Goal: Information Seeking & Learning: Learn about a topic

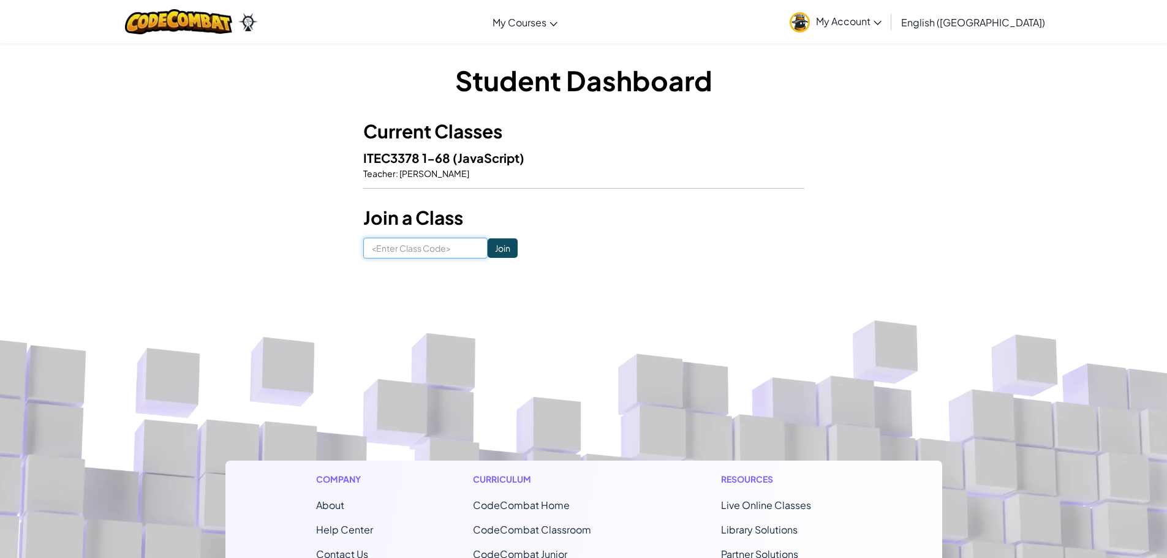
click at [445, 251] on input at bounding box center [425, 248] width 124 height 21
click at [1006, 7] on link "English ([GEOGRAPHIC_DATA])" at bounding box center [973, 22] width 156 height 33
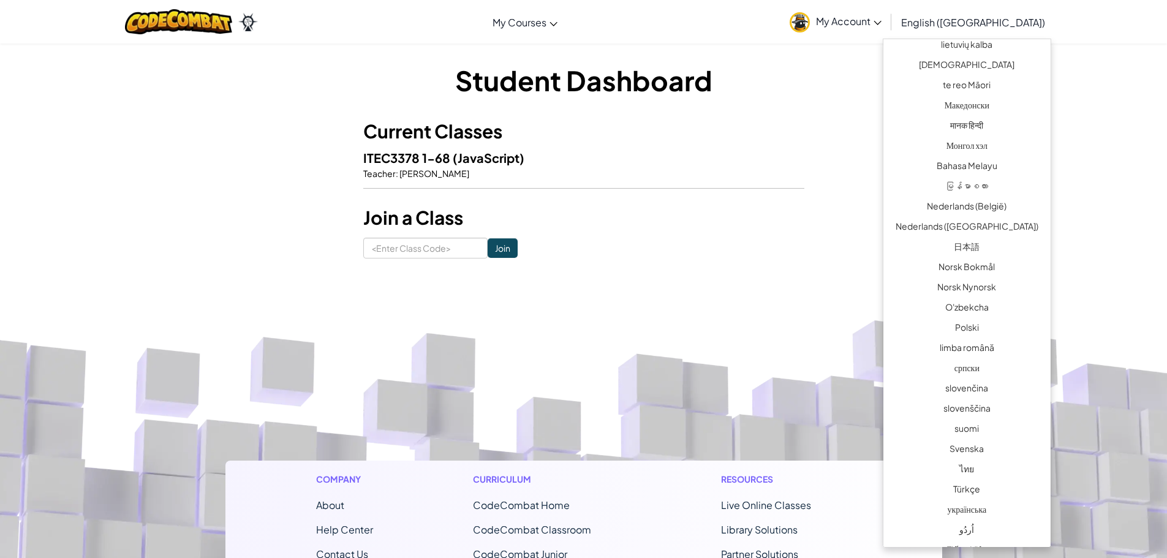
scroll to position [732, 0]
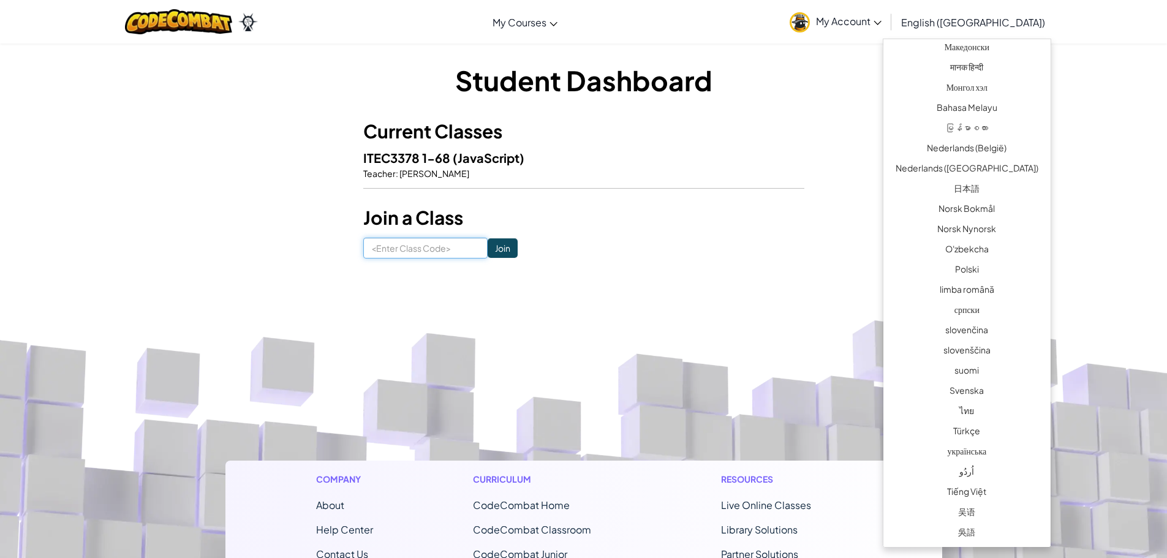
click at [415, 252] on input at bounding box center [425, 248] width 124 height 21
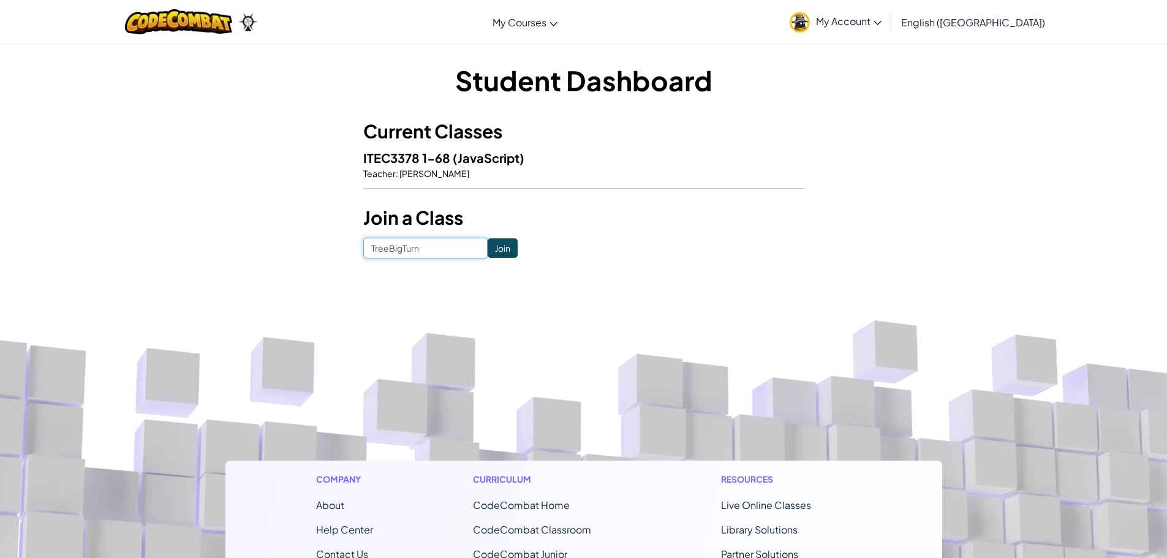
type input "TreeBigTurn"
click at [493, 241] on input "Join" at bounding box center [503, 248] width 30 height 20
click at [427, 255] on input at bounding box center [425, 248] width 124 height 21
type input "g"
type input "GameBookPark"
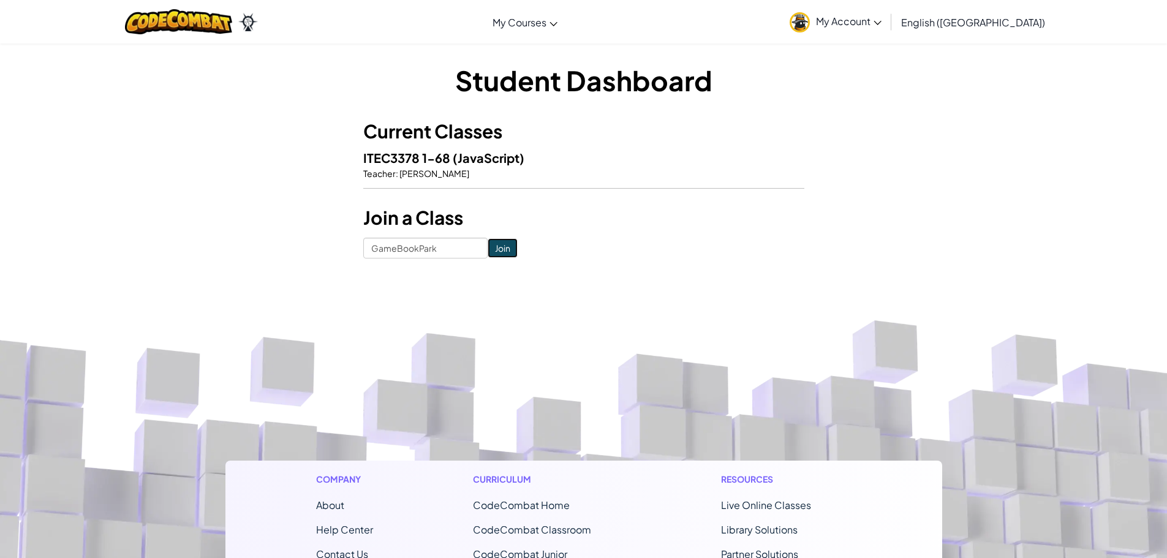
click at [488, 241] on input "Join" at bounding box center [503, 248] width 30 height 20
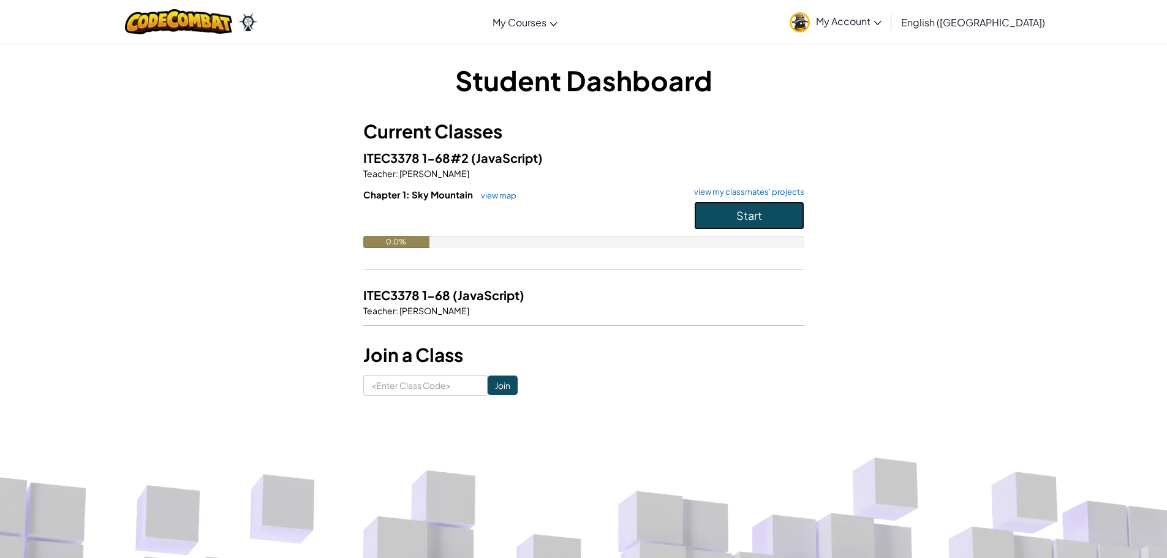
click at [762, 216] on button "Start" at bounding box center [749, 216] width 110 height 28
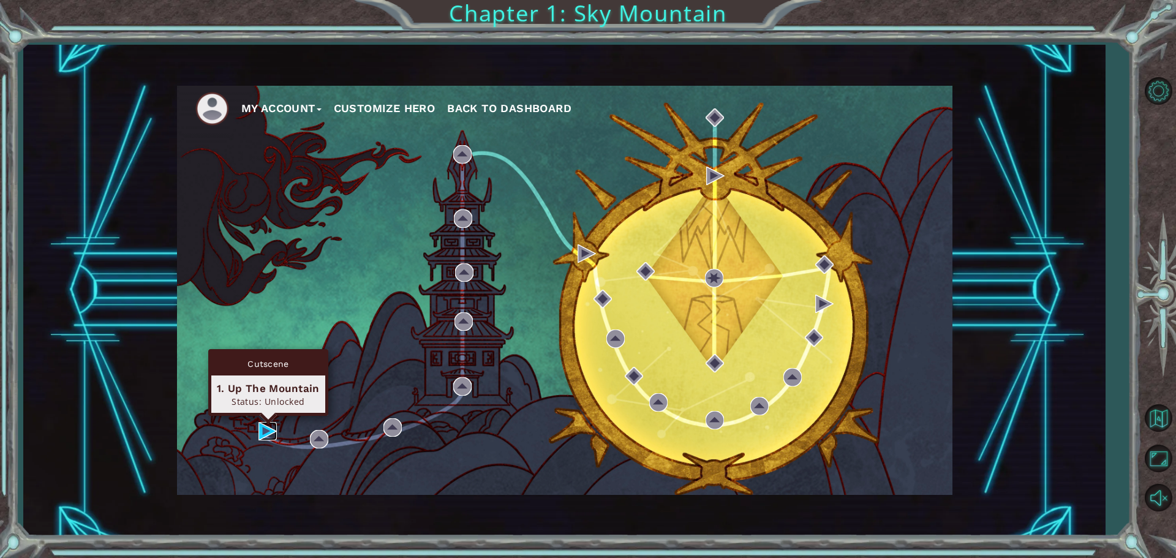
click at [263, 428] on img at bounding box center [268, 431] width 18 height 18
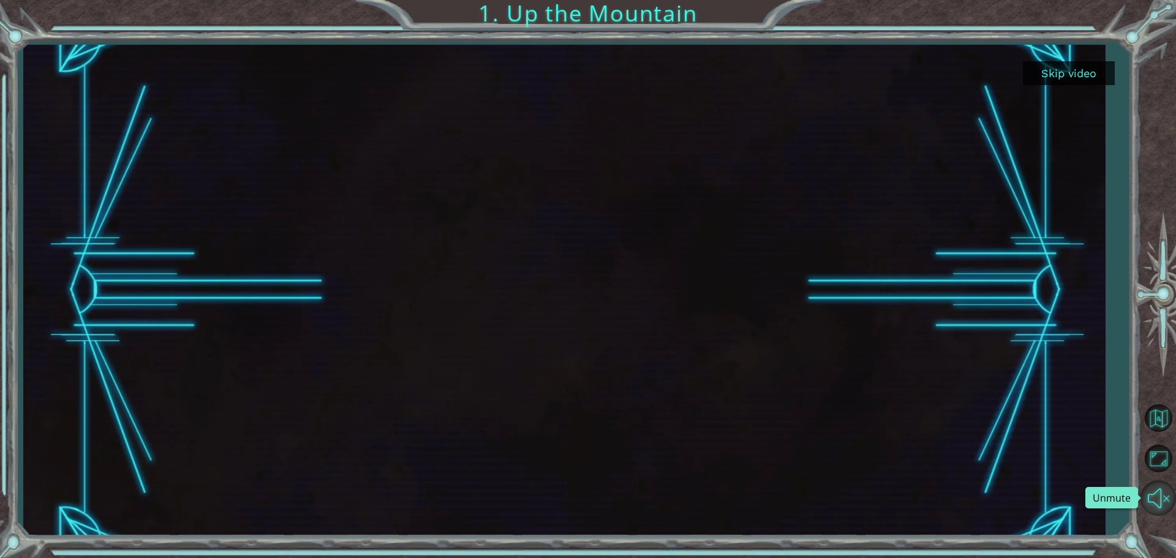
click at [1161, 499] on button "Unmute" at bounding box center [1159, 498] width 36 height 36
click at [1077, 70] on button "Skip video" at bounding box center [1069, 73] width 92 height 24
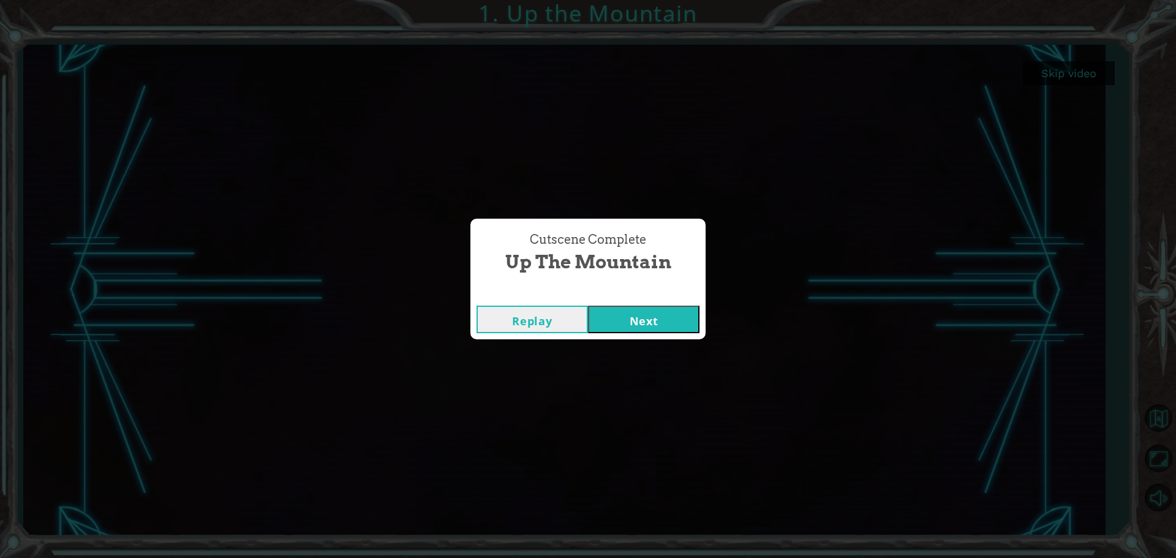
click at [683, 322] on button "Next" at bounding box center [644, 320] width 112 height 28
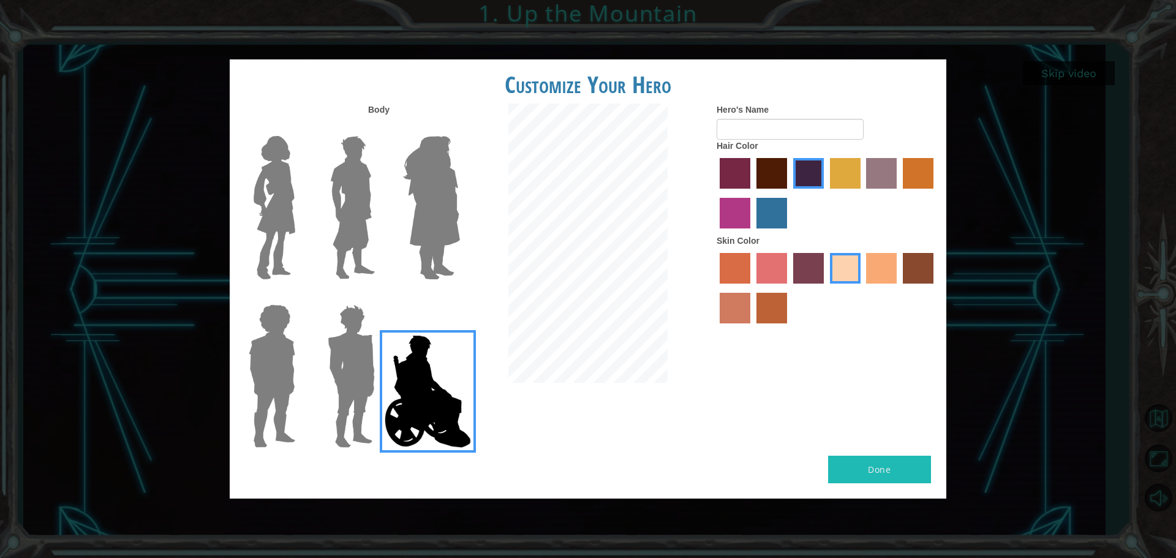
click at [442, 193] on img at bounding box center [431, 207] width 67 height 153
click at [460, 128] on input "Hero Amethyst" at bounding box center [460, 128] width 0 height 0
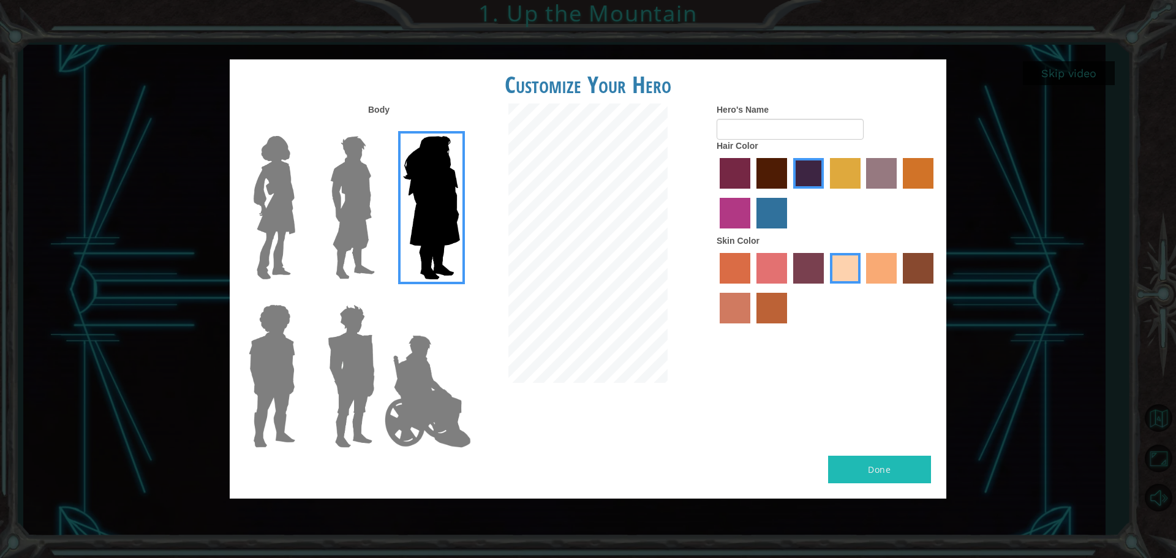
click at [776, 205] on label "lachmara hair color" at bounding box center [772, 213] width 31 height 31
click at [752, 233] on input "lachmara hair color" at bounding box center [752, 233] width 0 height 0
click at [814, 170] on label "hot purple hair color" at bounding box center [809, 173] width 31 height 31
click at [789, 193] on input "hot purple hair color" at bounding box center [789, 193] width 0 height 0
click at [454, 423] on img at bounding box center [428, 391] width 96 height 123
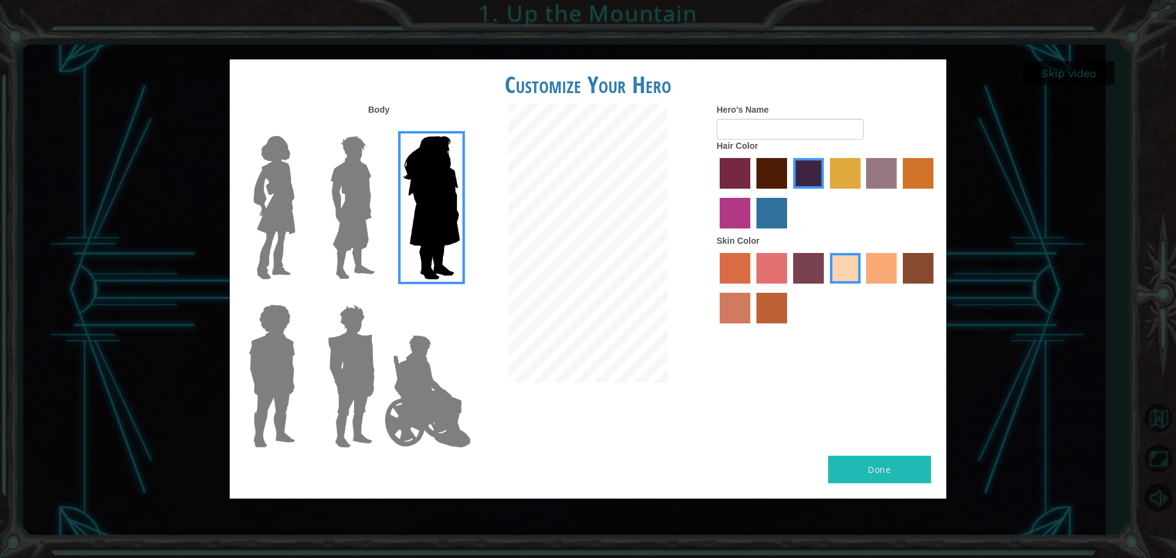
click at [460, 297] on input "Hero Jamie" at bounding box center [460, 297] width 0 height 0
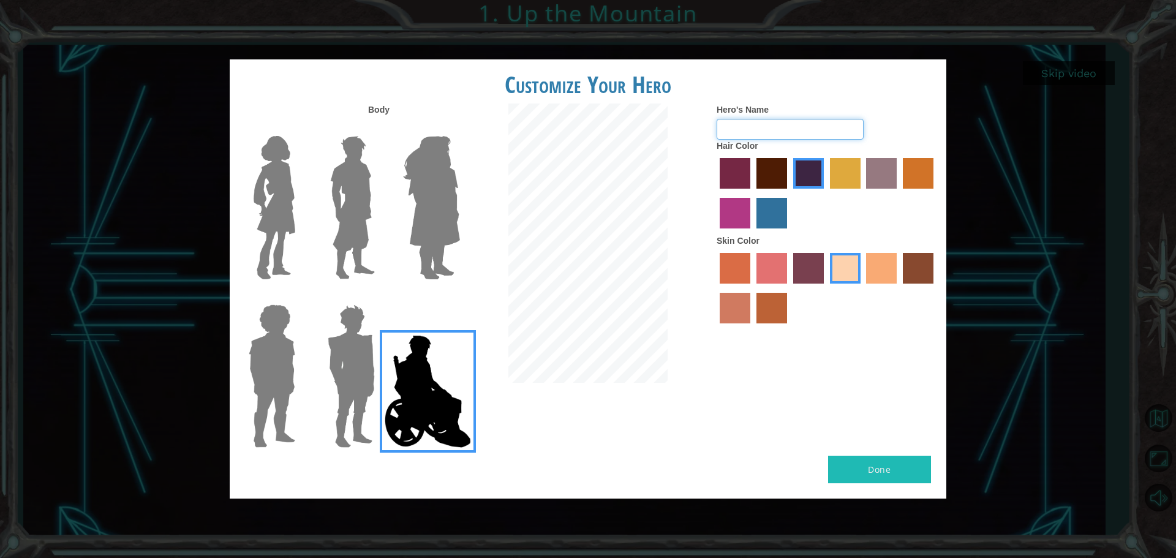
click at [772, 131] on input "Hero's Name" at bounding box center [790, 129] width 147 height 21
type input "where is my legs?"
click at [869, 469] on button "Done" at bounding box center [879, 470] width 103 height 28
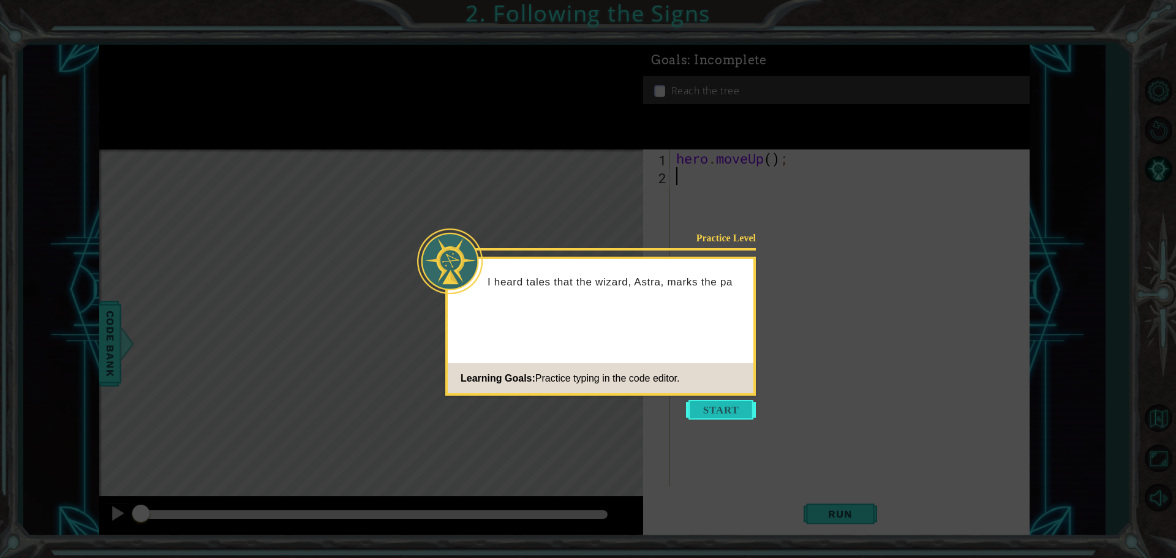
click at [749, 409] on button "Start" at bounding box center [721, 410] width 70 height 20
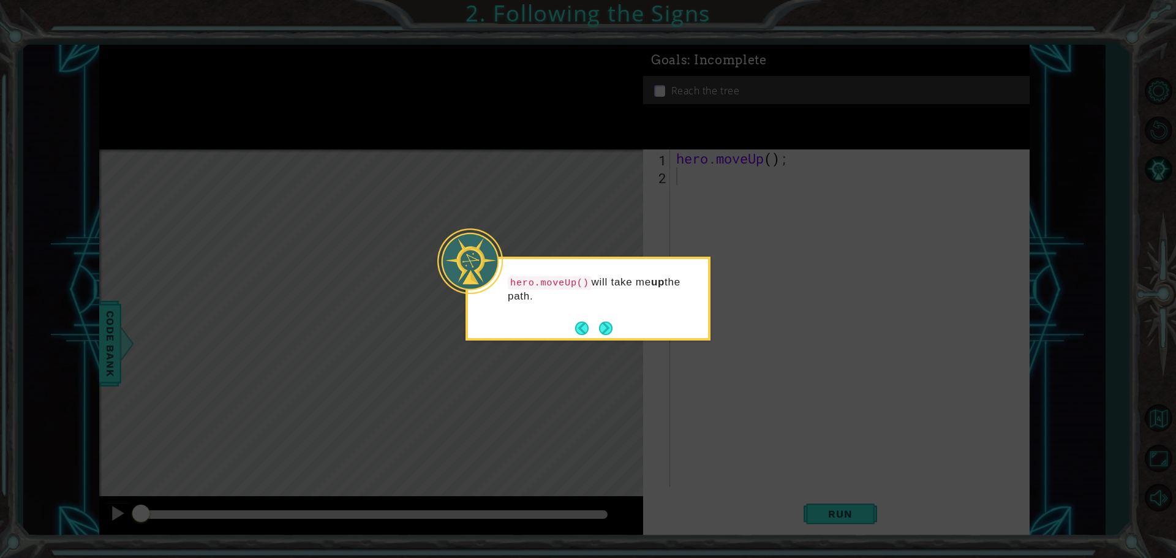
click at [647, 314] on div "hero.moveUp() will take me up the path." at bounding box center [588, 295] width 240 height 62
click at [608, 326] on button "Next" at bounding box center [605, 328] width 13 height 13
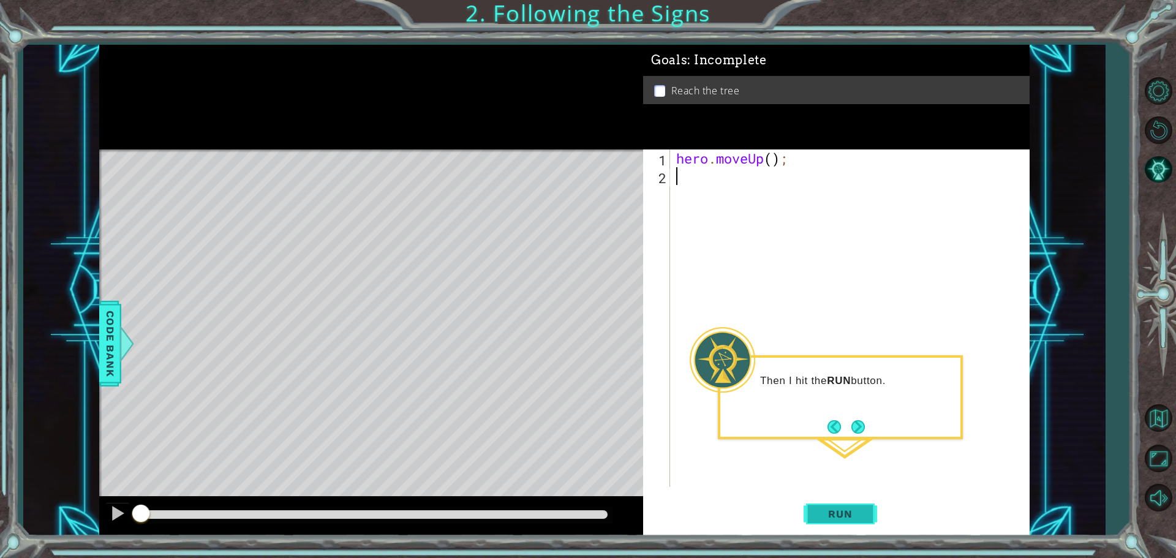
click at [844, 518] on span "Run" at bounding box center [840, 514] width 48 height 12
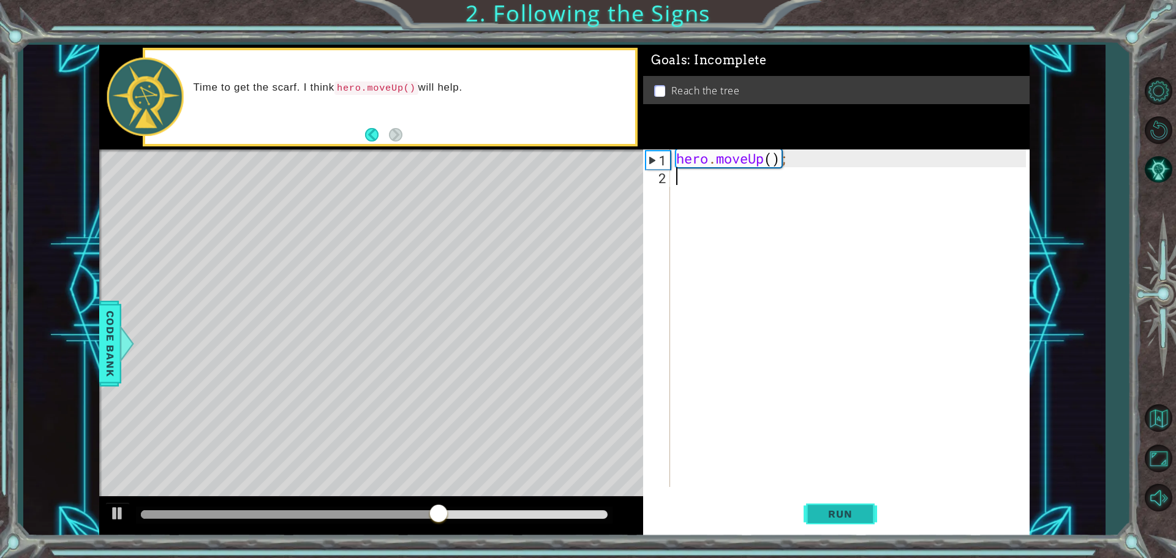
click at [844, 518] on span "Run" at bounding box center [840, 514] width 48 height 12
click at [812, 199] on div "hero . moveUp ( ) ;" at bounding box center [853, 336] width 358 height 373
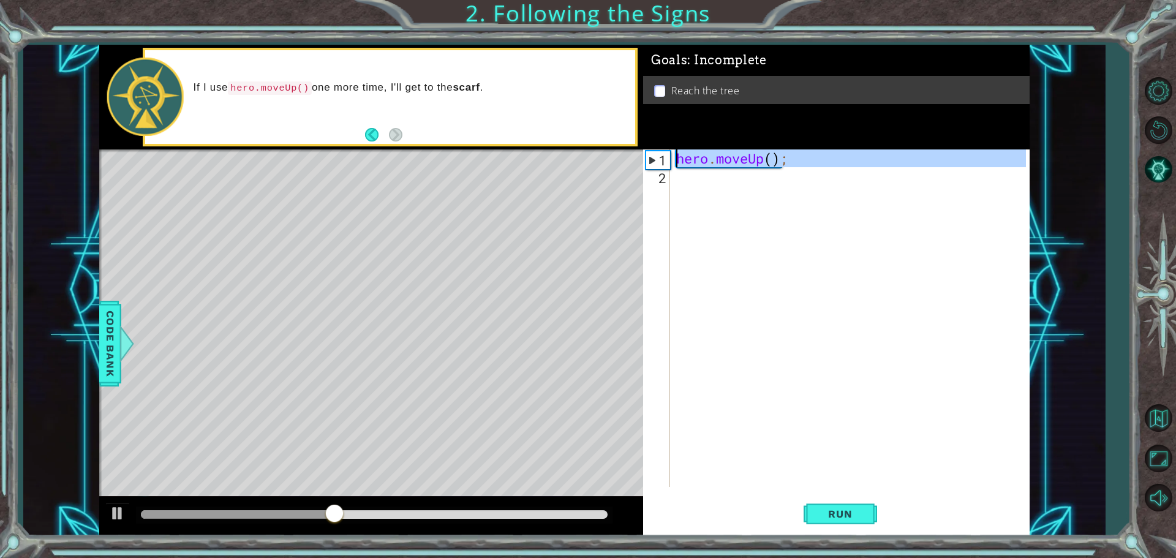
click at [658, 159] on div "1" at bounding box center [658, 160] width 24 height 18
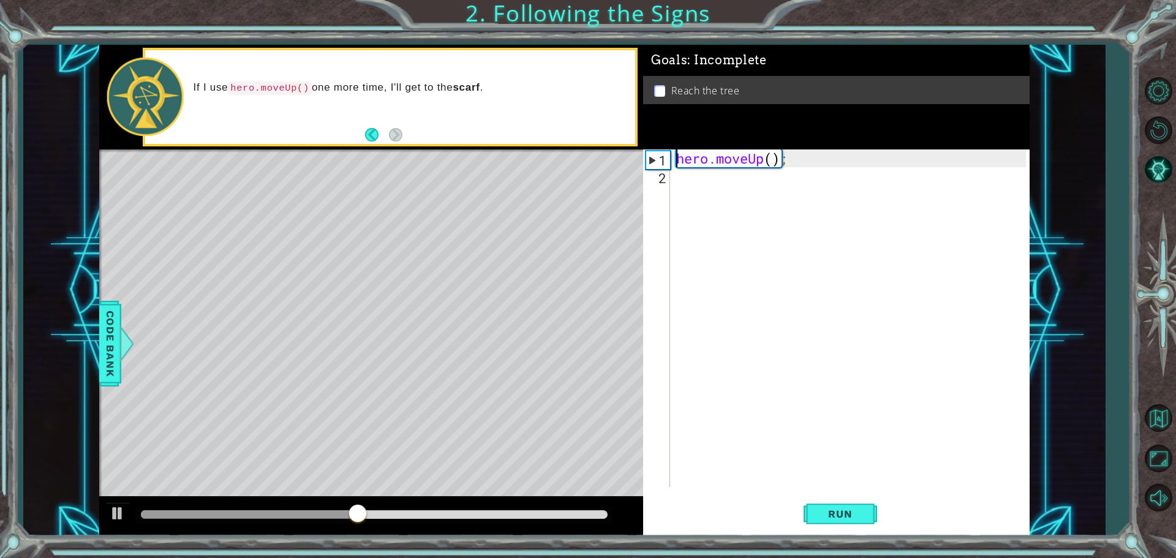
click at [728, 160] on div "hero . moveUp ( ) ;" at bounding box center [853, 336] width 358 height 373
click at [772, 164] on div "hero . moveUp ( ) ;" at bounding box center [853, 336] width 358 height 373
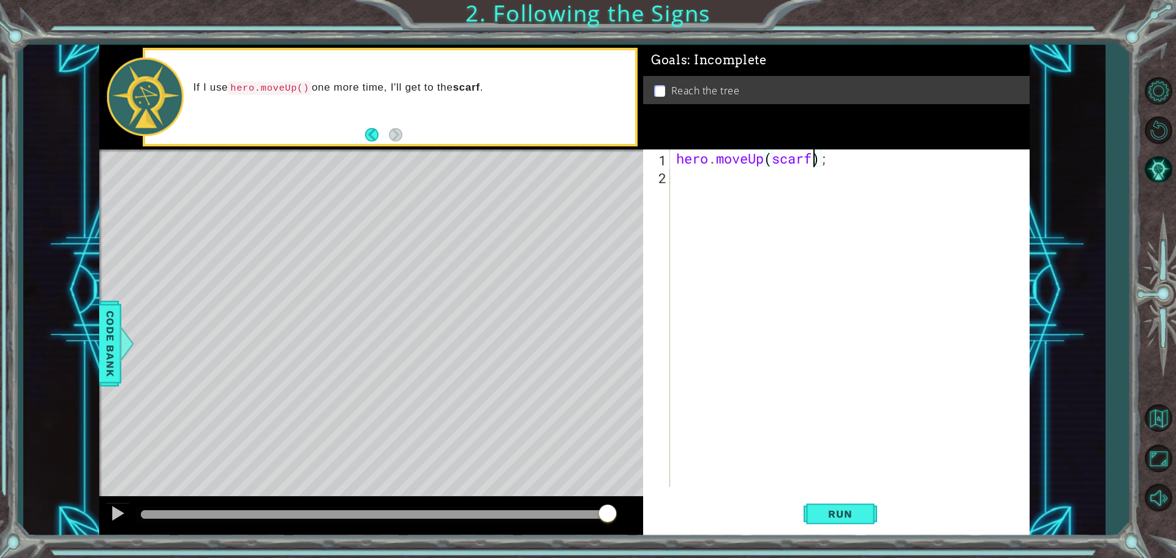
scroll to position [0, 6]
click at [850, 521] on button "Run" at bounding box center [841, 513] width 74 height 39
type textarea "hero.moveUp();"
click at [792, 233] on div "hero . moveUp ( ) ;" at bounding box center [853, 336] width 358 height 373
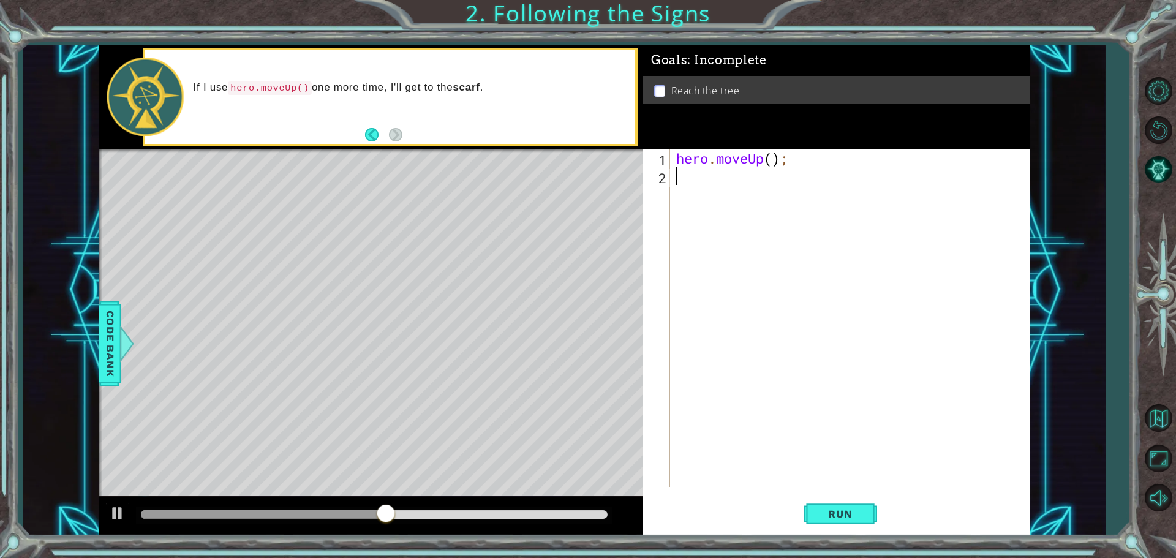
scroll to position [0, 0]
click at [454, 88] on p "If I use hero.moveUp() one more time, I'll get to the scarf ." at bounding box center [411, 88] width 434 height 14
type textarea "hero.moveUp();"
click at [808, 161] on div "hero . moveUp ( ) ;" at bounding box center [853, 336] width 358 height 373
click at [856, 515] on span "Run" at bounding box center [840, 514] width 48 height 12
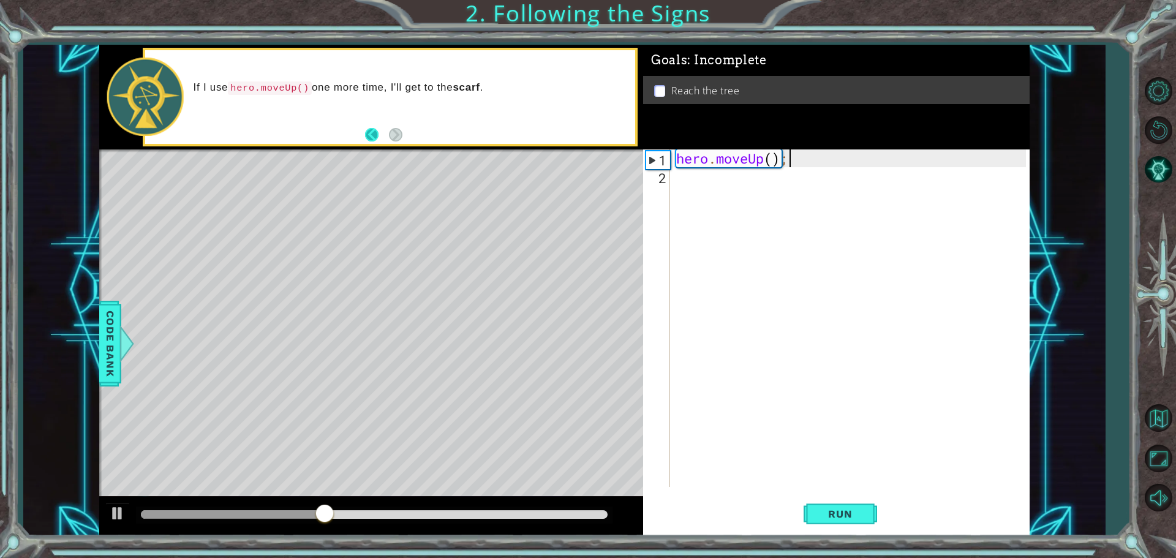
click at [379, 135] on button "Back" at bounding box center [377, 134] width 24 height 13
click at [396, 135] on button "Next" at bounding box center [395, 134] width 13 height 13
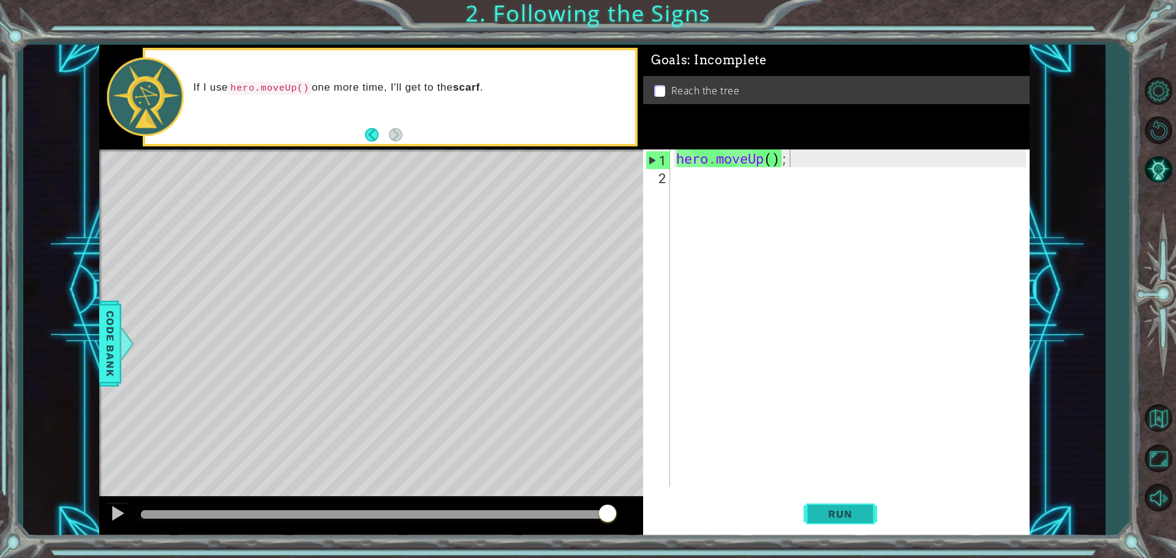
click at [857, 516] on span "Run" at bounding box center [840, 514] width 48 height 12
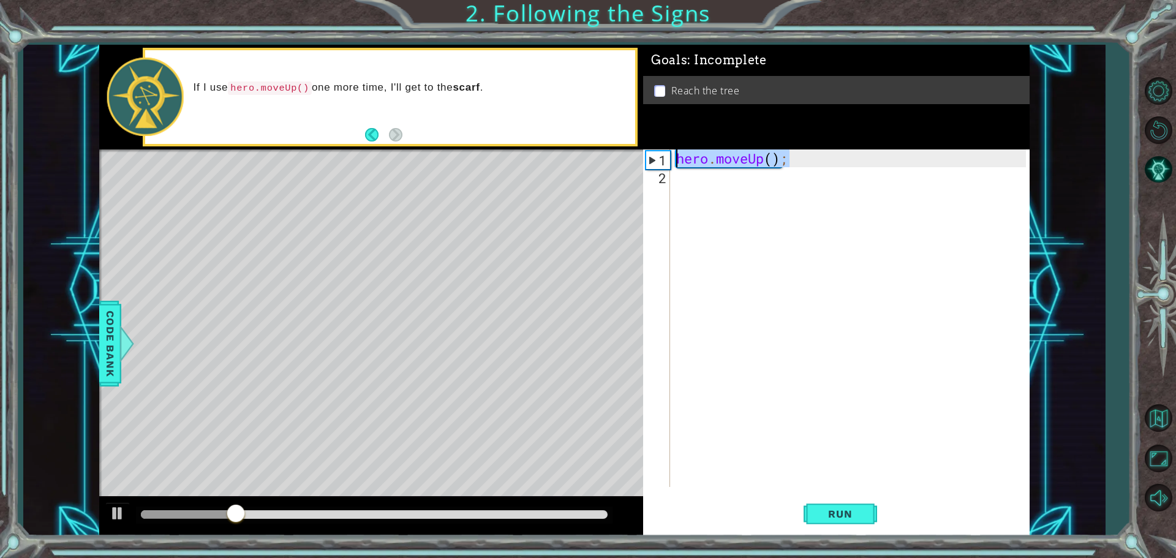
drag, startPoint x: 803, startPoint y: 160, endPoint x: 669, endPoint y: 166, distance: 133.7
click at [669, 166] on div "hero.moveUp(); 1 2 hero . moveUp ( ) ; הההההההההההההההההההההההההההההההההההההההה…" at bounding box center [834, 319] width 383 height 338
click at [721, 181] on div "hero . moveUp ( ) ;" at bounding box center [853, 336] width 358 height 373
paste textarea "hero.moveUp();"
type textarea "hero.moveUp();"
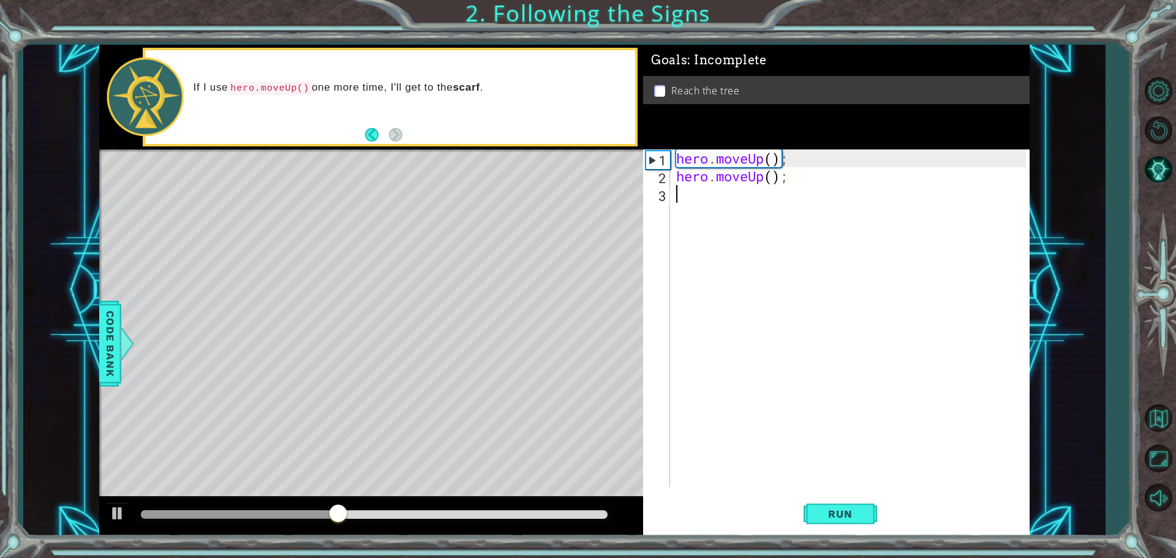
click at [871, 391] on div "hero . moveUp ( ) ; hero . moveUp ( ) ;" at bounding box center [853, 336] width 358 height 373
click at [864, 511] on span "Run" at bounding box center [840, 514] width 48 height 12
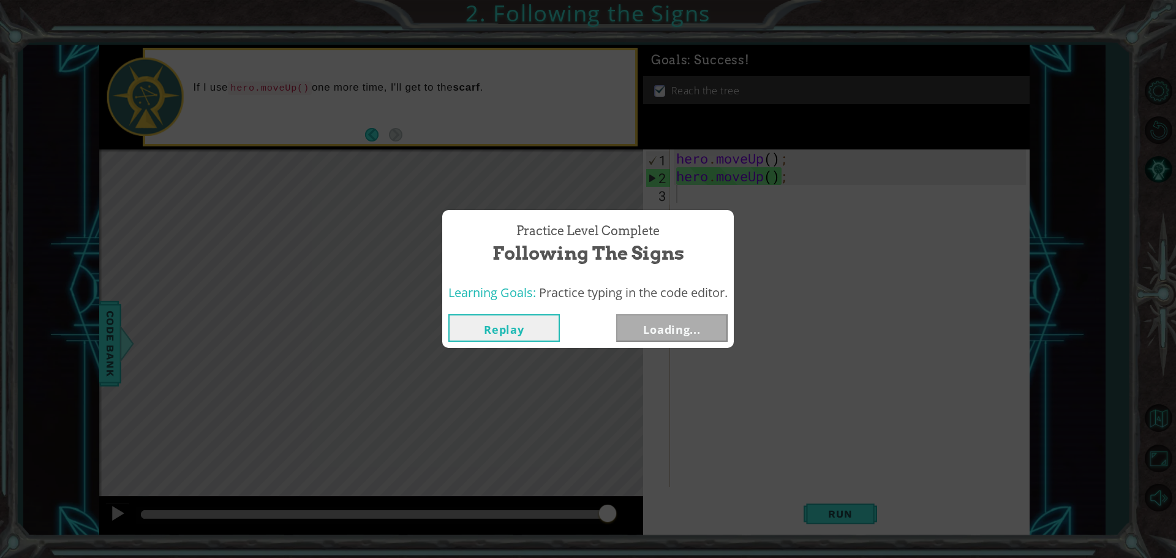
click at [709, 332] on button "Loading..." at bounding box center [672, 328] width 112 height 28
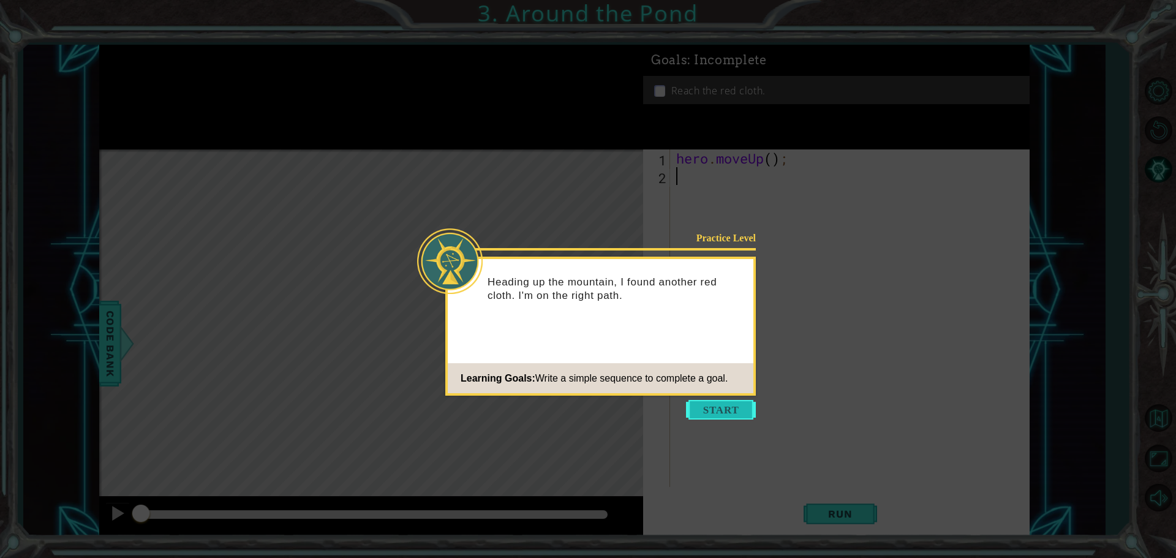
click at [745, 404] on button "Start" at bounding box center [721, 410] width 70 height 20
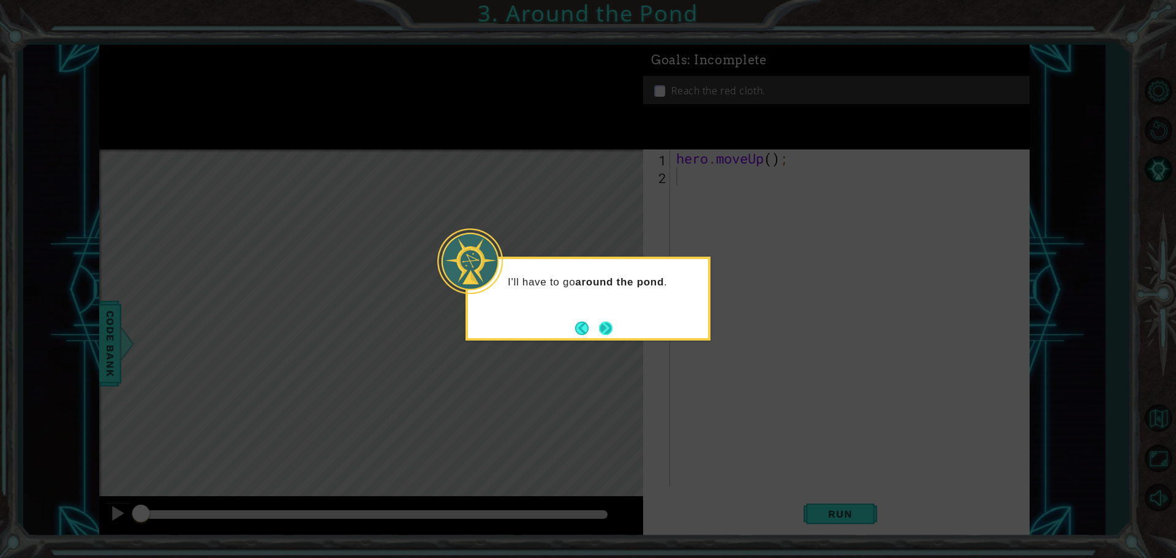
click at [609, 324] on button "Next" at bounding box center [605, 328] width 13 height 13
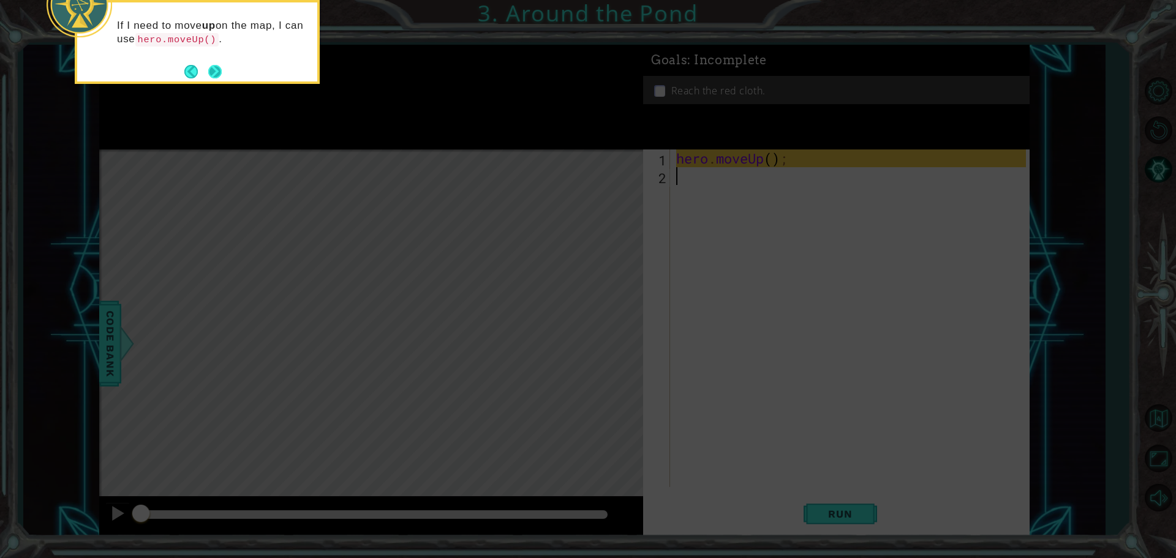
click at [222, 72] on button "Next" at bounding box center [215, 71] width 14 height 14
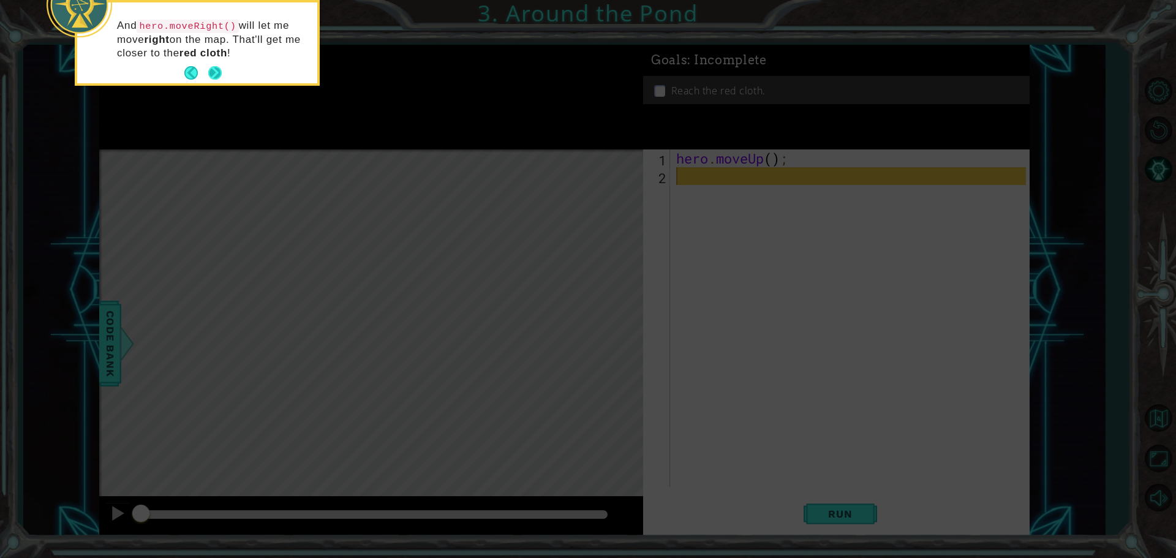
click at [211, 70] on button "Next" at bounding box center [215, 73] width 14 height 14
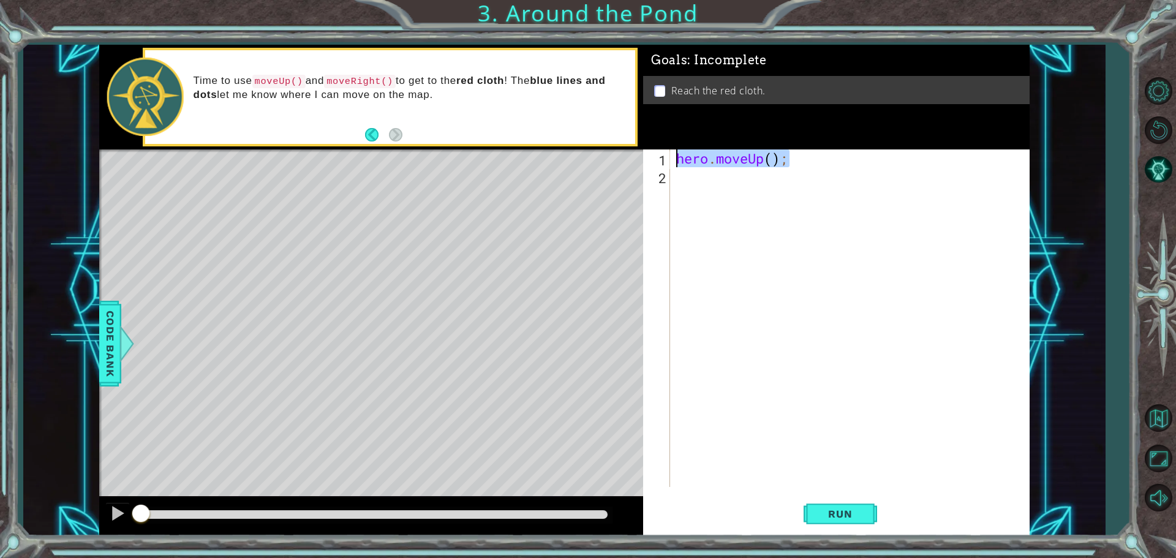
drag, startPoint x: 812, startPoint y: 160, endPoint x: 670, endPoint y: 160, distance: 141.5
click at [670, 160] on div "1 2 hero . moveUp ( ) ; ההההההההההההההההההההההההההההההההההההההההההההההההההההההה…" at bounding box center [834, 319] width 383 height 338
type textarea "hero.moveUp();"
click at [737, 197] on div "hero . moveUp ( ) ;" at bounding box center [853, 336] width 358 height 373
paste textarea "hero.moveUp();"
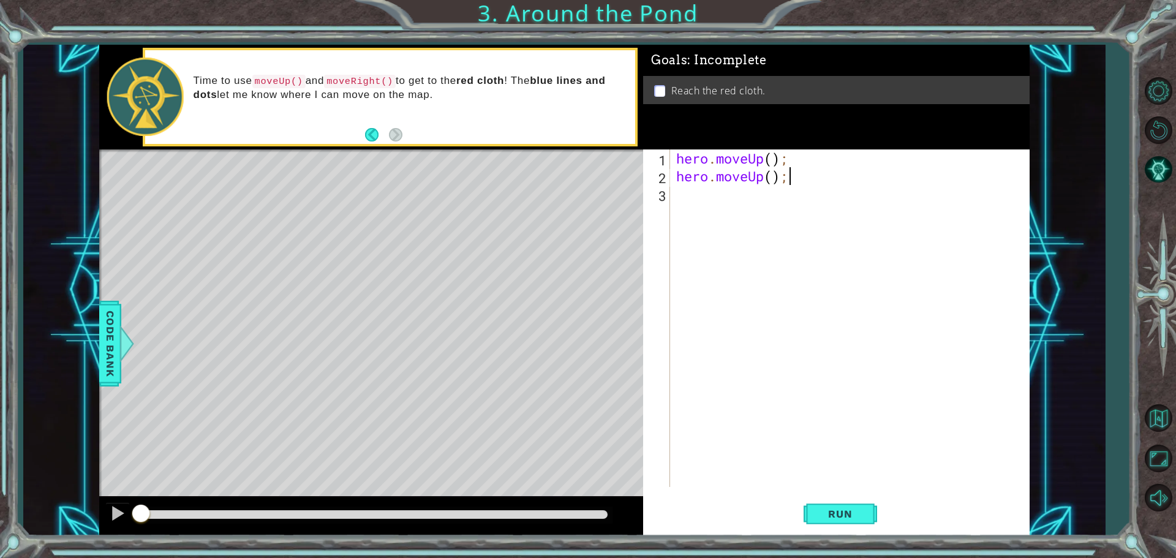
click at [739, 183] on div "hero . moveUp ( ) ; hero . moveUp ( ) ;" at bounding box center [853, 336] width 358 height 373
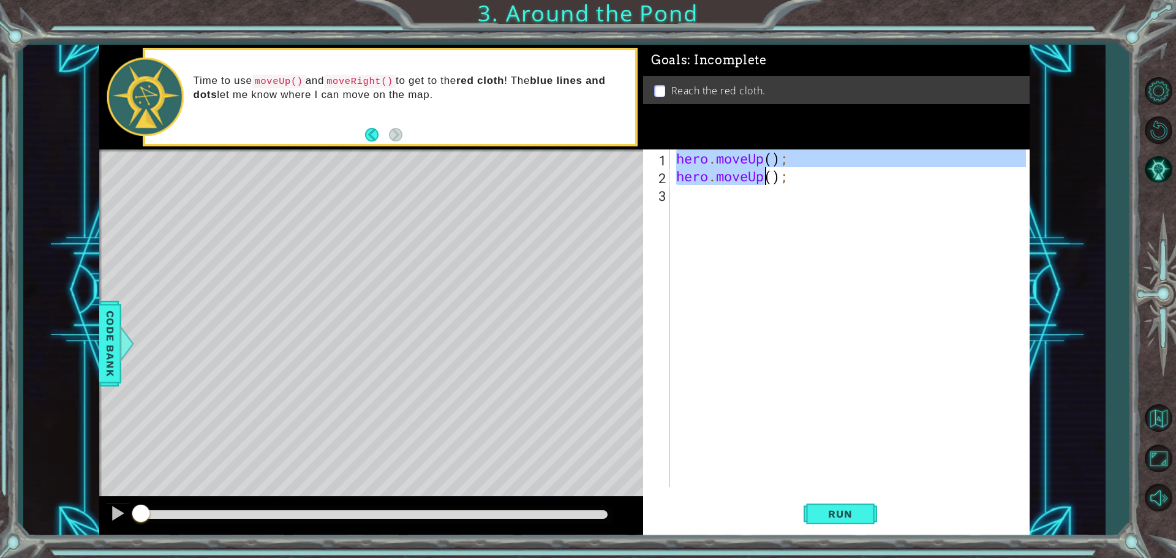
click at [738, 183] on div "hero . moveUp ( ) ; hero . moveUp ( ) ;" at bounding box center [853, 336] width 358 height 373
click at [760, 173] on div "hero . moveUp ( ) ; hero . moveUp ( ) ;" at bounding box center [850, 319] width 352 height 338
type textarea "hero.moveUp();"
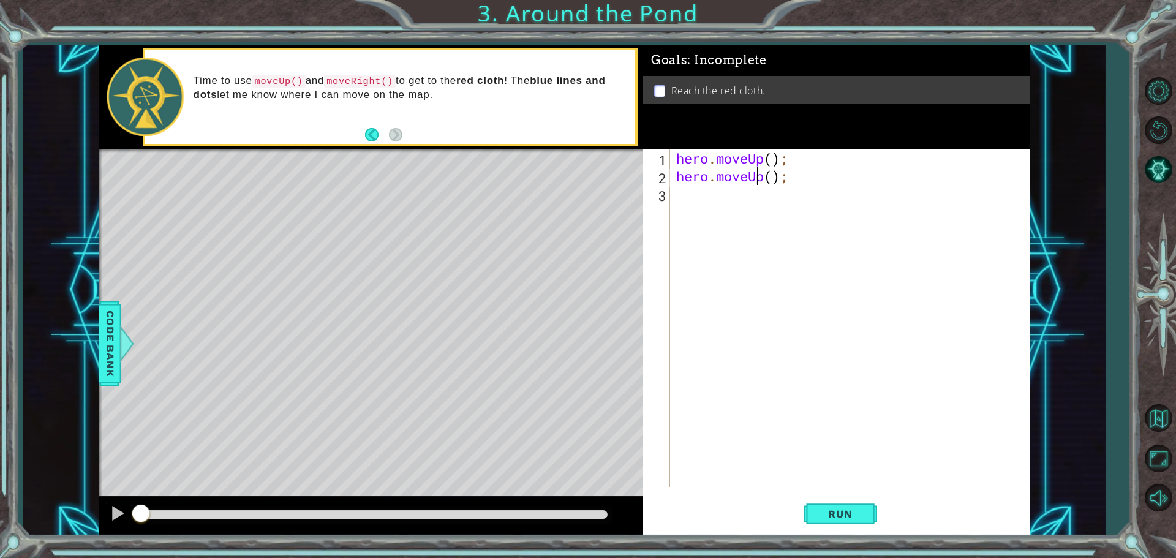
click at [770, 178] on div "hero . moveUp ( ) ; hero . moveUp ( ) ;" at bounding box center [853, 336] width 358 height 373
click at [759, 199] on div "hero . moveUp ( ) ; hero . moveUp ( ) ;" at bounding box center [853, 336] width 358 height 373
paste textarea "hero.moveUp();"
drag, startPoint x: 765, startPoint y: 195, endPoint x: 713, endPoint y: 201, distance: 52.4
click at [713, 201] on div "hero . moveUp ( ) ; hero . moveUp ( ) ; hero . moveUp ( ) ;" at bounding box center [853, 336] width 358 height 373
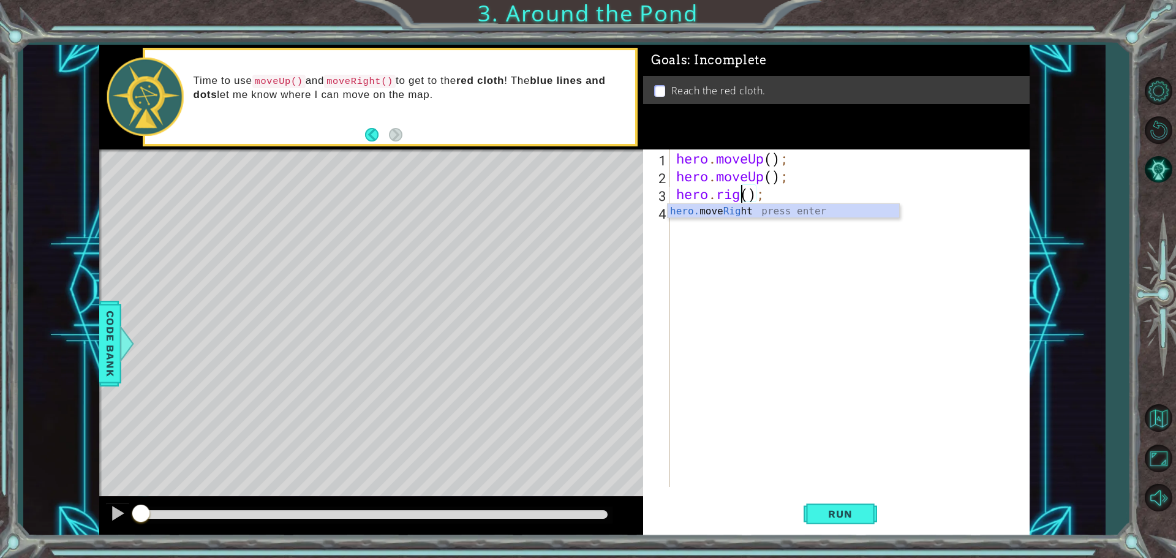
scroll to position [0, 4]
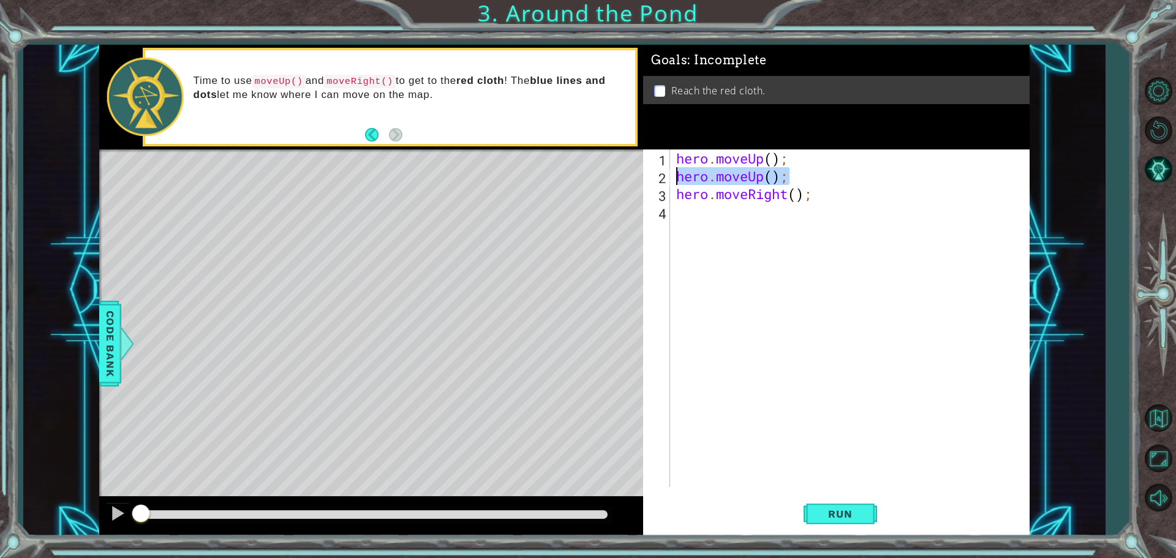
drag, startPoint x: 801, startPoint y: 181, endPoint x: 681, endPoint y: 181, distance: 119.5
click at [678, 179] on div "hero . moveUp ( ) ; hero . moveUp ( ) ; hero . moveRight ( ) ;" at bounding box center [853, 336] width 358 height 373
type textarea "hero.moveUp();"
click at [711, 212] on div "hero . moveUp ( ) ; hero . moveUp ( ) ; hero . moveRight ( ) ;" at bounding box center [853, 336] width 358 height 373
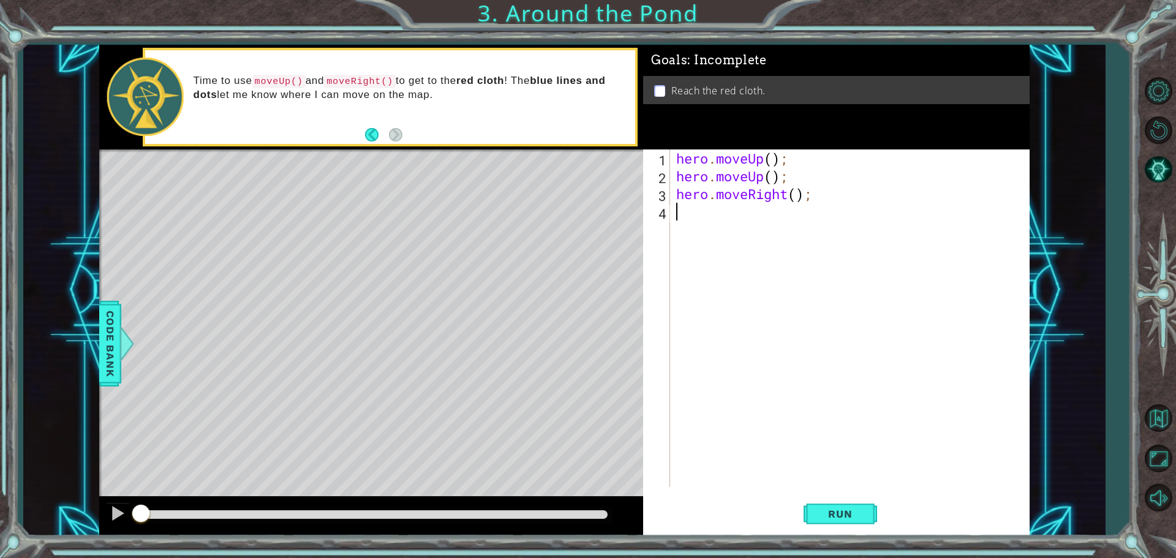
paste textarea "hero.moveUp();"
type textarea "hero.moveUp();"
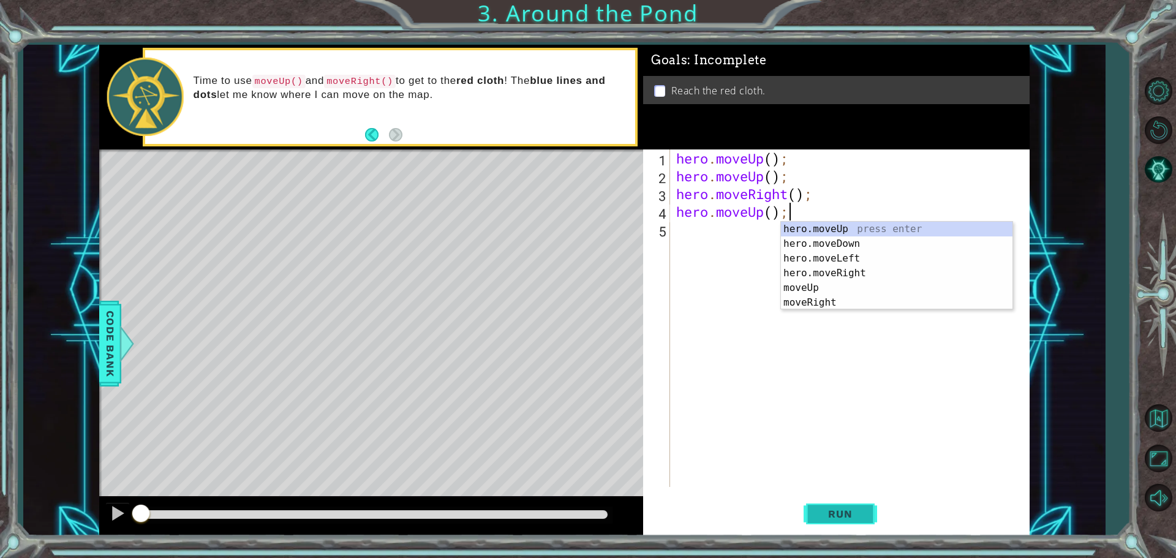
click at [830, 500] on button "Run" at bounding box center [841, 513] width 74 height 39
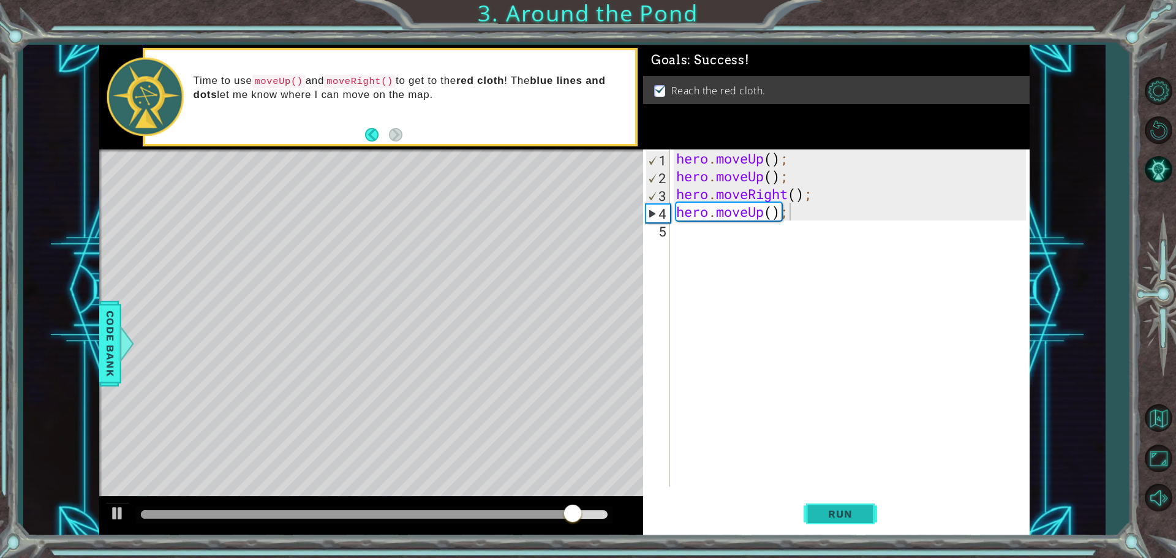
click at [847, 508] on span "Run" at bounding box center [840, 514] width 48 height 12
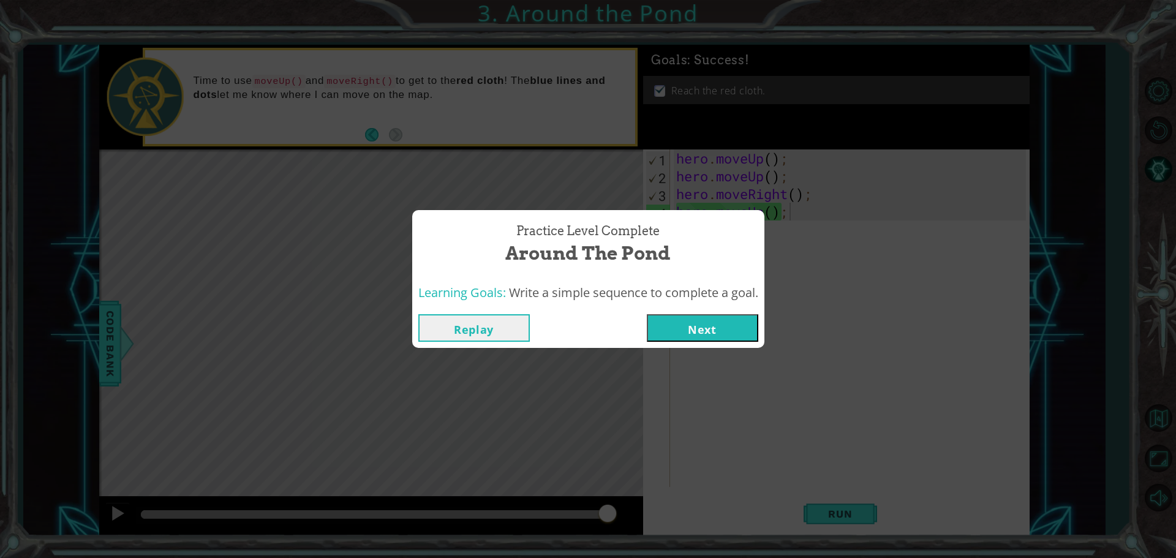
click at [728, 333] on button "Next" at bounding box center [703, 328] width 112 height 28
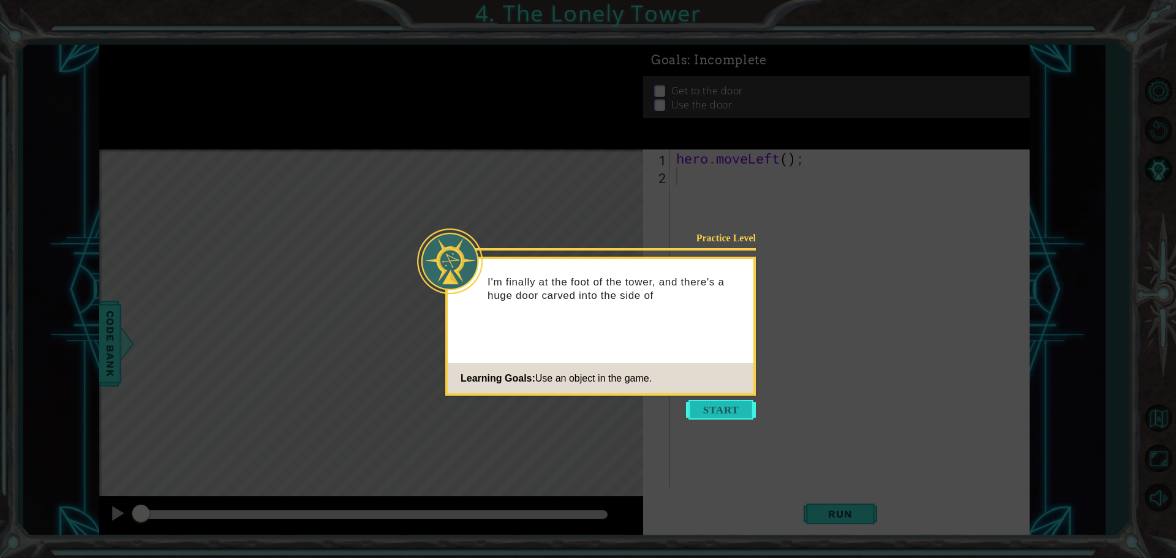
click at [732, 411] on button "Start" at bounding box center [721, 410] width 70 height 20
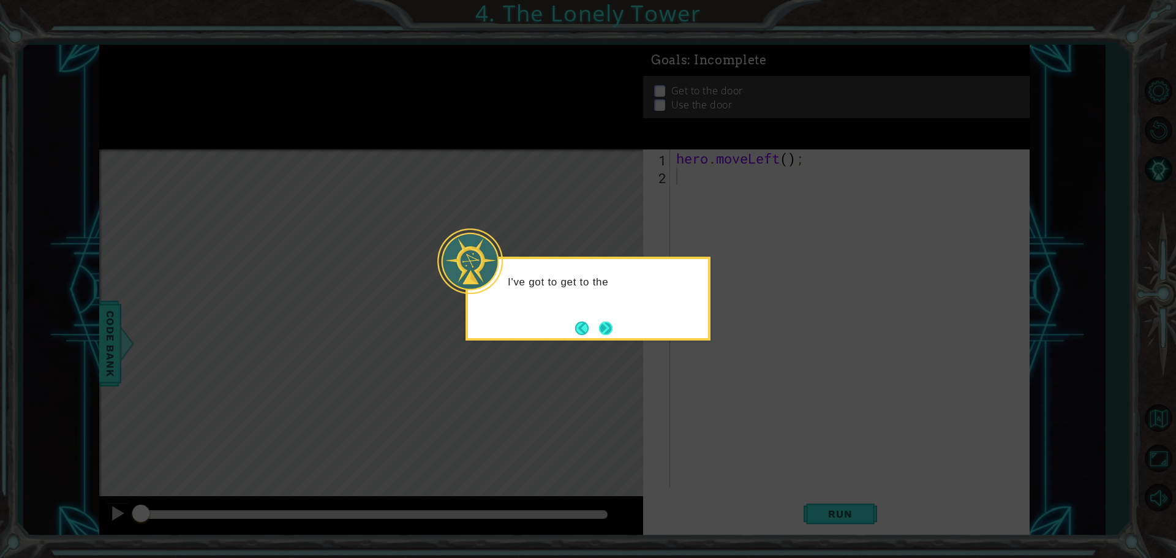
click at [602, 328] on button "Next" at bounding box center [606, 327] width 15 height 15
drag, startPoint x: 637, startPoint y: 299, endPoint x: 545, endPoint y: 300, distance: 91.9
click at [545, 300] on code "hero.use("door")" at bounding box center [593, 296] width 102 height 13
copy code "hero.use("door")"
click at [603, 330] on button "Next" at bounding box center [605, 328] width 13 height 13
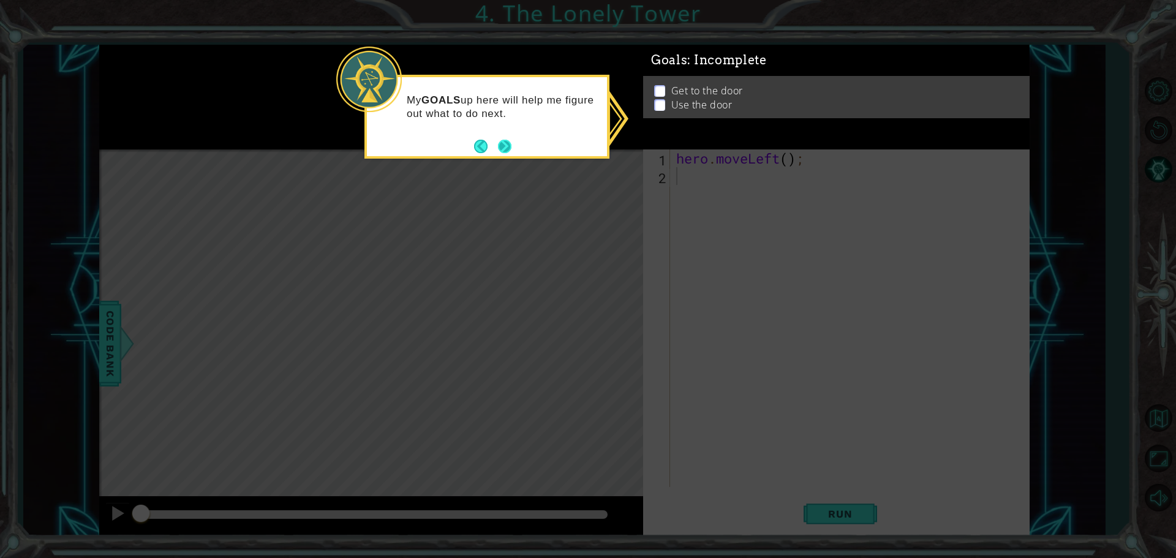
click at [509, 145] on button "Next" at bounding box center [504, 146] width 13 height 13
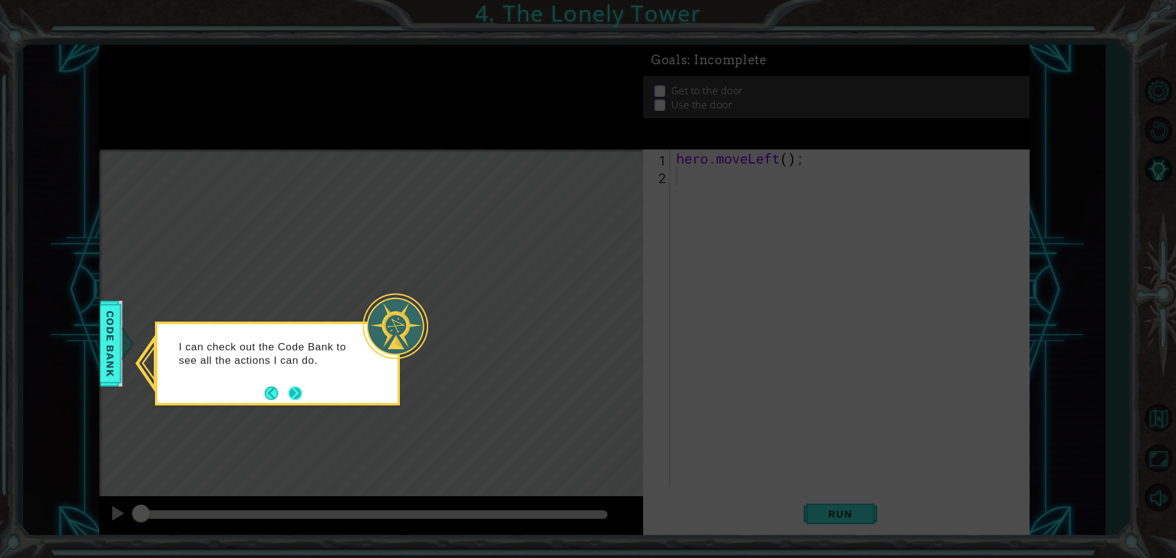
click at [295, 395] on button "Next" at bounding box center [296, 393] width 14 height 14
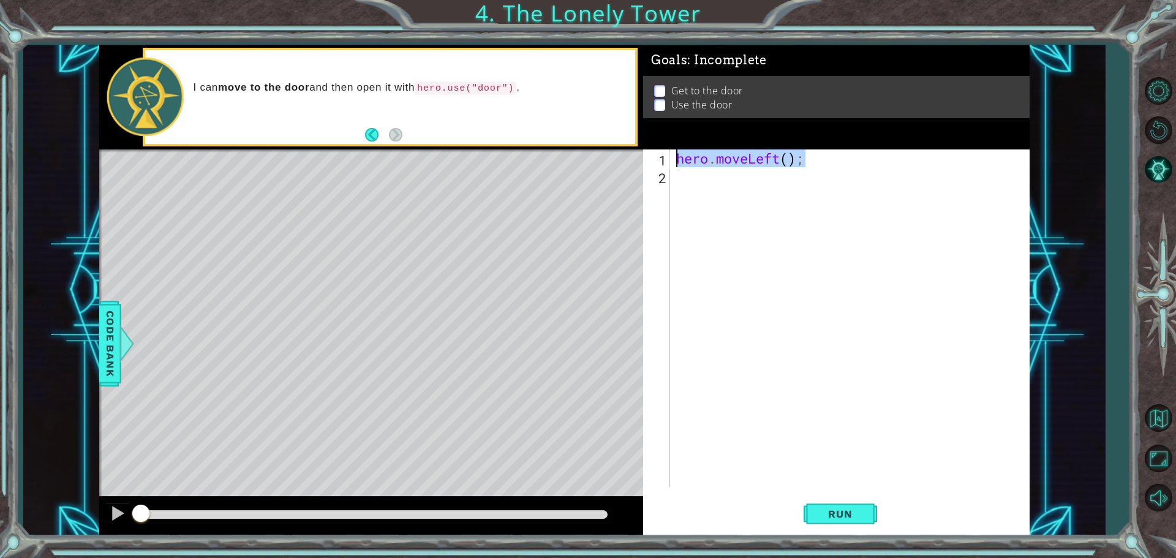
drag, startPoint x: 841, startPoint y: 167, endPoint x: 642, endPoint y: 162, distance: 198.6
click at [642, 162] on div "1 ההההההההההההההההההההההההההההההההההההההההההההההההההההההההההההההההההההההההההההה…" at bounding box center [564, 290] width 931 height 491
type textarea "hero.moveLeft();"
click at [723, 183] on div "hero . moveLeft ( ) ;" at bounding box center [853, 336] width 358 height 373
paste textarea "hero.moveLeft();"
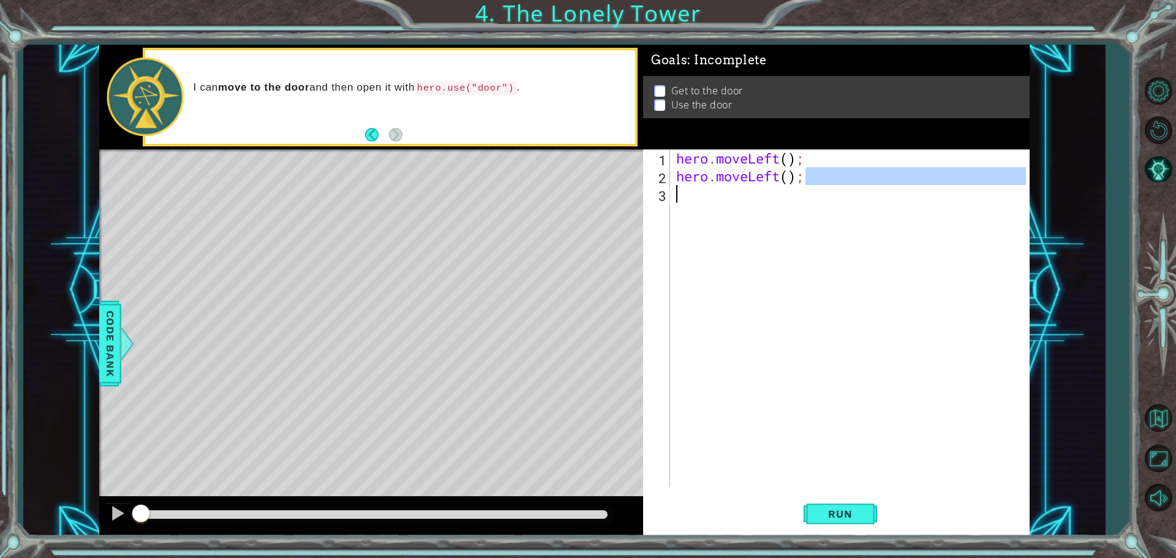
click at [810, 213] on div "hero . moveLeft ( ) ; hero . moveLeft ( ) ;" at bounding box center [853, 336] width 358 height 373
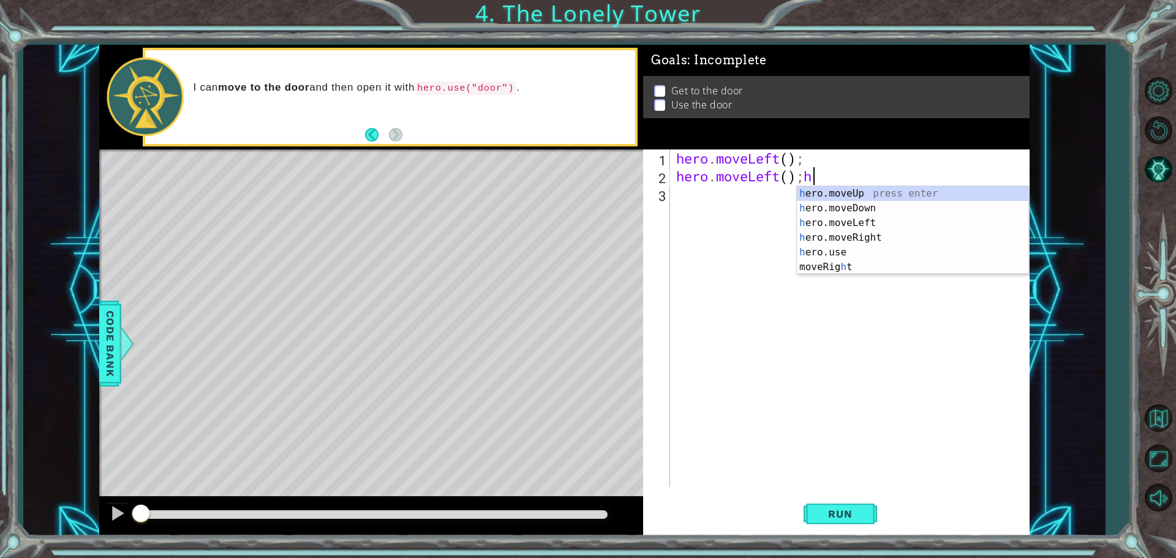
scroll to position [0, 6]
type textarea "hero.moveLeft();"
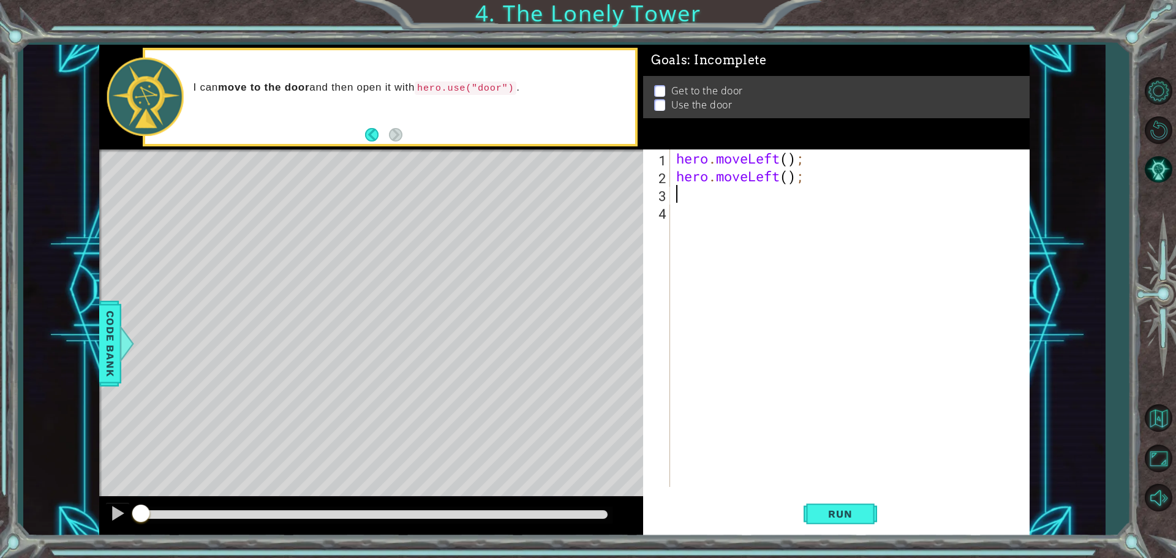
scroll to position [0, 0]
type textarea "he"
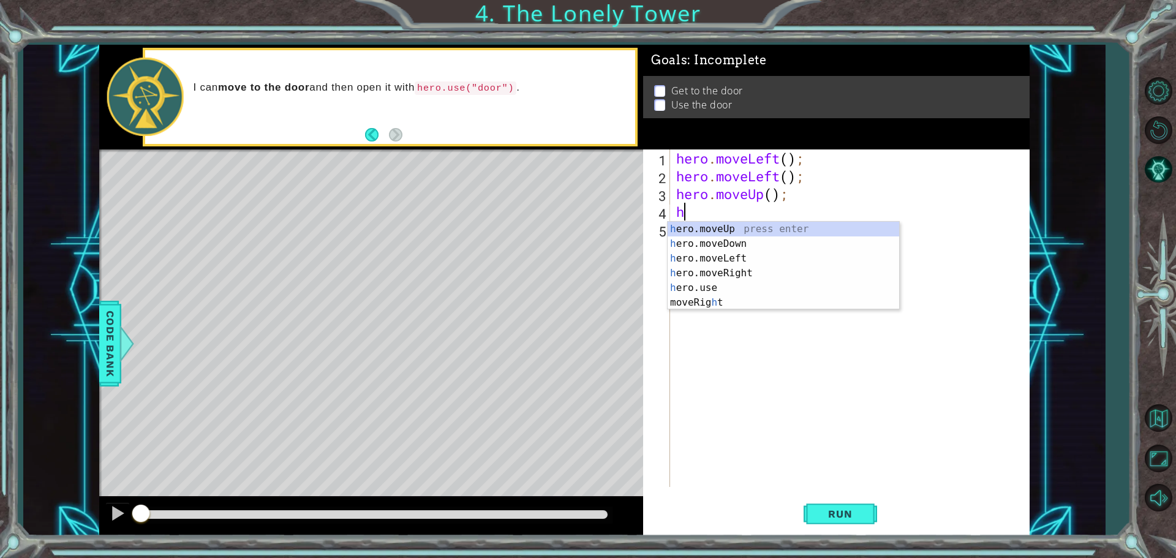
type textarea "he"
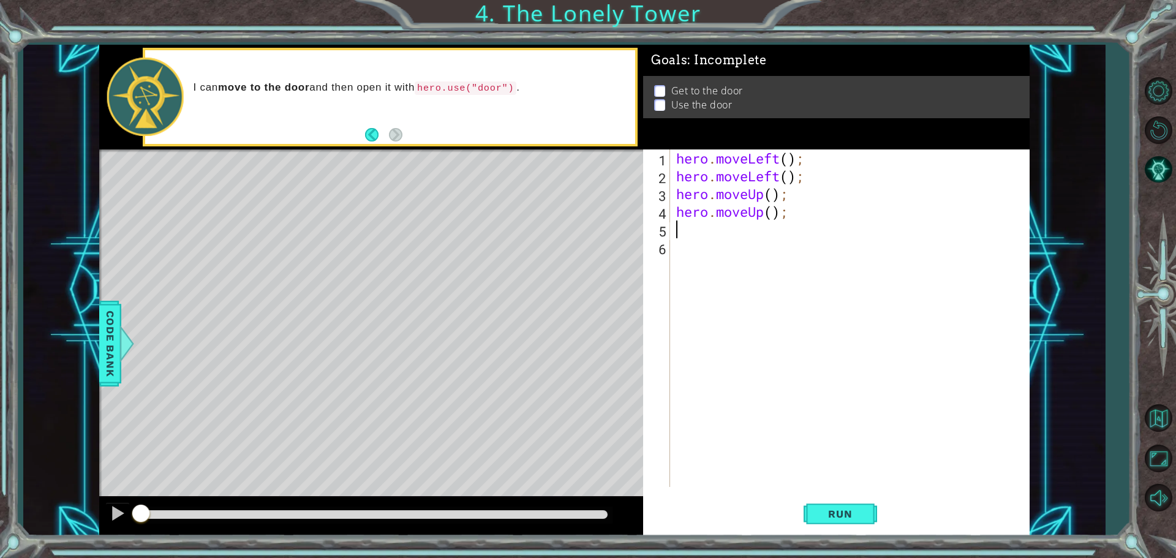
type textarea "he"
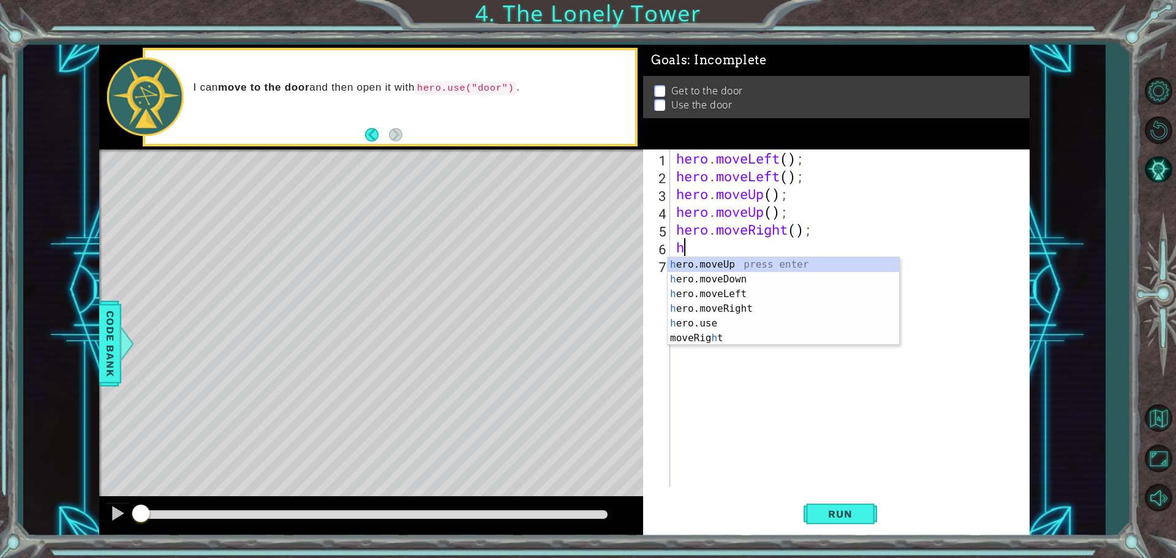
type textarea "he"
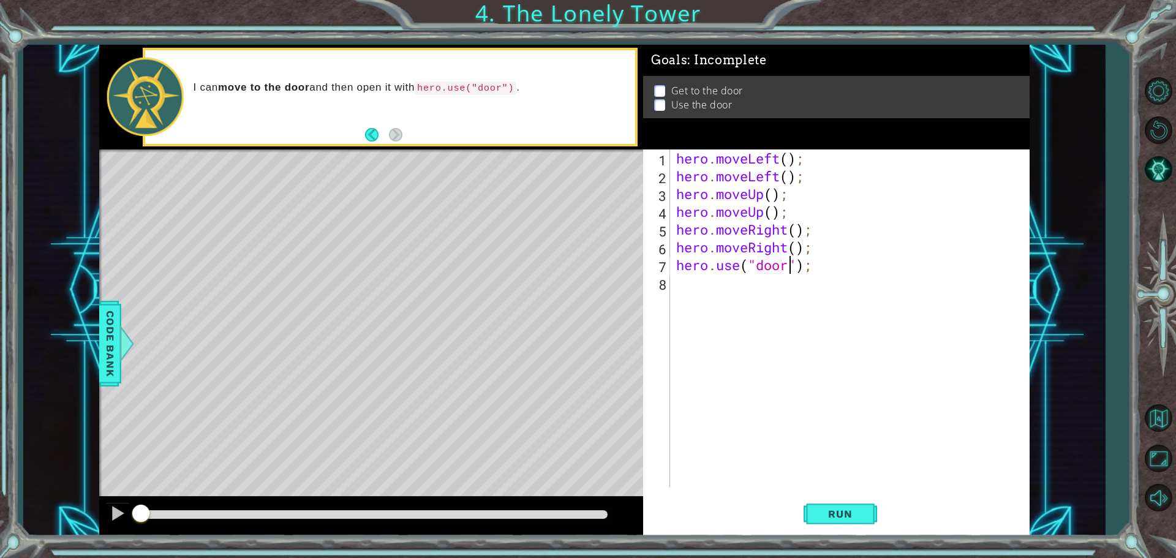
scroll to position [0, 5]
click at [722, 105] on p "Use the door" at bounding box center [702, 111] width 61 height 13
click at [668, 104] on li "Use the door" at bounding box center [838, 105] width 368 height 14
click at [662, 106] on p at bounding box center [659, 112] width 11 height 12
click at [713, 88] on p "Get to the door" at bounding box center [708, 94] width 72 height 13
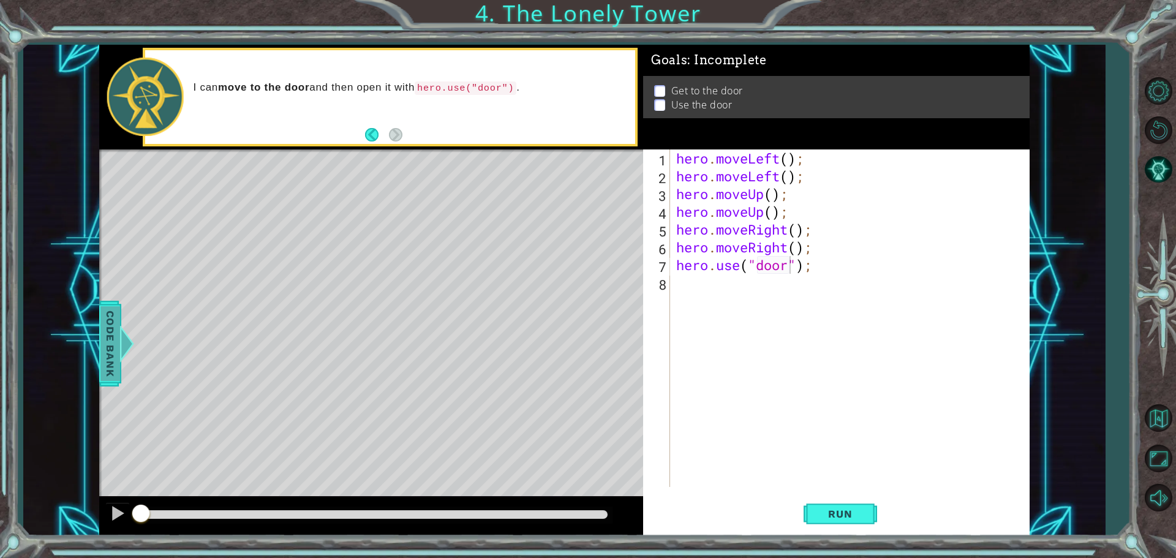
click at [110, 365] on span "Code Bank" at bounding box center [107, 343] width 20 height 75
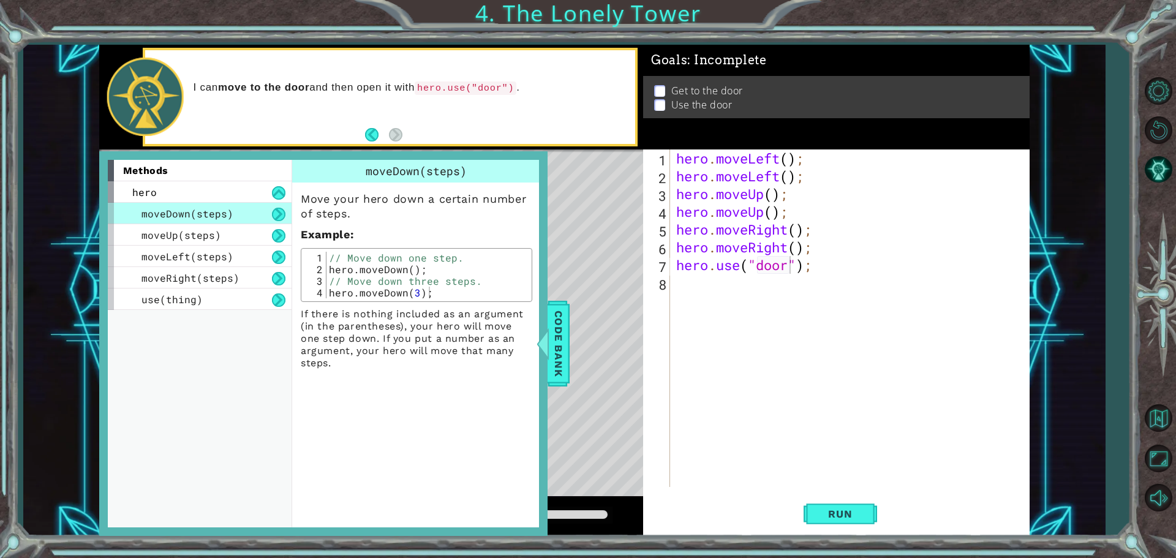
click at [788, 162] on div "hero . moveLeft ( ) ; hero . moveLeft ( ) ; hero . moveUp ( ) ; hero . moveUp (…" at bounding box center [853, 336] width 358 height 373
click at [773, 198] on div "hero . moveLeft ( 2 ) ; hero . moveLeft ( ) ; hero . moveUp ( ) ; hero . moveUp…" at bounding box center [853, 336] width 358 height 373
click at [797, 225] on div "hero . moveLeft ( 2 ) ; hero . moveLeft ( ) ; hero . moveUp ( 2 ) ; hero . move…" at bounding box center [853, 336] width 358 height 373
drag, startPoint x: 820, startPoint y: 247, endPoint x: 674, endPoint y: 253, distance: 146.0
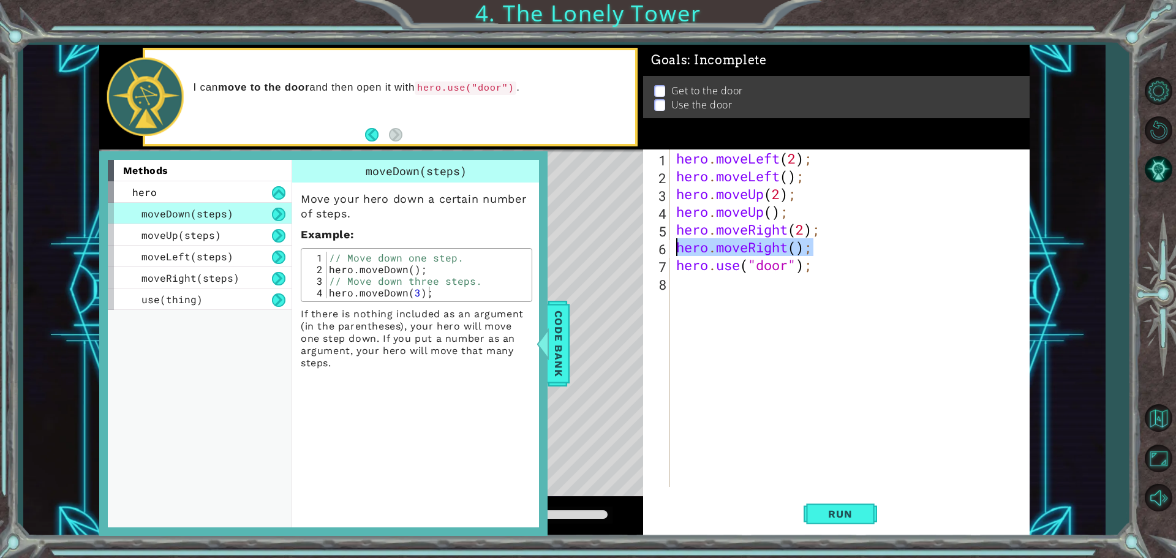
click at [674, 253] on div "hero . moveLeft ( 2 ) ; hero . moveLeft ( ) ; hero . moveUp ( 2 ) ; hero . move…" at bounding box center [853, 336] width 358 height 373
type textarea "hero.moveRight();"
drag, startPoint x: 794, startPoint y: 214, endPoint x: 663, endPoint y: 218, distance: 130.6
click at [663, 218] on div "1 2 3 4 5 6 7 8 hero . moveLeft ( 2 ) ; hero . moveLeft ( ) ; hero . moveUp ( 2…" at bounding box center [834, 319] width 383 height 338
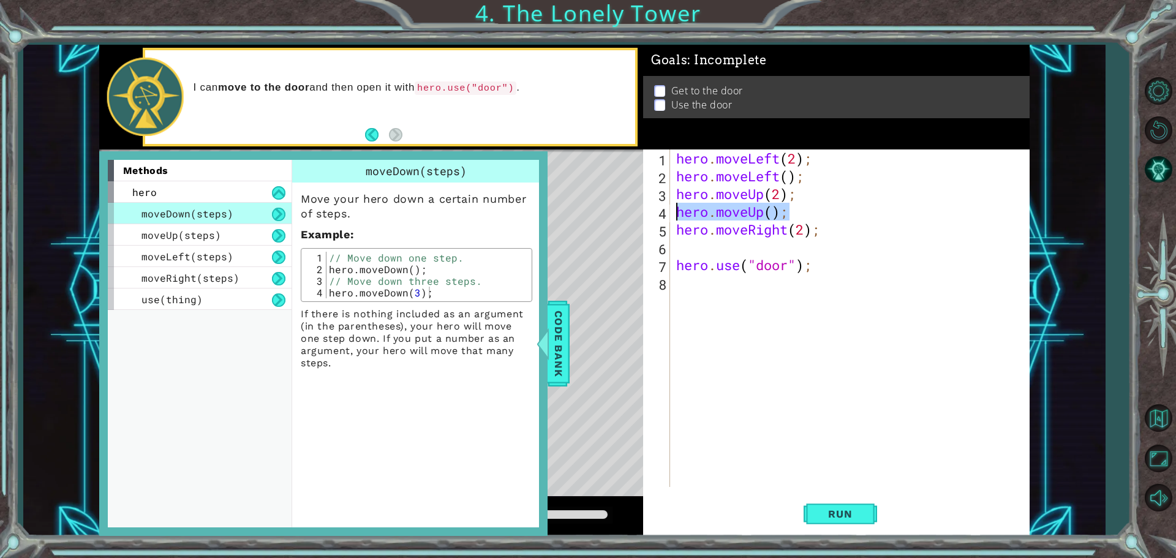
type textarea "hero.moveUp();"
drag, startPoint x: 822, startPoint y: 182, endPoint x: 680, endPoint y: 180, distance: 141.6
click at [680, 180] on div "hero . moveLeft ( 2 ) ; hero . moveLeft ( ) ; hero . moveUp ( 2 ) ; hero . move…" at bounding box center [853, 336] width 358 height 373
type textarea "hero.moveLeft();"
type textarea "hero.moveLeft(2);"
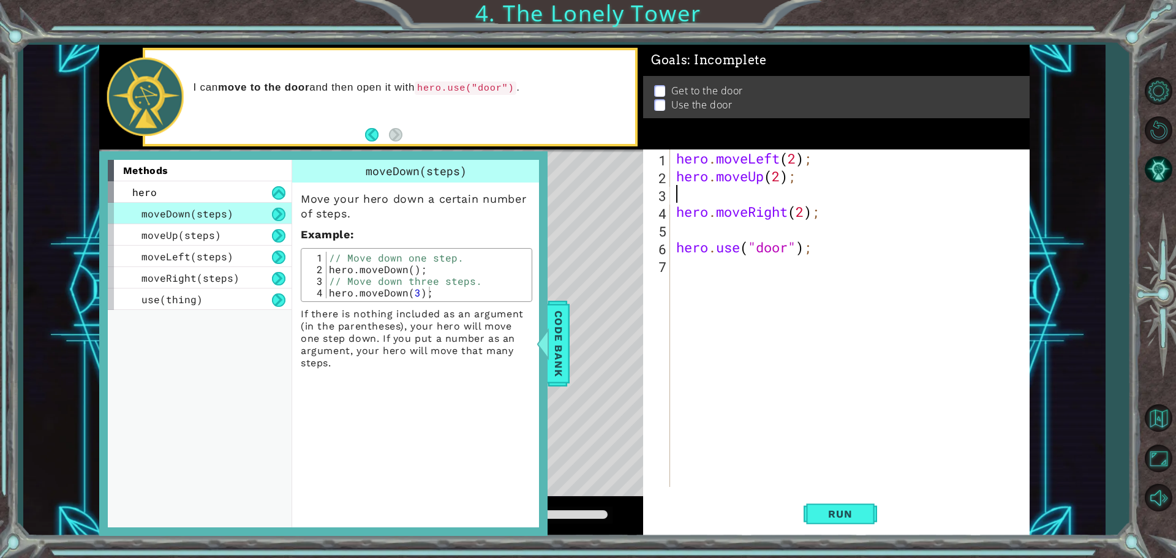
click at [727, 201] on div "hero . moveLeft ( 2 ) ; hero . moveUp ( 2 ) ; hero . moveRight ( 2 ) ; hero . u…" at bounding box center [853, 336] width 358 height 373
type textarea "hero.moveUp(2);"
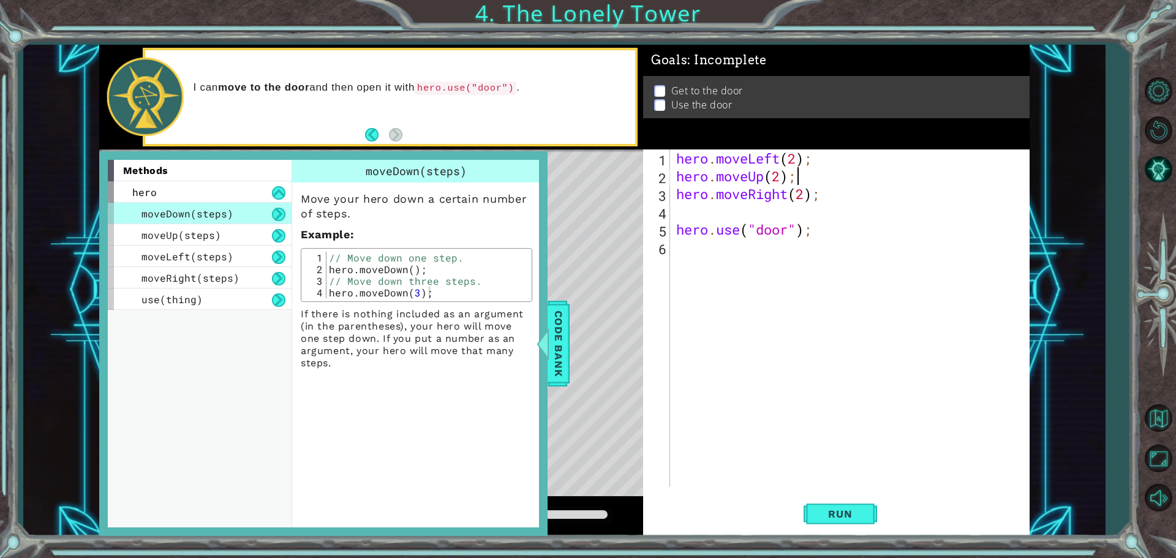
click at [721, 211] on div "hero . moveLeft ( 2 ) ; hero . moveUp ( 2 ) ; hero . moveRight ( 2 ) ; hero . u…" at bounding box center [853, 336] width 358 height 373
type textarea "hero.moveRight(2);"
click at [561, 324] on span "Code Bank" at bounding box center [554, 343] width 20 height 75
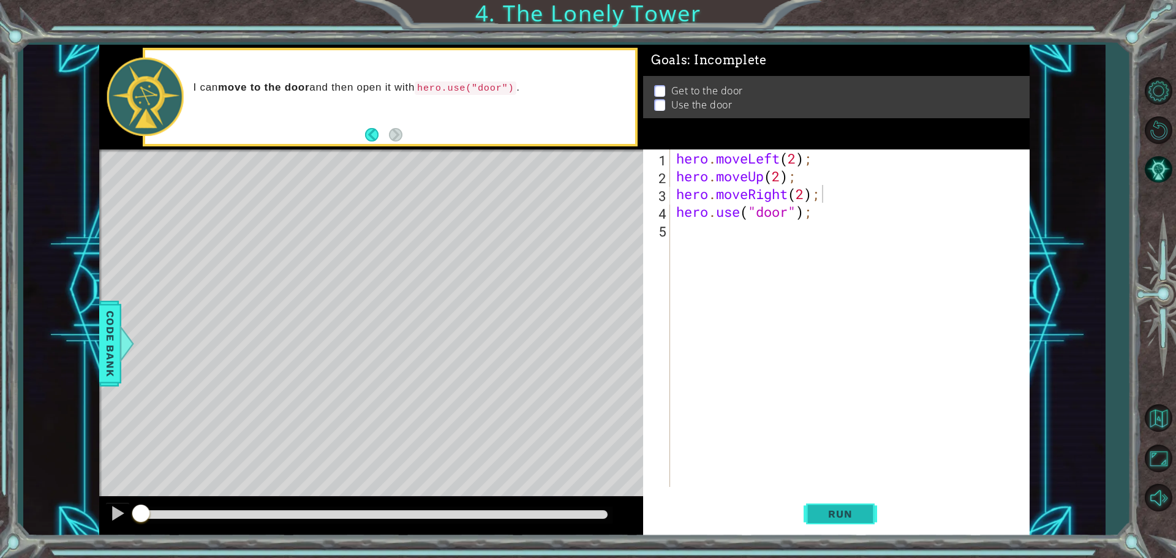
click at [833, 521] on button "Run" at bounding box center [841, 513] width 74 height 39
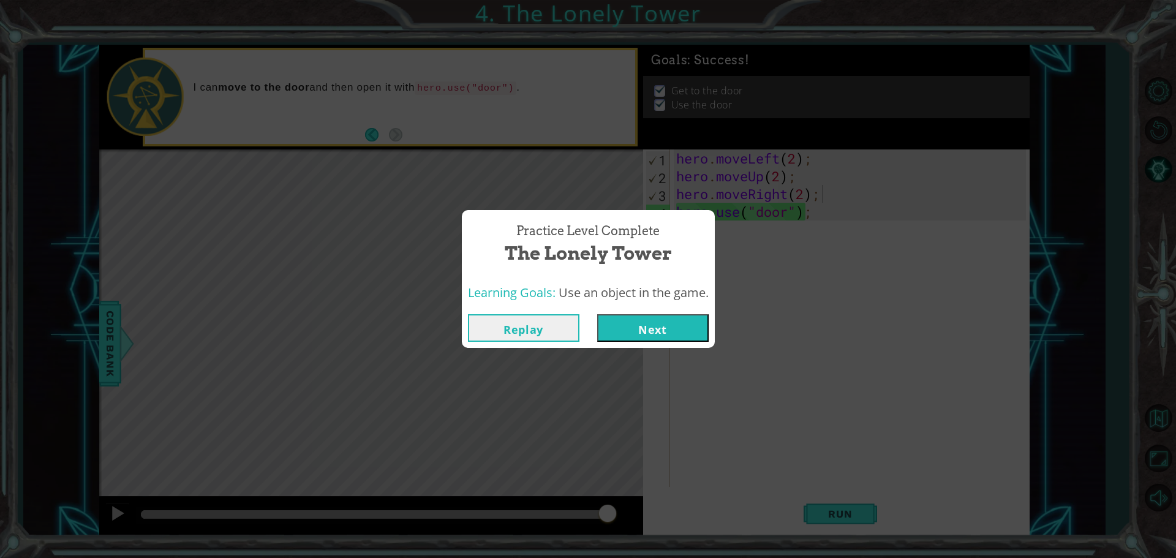
click at [676, 329] on button "Next" at bounding box center [653, 328] width 112 height 28
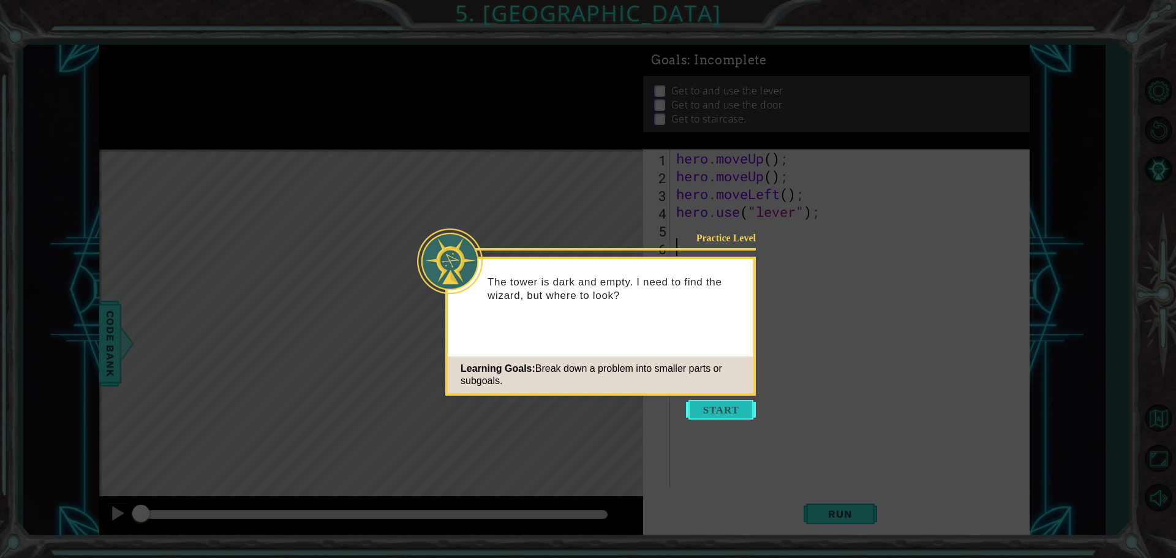
click at [733, 404] on button "Start" at bounding box center [721, 410] width 70 height 20
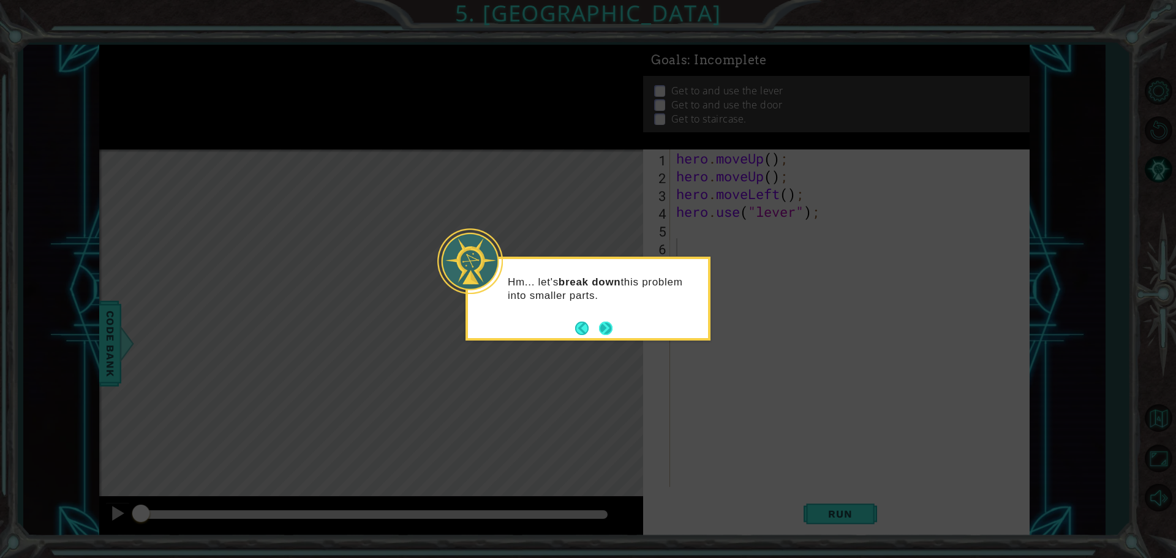
click at [610, 326] on button "Next" at bounding box center [606, 328] width 14 height 14
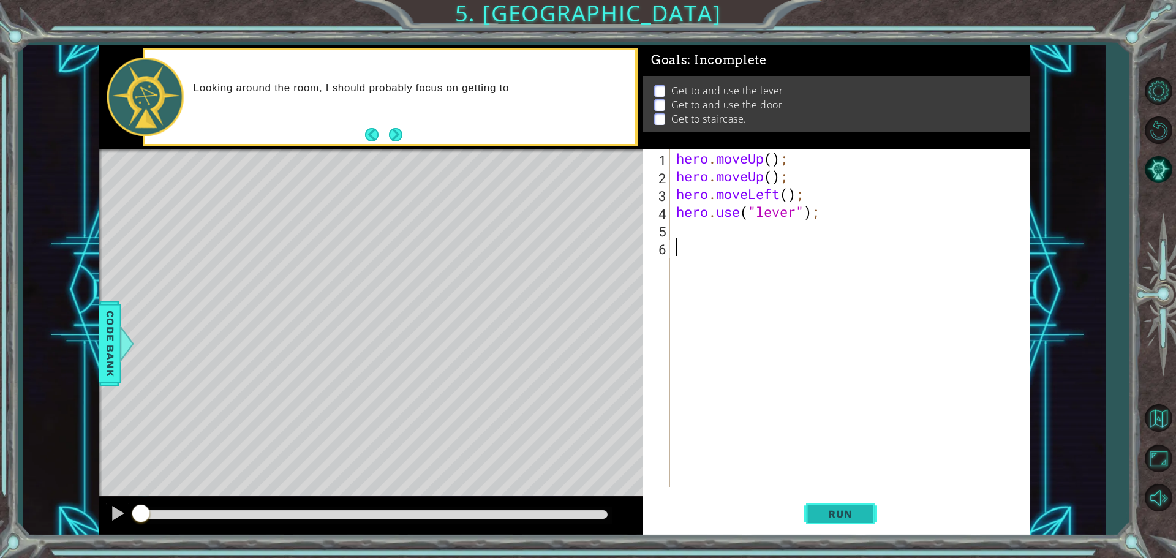
click at [863, 524] on button "Run" at bounding box center [841, 513] width 74 height 39
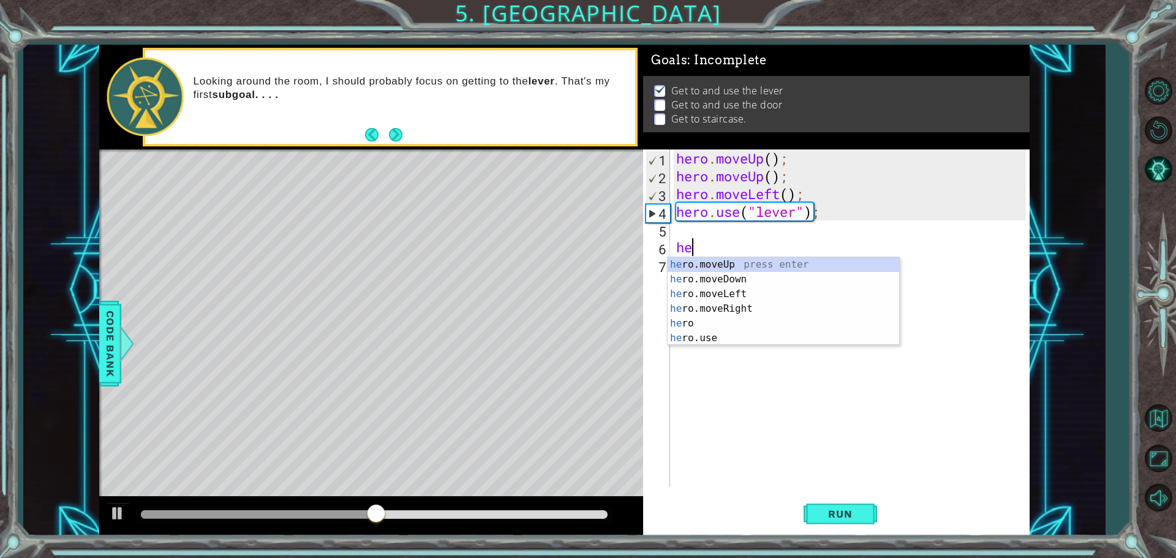
type textarea "h"
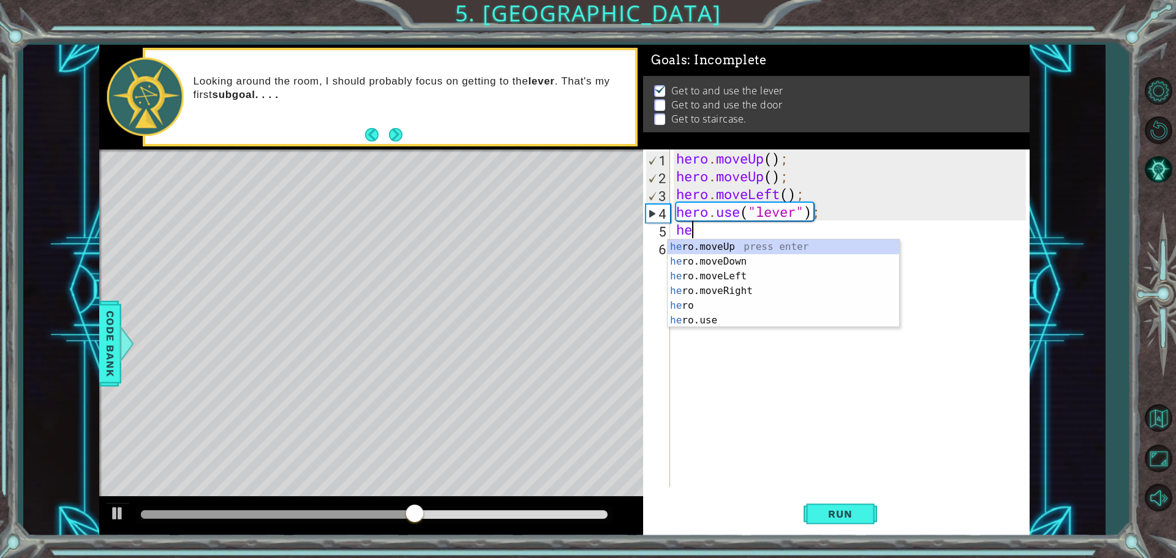
type textarea "her"
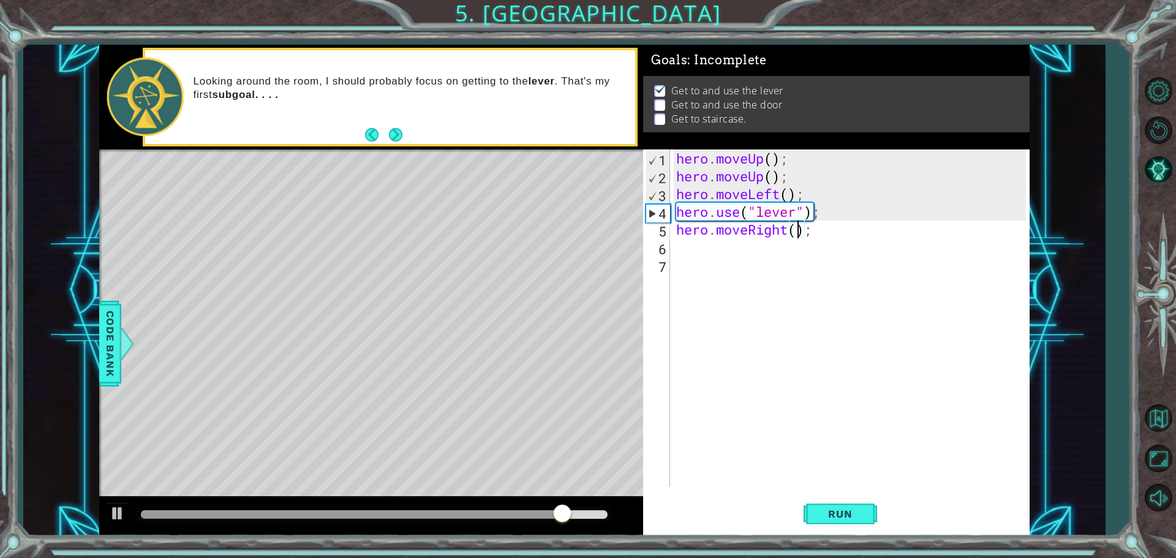
type textarea "hero.moveRight(3);"
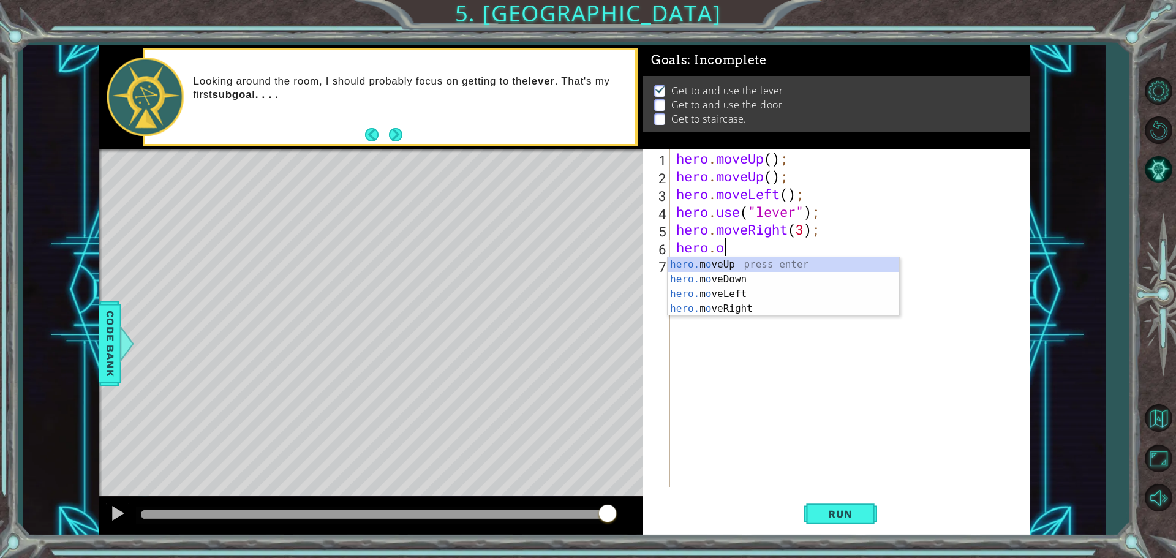
scroll to position [0, 1]
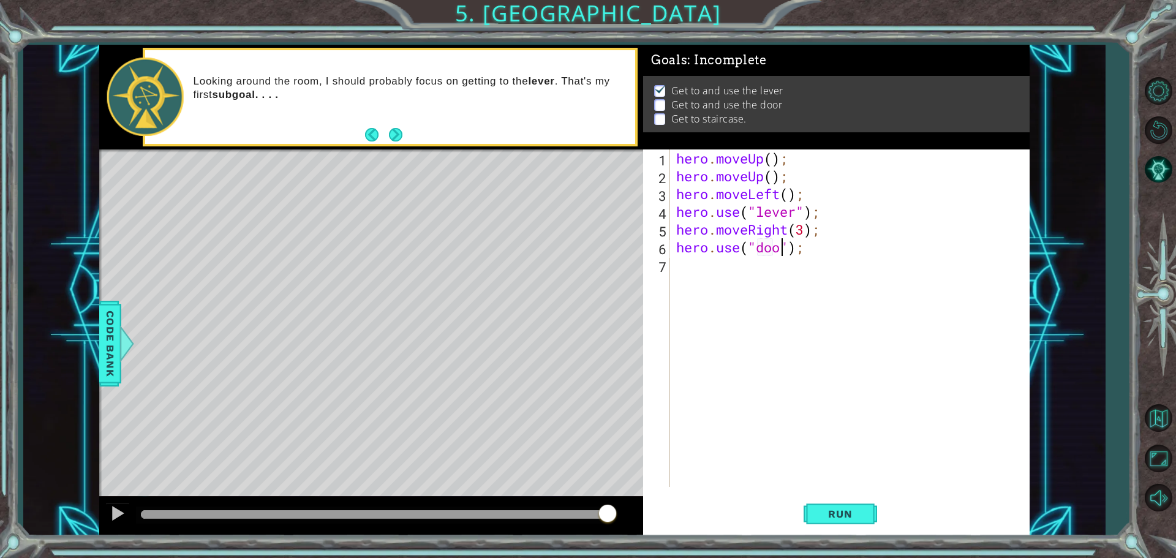
type textarea "hero.use("door");"
click at [839, 516] on span "Run" at bounding box center [840, 514] width 48 height 12
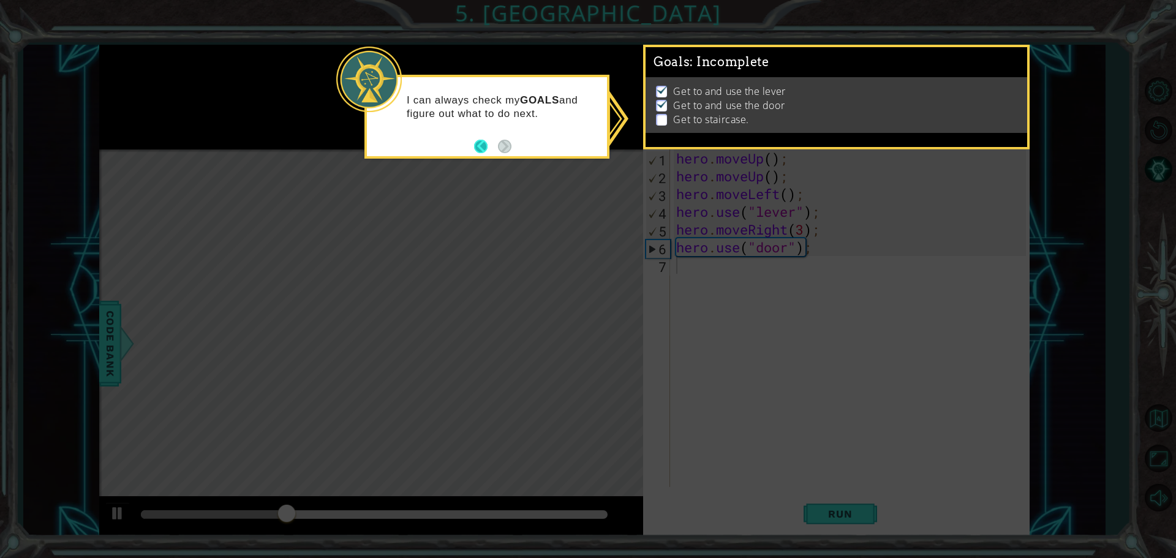
click at [488, 143] on button "Back" at bounding box center [486, 146] width 24 height 13
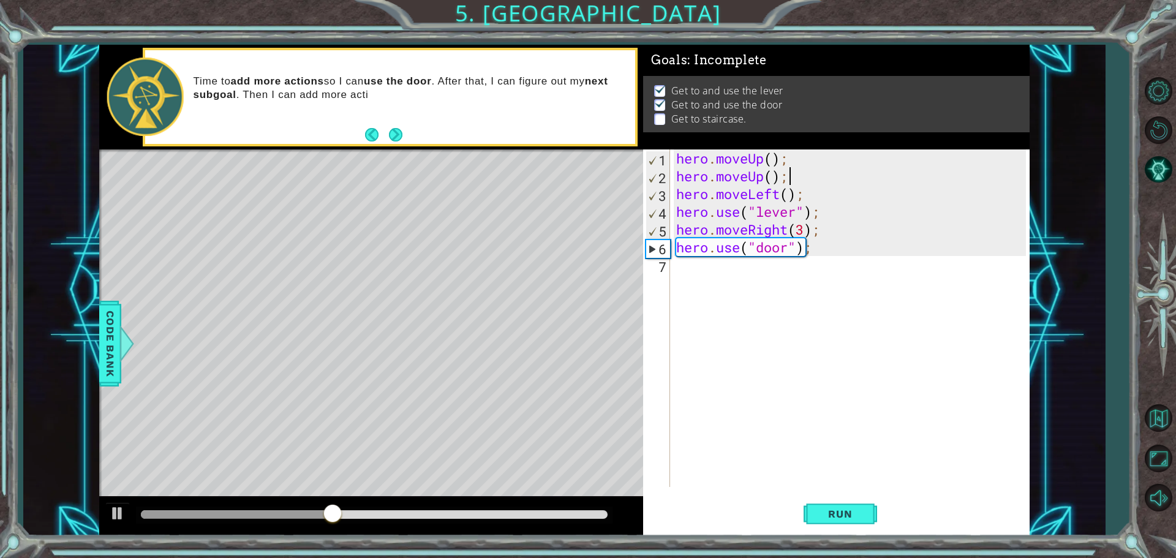
click at [790, 177] on div "hero . moveUp ( ) ; hero . moveUp ( ) ; hero . moveLeft ( ) ; hero . use ( "lev…" at bounding box center [853, 336] width 358 height 373
click at [776, 159] on div "hero . moveUp ( ) ; hero . moveUp ( ) ; hero . moveLeft ( ) ; hero . use ( "lev…" at bounding box center [853, 336] width 358 height 373
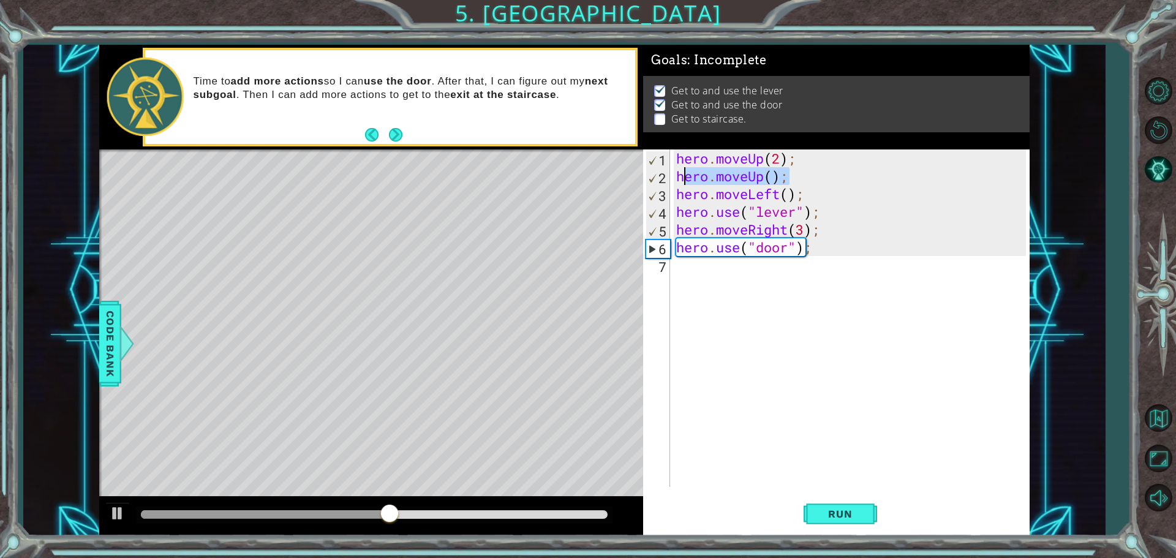
drag, startPoint x: 790, startPoint y: 176, endPoint x: 683, endPoint y: 179, distance: 106.7
click at [683, 179] on div "hero . moveUp ( 2 ) ; hero . moveUp ( ) ; hero . moveLeft ( ) ; hero . use ( "l…" at bounding box center [853, 336] width 358 height 373
click at [800, 177] on div "hero . moveUp ( 2 ) ; hero . moveUp ( ) ; hero . moveLeft ( ) ; hero . use ( "l…" at bounding box center [850, 319] width 352 height 338
drag, startPoint x: 795, startPoint y: 177, endPoint x: 663, endPoint y: 172, distance: 131.8
click at [663, 172] on div "hero.moveUp(); 1 2 3 4 5 6 7 hero . moveUp ( 2 ) ; hero . moveUp ( ) ; hero . m…" at bounding box center [834, 319] width 383 height 338
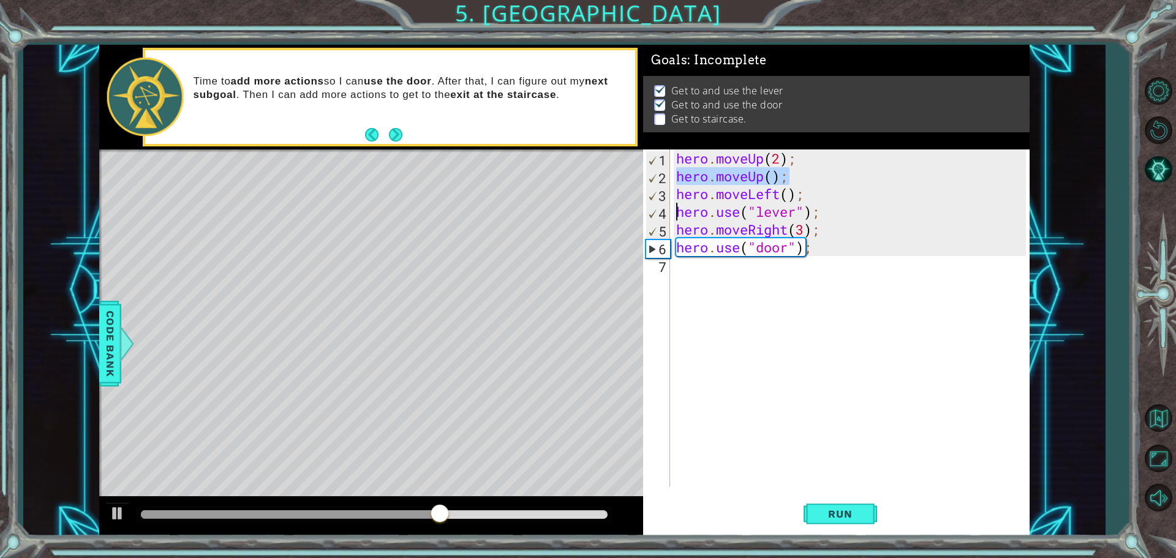
type textarea "hero.use("door");"
type textarea "hero.moveUp();"
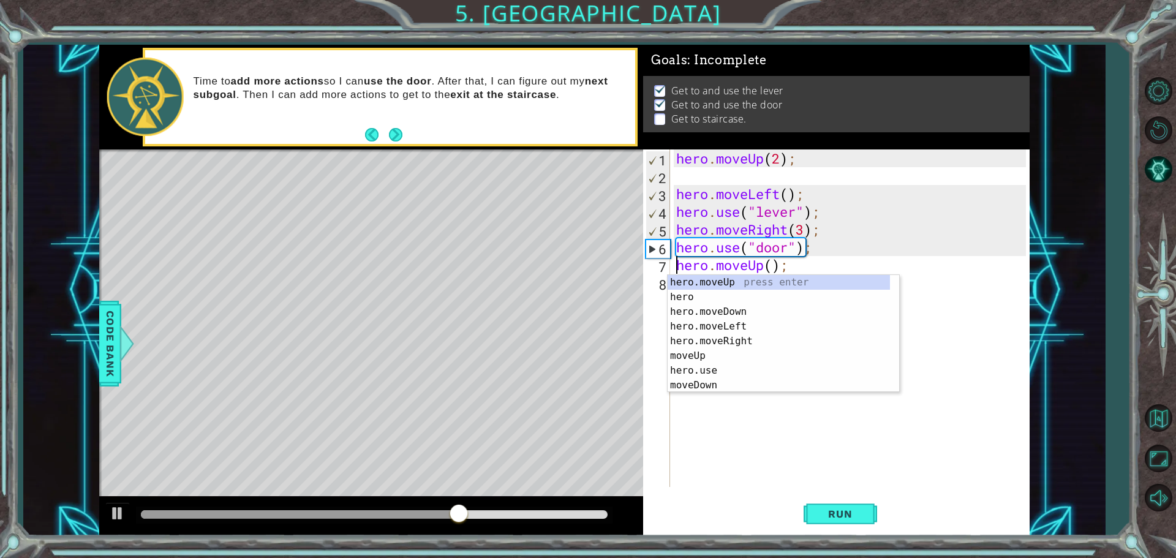
click at [700, 176] on div "hero . moveUp ( 2 ) ; hero . moveLeft ( ) ; hero . use ( "lever" ) ; hero . mov…" at bounding box center [853, 336] width 358 height 373
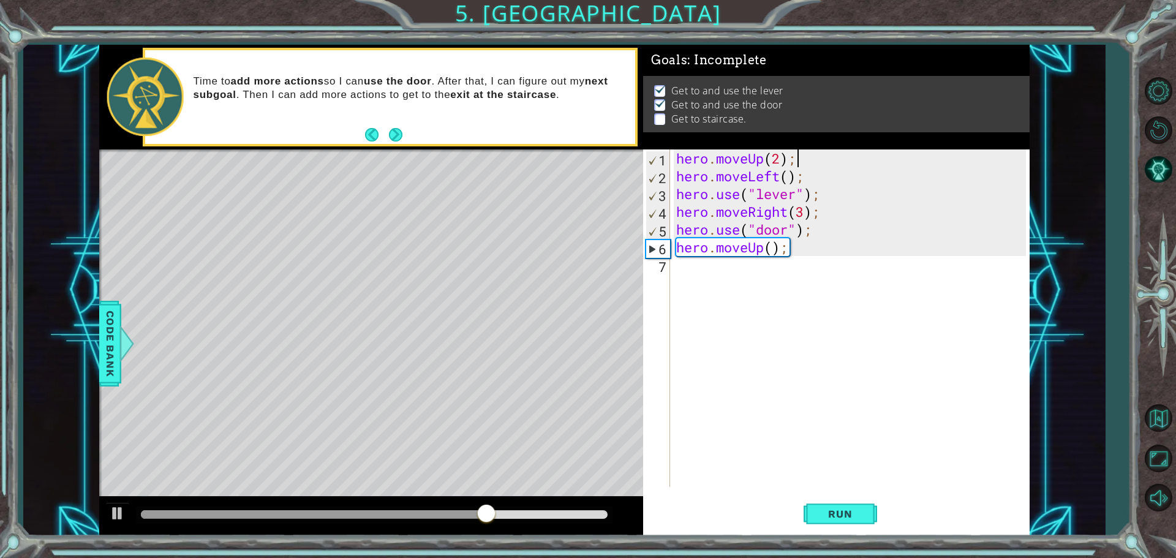
click at [771, 242] on div "hero . moveUp ( 2 ) ; hero . moveLeft ( ) ; hero . use ( "lever" ) ; hero . mov…" at bounding box center [853, 336] width 358 height 373
drag, startPoint x: 824, startPoint y: 215, endPoint x: 669, endPoint y: 213, distance: 155.0
click at [669, 213] on div "hero.moveUp(2); 1 2 3 4 5 6 7 hero . moveUp ( 2 ) ; hero . moveLeft ( ) ; hero …" at bounding box center [834, 319] width 383 height 338
type textarea "hero.moveRight(3);"
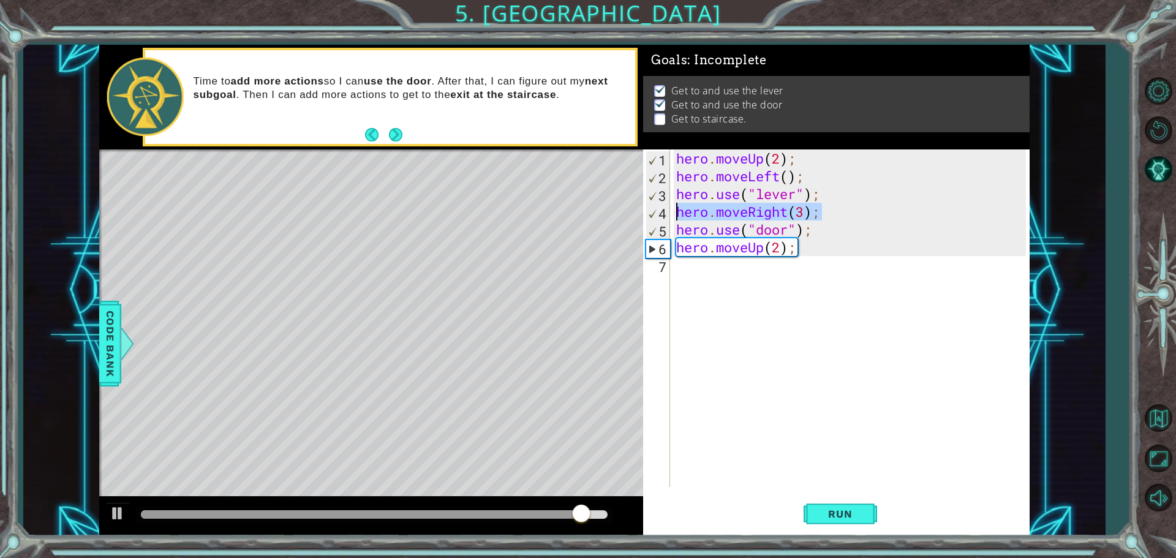
click at [716, 266] on div "hero . moveUp ( 2 ) ; hero . moveLeft ( ) ; hero . use ( "lever" ) ; hero . mov…" at bounding box center [853, 336] width 358 height 373
paste textarea "hero.moveRight(3);"
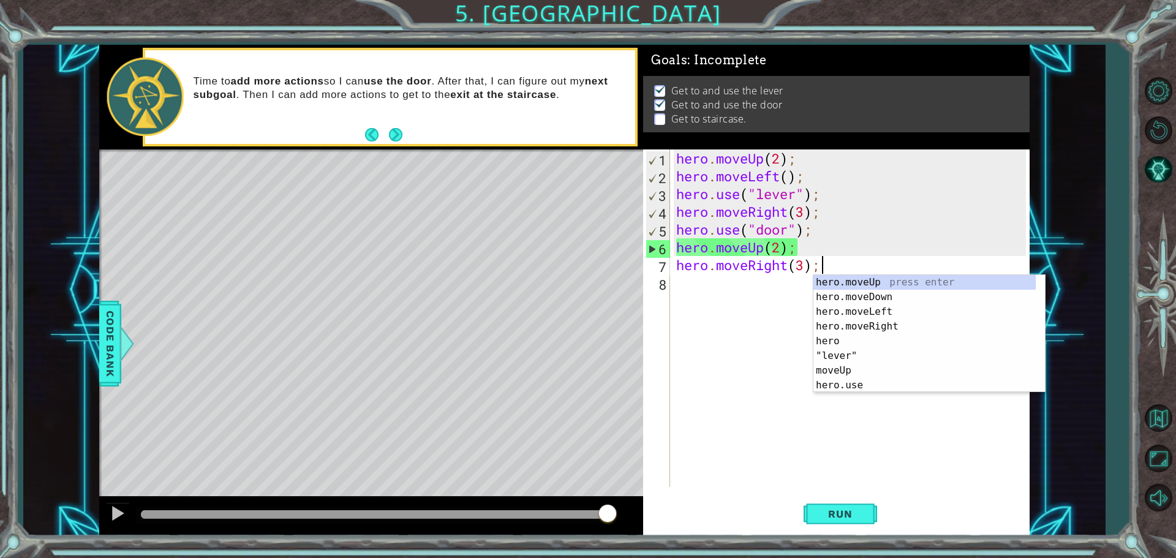
click at [803, 263] on div "hero . moveUp ( 2 ) ; hero . moveLeft ( ) ; hero . use ( "lever" ) ; hero . mov…" at bounding box center [853, 336] width 358 height 373
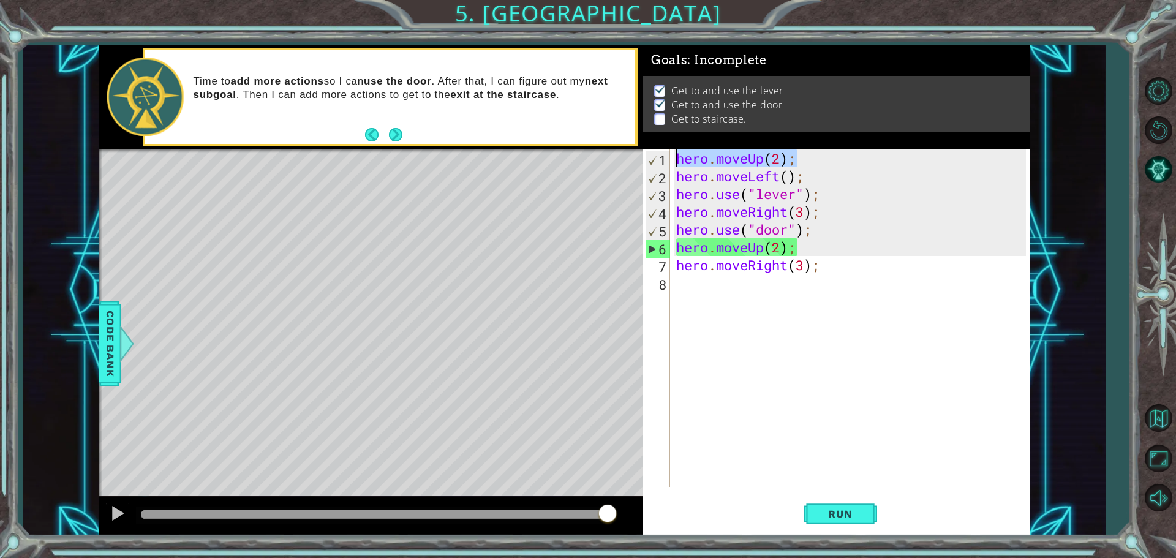
drag, startPoint x: 797, startPoint y: 164, endPoint x: 675, endPoint y: 158, distance: 122.1
click at [675, 158] on div "hero . moveUp ( 2 ) ; hero . moveLeft ( ) ; hero . use ( "lever" ) ; hero . mov…" at bounding box center [853, 336] width 358 height 373
type textarea "hero.moveUp(2);"
click at [709, 279] on div "hero . moveUp ( 2 ) ; hero . moveLeft ( ) ; hero . use ( "lever" ) ; hero . mov…" at bounding box center [853, 336] width 358 height 373
paste textarea "hero.moveUp(2);"
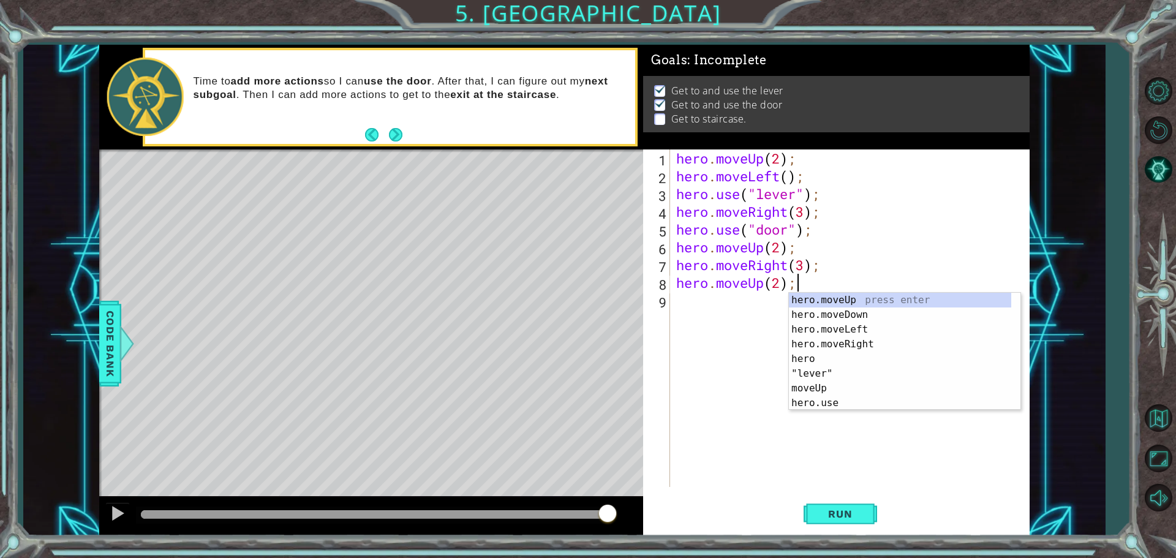
click at [780, 284] on div "hero . moveUp ( 2 ) ; hero . moveLeft ( ) ; hero . use ( "lever" ) ; hero . mov…" at bounding box center [853, 336] width 358 height 373
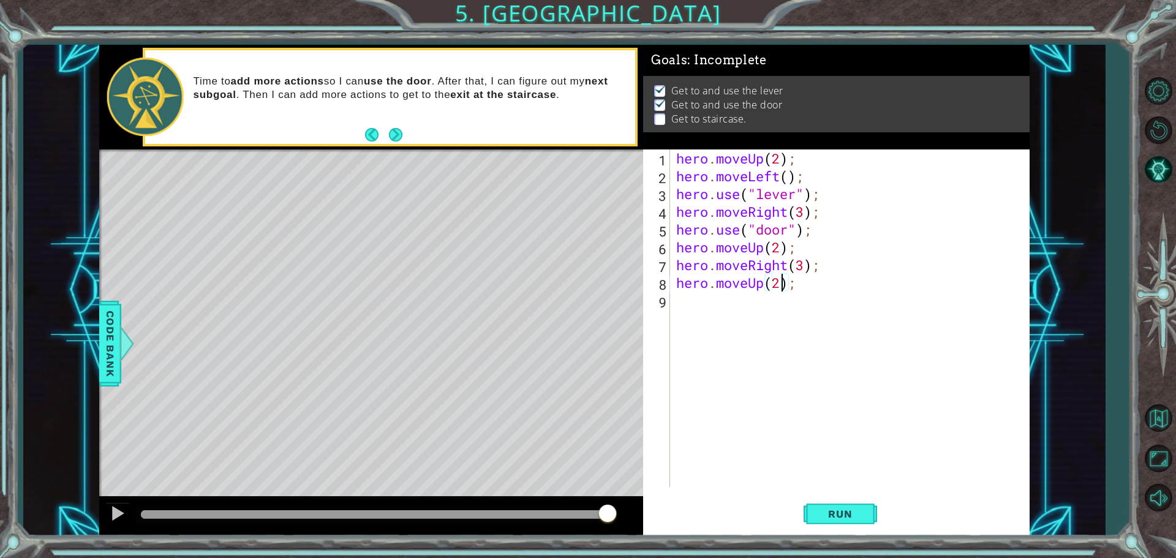
type textarea "hero.moveUp();"
click at [831, 509] on span "Run" at bounding box center [840, 514] width 48 height 12
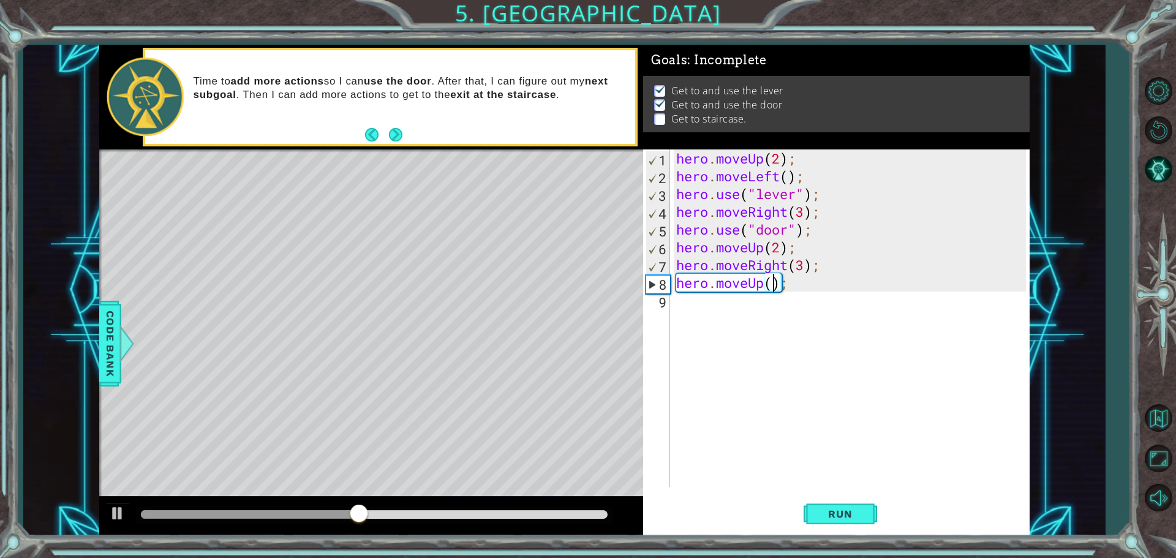
click at [882, 401] on div "hero . moveUp ( 2 ) ; hero . moveLeft ( ) ; hero . use ( "lever" ) ; hero . mov…" at bounding box center [853, 336] width 358 height 373
click at [775, 270] on div "hero . moveUp ( 2 ) ; hero . moveLeft ( ) ; hero . use ( "lever" ) ; hero . mov…" at bounding box center [853, 336] width 358 height 373
click at [788, 265] on div "hero . moveUp ( 2 ) ; hero . moveLeft ( ) ; hero . use ( "lever" ) ; hero . mov…" at bounding box center [850, 319] width 352 height 338
drag, startPoint x: 788, startPoint y: 265, endPoint x: 749, endPoint y: 268, distance: 38.7
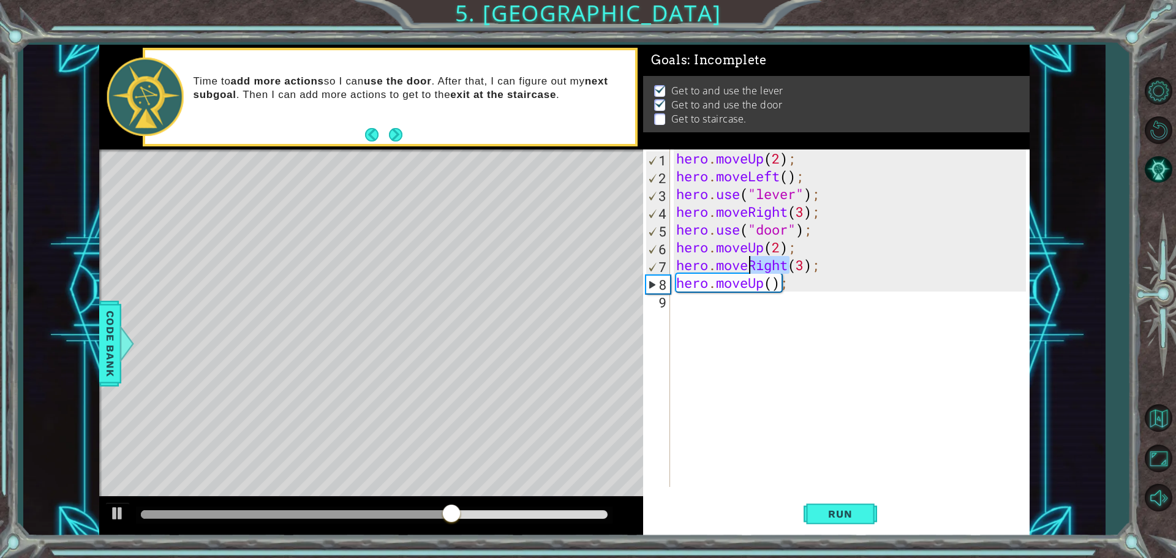
click at [749, 268] on div "hero . moveUp ( 2 ) ; hero . moveLeft ( ) ; hero . use ( "lever" ) ; hero . mov…" at bounding box center [853, 336] width 358 height 373
type textarea "hero.moveLeft(3);"
click at [839, 502] on button "Run" at bounding box center [841, 513] width 74 height 39
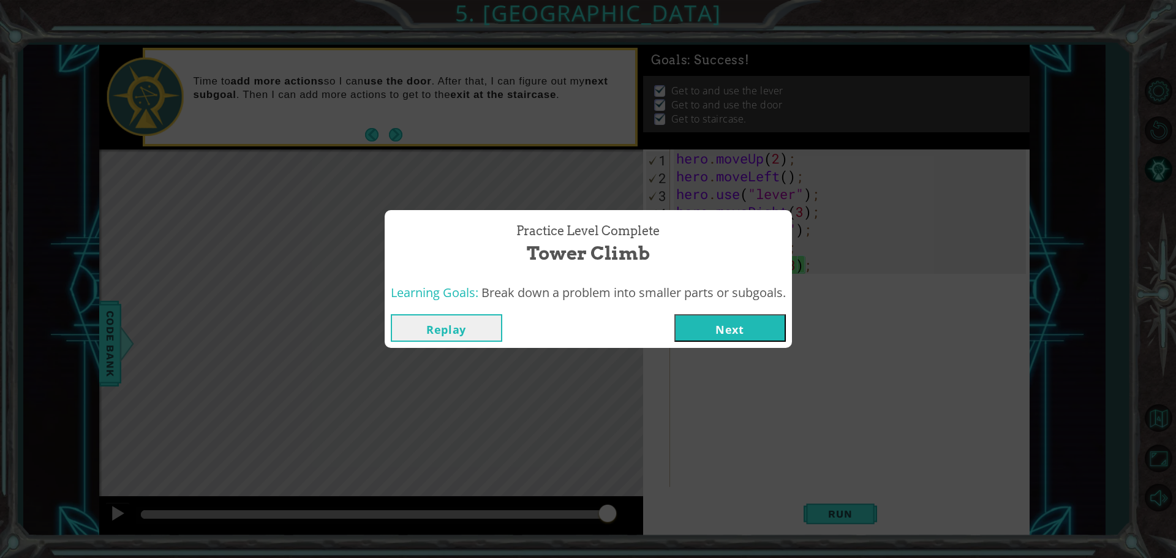
click at [738, 324] on button "Next" at bounding box center [731, 328] width 112 height 28
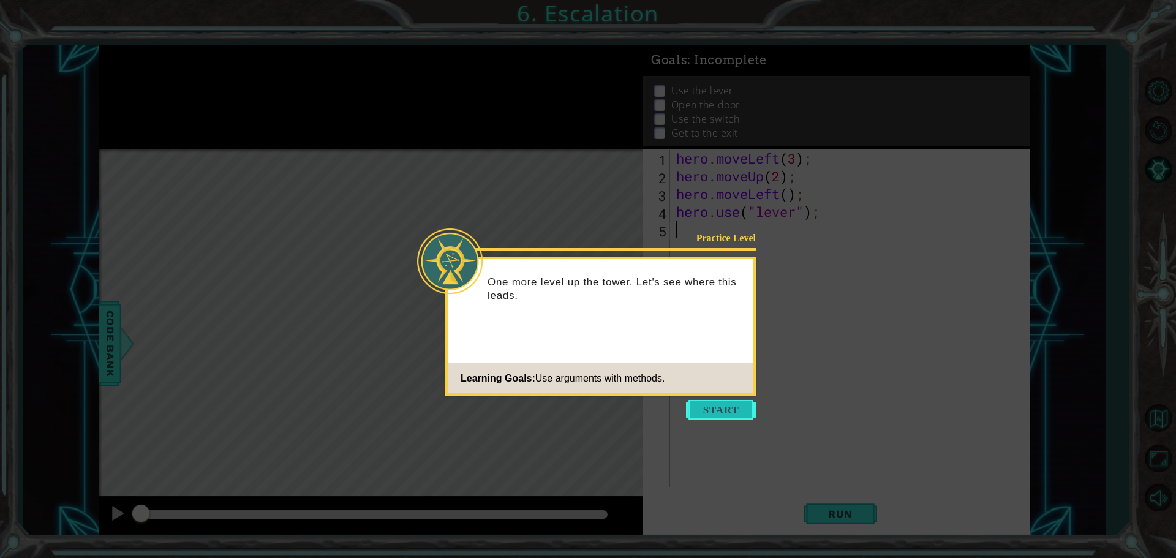
click at [718, 404] on button "Start" at bounding box center [721, 410] width 70 height 20
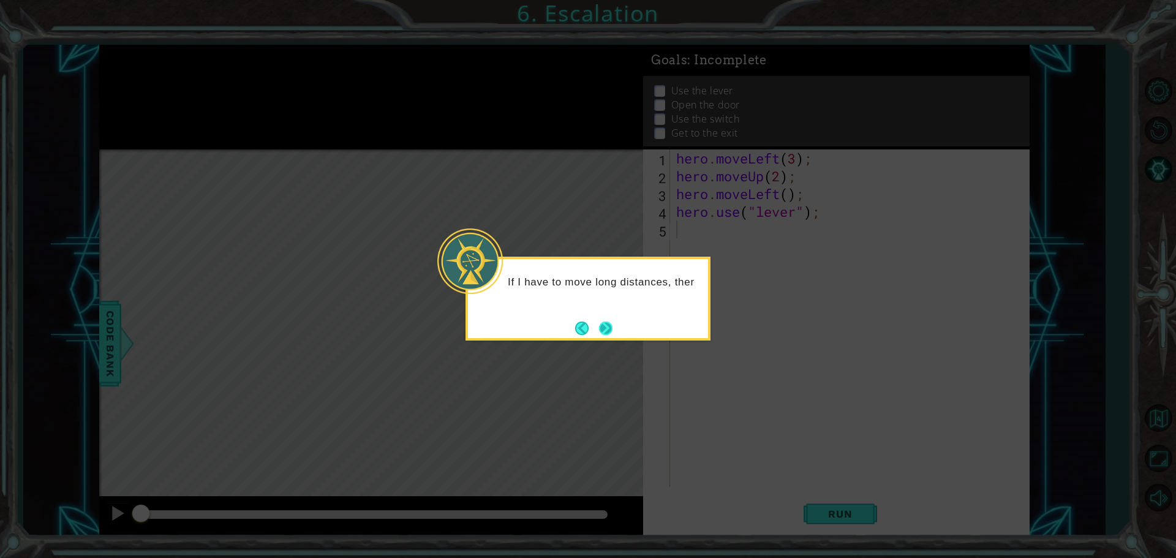
click at [608, 325] on button "Next" at bounding box center [606, 328] width 14 height 14
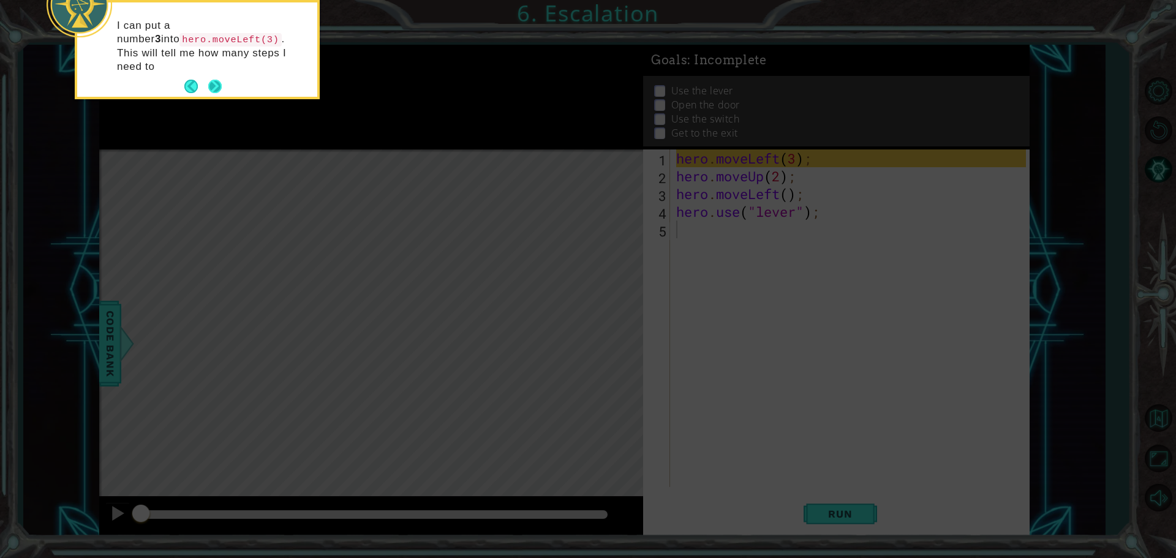
click at [220, 80] on button "Next" at bounding box center [215, 87] width 14 height 14
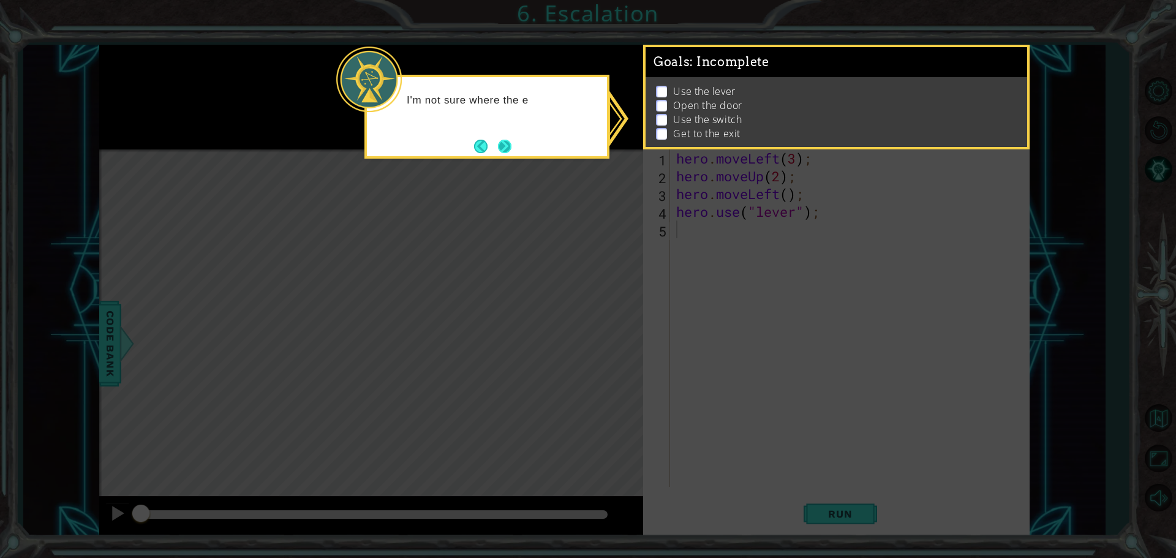
click at [496, 150] on button "Next" at bounding box center [504, 146] width 17 height 17
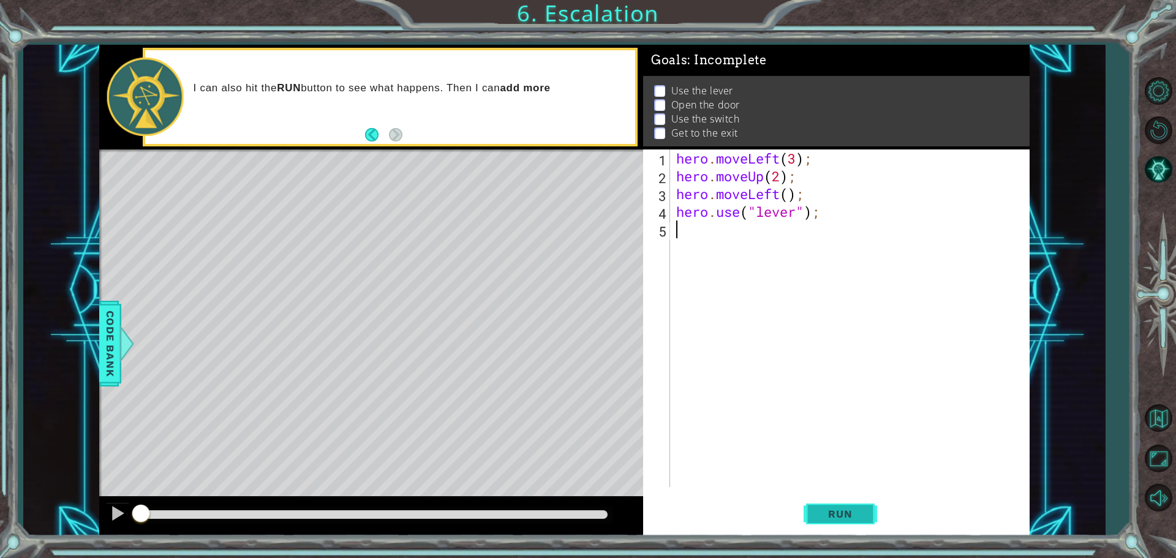
click at [850, 514] on span "Run" at bounding box center [840, 514] width 48 height 12
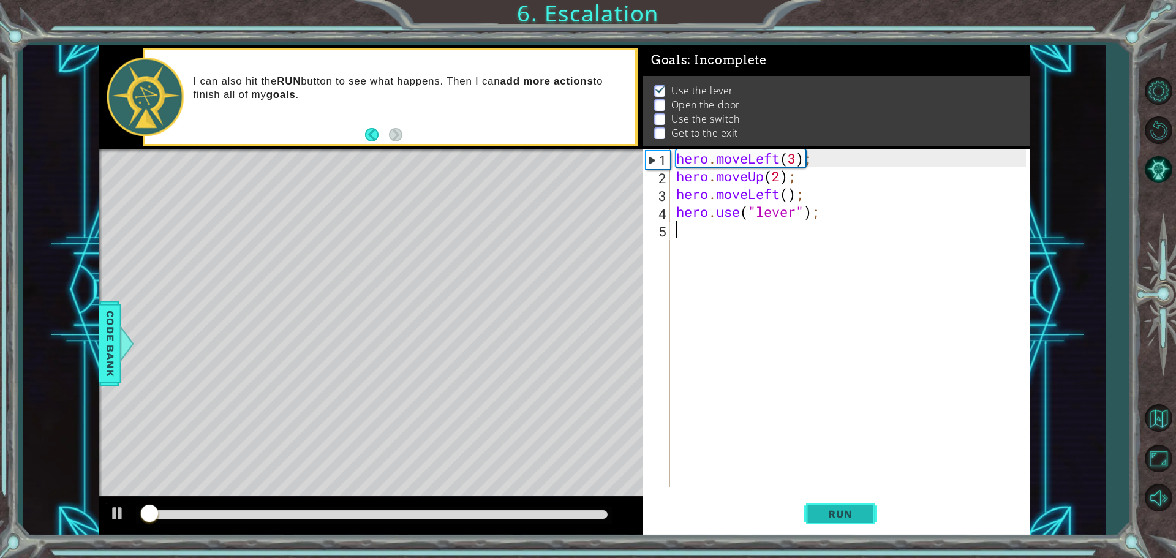
scroll to position [6, 0]
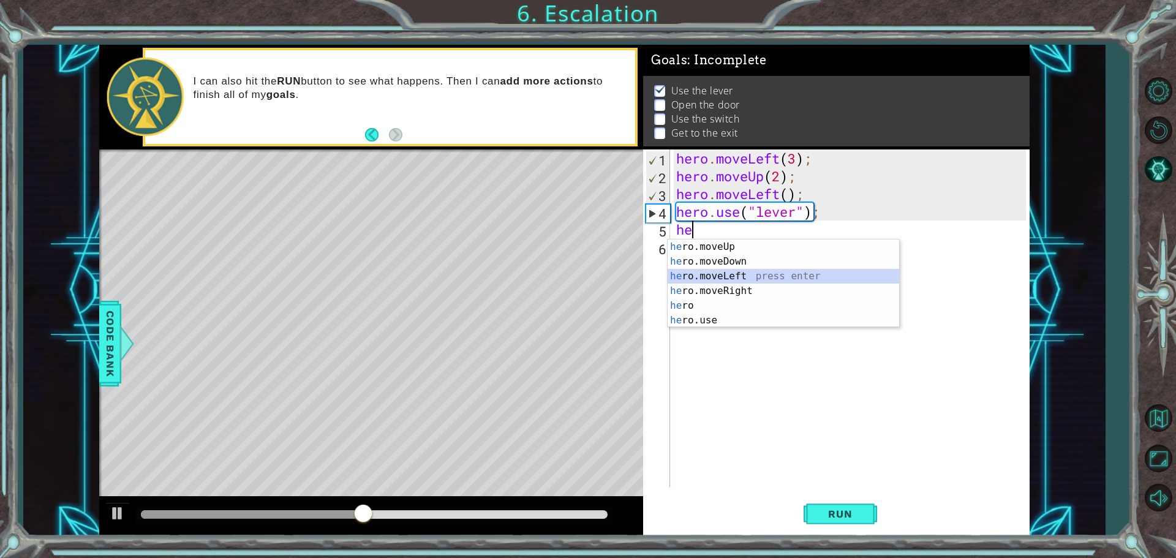
type textarea "hero.moveLeft(1);"
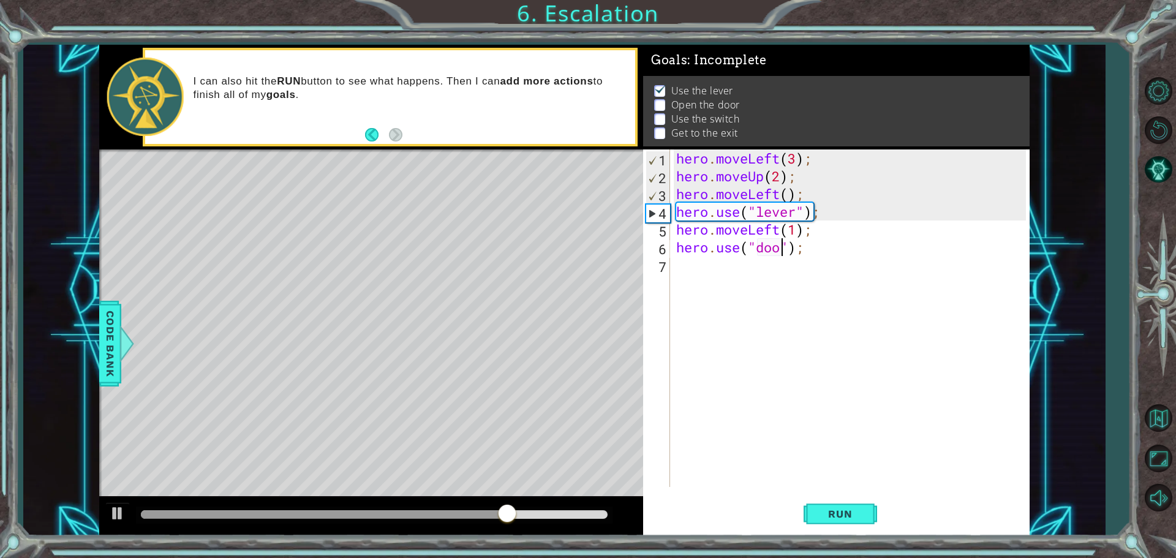
type textarea "hero.use("door");"
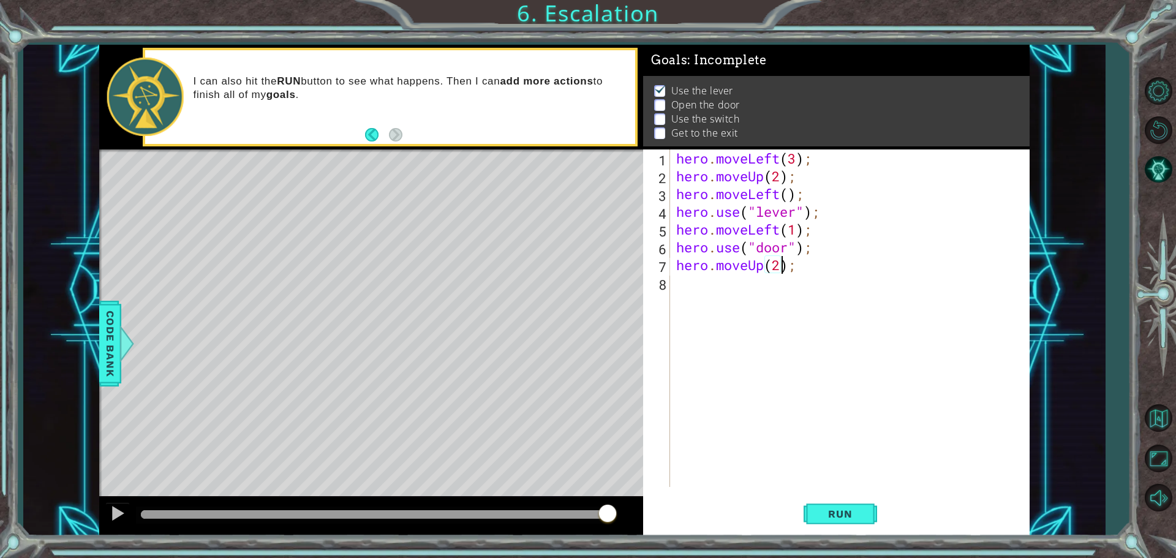
scroll to position [0, 4]
type textarea "hero.moveUp(2);"
type textarea "hero.moveLeft(2);"
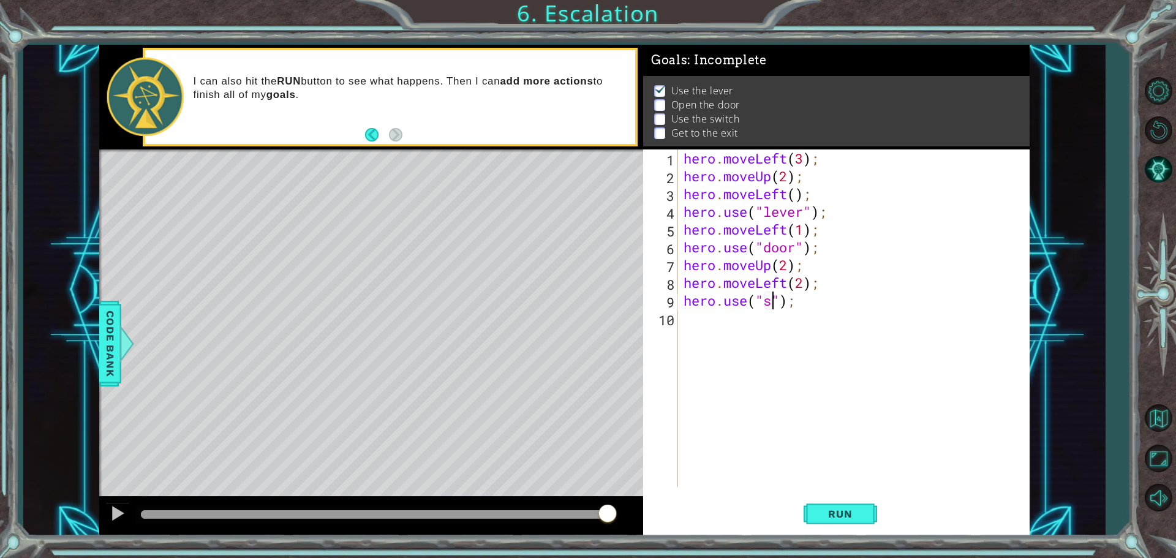
scroll to position [0, 4]
type textarea "hero.use("swich");"
click at [858, 510] on span "Run" at bounding box center [840, 514] width 48 height 12
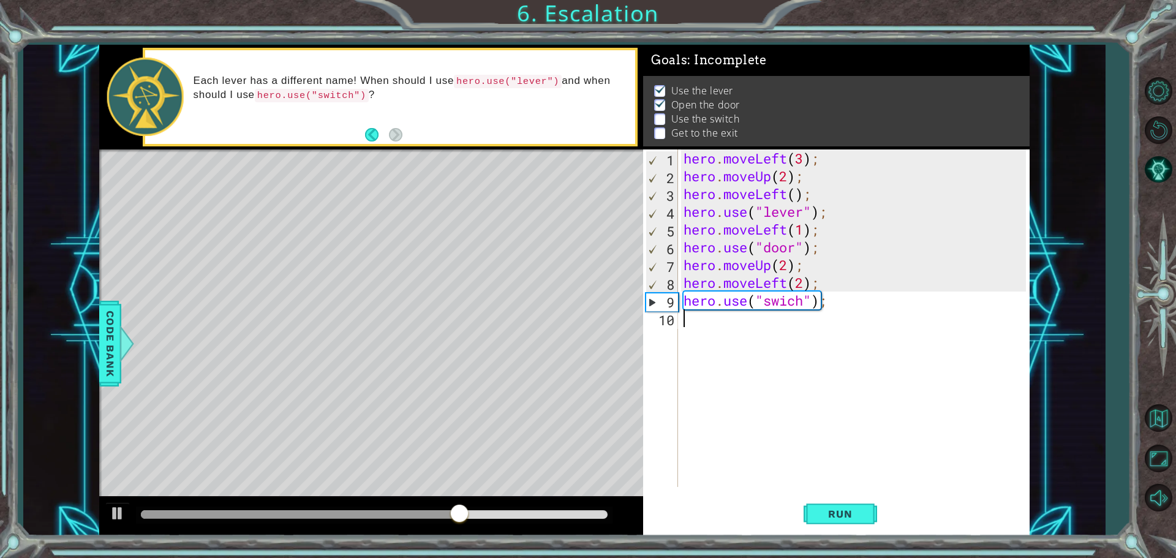
click at [779, 287] on div "hero . moveLeft ( 3 ) ; hero . moveUp ( 2 ) ; hero . moveLeft ( ) ; hero . use …" at bounding box center [856, 336] width 351 height 373
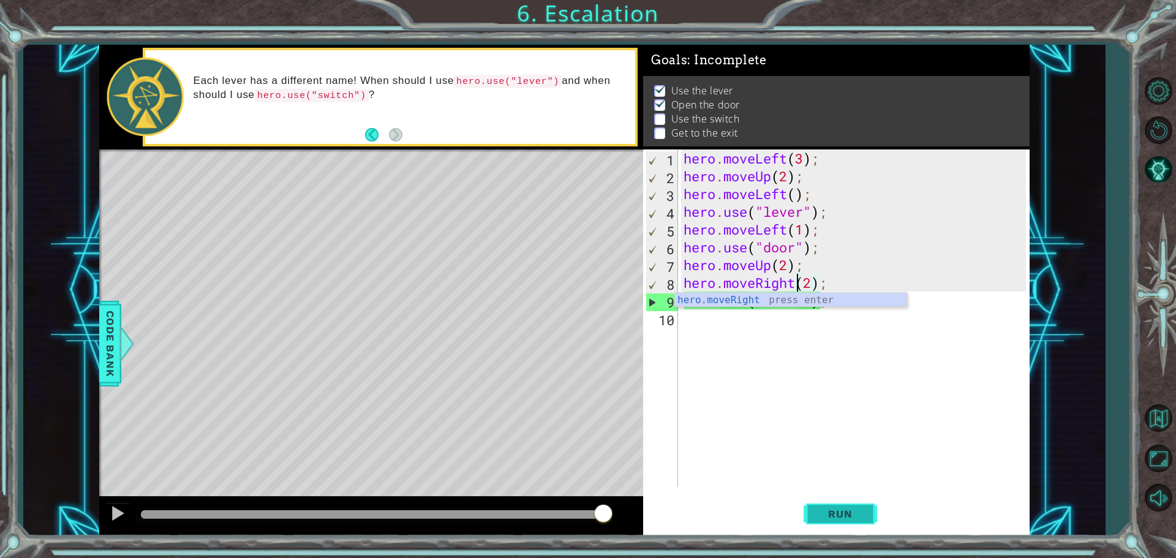
click at [841, 522] on button "Run" at bounding box center [841, 513] width 74 height 39
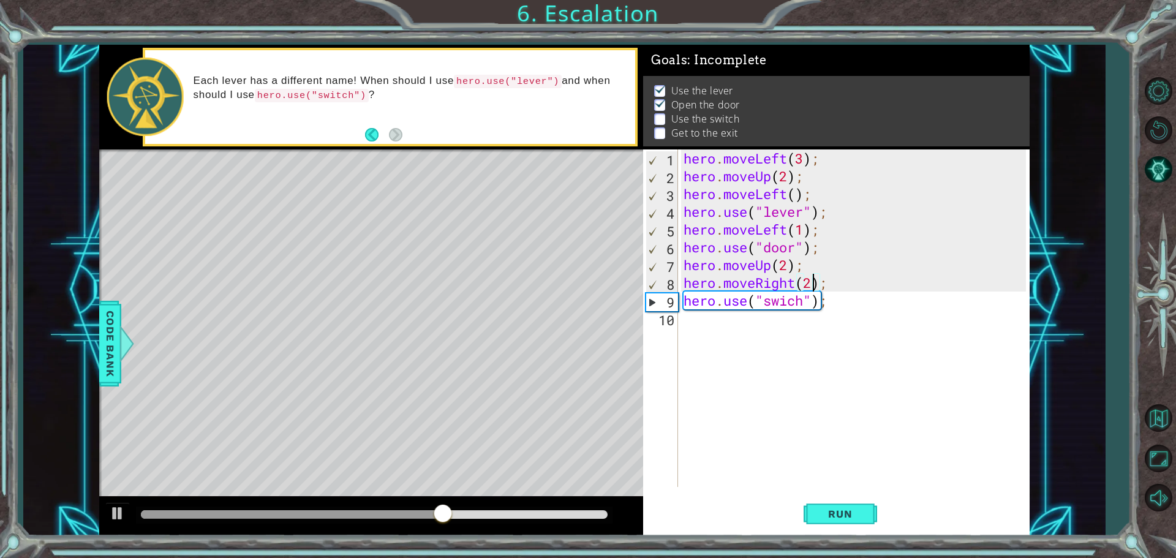
click at [814, 283] on div "hero . moveLeft ( 3 ) ; hero . moveUp ( 2 ) ; hero . moveLeft ( ) ; hero . use …" at bounding box center [856, 336] width 351 height 373
click at [849, 296] on div "hero . moveLeft ( 3 ) ; hero . moveUp ( 2 ) ; hero . moveLeft ( ) ; hero . use …" at bounding box center [856, 336] width 351 height 373
click at [815, 281] on div "hero . moveLeft ( 3 ) ; hero . moveUp ( 2 ) ; hero . moveLeft ( ) ; hero . use …" at bounding box center [856, 336] width 351 height 373
type textarea "hero.moveRight();"
click at [716, 339] on div "hero . moveLeft ( 3 ) ; hero . moveUp ( 2 ) ; hero . moveLeft ( ) ; hero . use …" at bounding box center [856, 336] width 351 height 373
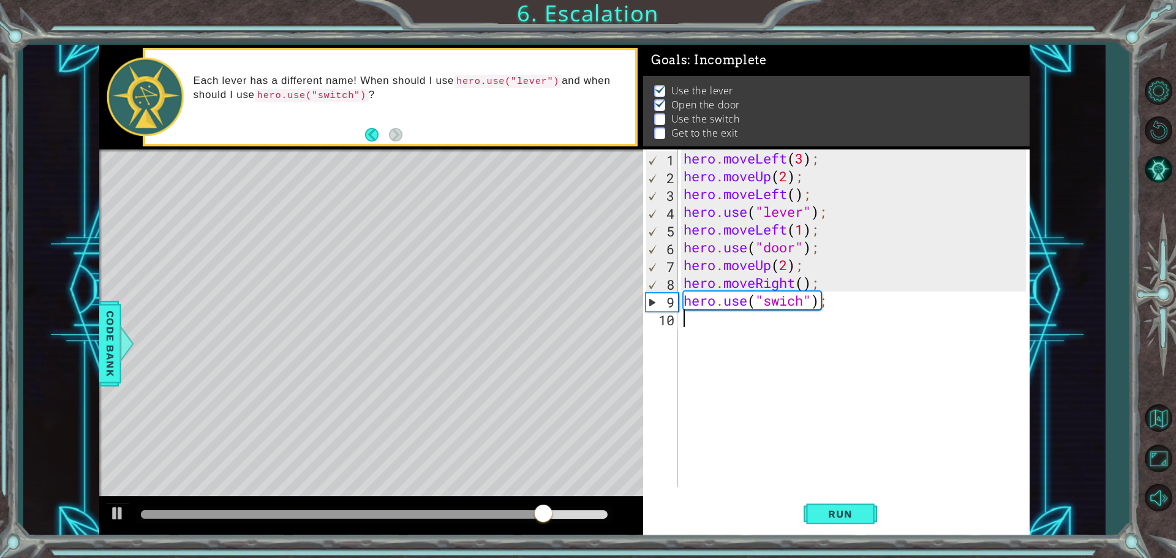
scroll to position [0, 0]
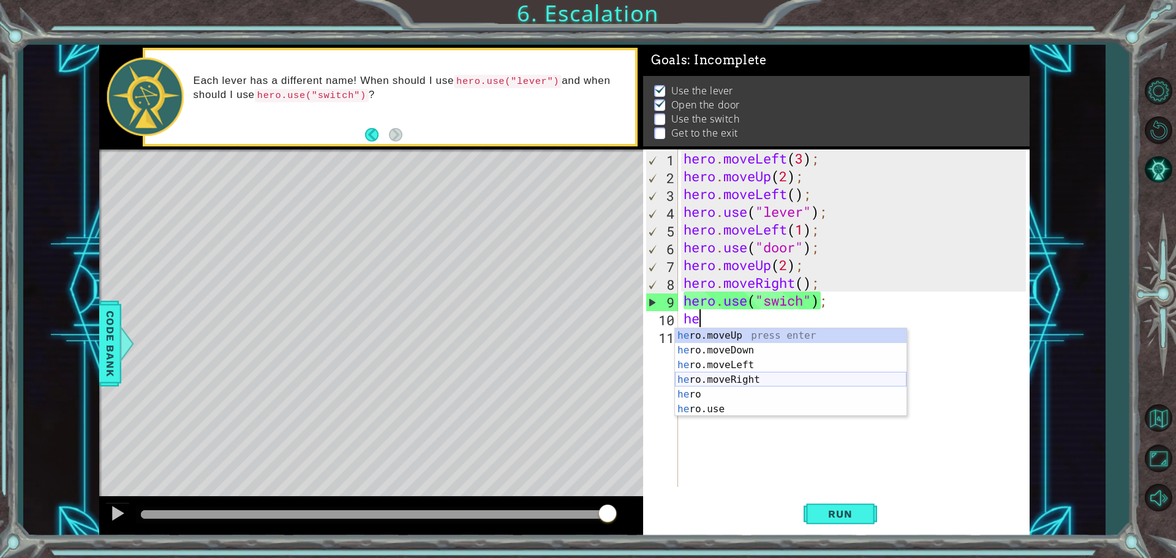
click at [765, 377] on div "he ro.moveUp press enter he ro.moveDown press enter he ro.moveLeft press enter …" at bounding box center [791, 387] width 232 height 118
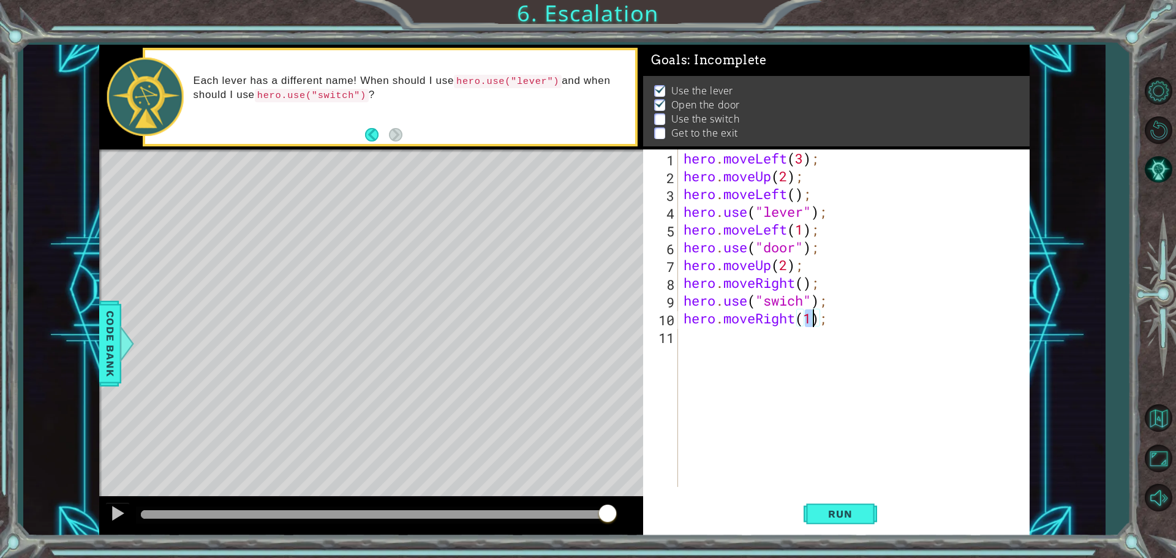
scroll to position [0, 6]
type textarea "hero.moveRight();"
click at [837, 520] on button "Run" at bounding box center [841, 513] width 74 height 39
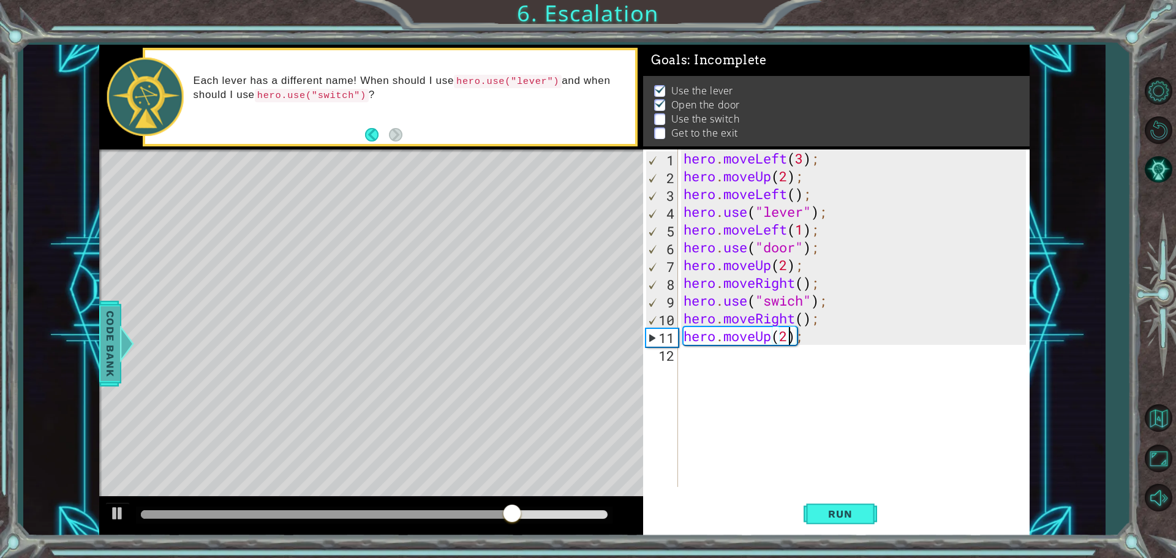
click at [123, 350] on div at bounding box center [126, 343] width 15 height 37
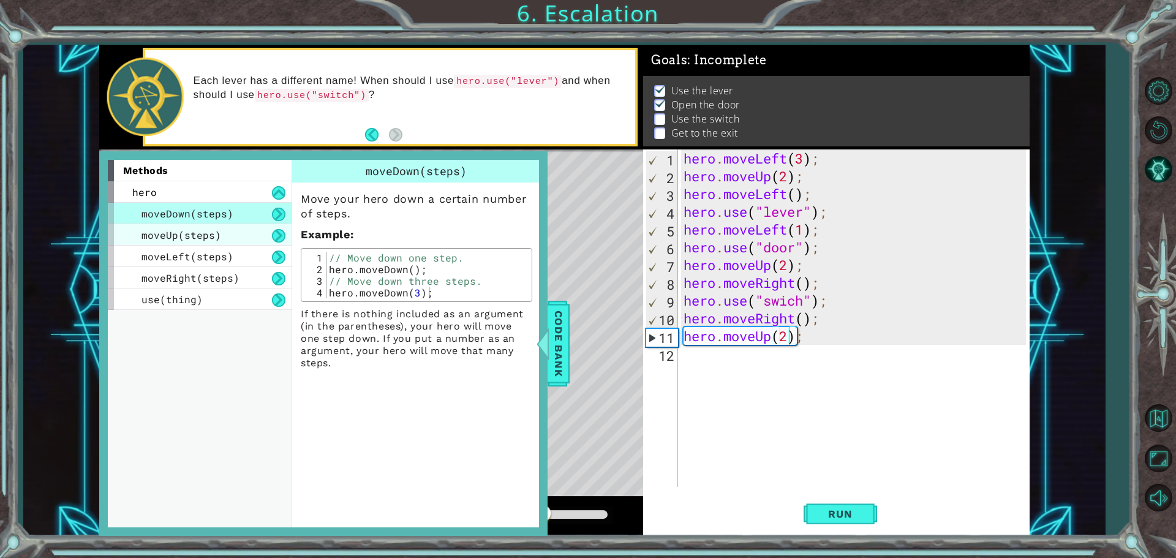
click at [217, 243] on div "moveUp(steps)" at bounding box center [200, 234] width 184 height 21
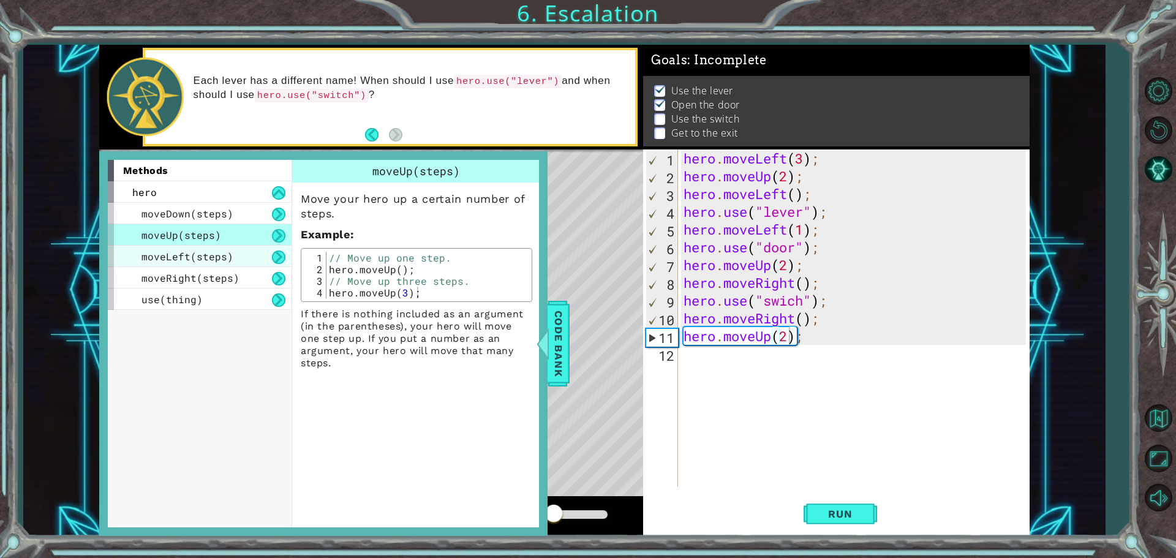
click at [219, 256] on span "moveLeft(steps)" at bounding box center [188, 256] width 92 height 13
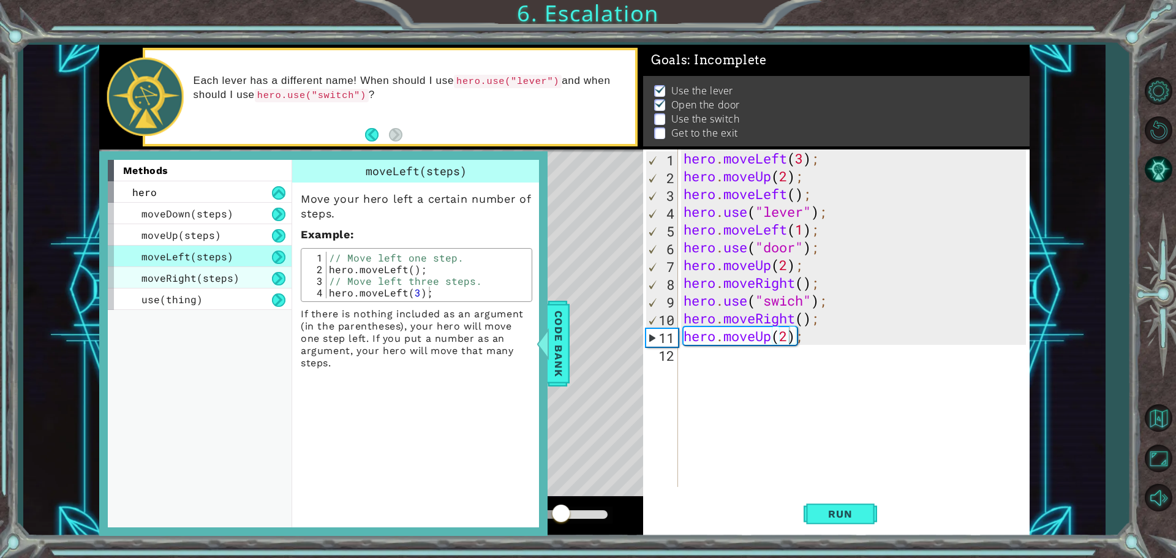
click at [222, 274] on span "moveRight(steps)" at bounding box center [191, 277] width 98 height 13
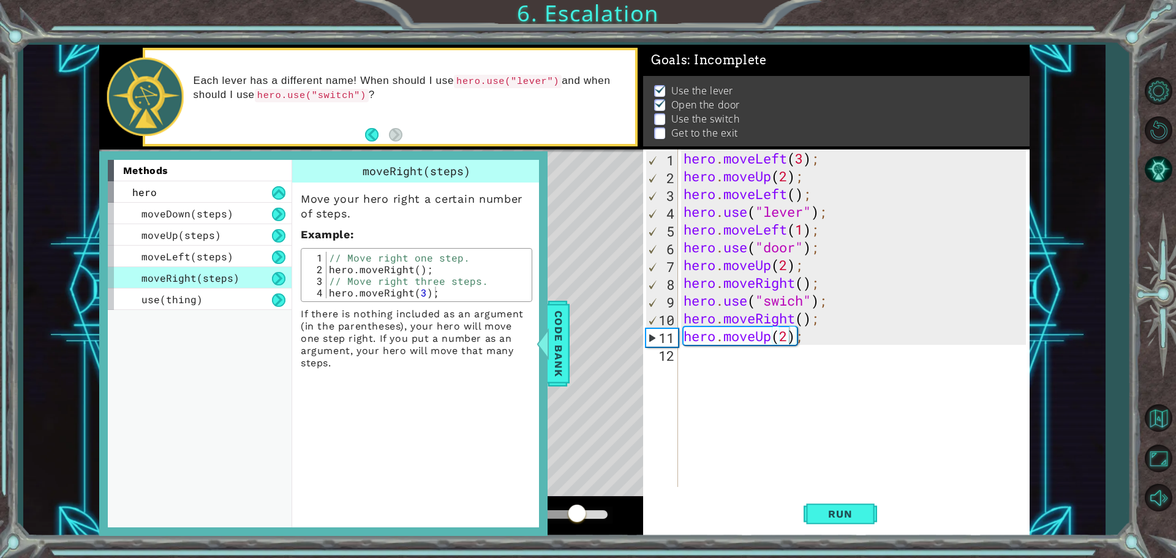
click at [219, 286] on div "moveRight(steps)" at bounding box center [200, 277] width 184 height 21
click at [218, 292] on div "use(thing)" at bounding box center [200, 299] width 184 height 21
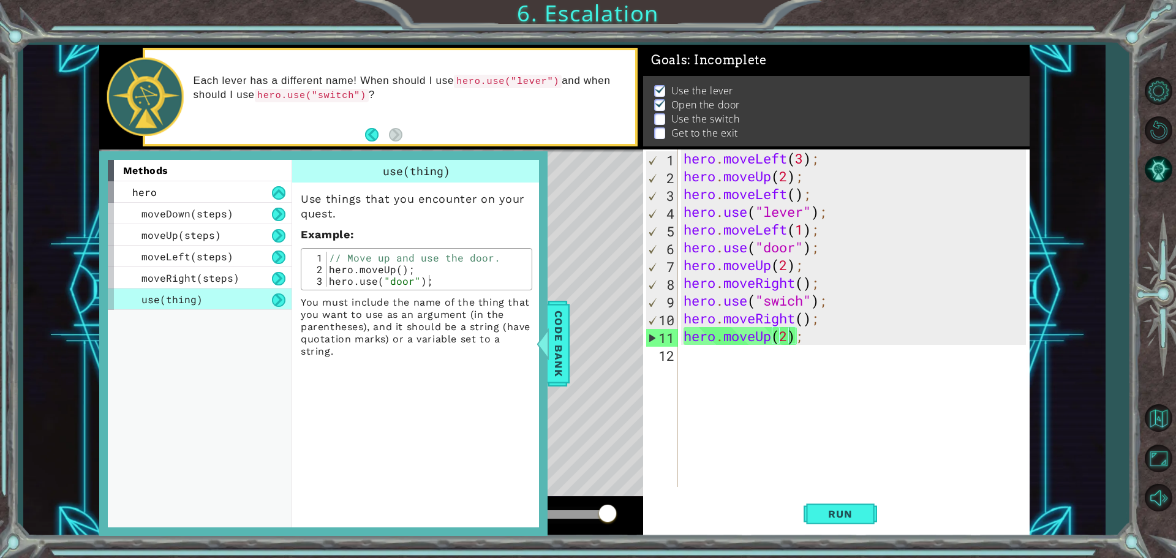
click at [792, 304] on div "hero . moveLeft ( 3 ) ; hero . moveUp ( 2 ) ; hero . moveLeft ( ) ; hero . use …" at bounding box center [856, 336] width 351 height 373
click at [591, 168] on div "Level Map" at bounding box center [382, 330] width 566 height 361
click at [561, 352] on span "Code Bank" at bounding box center [559, 343] width 20 height 75
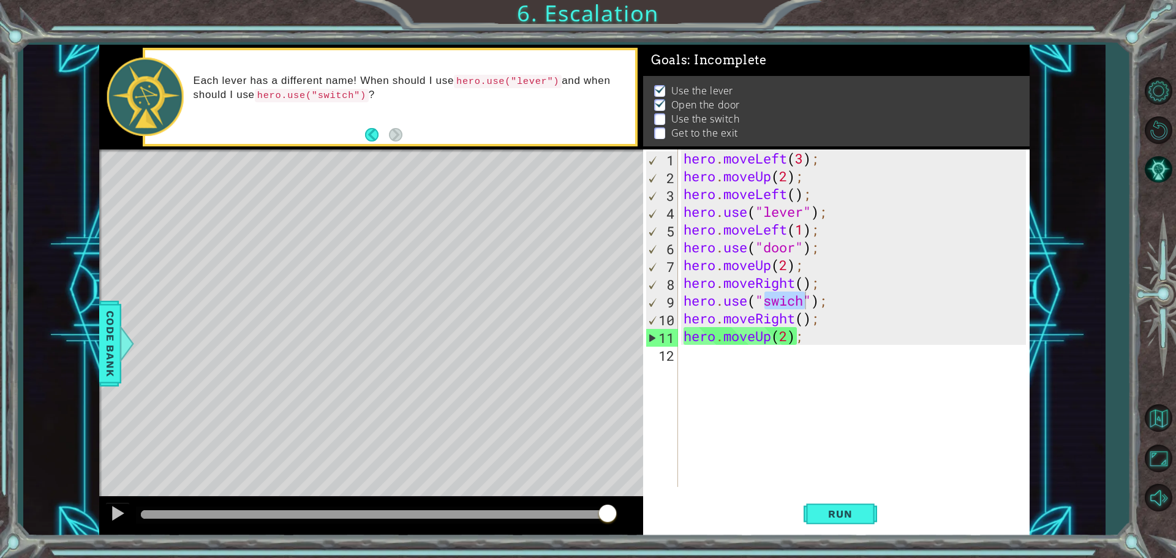
click at [802, 300] on div "hero . moveLeft ( 3 ) ; hero . moveUp ( 2 ) ; hero . moveLeft ( ) ; hero . use …" at bounding box center [853, 319] width 345 height 338
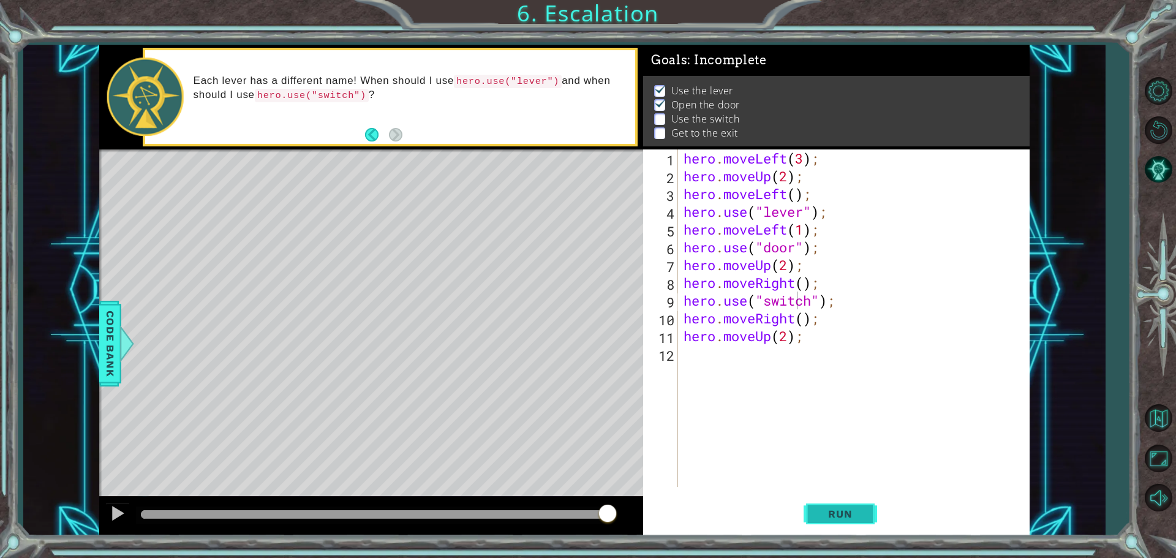
click at [852, 510] on span "Run" at bounding box center [840, 514] width 48 height 12
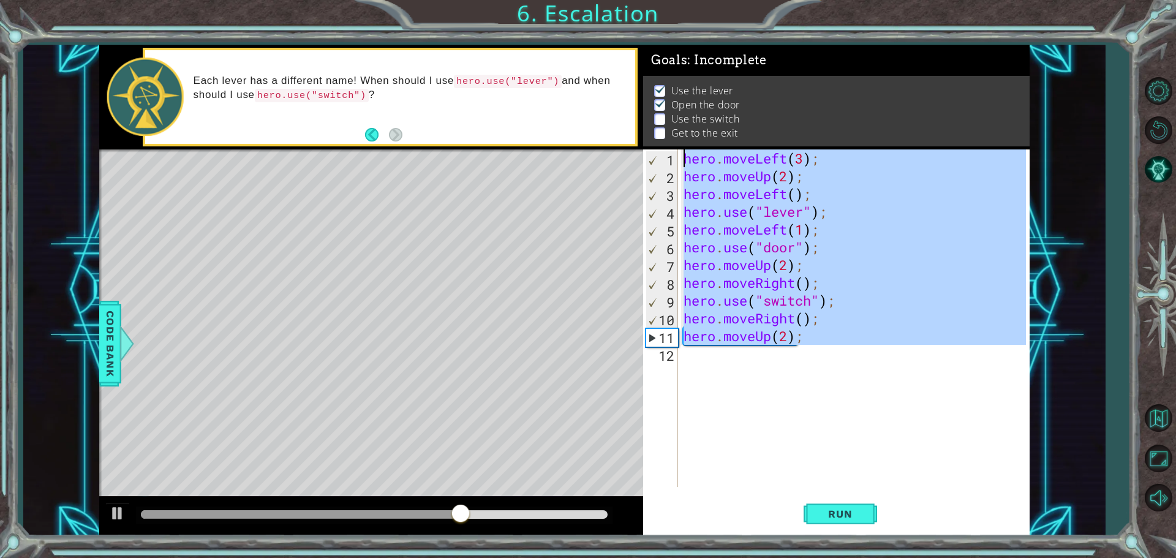
drag, startPoint x: 825, startPoint y: 346, endPoint x: 550, endPoint y: 142, distance: 342.9
click at [550, 142] on div "1 ההההההההההההההההההההההההההההההההההההההההההההההההההההההההההההההההההההההההההההה…" at bounding box center [564, 290] width 931 height 491
type textarea "hero.moveLeft(3); hero.moveUp(2);"
click at [1167, 131] on button "Restart Level" at bounding box center [1159, 130] width 36 height 36
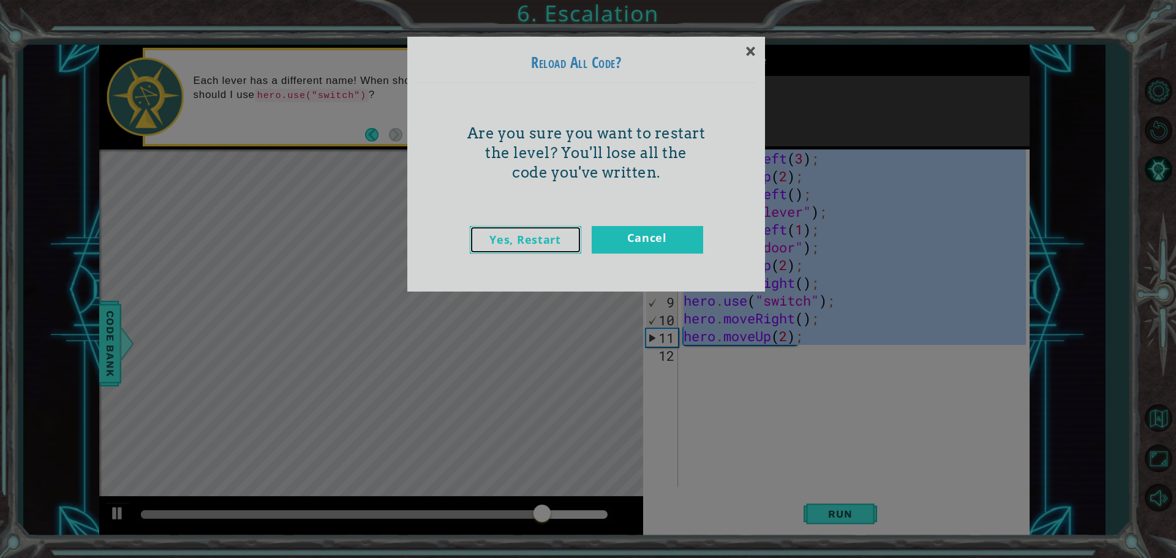
click at [517, 241] on link "Yes, Restart" at bounding box center [526, 240] width 112 height 28
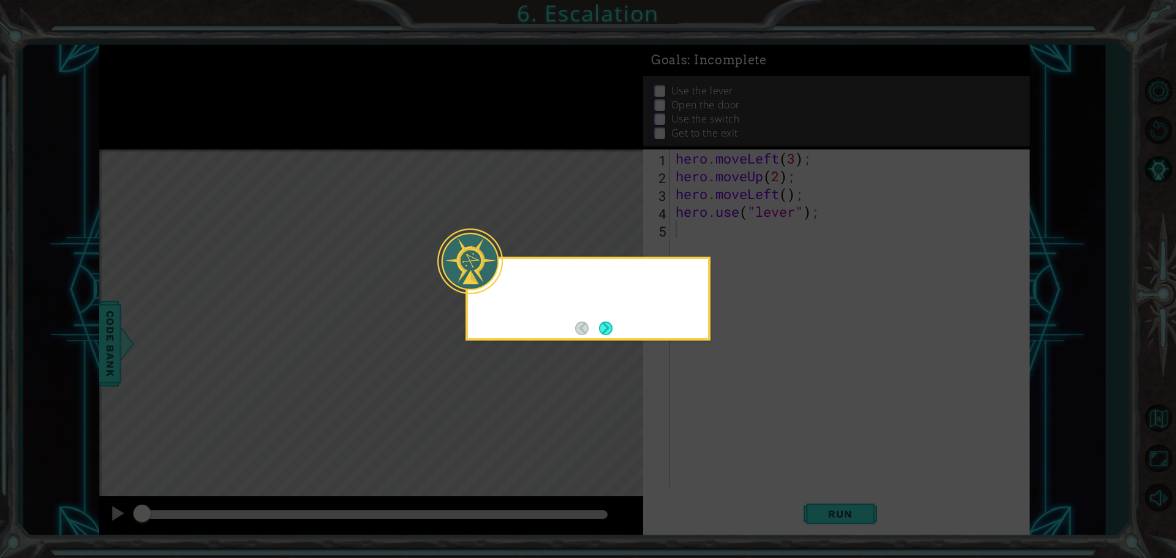
scroll to position [0, 0]
click at [604, 332] on button "Next" at bounding box center [605, 328] width 13 height 13
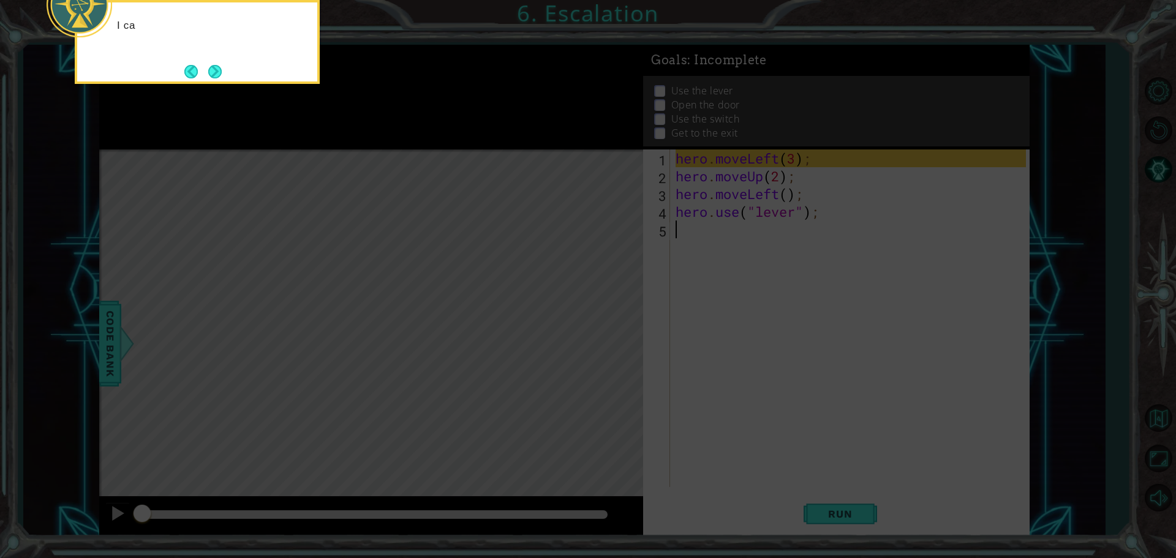
click at [717, 231] on icon at bounding box center [588, 83] width 1176 height 949
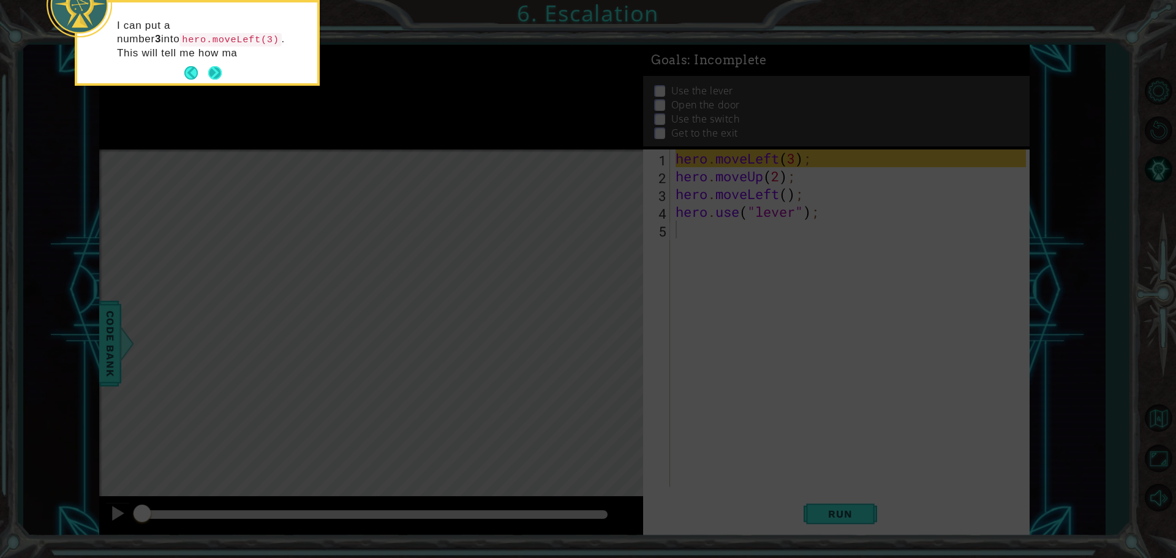
click at [222, 71] on button "Next" at bounding box center [214, 72] width 13 height 13
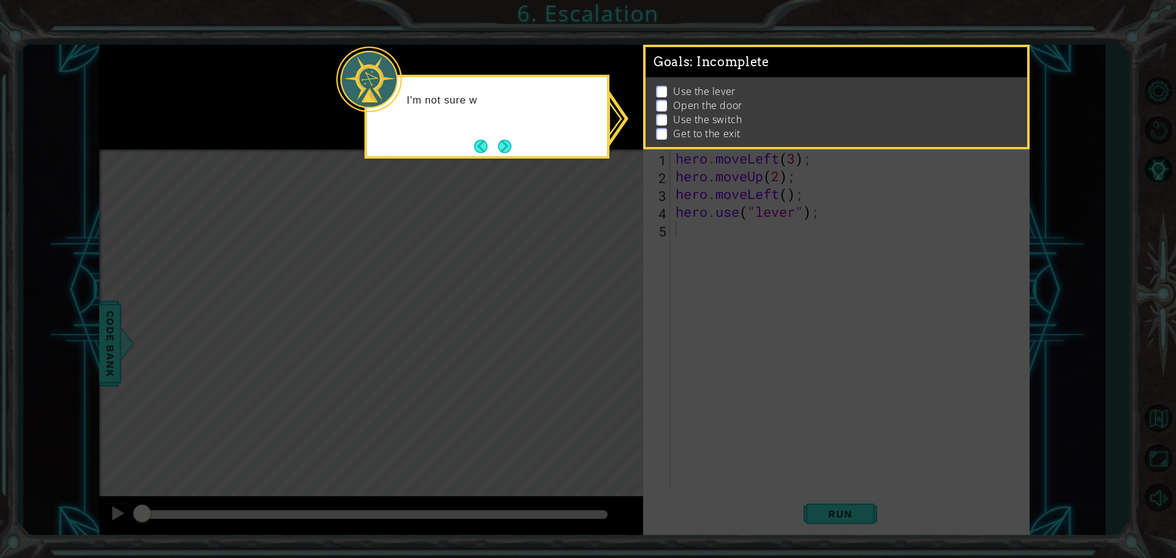
click at [782, 159] on icon at bounding box center [588, 279] width 1176 height 558
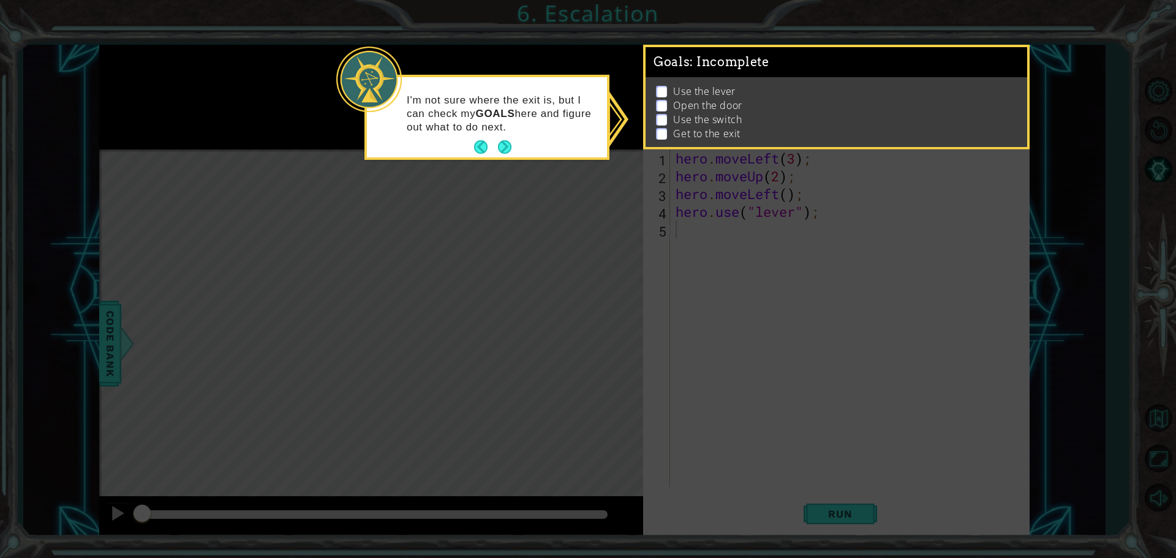
click at [810, 127] on li "Get to the exit" at bounding box center [837, 134] width 363 height 14
click at [806, 137] on div "Use the lever Open the door Use the switch Get to the exit" at bounding box center [837, 112] width 382 height 70
click at [507, 149] on button "Next" at bounding box center [505, 148] width 22 height 22
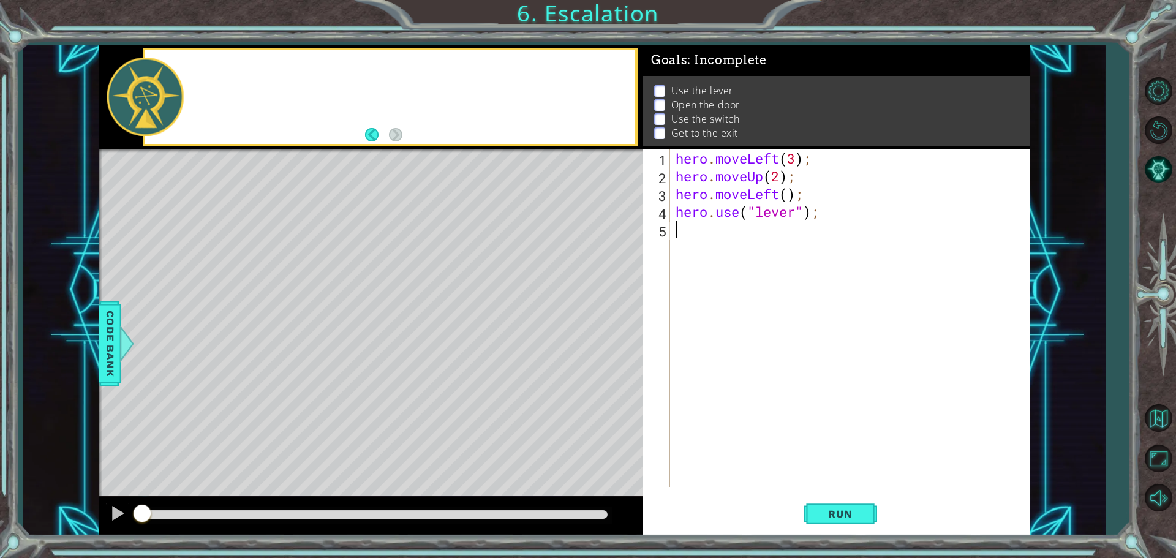
scroll to position [4, 0]
click at [507, 149] on div at bounding box center [371, 97] width 544 height 105
click at [803, 232] on div "hero . moveLeft ( 3 ) ; hero . moveUp ( 2 ) ; hero . moveLeft ( ) ; hero . use …" at bounding box center [852, 336] width 359 height 373
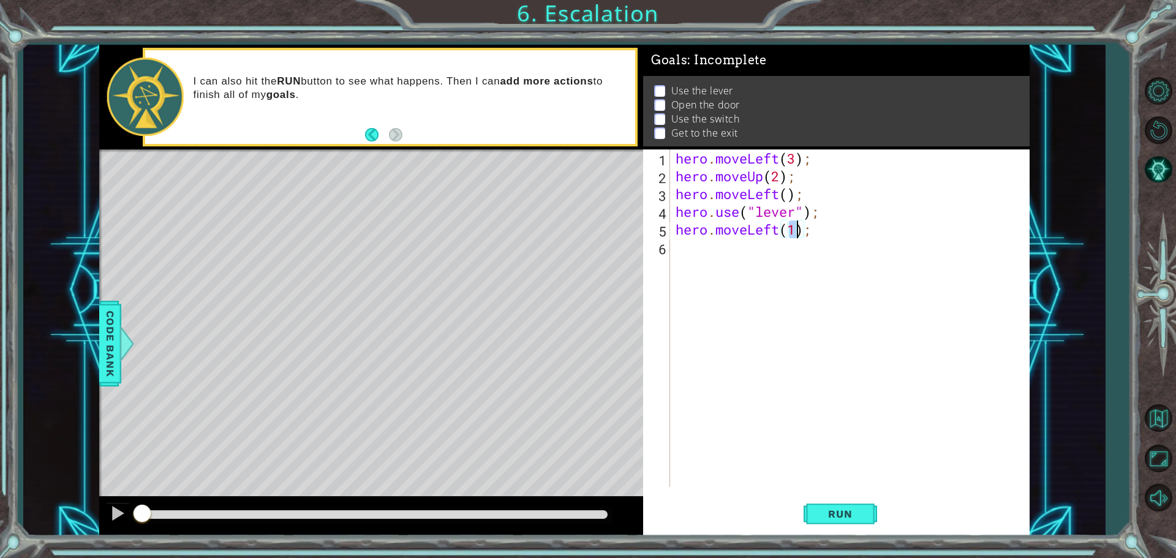
type textarea "hero.moveLeft(2);"
type textarea "hero.use("door");"
type textarea "hero.moveUp(2);"
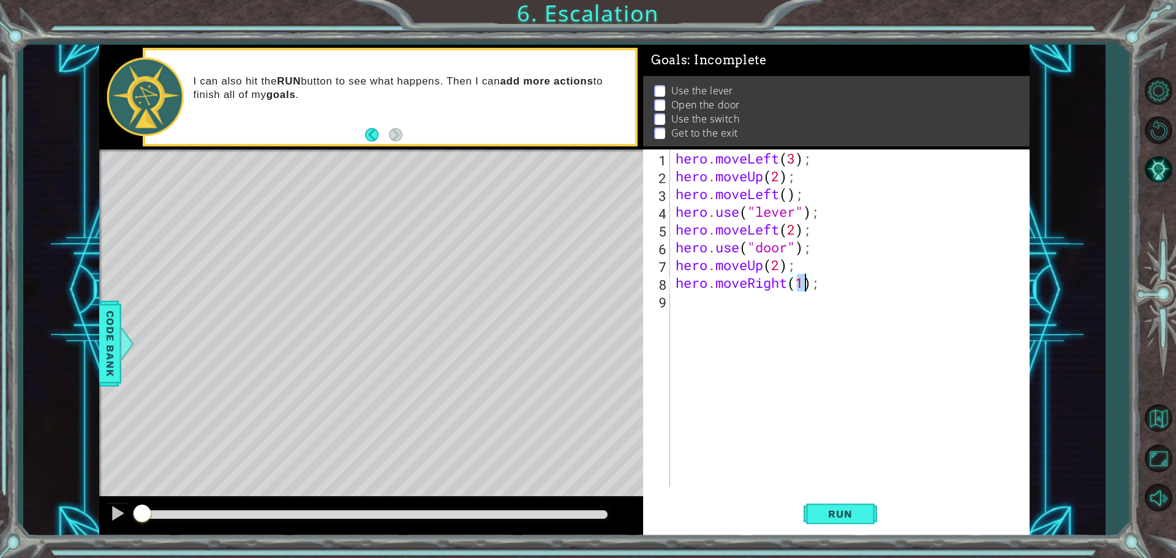
type textarea "hero.moveRight(2);"
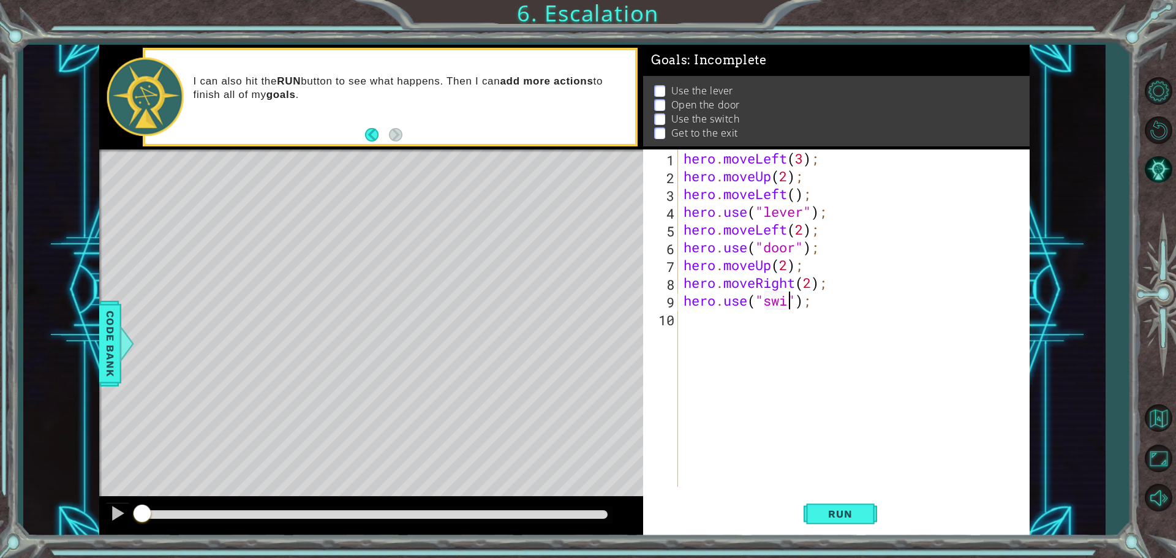
scroll to position [0, 6]
type textarea "hero.use("switch");"
type textarea "hero.moveRight(1);"
click at [839, 509] on span "Run" at bounding box center [840, 514] width 48 height 12
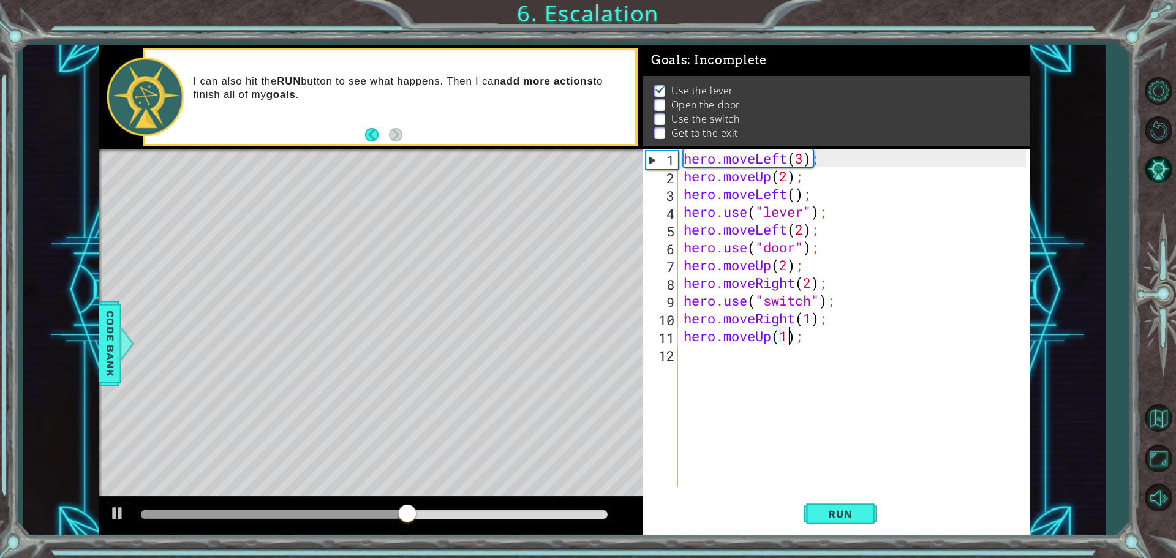
click at [653, 161] on div "1" at bounding box center [662, 160] width 32 height 18
click at [666, 175] on div "2" at bounding box center [662, 178] width 32 height 18
click at [889, 307] on div "hero . moveLeft ( 3 ) ; hero . moveUp ( 2 ) ; hero . moveLeft ( ) ; hero . use …" at bounding box center [856, 336] width 351 height 373
click at [805, 226] on div "hero . moveLeft ( 3 ) ; hero . moveUp ( 2 ) ; hero . moveLeft ( ) ; hero . use …" at bounding box center [856, 336] width 351 height 373
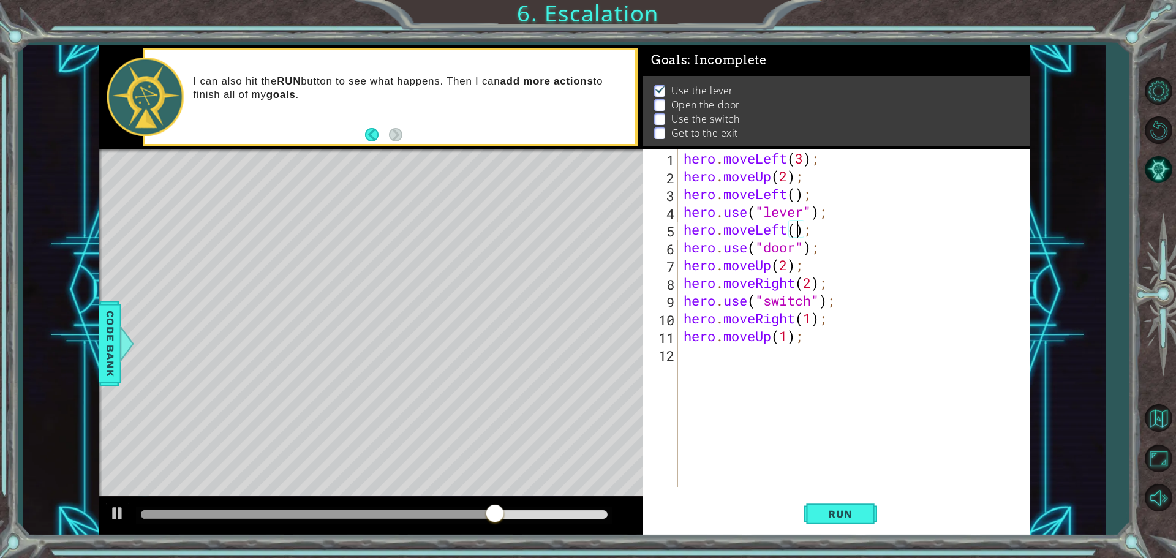
scroll to position [0, 6]
type textarea "hero.moveLeft(1);"
click at [833, 513] on span "Run" at bounding box center [840, 514] width 48 height 12
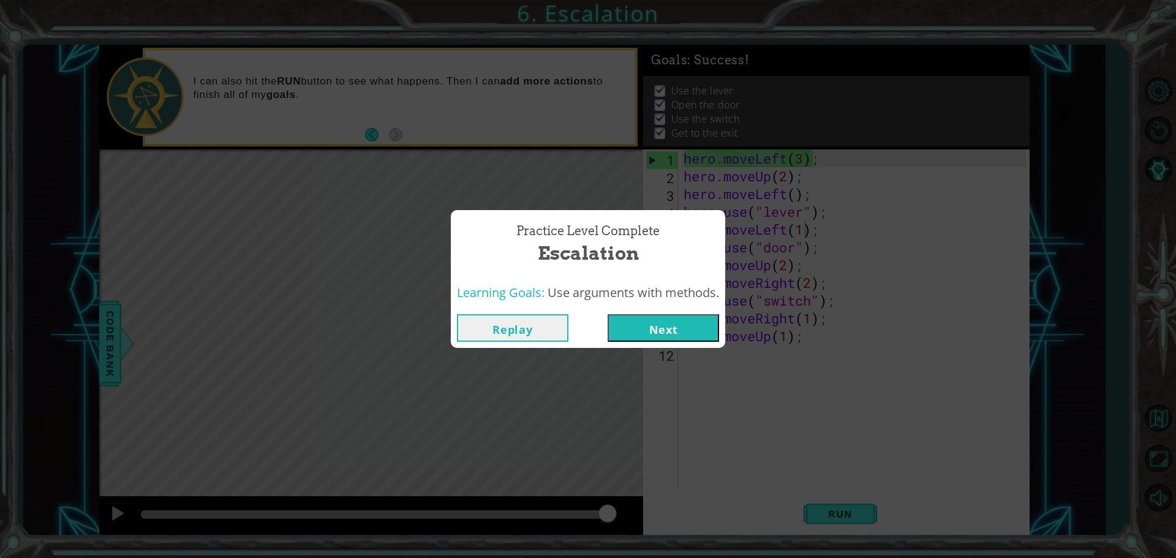
click at [673, 335] on button "Next" at bounding box center [664, 328] width 112 height 28
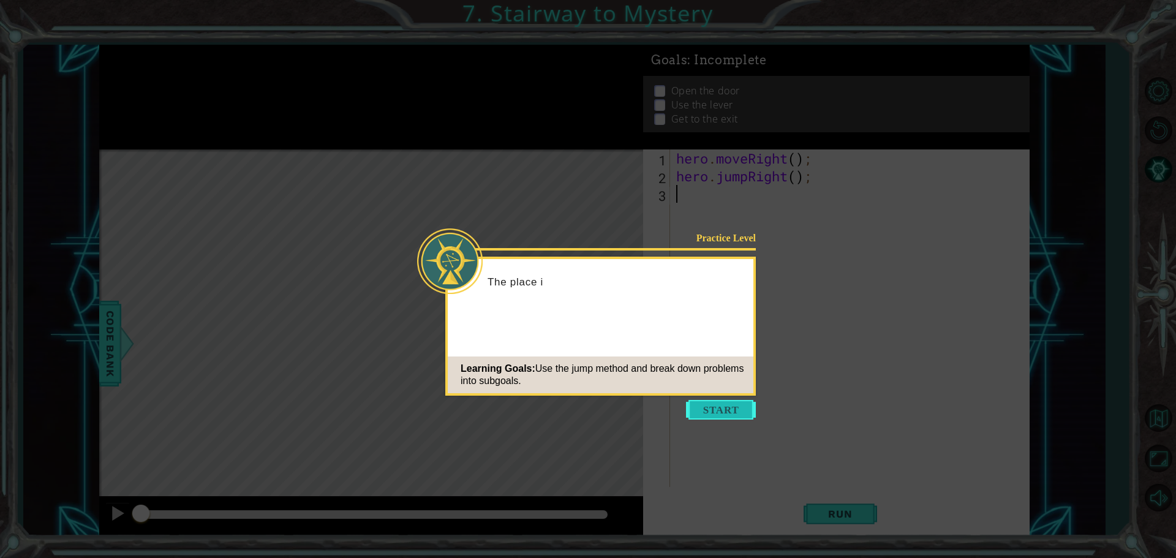
click at [729, 411] on button "Start" at bounding box center [721, 410] width 70 height 20
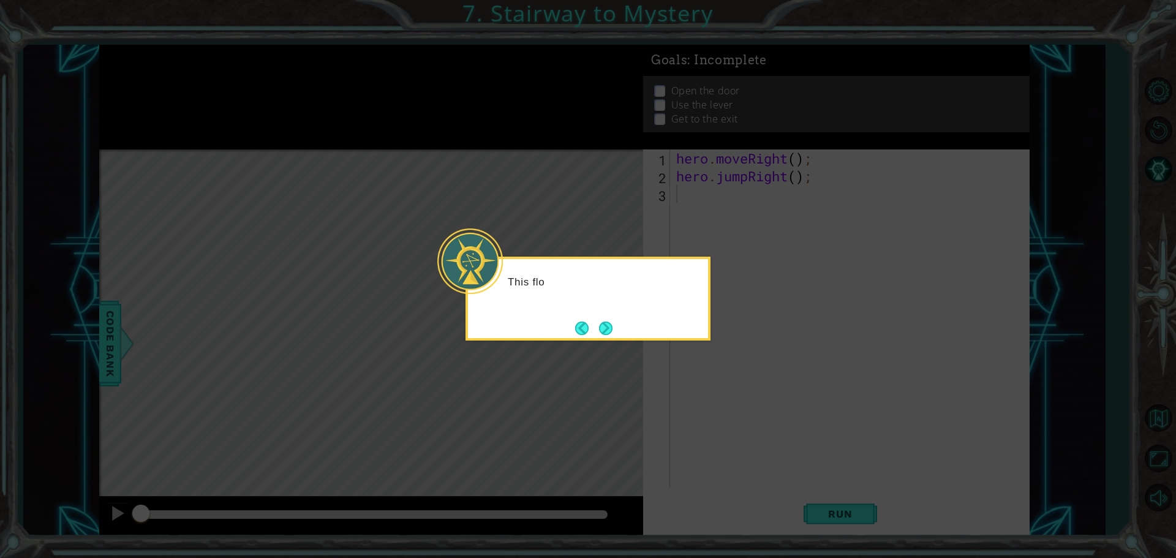
click at [718, 354] on icon at bounding box center [588, 279] width 1176 height 558
click at [613, 330] on button "Next" at bounding box center [606, 328] width 15 height 15
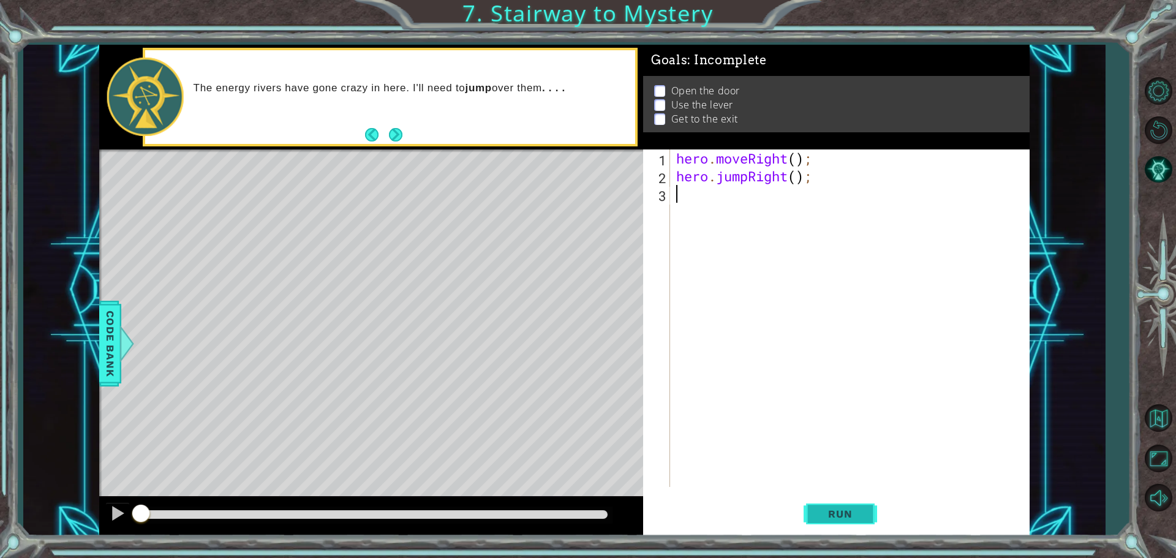
click at [855, 513] on span "Run" at bounding box center [840, 514] width 48 height 12
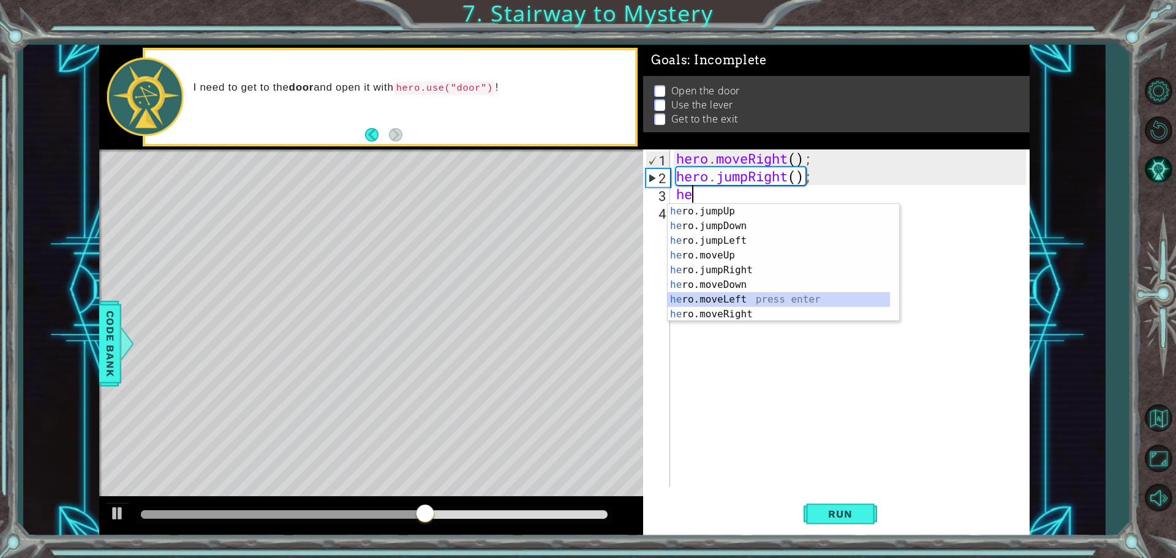
type textarea "hero.moveLeft(1);"
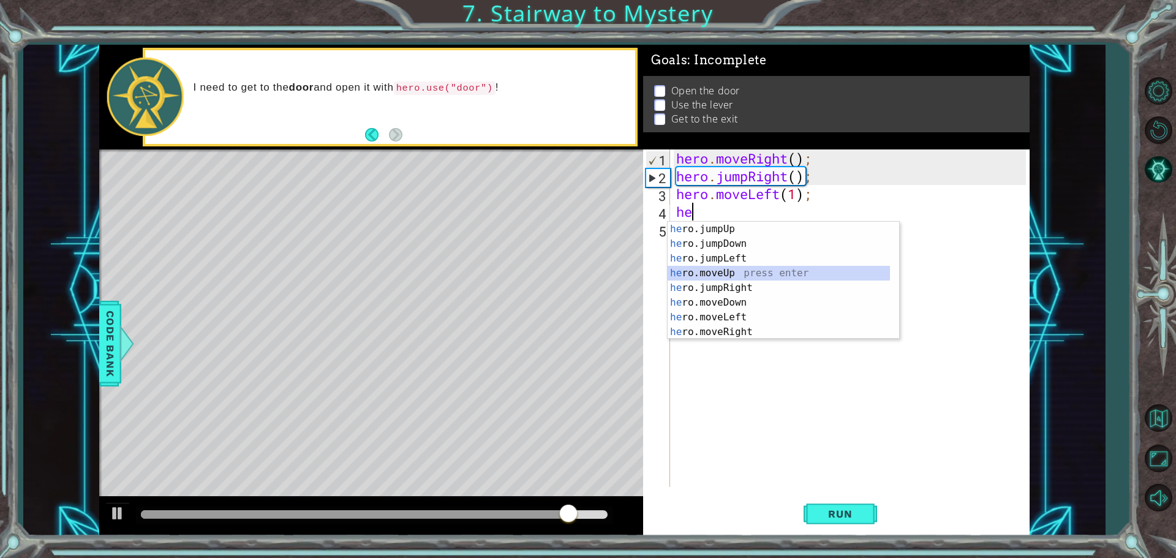
type textarea "hero.moveUp(1);"
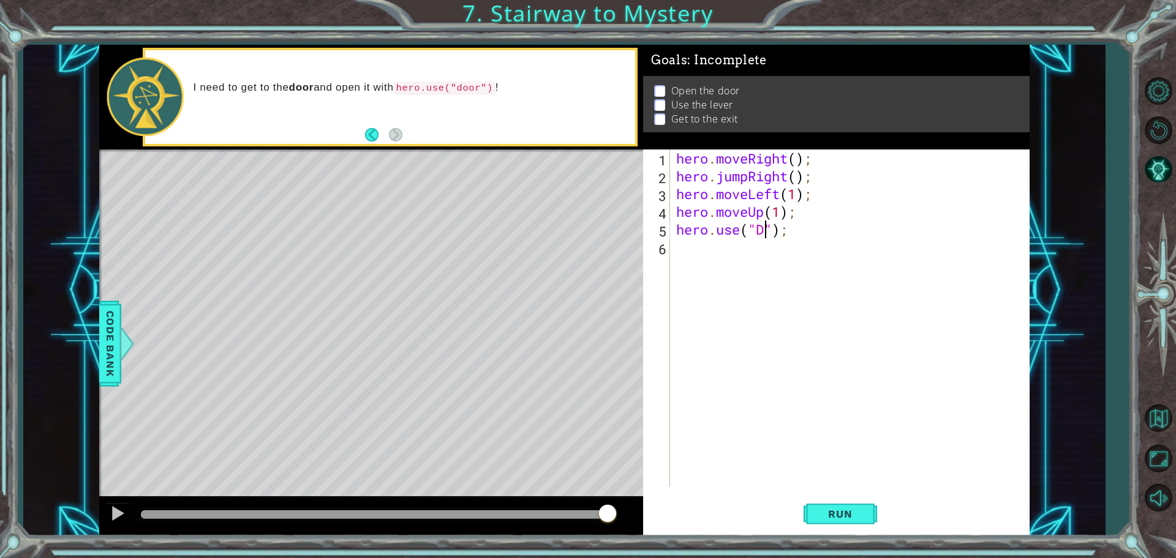
scroll to position [0, 4]
type textarea "hero.use("door");"
type textarea "hero.moveUp(2);"
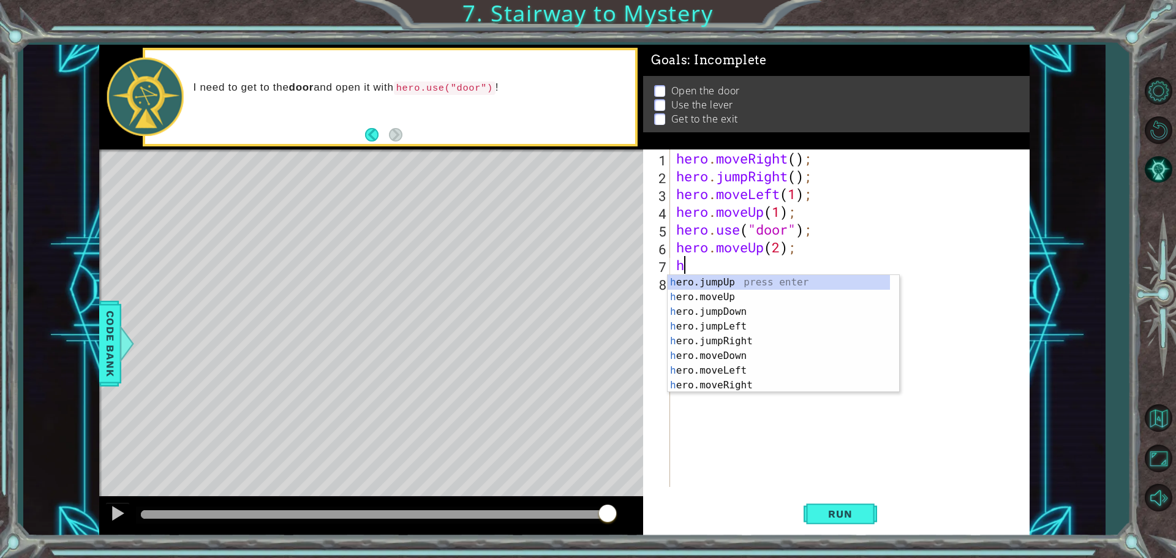
type textarea "he"
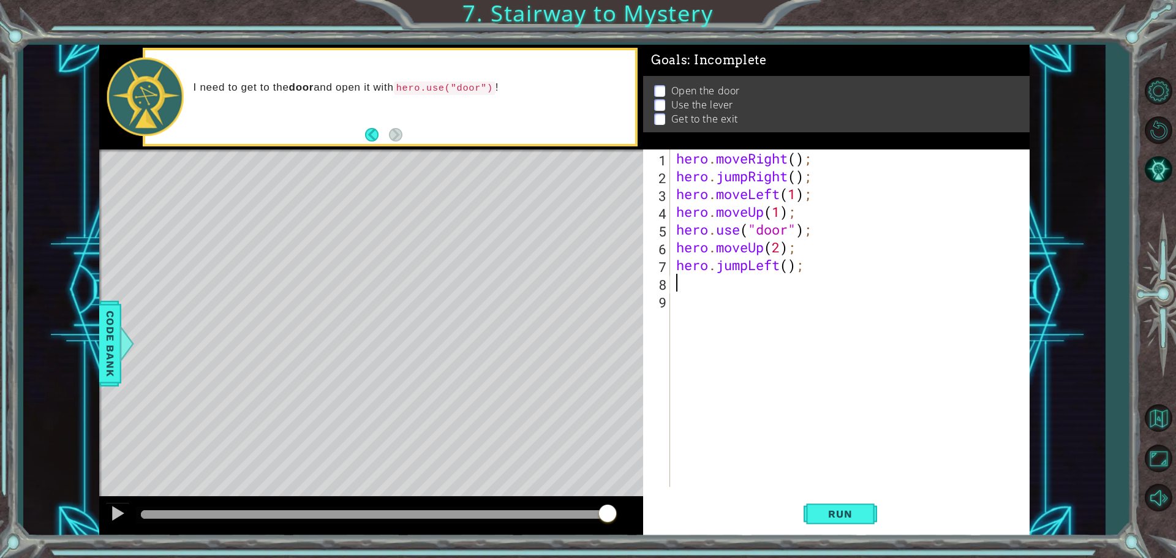
type textarea "hero.jumpLeft();"
type textarea "hero.jumpLeft(1);"
type textarea "hero.use("lever");"
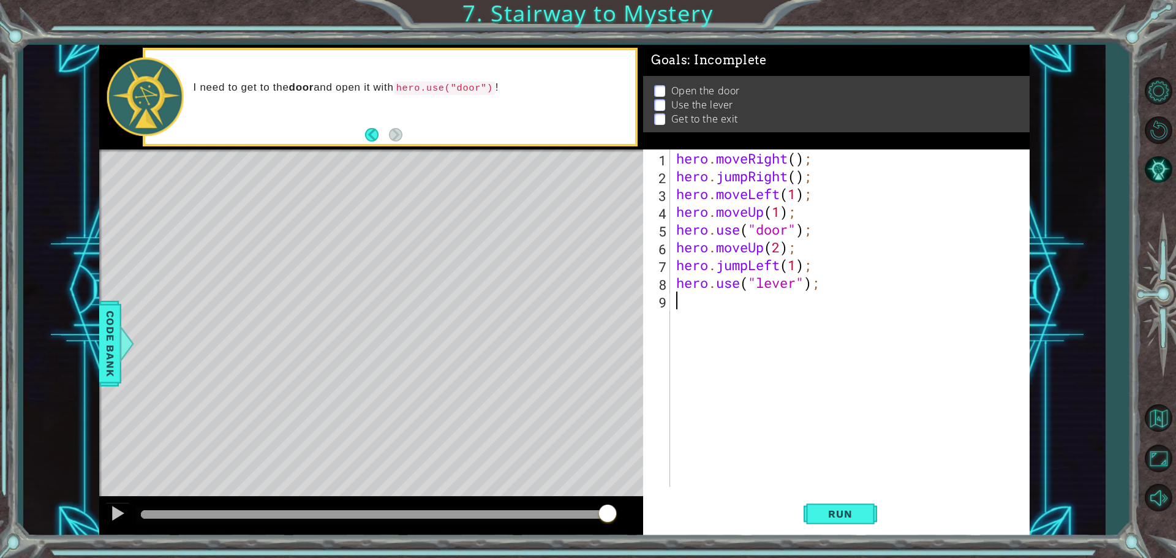
type textarea "he"
type textarea "hero.jumpRight(3);"
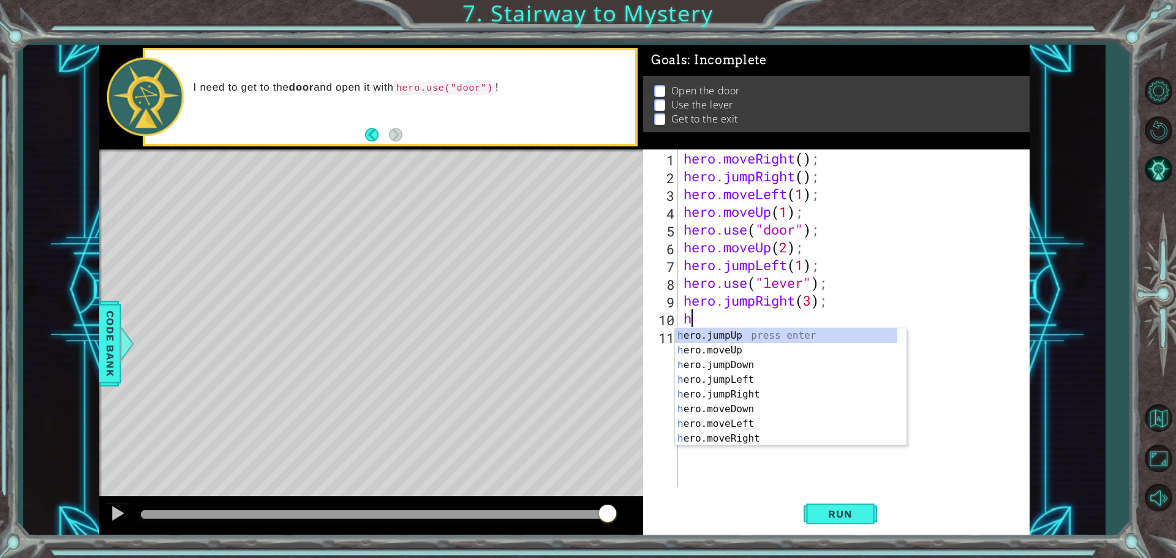
type textarea "he"
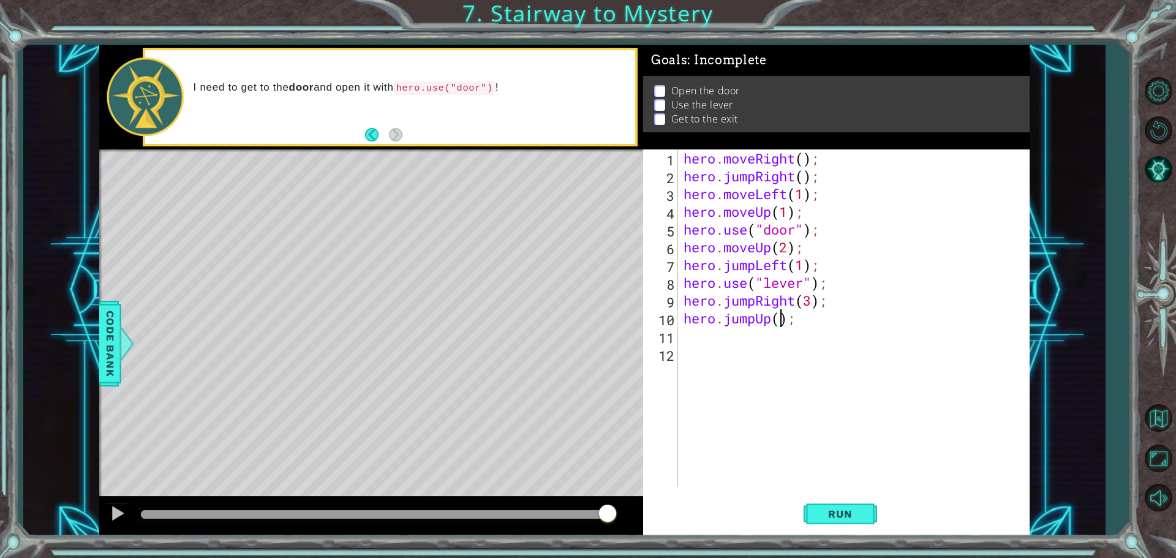
type textarea "hero.jumpUp(1);"
type textarea "he"
type textarea "hero.jumpLeft(4);"
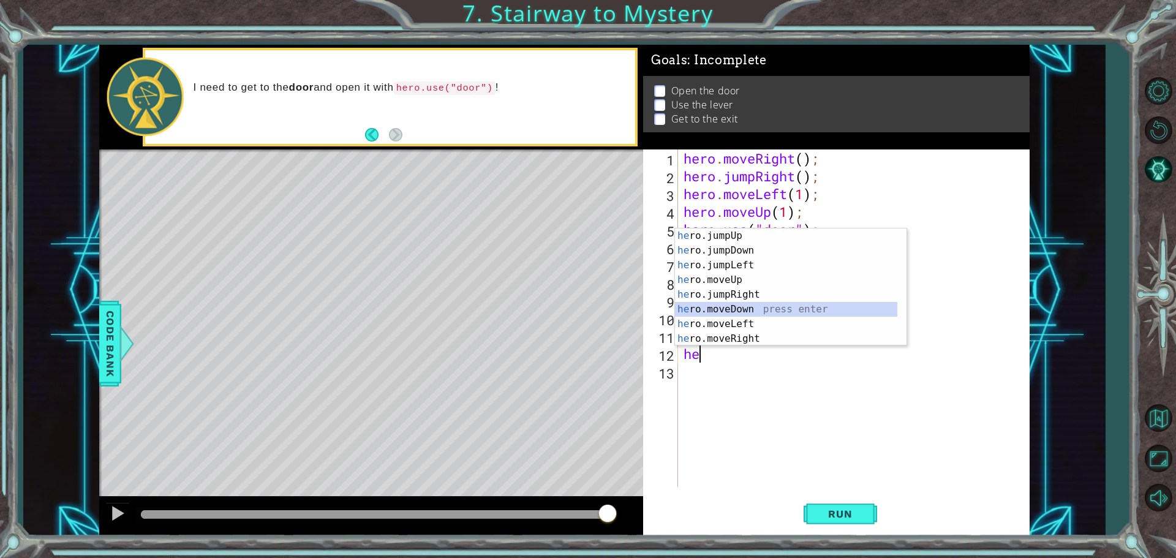
type textarea "hero.moveDown(1);"
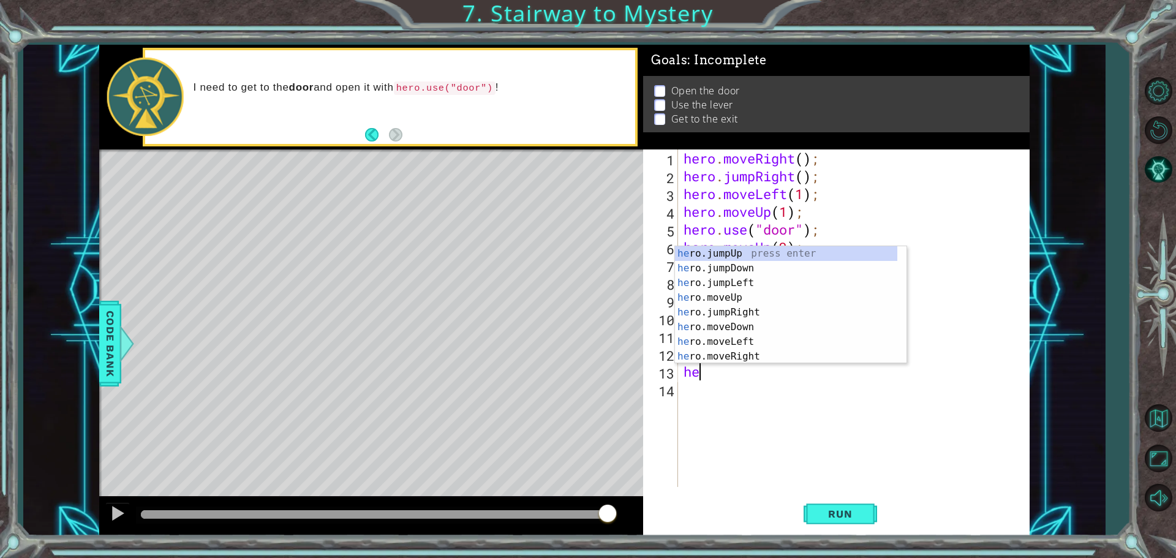
type textarea "h"
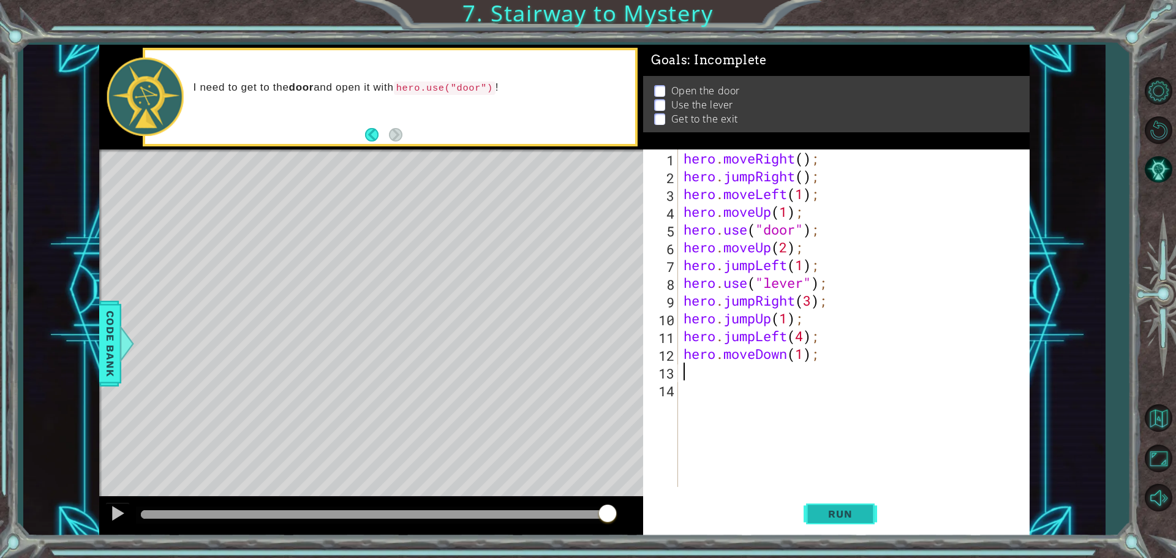
click at [844, 516] on span "Run" at bounding box center [840, 514] width 48 height 12
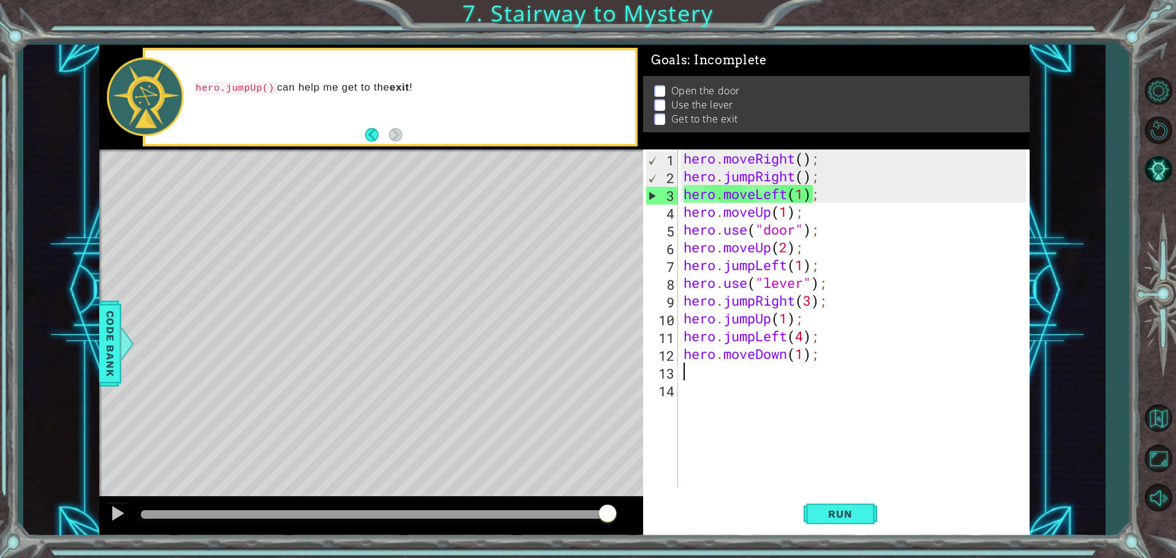
click at [787, 195] on div "hero . moveRight ( ) ; hero . jumpRight ( ) ; hero . moveLeft ( 1 ) ; hero . mo…" at bounding box center [856, 336] width 351 height 373
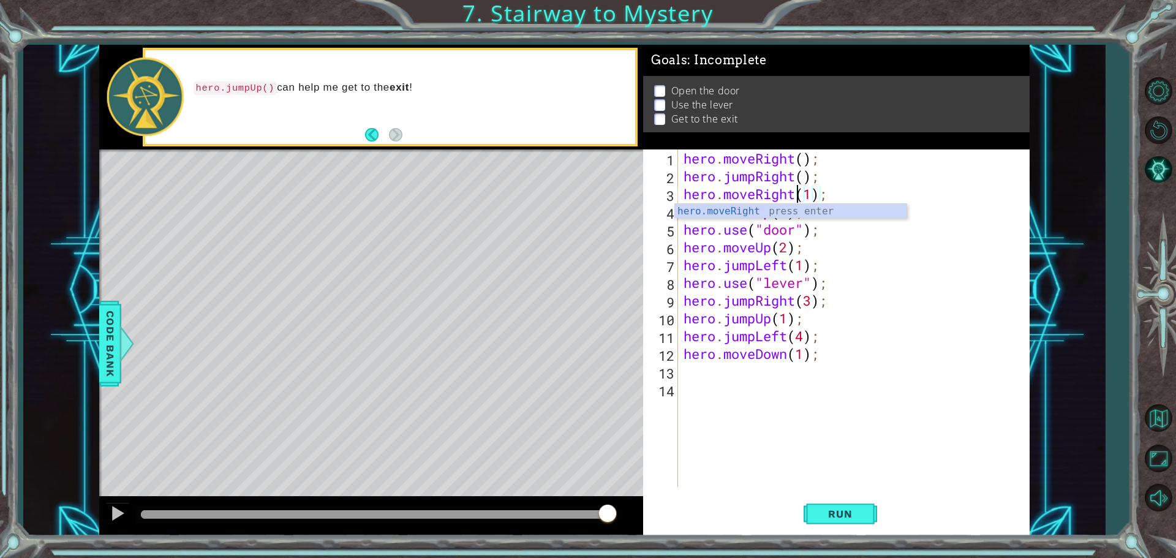
scroll to position [0, 5]
click at [852, 522] on button "Run" at bounding box center [841, 513] width 74 height 39
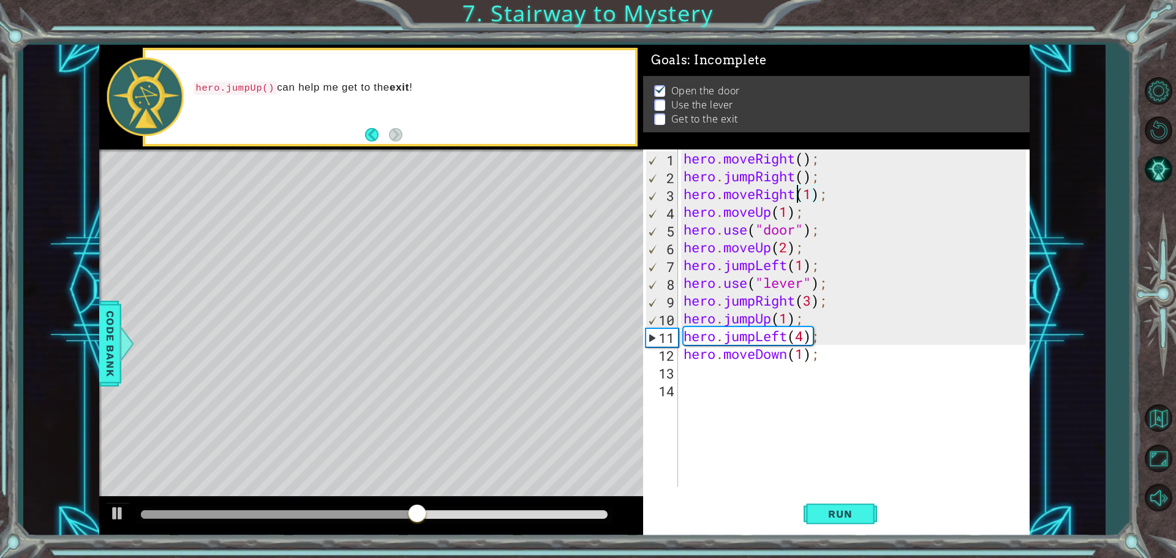
click at [792, 251] on div "hero . moveRight ( ) ; hero . jumpRight ( ) ; hero . moveRight ( 1 ) ; hero . m…" at bounding box center [856, 336] width 351 height 373
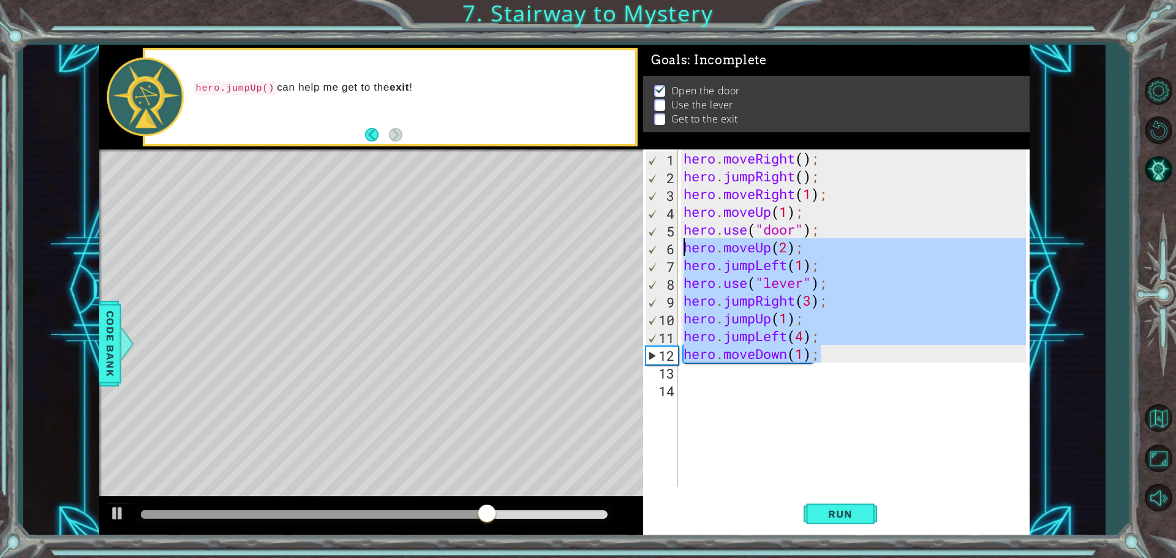
click at [564, 239] on div "1 ההההההההההההההההההההההההההההההההההההההההההההההההההההההההההההההההההההההההההההה…" at bounding box center [564, 290] width 931 height 491
type textarea "hero.moveUp(2); hero.jumpLeft(1);"
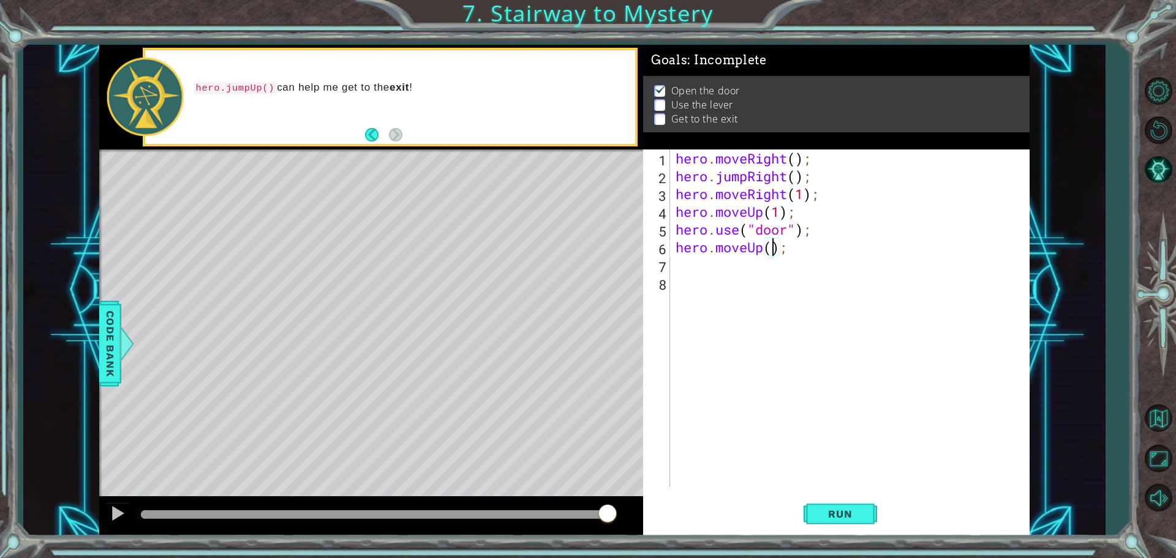
type textarea "hero.moveUp(2);"
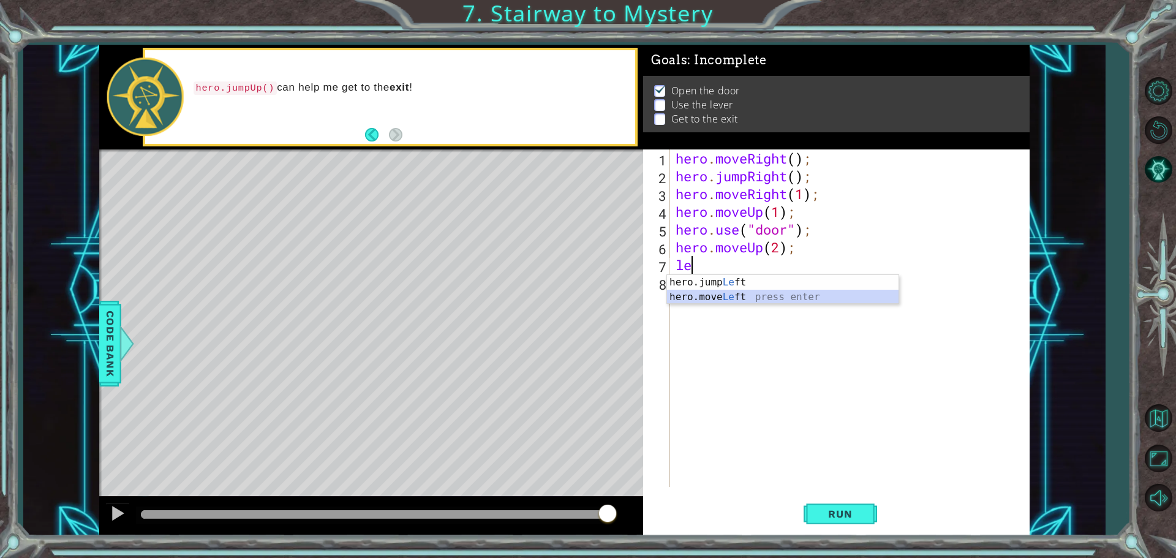
type textarea "hero.moveLeft(1);"
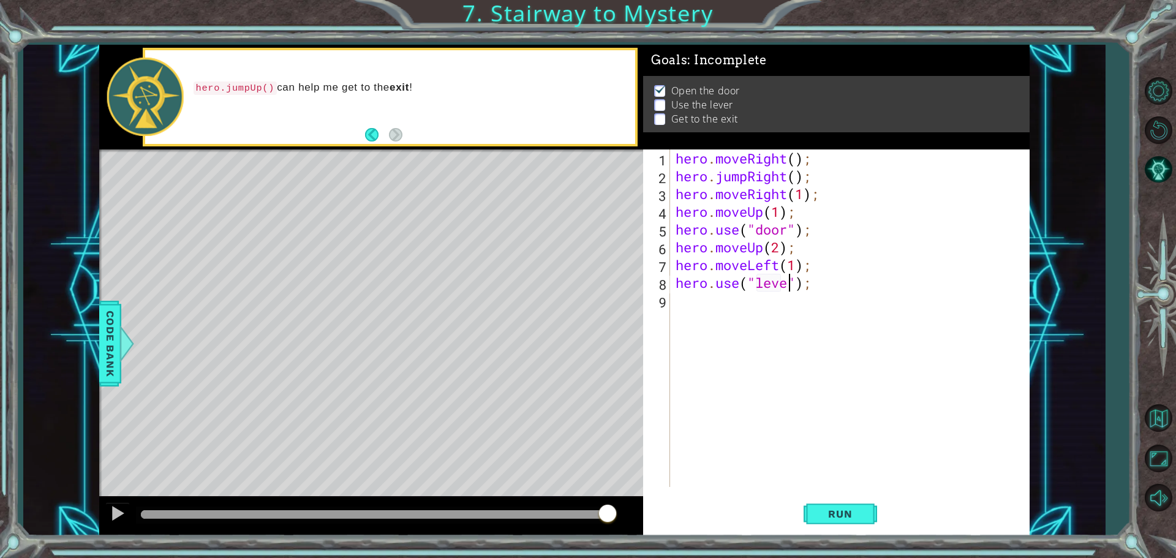
scroll to position [0, 6]
type textarea "hero.use("lever");"
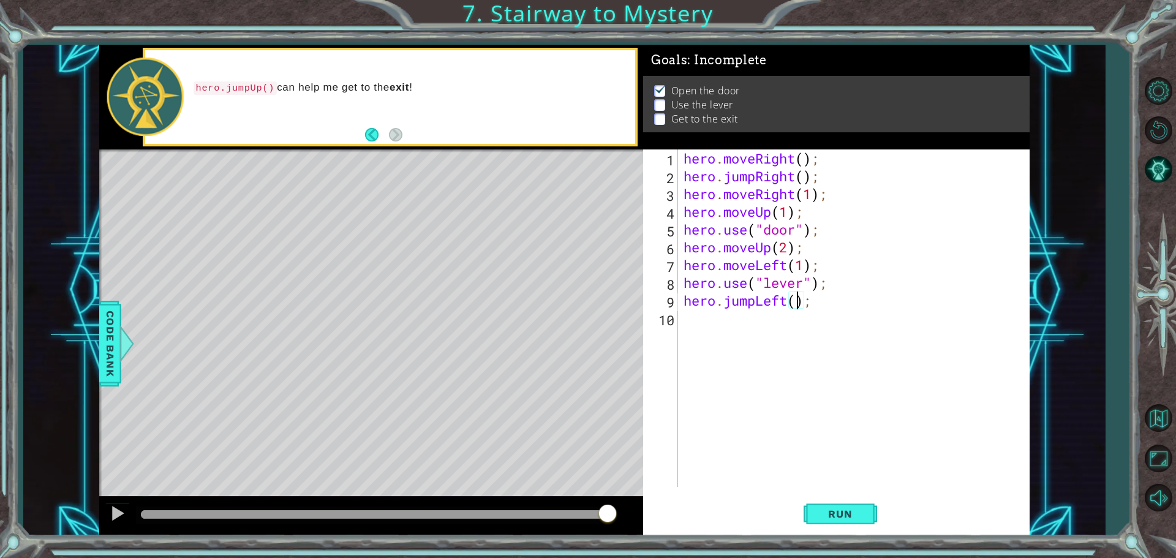
type textarea "hero.jumpLeft(1);"
type textarea "hero.moveLeft(1);"
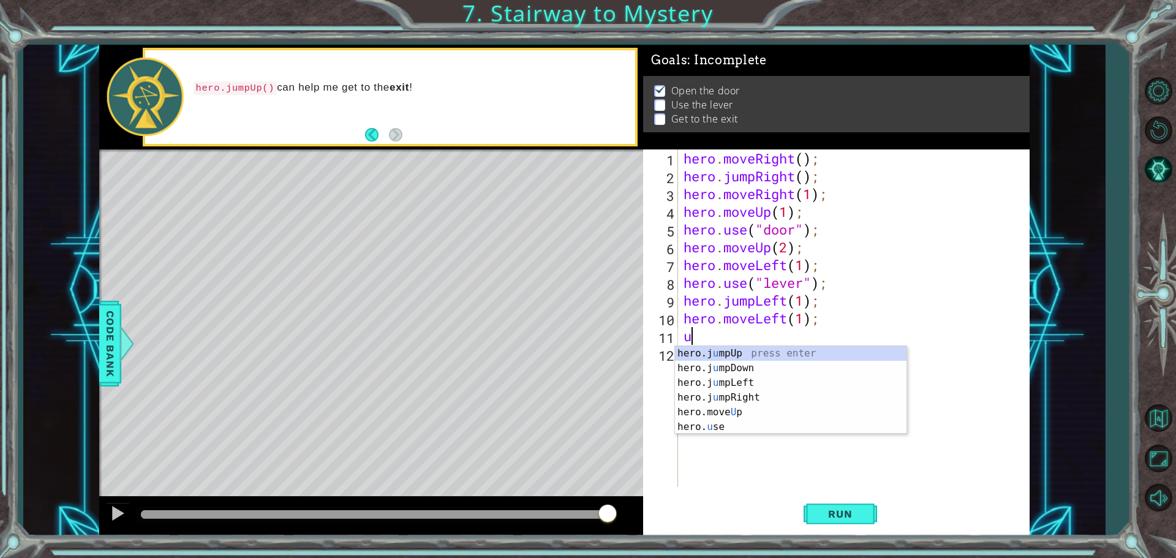
type textarea "up"
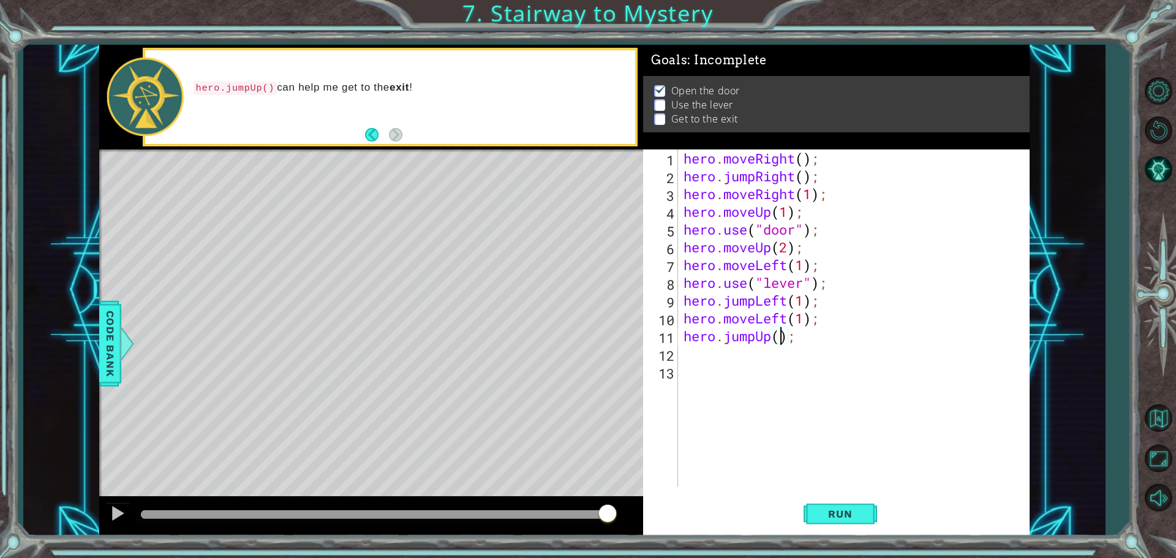
type textarea "hero.jumpUp(1);"
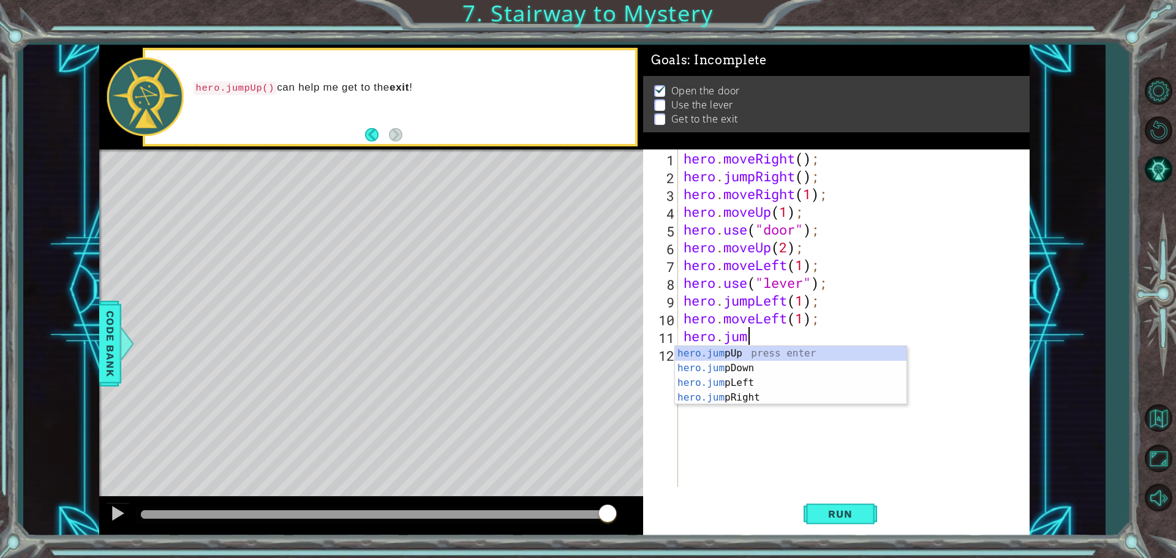
type textarea "h"
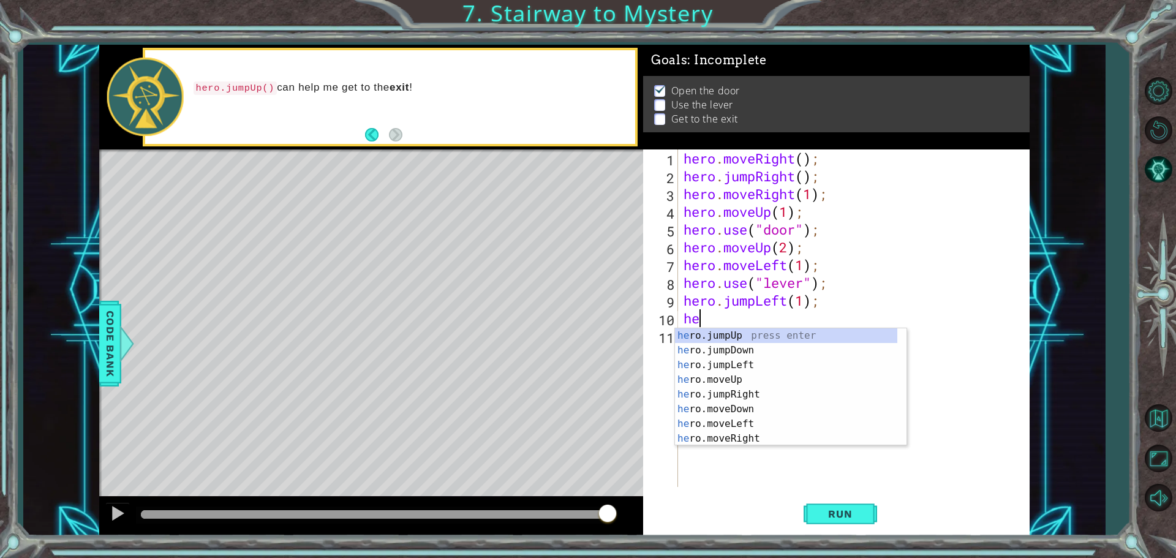
type textarea "h"
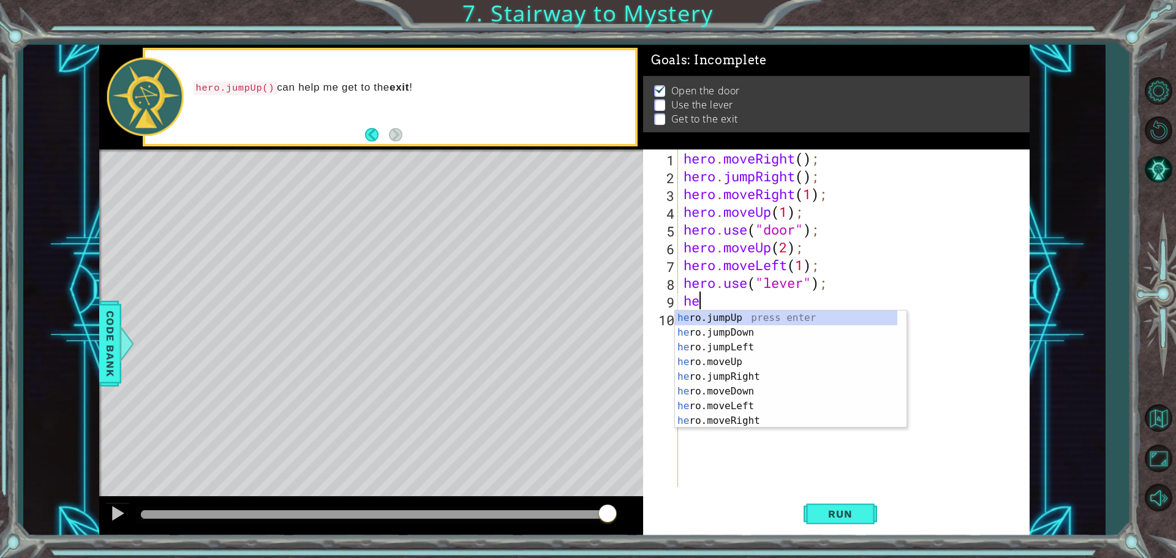
type textarea "h"
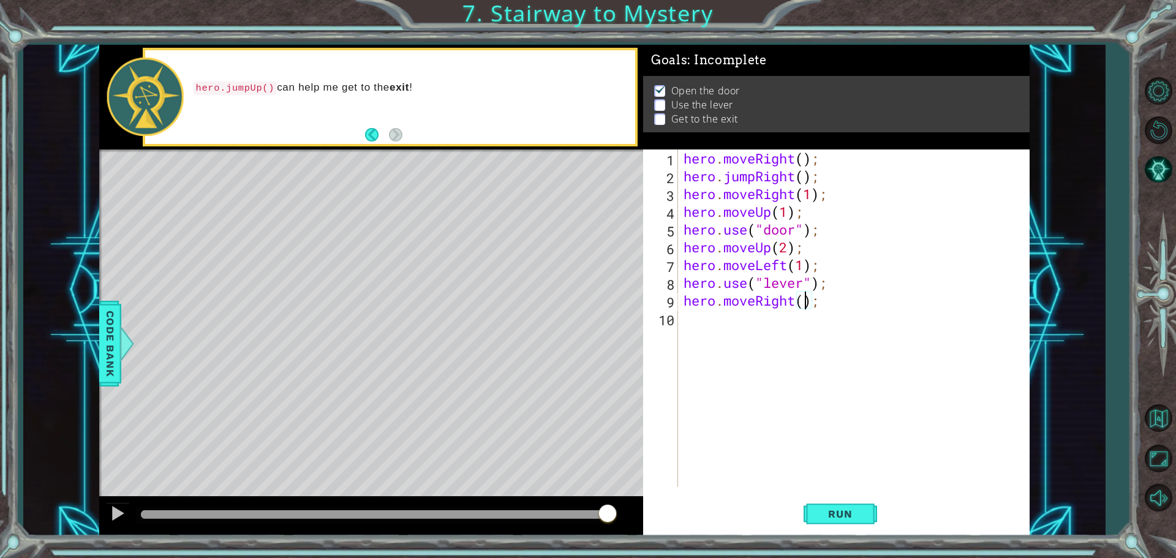
type textarea "hero.moveRight(3);"
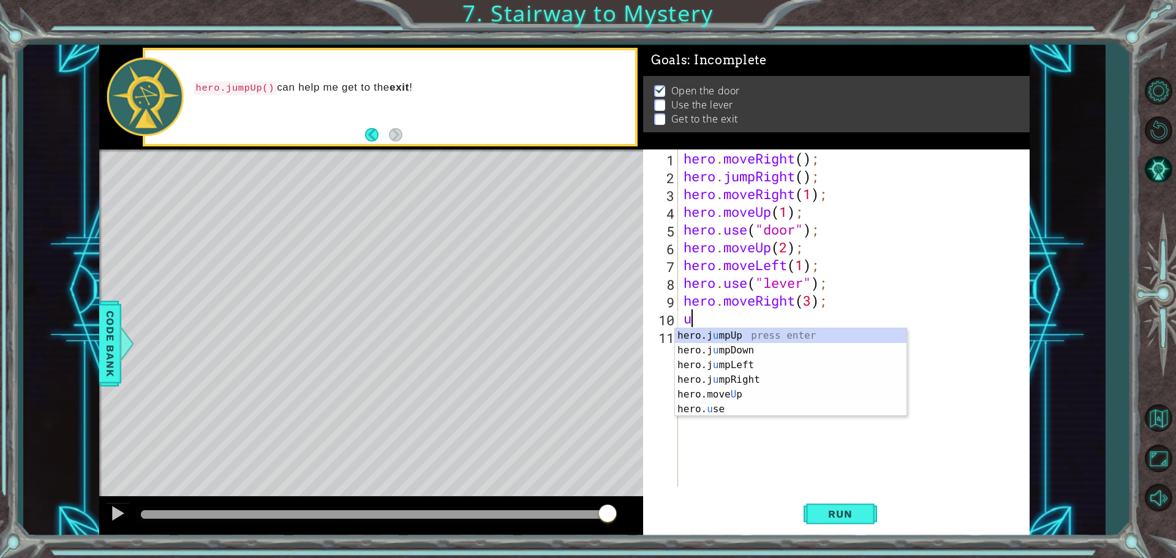
type textarea "up"
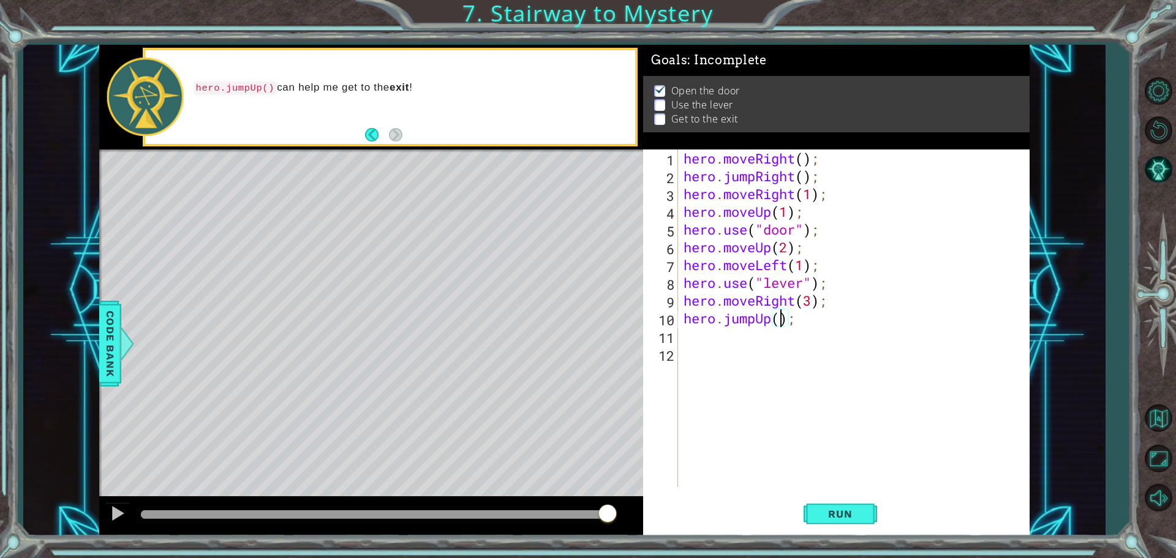
type textarea "hero.jumpUp(1);"
type textarea "hero.moveLeft(2);"
click at [808, 504] on button "Run" at bounding box center [841, 513] width 74 height 39
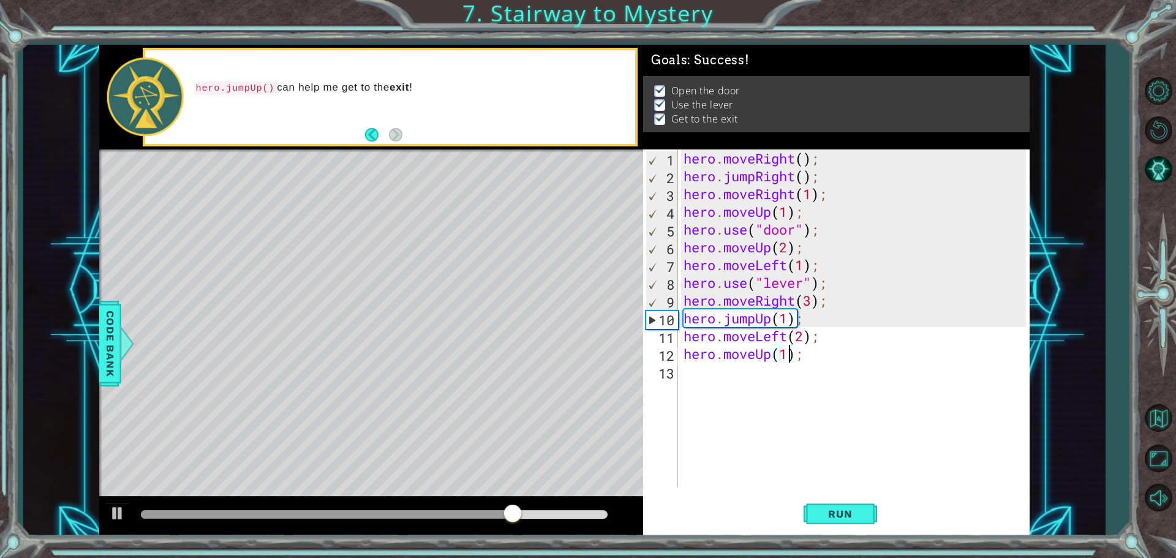
click at [809, 301] on div "hero . moveRight ( ) ; hero . jumpRight ( ) ; hero . moveRight ( 1 ) ; hero . m…" at bounding box center [856, 336] width 351 height 373
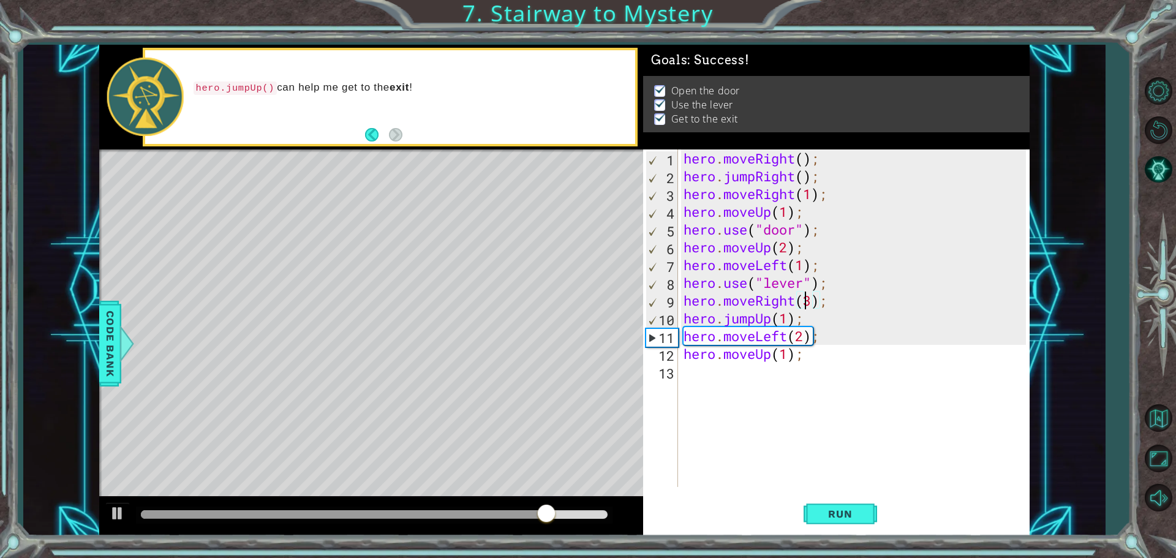
scroll to position [0, 6]
type textarea "hero.moveRight(2);"
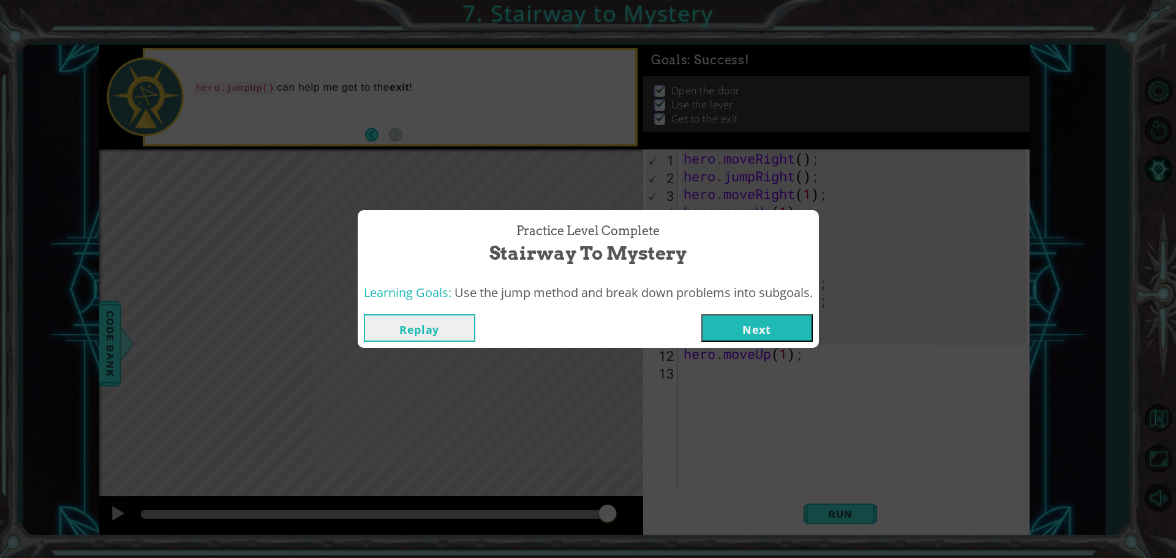
click at [736, 327] on button "Next" at bounding box center [758, 328] width 112 height 28
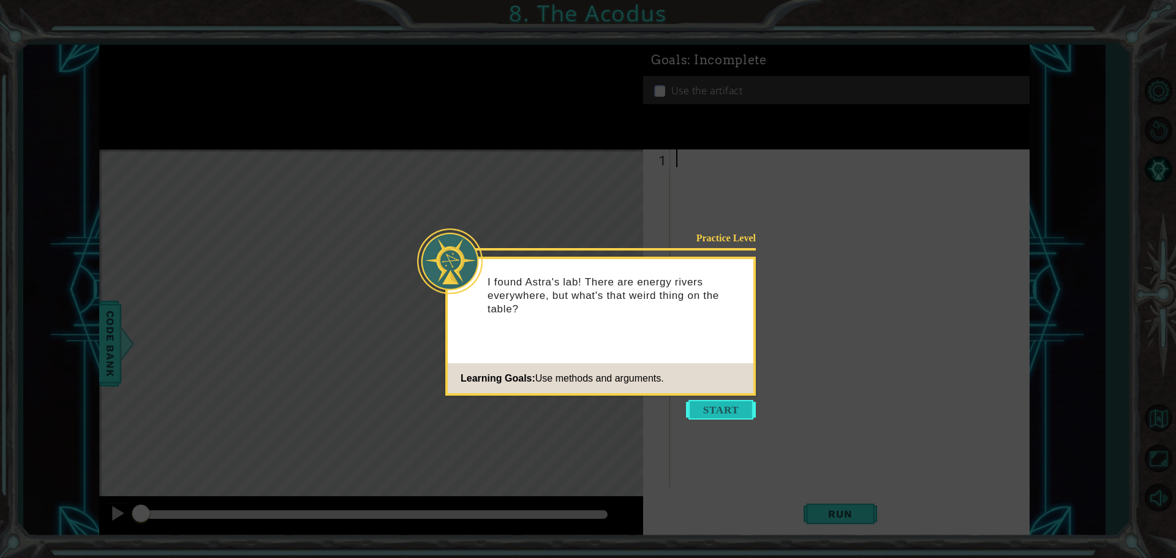
click at [704, 406] on button "Start" at bounding box center [721, 410] width 70 height 20
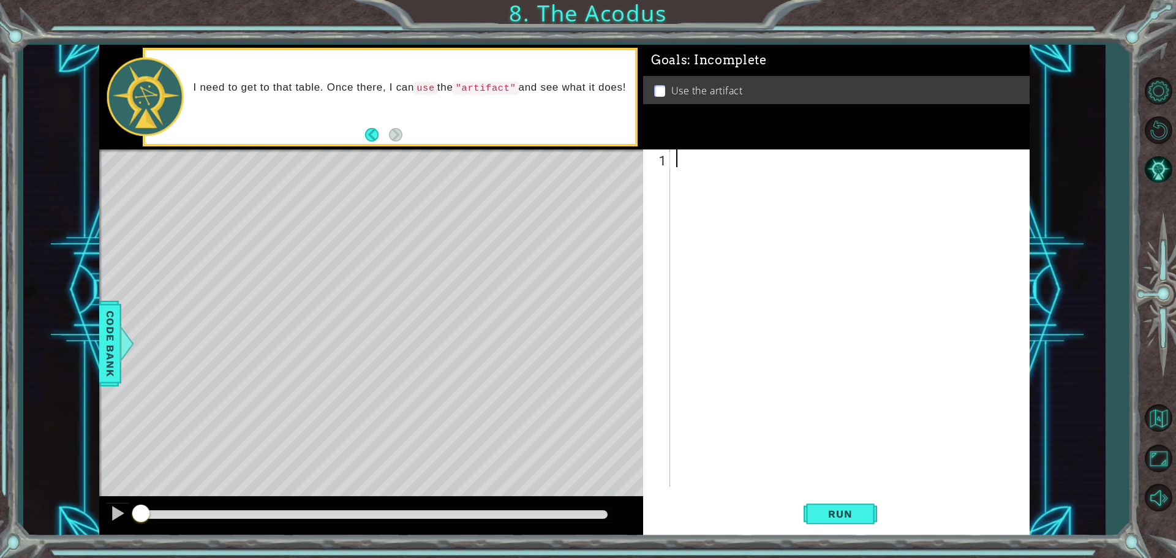
type textarea "a"
type textarea "h"
type textarea "hero.moveUp(2);"
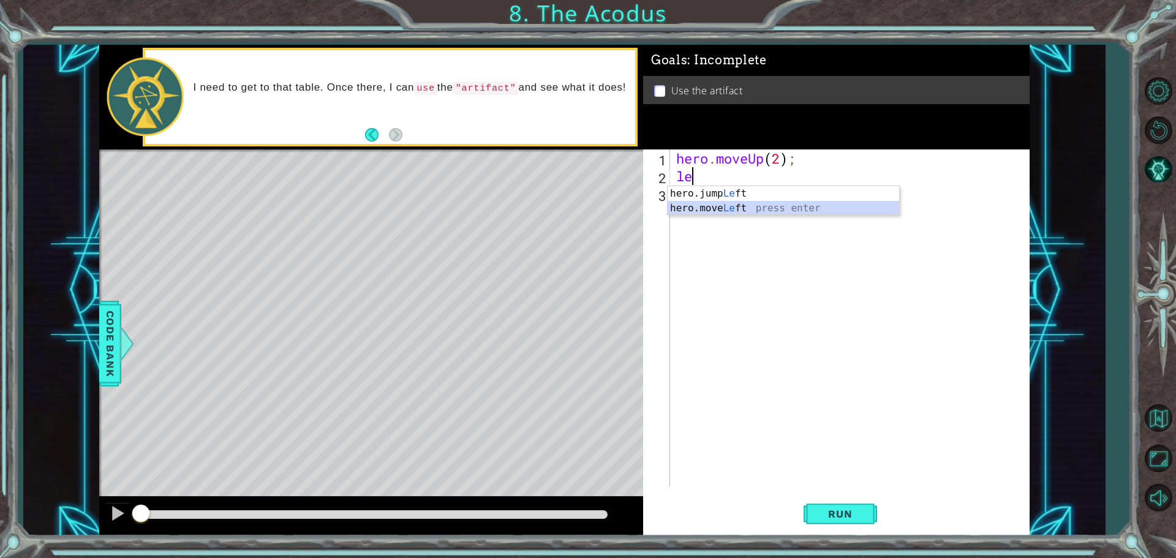
type textarea "hero.moveLeft(1);"
type textarea "hero.moveDown(2);"
type textarea "l"
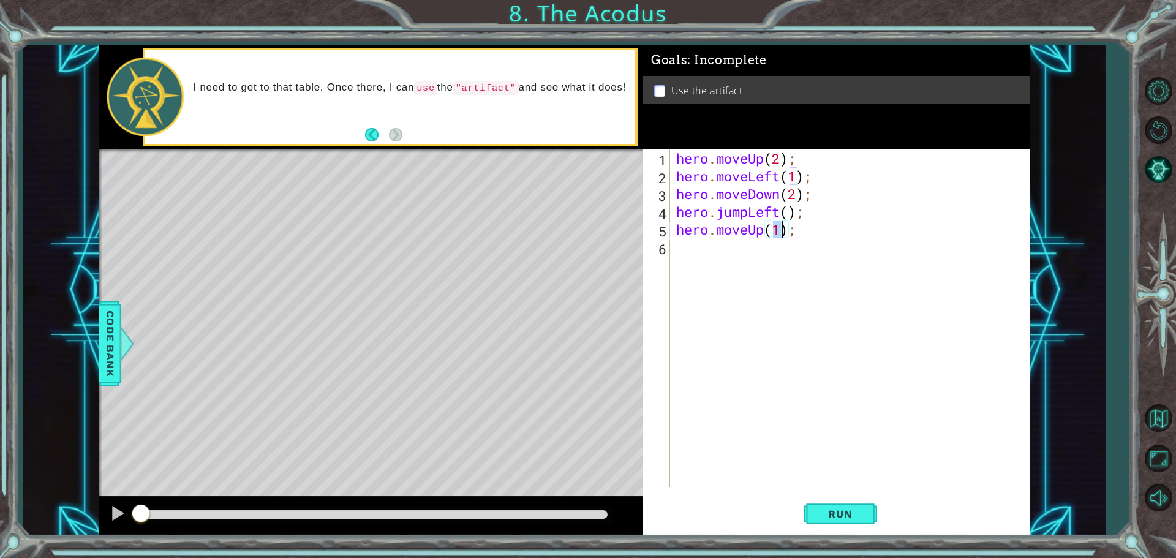
type textarea "hero.moveUp(2);"
type textarea "hero.moveRight(1);"
type textarea "hero.use("artifact");"
click at [836, 519] on span "Run" at bounding box center [840, 514] width 48 height 12
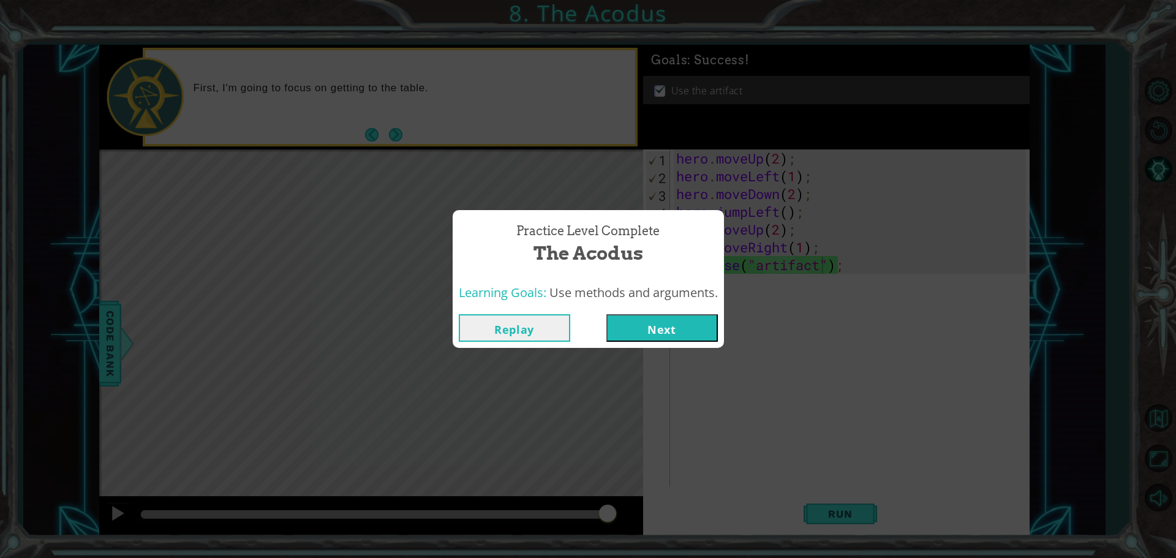
click at [648, 324] on button "Next" at bounding box center [663, 328] width 112 height 28
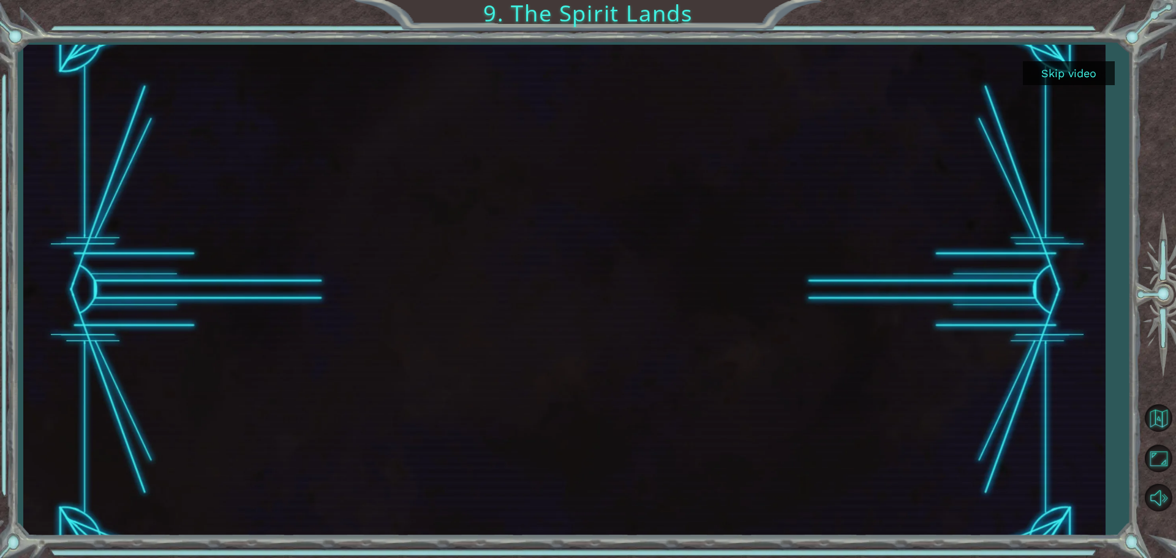
click at [1085, 70] on button "Skip video" at bounding box center [1069, 73] width 92 height 24
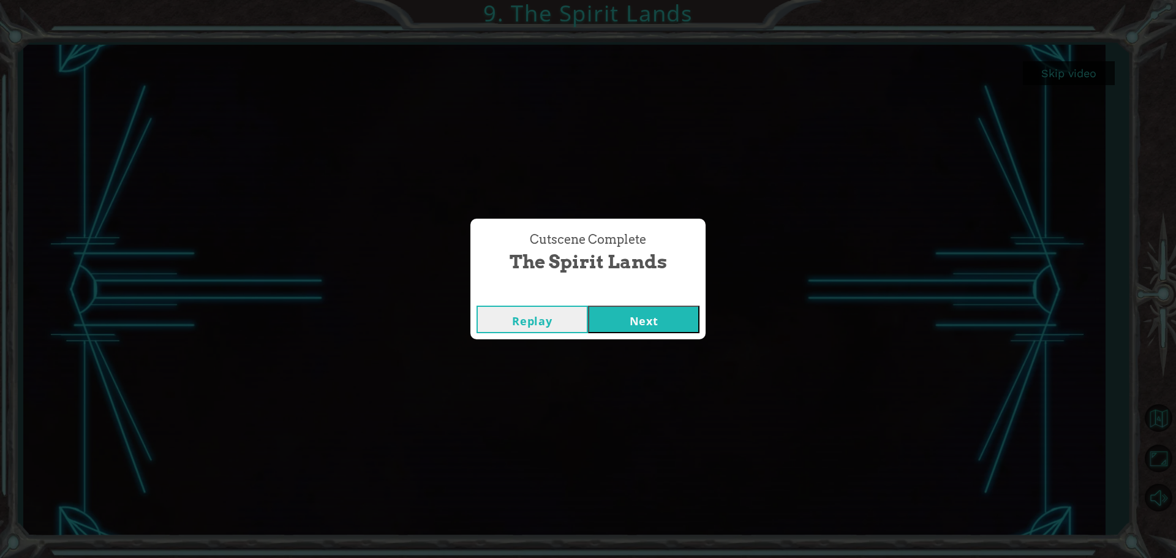
click at [635, 316] on button "Next" at bounding box center [644, 320] width 112 height 28
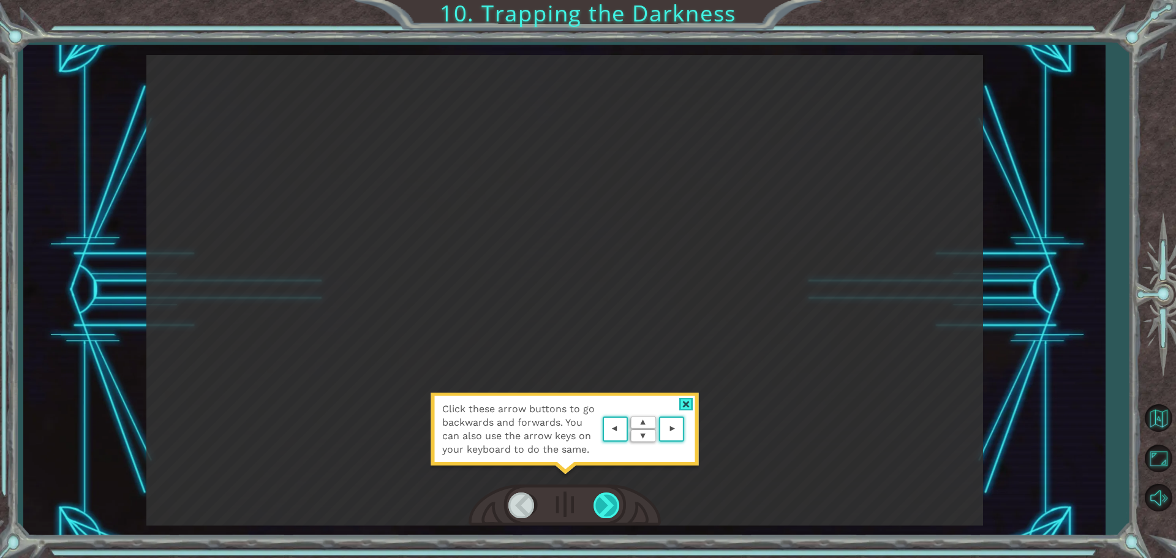
click at [609, 500] on div at bounding box center [608, 505] width 28 height 25
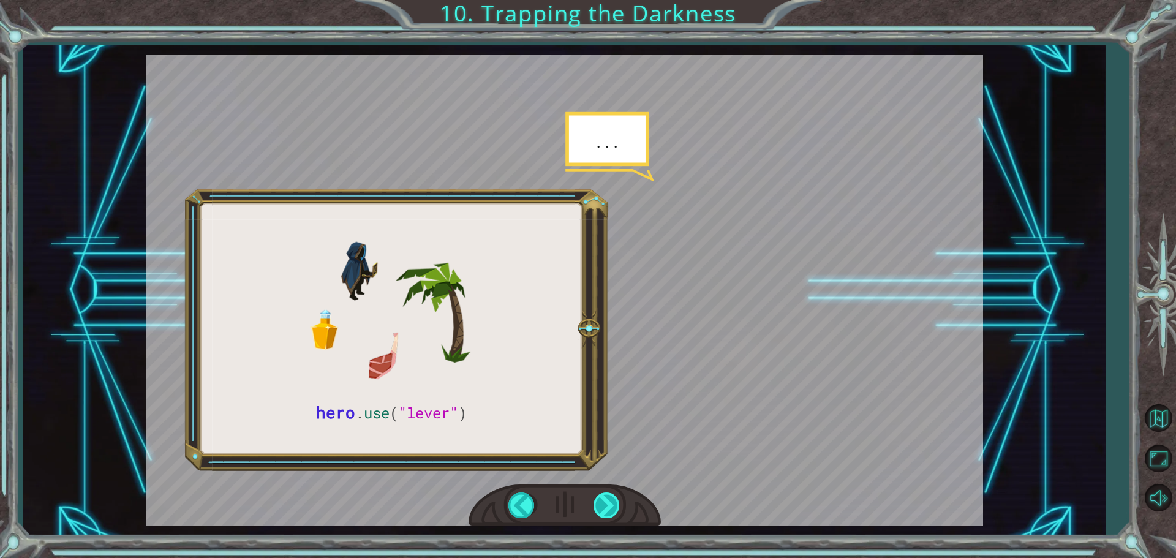
click at [600, 513] on div at bounding box center [608, 505] width 28 height 25
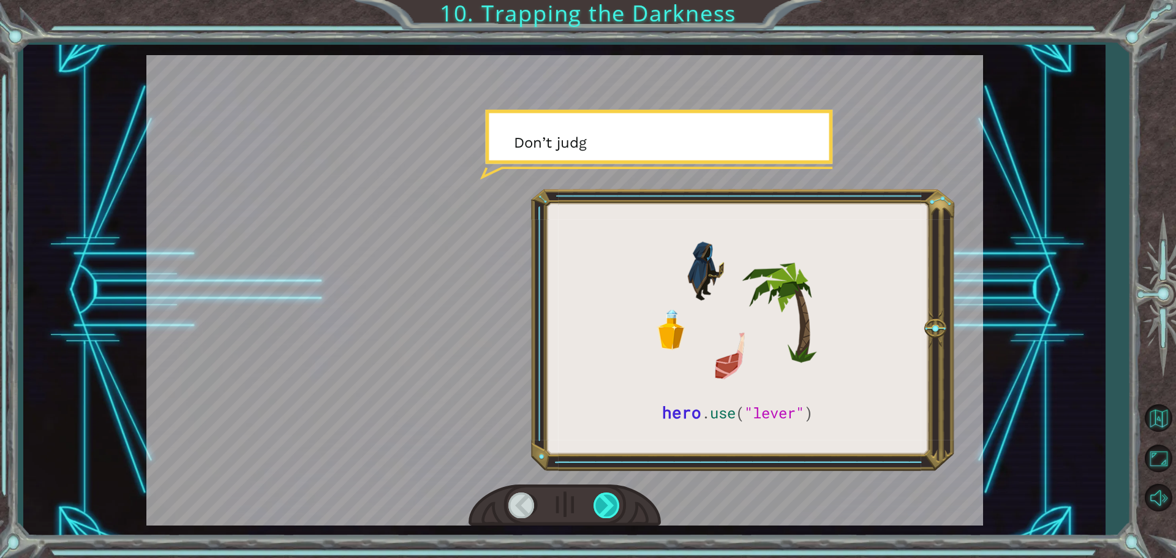
click at [600, 513] on div at bounding box center [608, 505] width 28 height 25
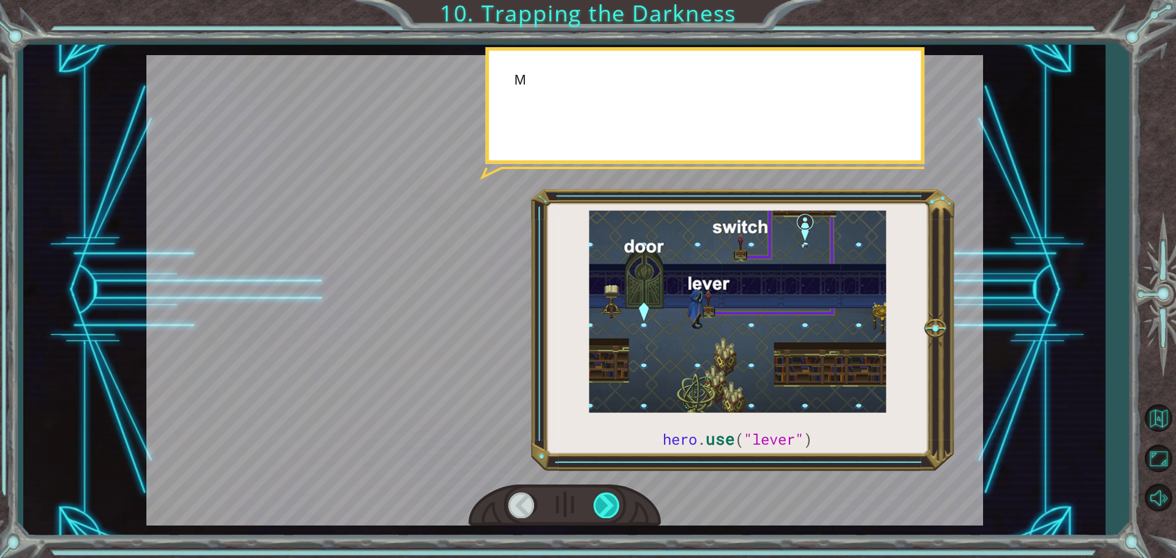
click at [600, 513] on div at bounding box center [608, 505] width 28 height 25
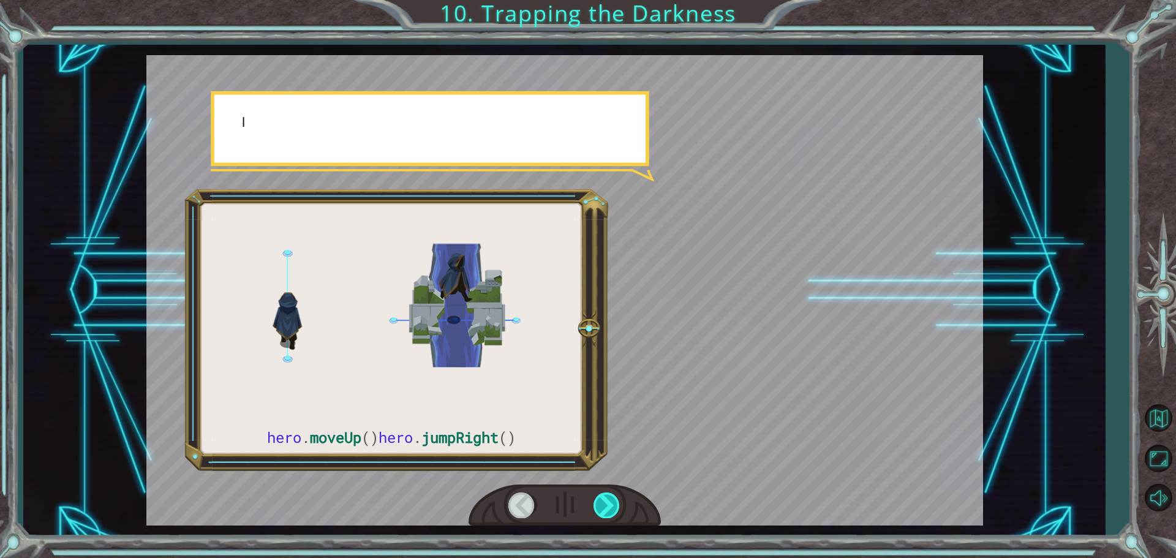
click at [600, 513] on div at bounding box center [608, 505] width 28 height 25
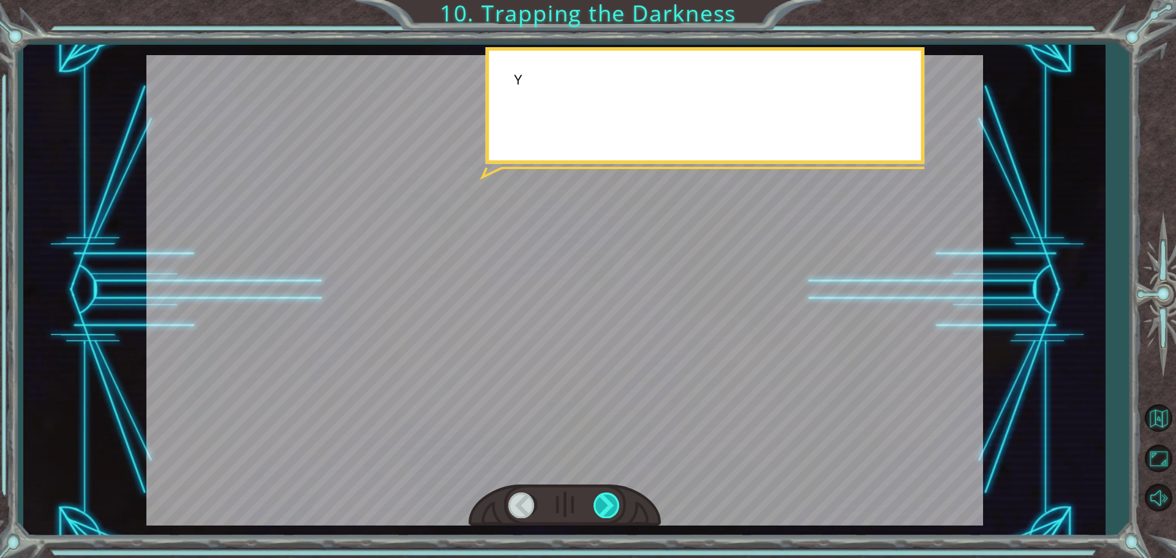
click at [600, 513] on div at bounding box center [608, 505] width 28 height 25
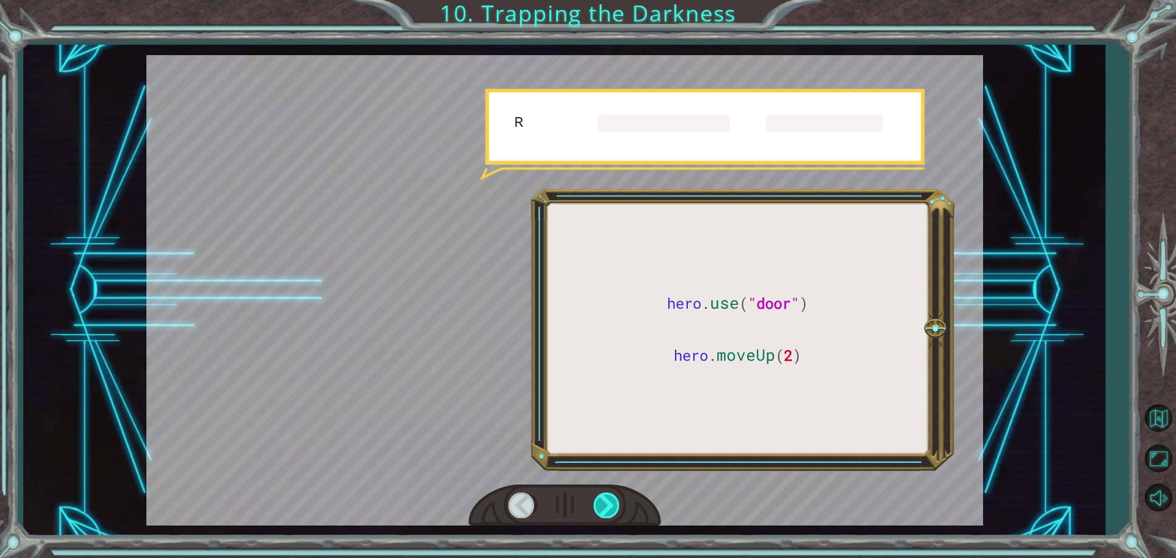
click at [600, 513] on div at bounding box center [608, 505] width 28 height 25
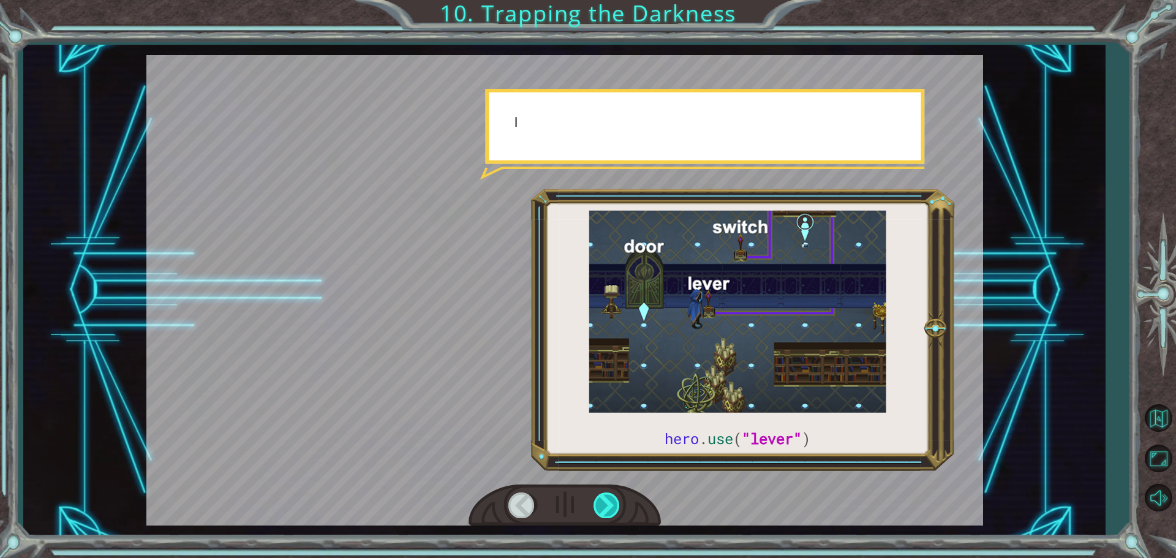
click at [600, 513] on div at bounding box center [608, 505] width 28 height 25
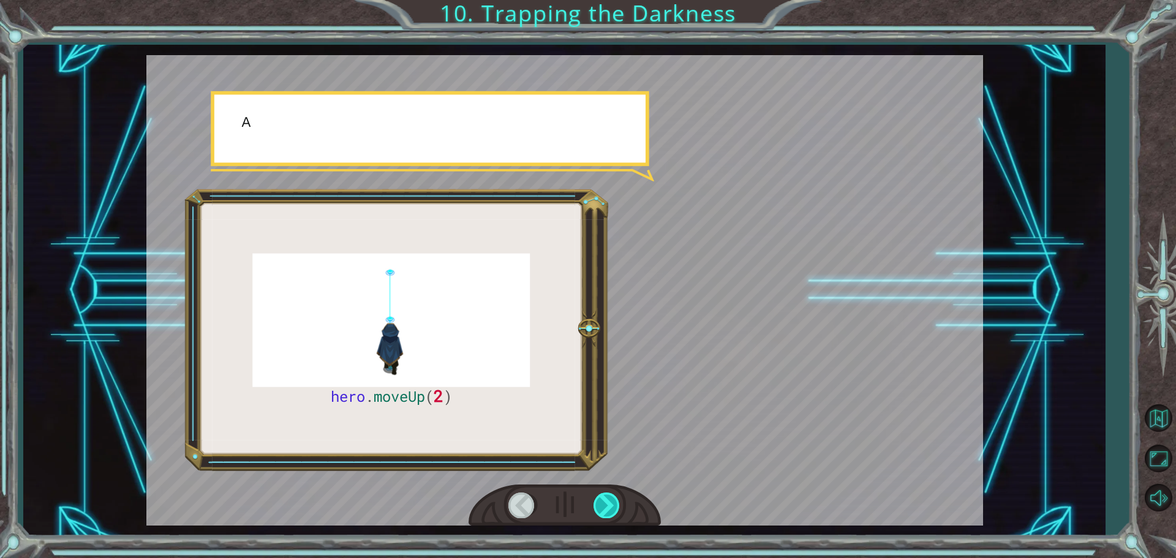
click at [600, 513] on div at bounding box center [608, 505] width 28 height 25
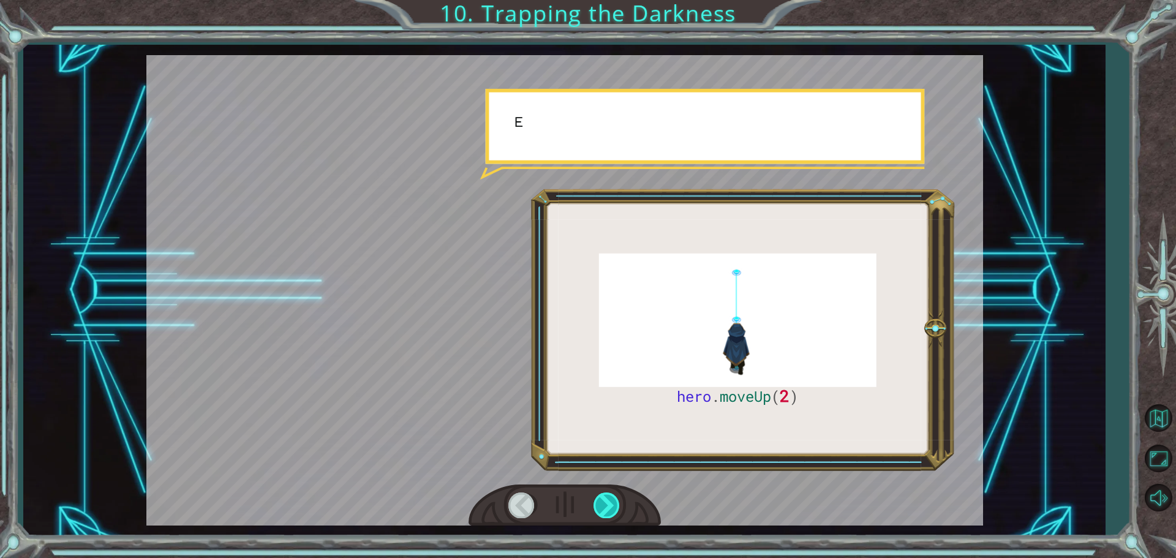
click at [600, 513] on div at bounding box center [608, 505] width 28 height 25
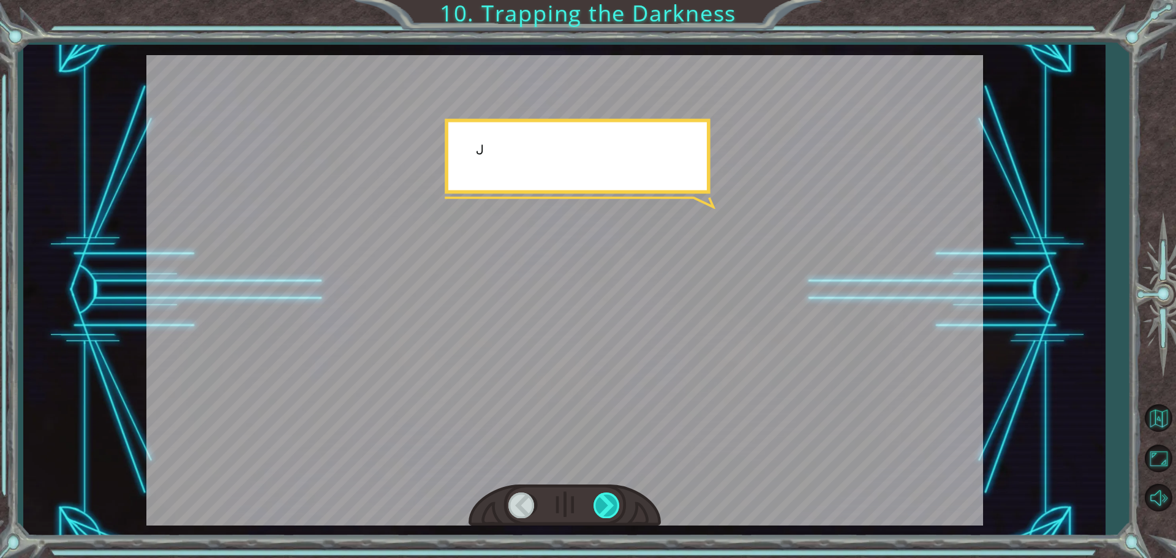
click at [600, 513] on div at bounding box center [608, 505] width 28 height 25
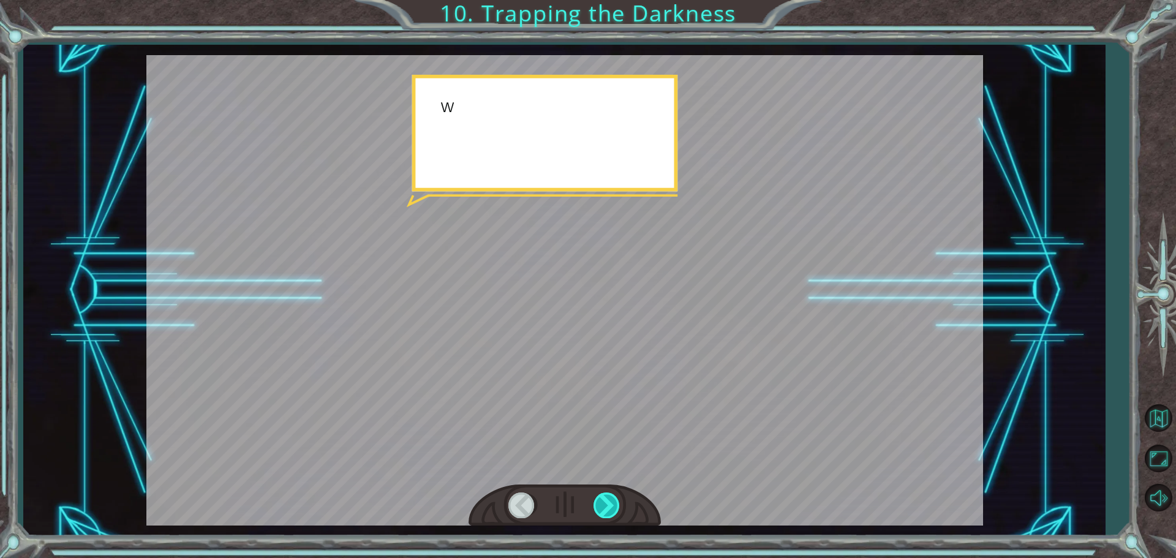
click at [600, 513] on div at bounding box center [608, 505] width 28 height 25
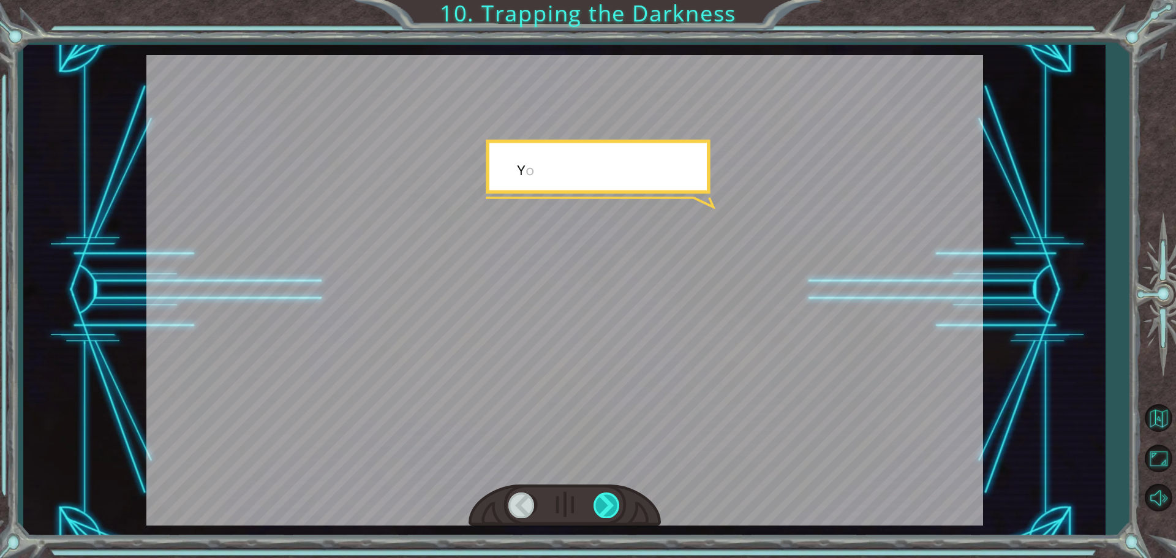
click at [600, 513] on div at bounding box center [608, 505] width 28 height 25
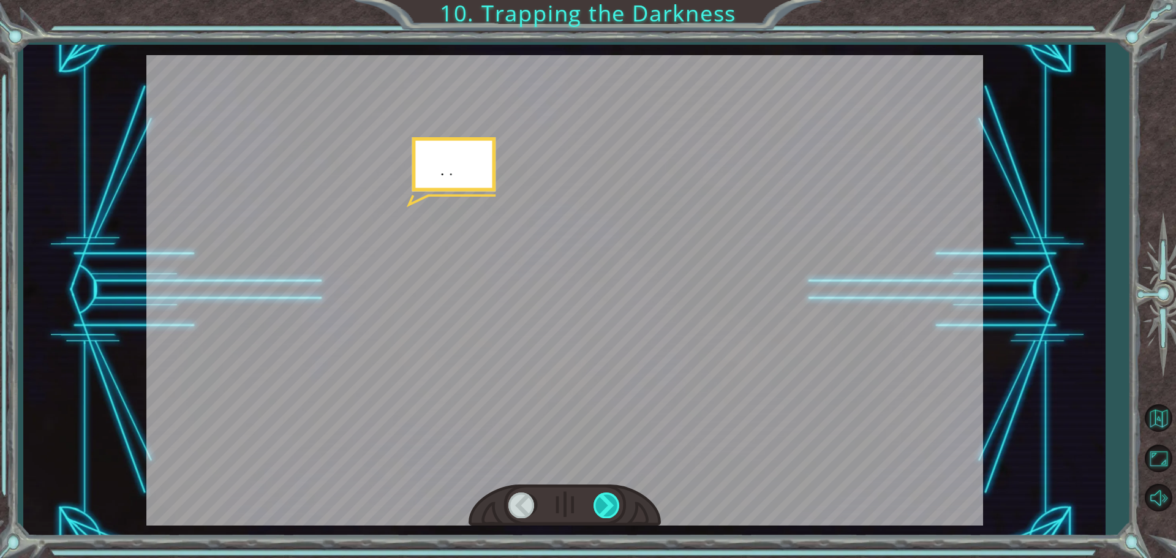
click at [600, 513] on div at bounding box center [608, 505] width 28 height 25
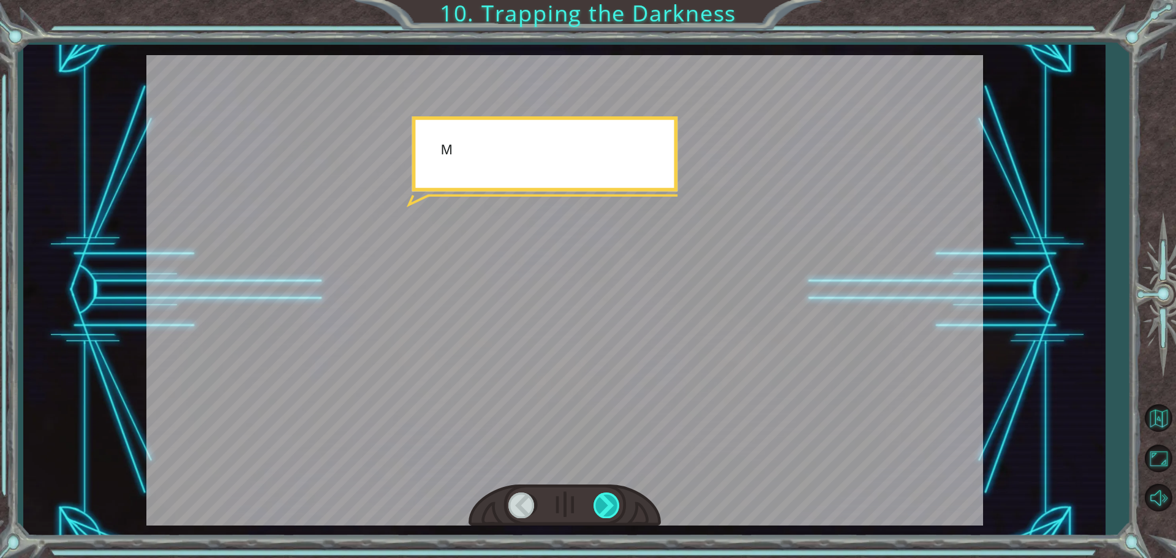
click at [600, 513] on div at bounding box center [608, 505] width 28 height 25
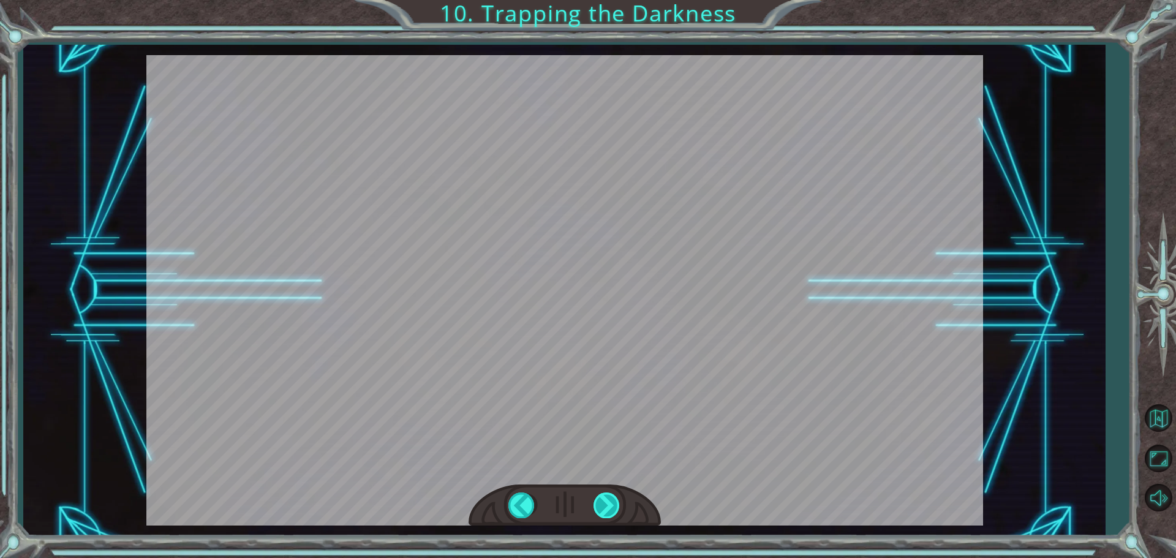
click at [600, 513] on div at bounding box center [608, 505] width 28 height 25
click at [600, 0] on div "hero . moveUp ( 2 ) B e f o r e w e c a n t r a p t h e D a r k n e s s w i t h…" at bounding box center [588, 0] width 1176 height 0
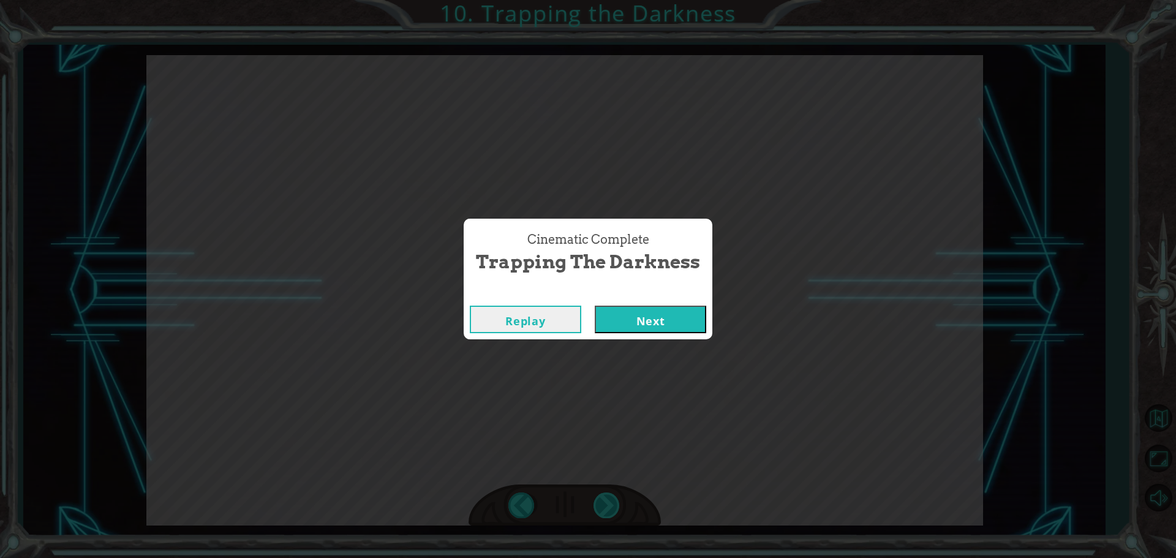
click at [600, 513] on div "Cinematic Complete Trapping the Darkness Replay Next" at bounding box center [588, 279] width 1176 height 558
click at [680, 314] on button "Next" at bounding box center [651, 320] width 112 height 28
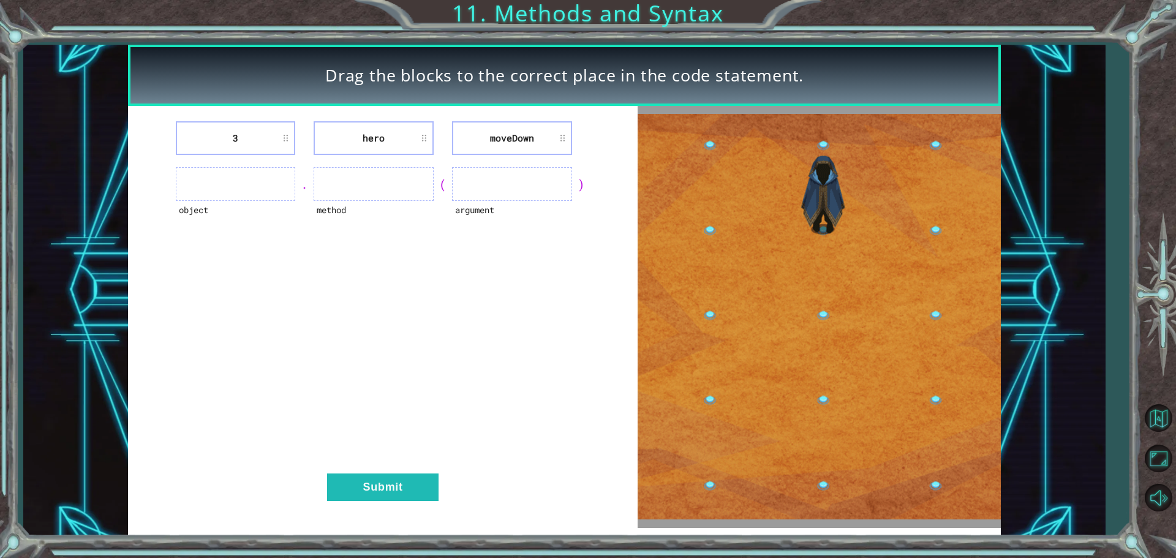
click at [853, 306] on img at bounding box center [819, 317] width 363 height 406
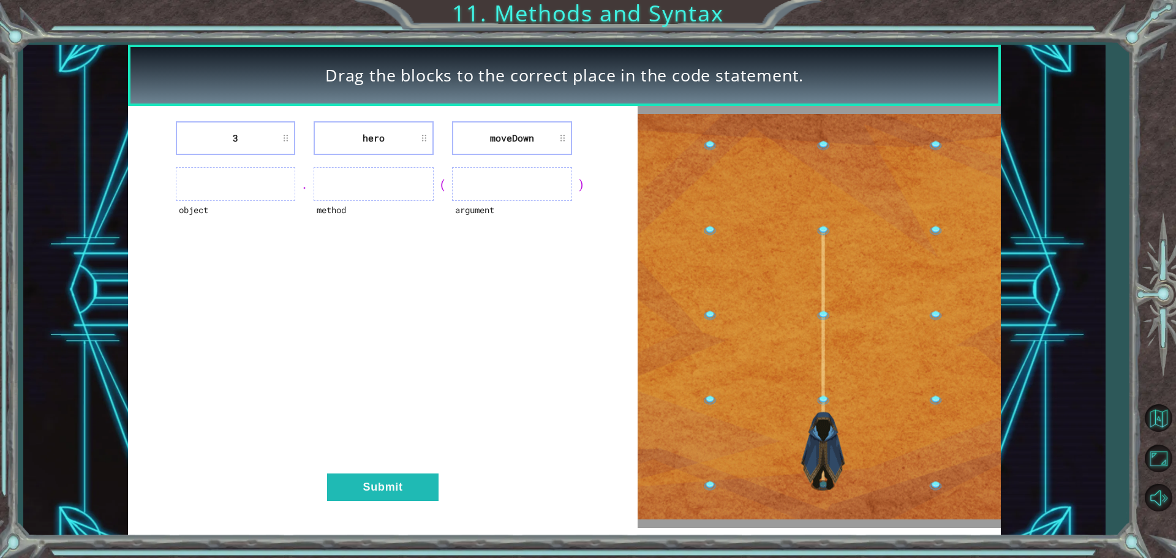
click at [400, 141] on li "hero" at bounding box center [374, 138] width 120 height 34
click at [498, 132] on li "moveDown" at bounding box center [512, 138] width 120 height 34
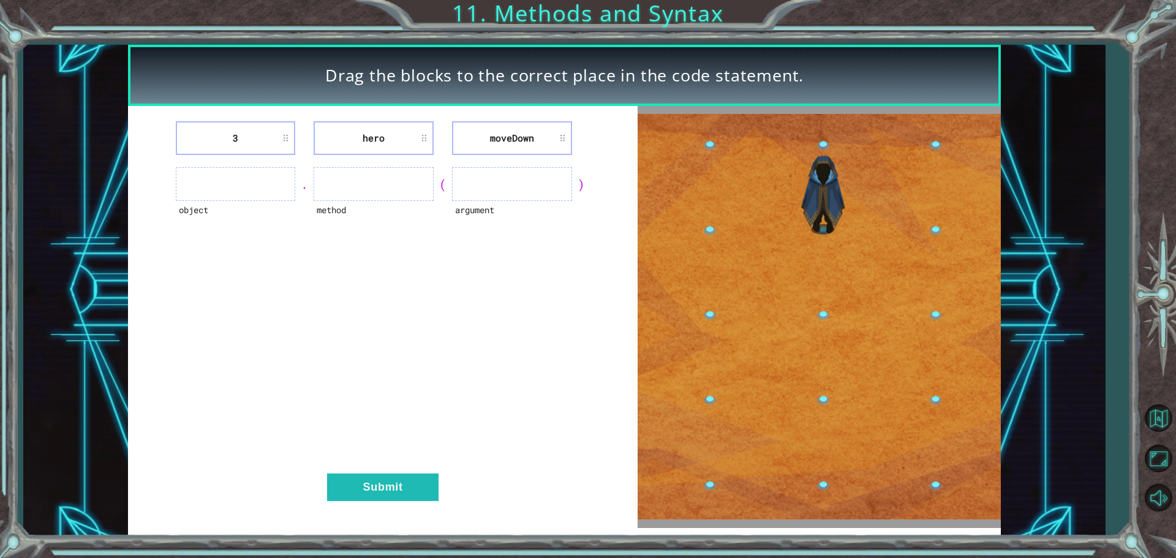
click at [237, 140] on li "3" at bounding box center [236, 138] width 120 height 34
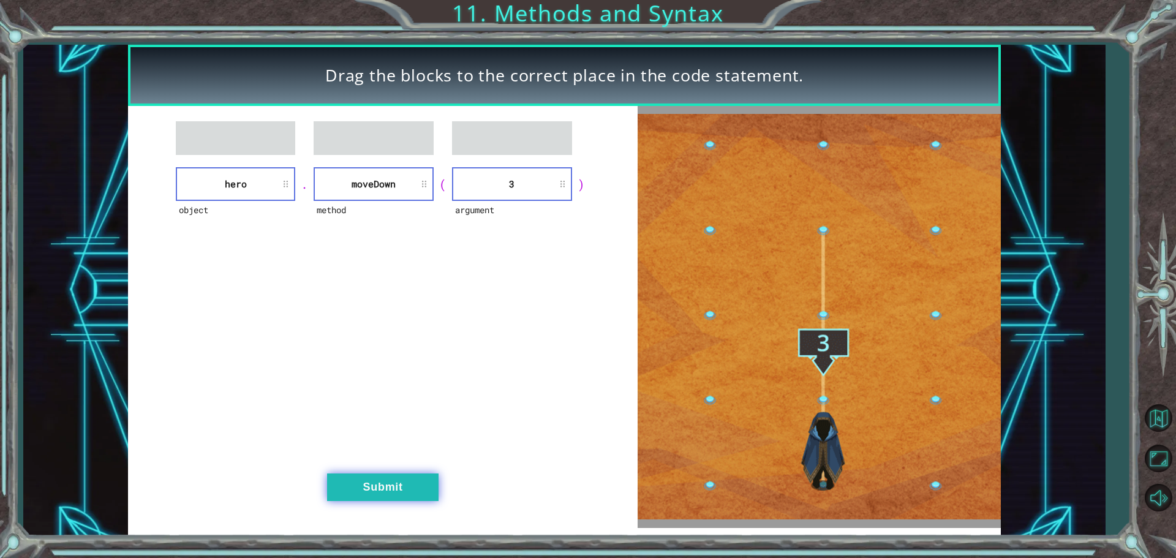
click at [413, 490] on button "Submit" at bounding box center [383, 488] width 112 height 28
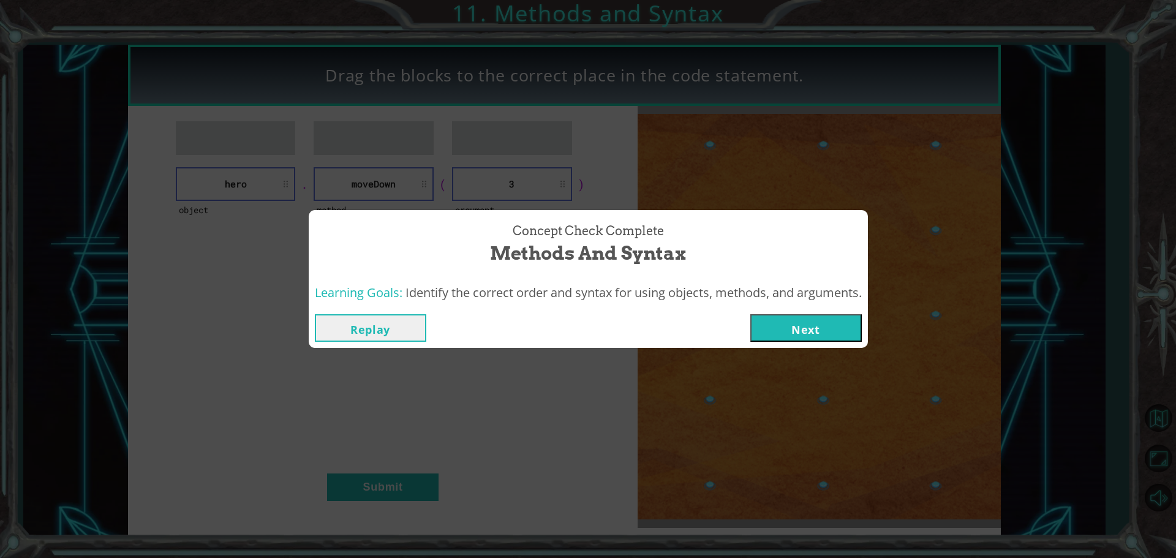
click at [794, 325] on button "Next" at bounding box center [807, 328] width 112 height 28
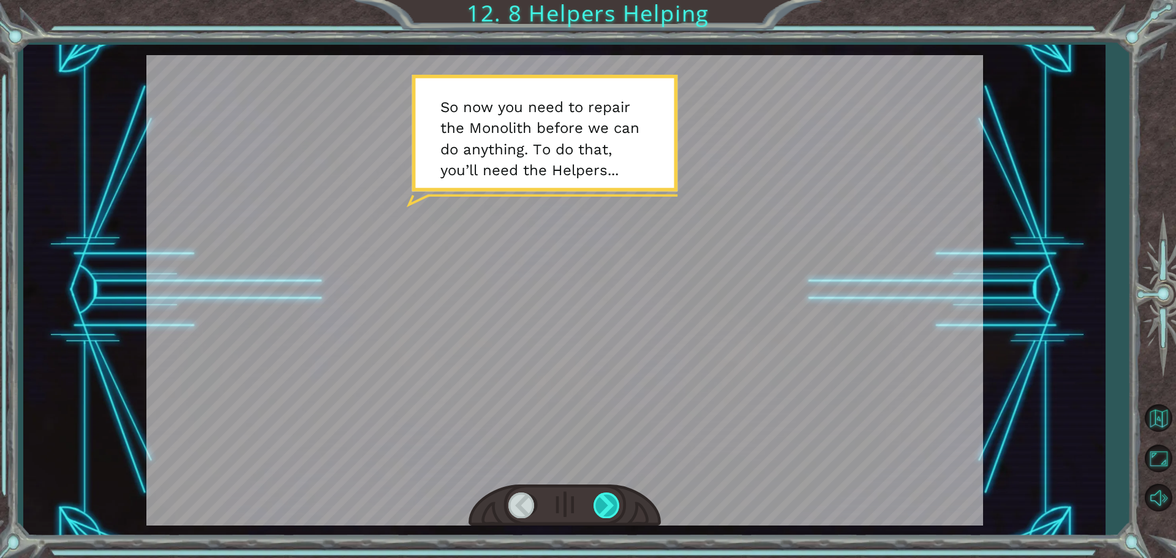
click at [615, 504] on div at bounding box center [608, 505] width 28 height 25
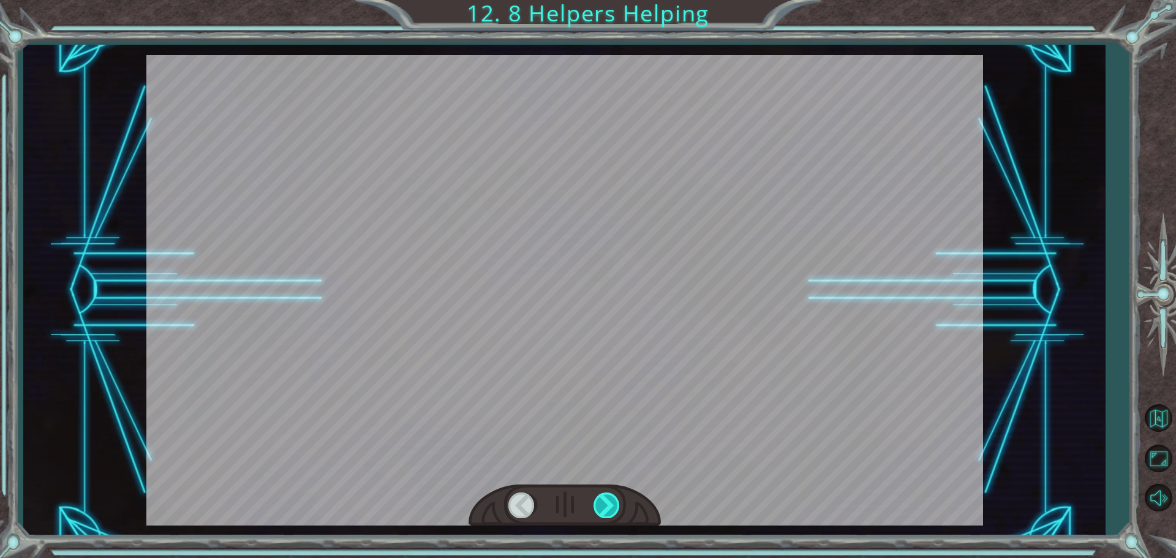
click at [615, 504] on div at bounding box center [608, 505] width 28 height 25
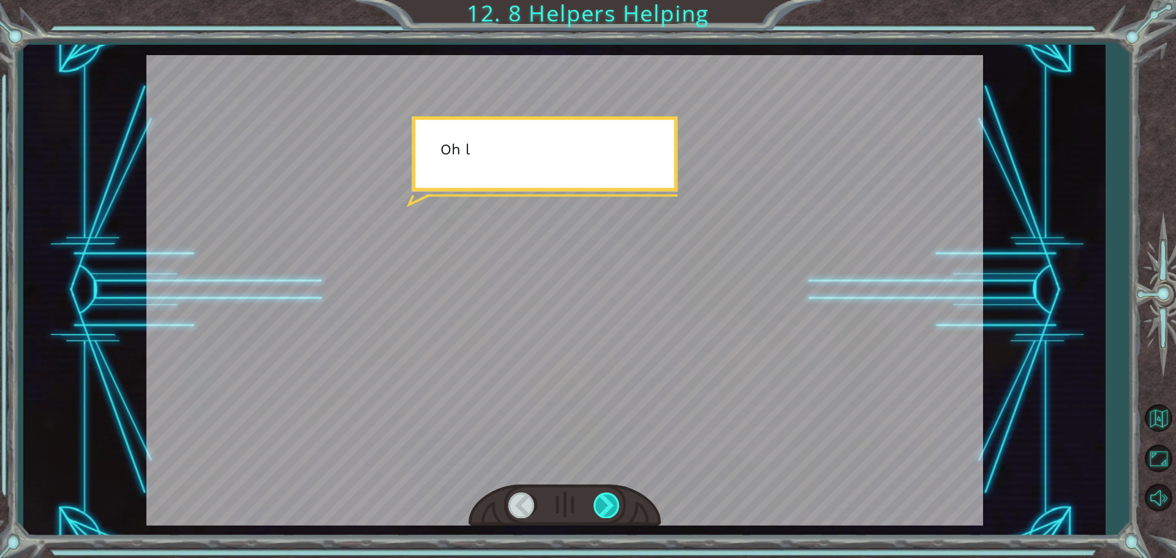
click at [614, 504] on div at bounding box center [608, 505] width 28 height 25
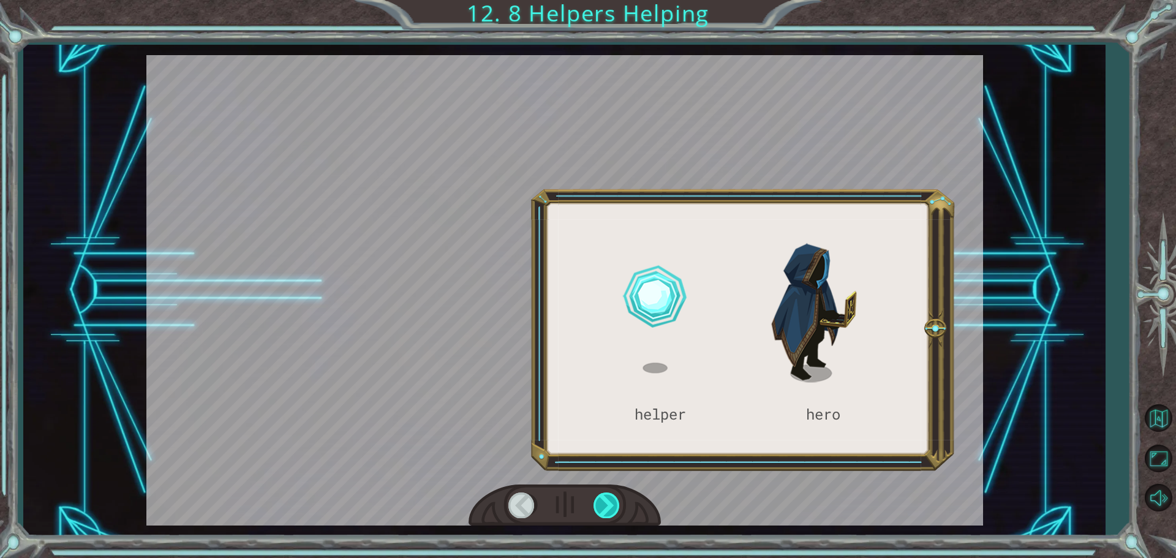
click at [614, 504] on div at bounding box center [608, 505] width 28 height 25
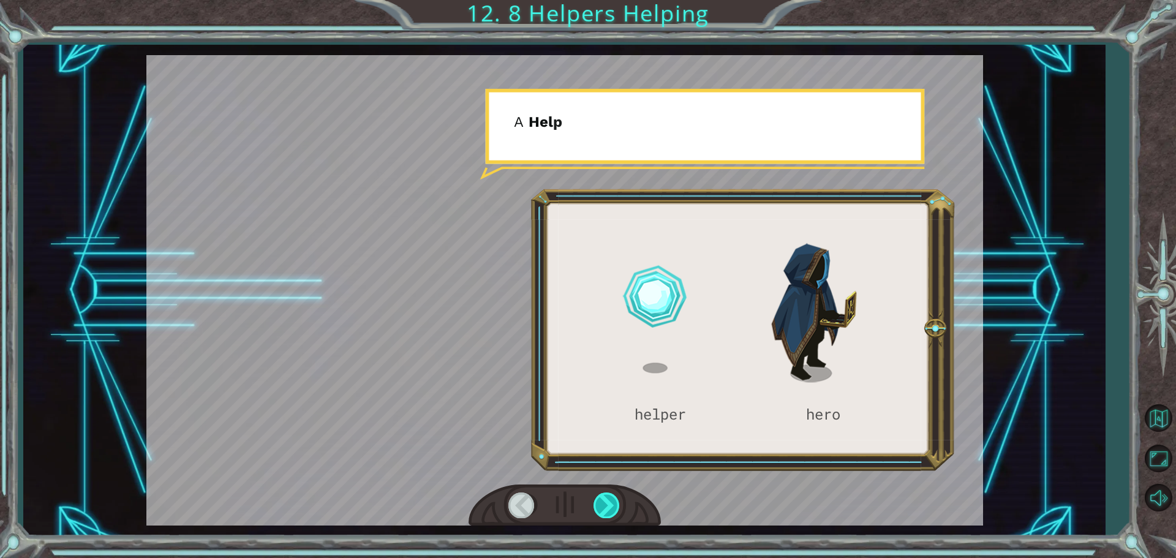
click at [614, 504] on div at bounding box center [608, 505] width 28 height 25
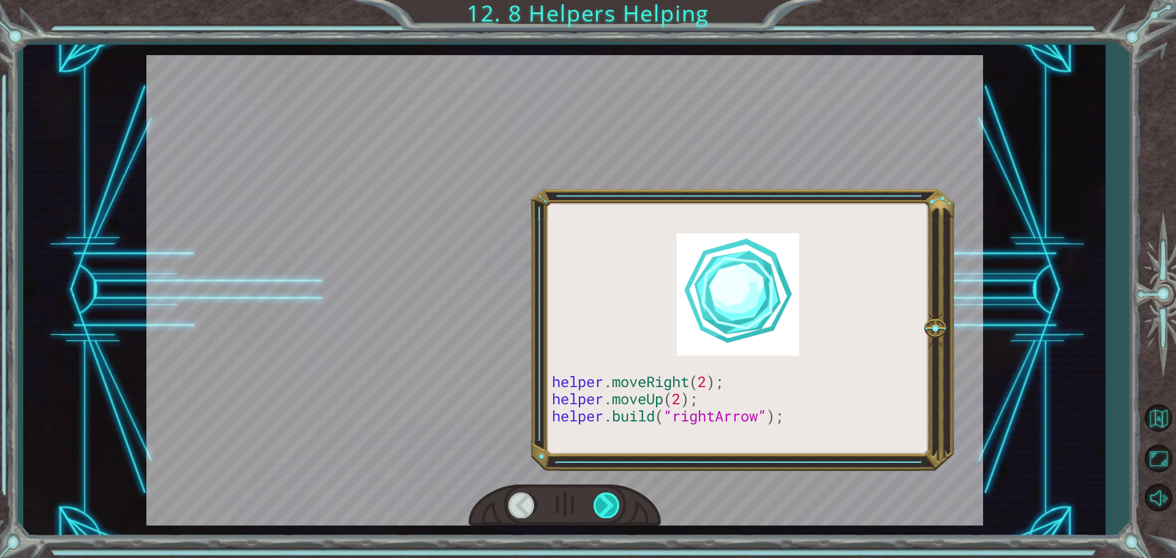
click at [614, 504] on div at bounding box center [608, 505] width 28 height 25
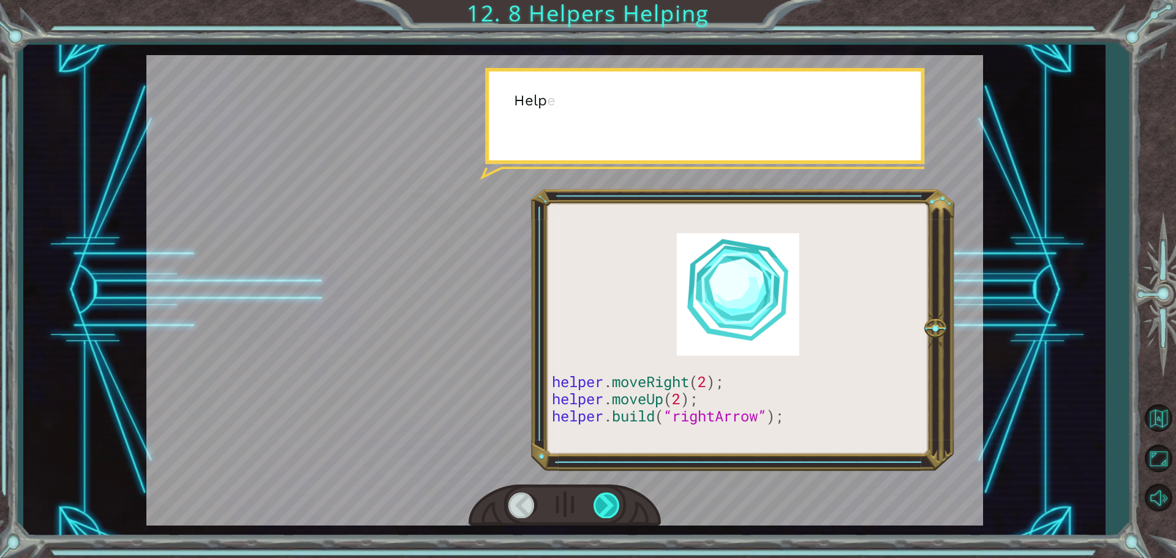
click at [614, 504] on div at bounding box center [608, 505] width 28 height 25
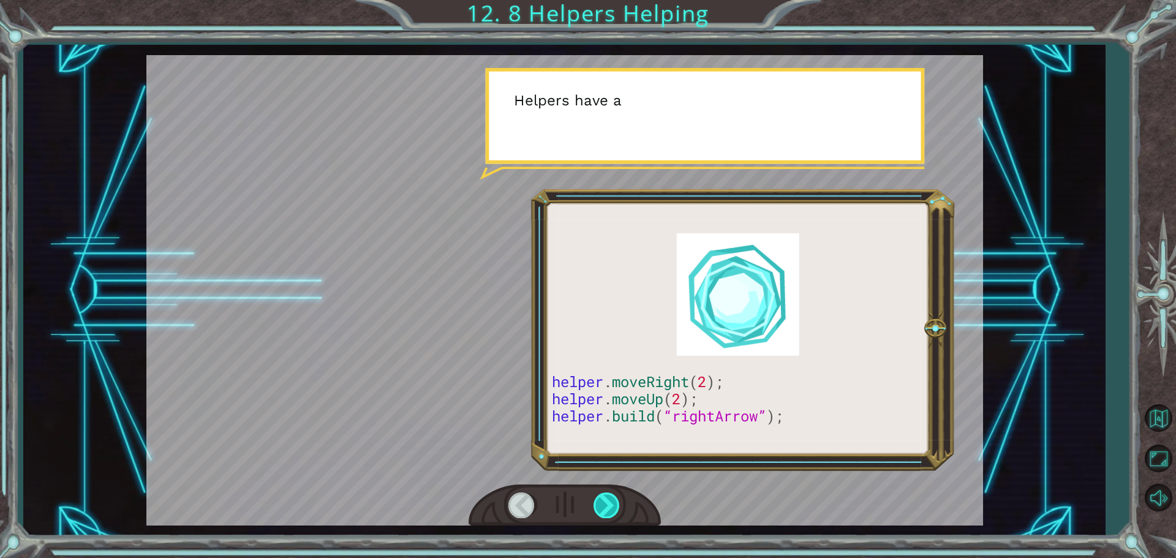
click at [614, 504] on div at bounding box center [608, 505] width 28 height 25
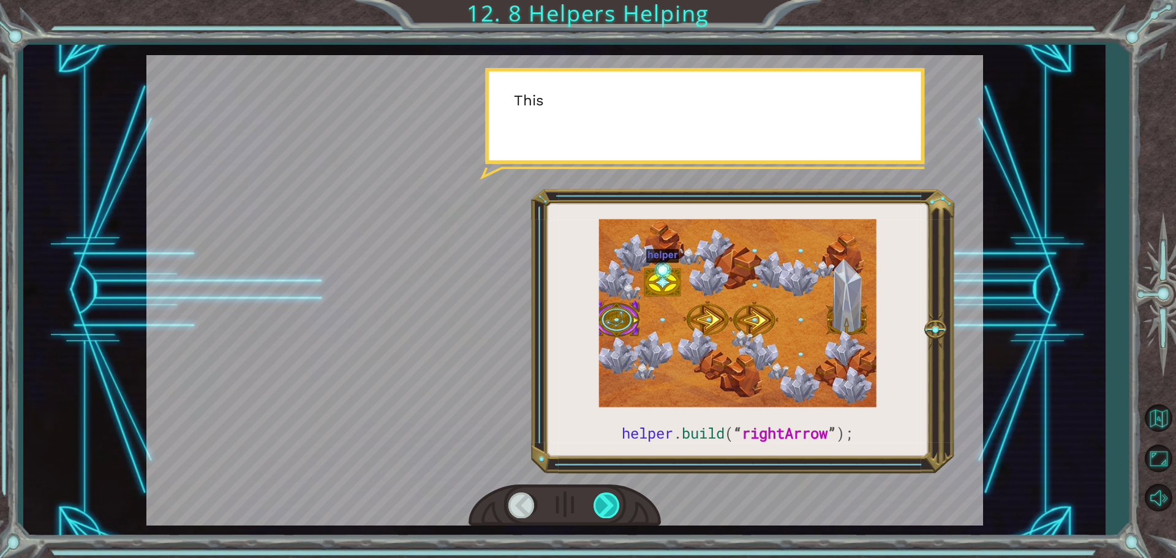
click at [614, 504] on div at bounding box center [608, 505] width 28 height 25
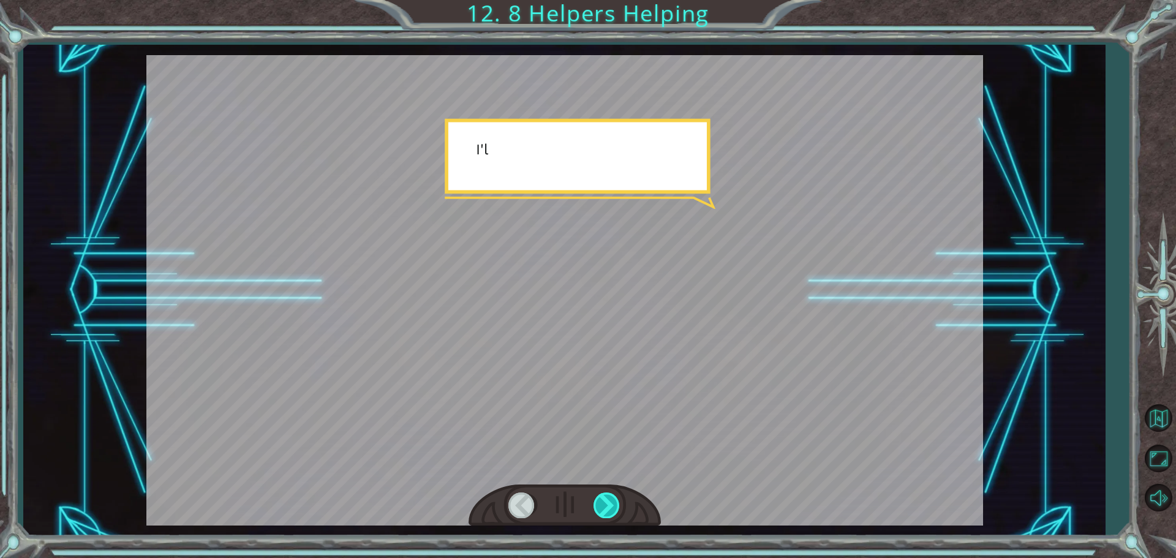
click at [614, 504] on div at bounding box center [608, 505] width 28 height 25
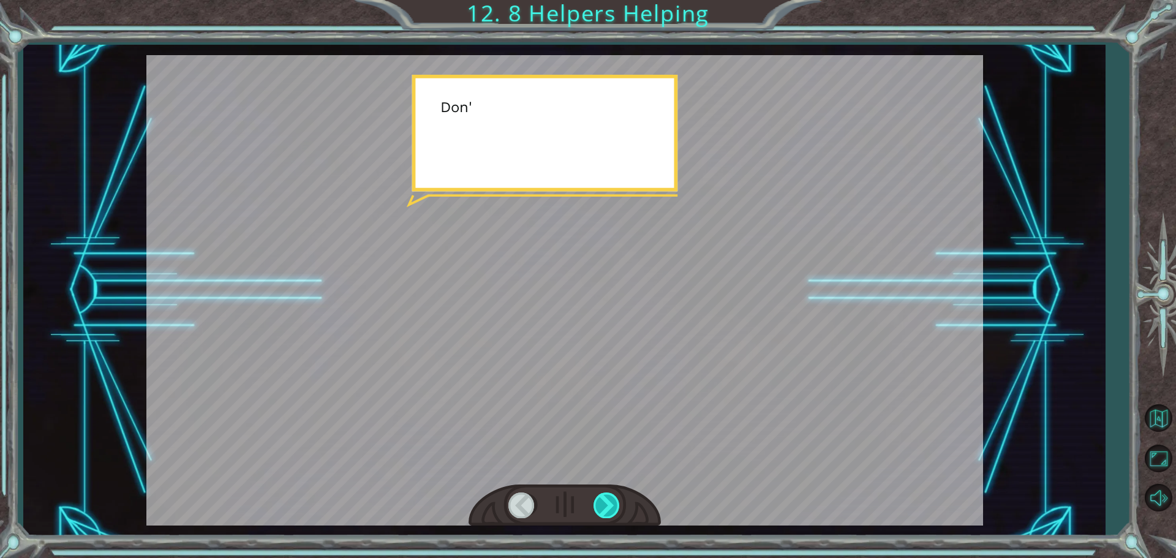
click at [614, 504] on div at bounding box center [608, 505] width 28 height 25
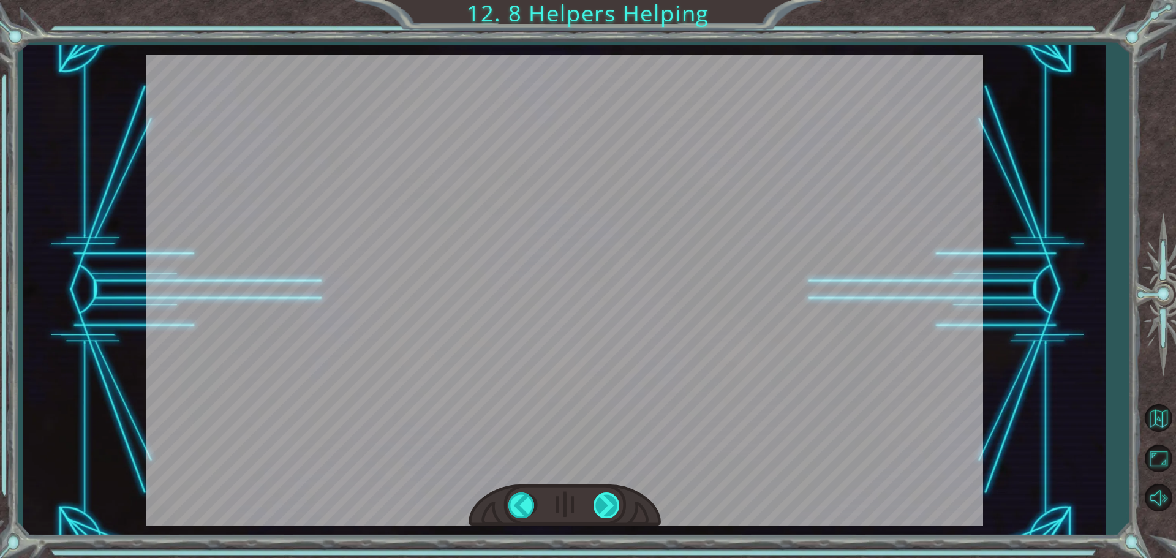
click at [614, 504] on div at bounding box center [608, 505] width 28 height 25
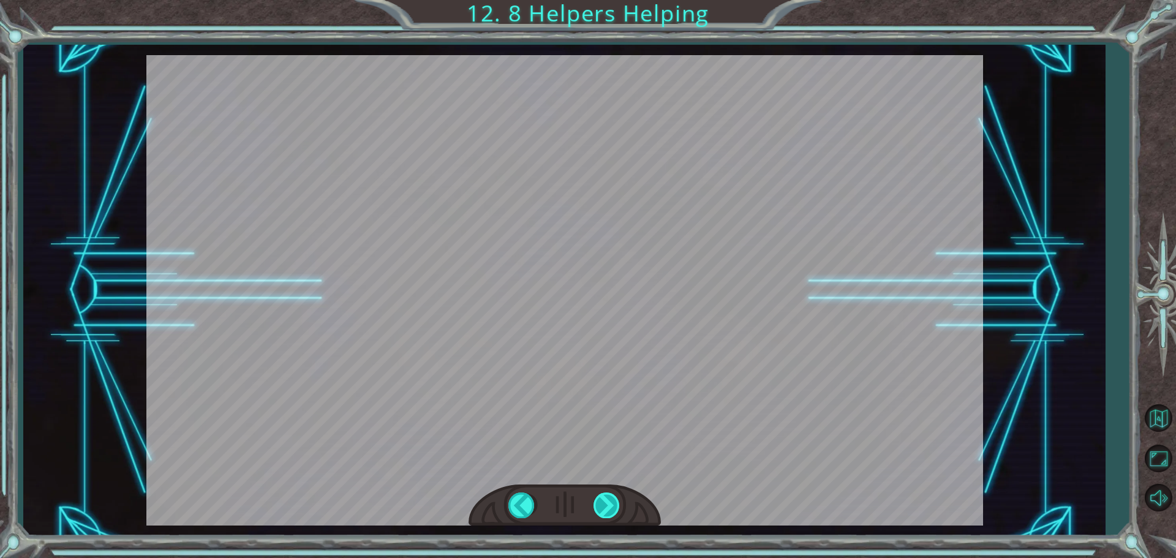
click at [614, 0] on div "helper . build ( “ rightArrow ” ); S o n o w y o u n e e d t o r e p a i r t h …" at bounding box center [588, 0] width 1176 height 0
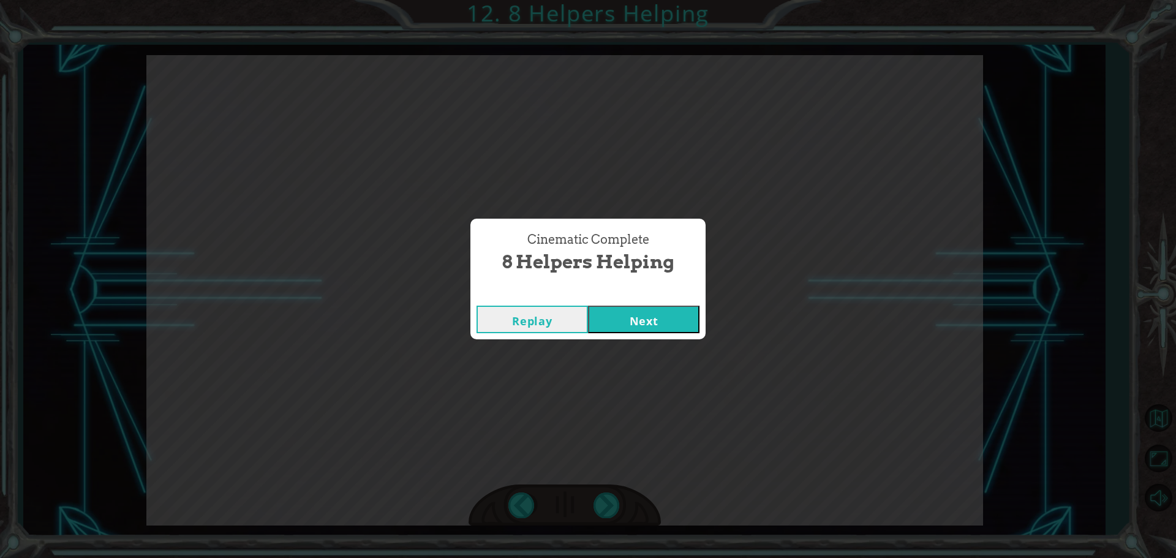
click at [653, 314] on button "Next" at bounding box center [644, 320] width 112 height 28
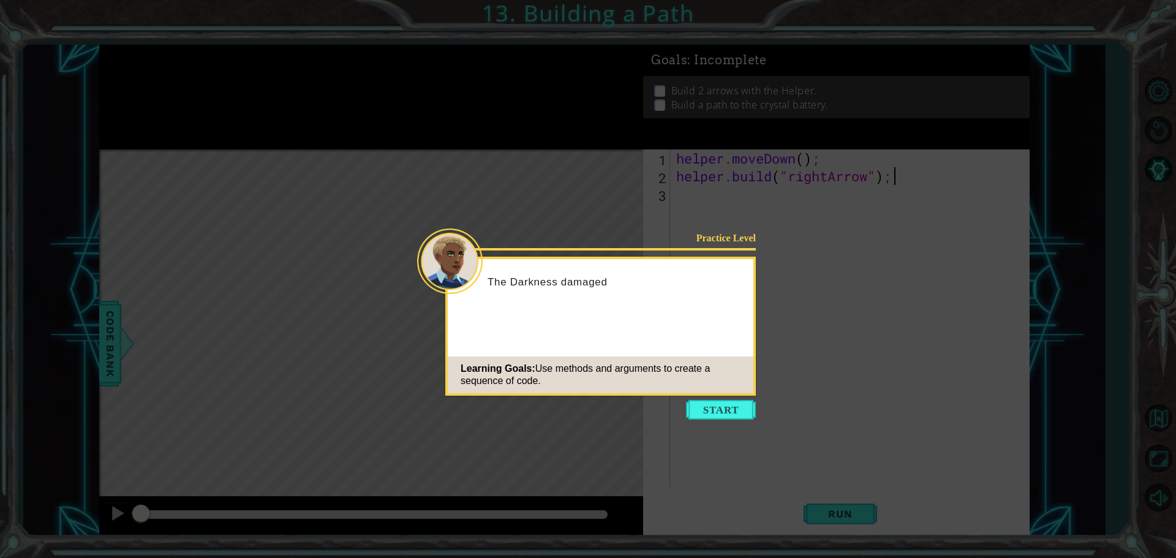
click at [718, 420] on icon at bounding box center [588, 279] width 1176 height 558
click at [721, 408] on button "Start" at bounding box center [721, 410] width 70 height 20
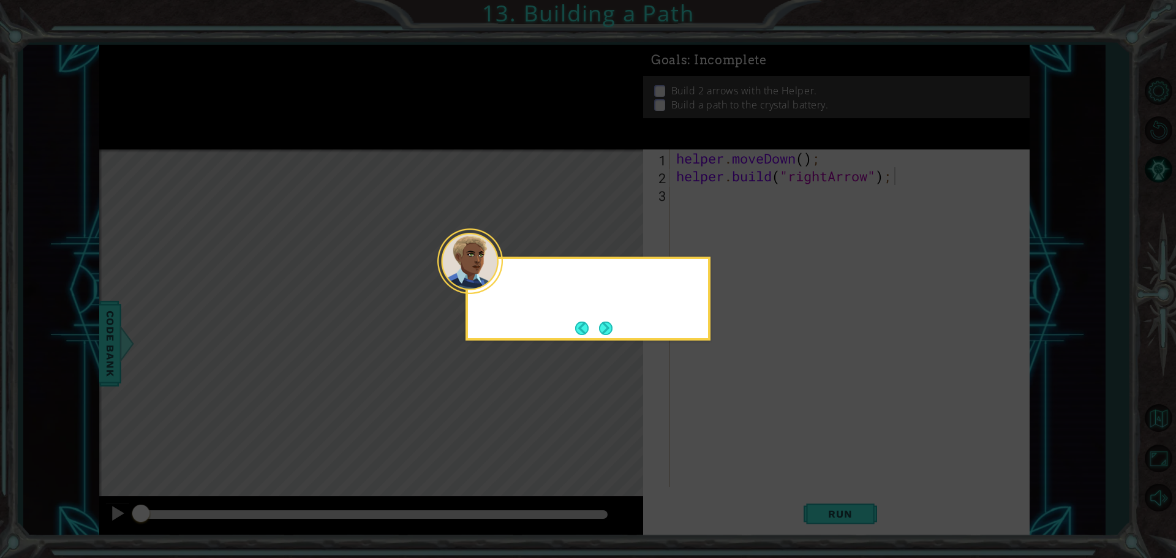
click at [721, 408] on icon at bounding box center [588, 279] width 1176 height 558
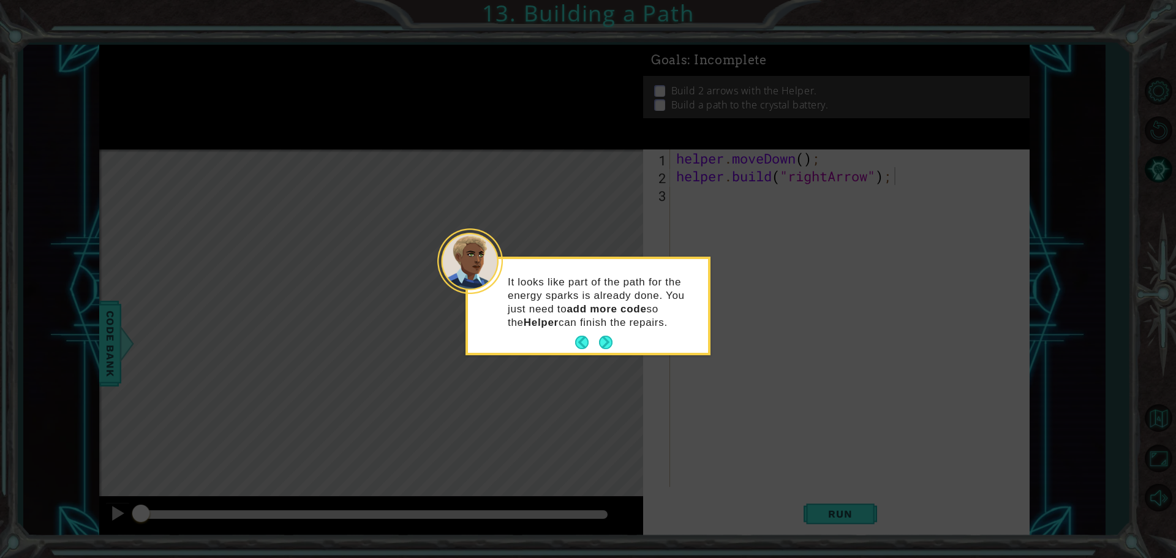
click at [615, 324] on p "It looks like part of the path for the energy sparks is already done. You just …" at bounding box center [604, 303] width 192 height 54
click at [609, 342] on button "Next" at bounding box center [606, 343] width 18 height 18
click at [609, 342] on icon at bounding box center [588, 279] width 1176 height 558
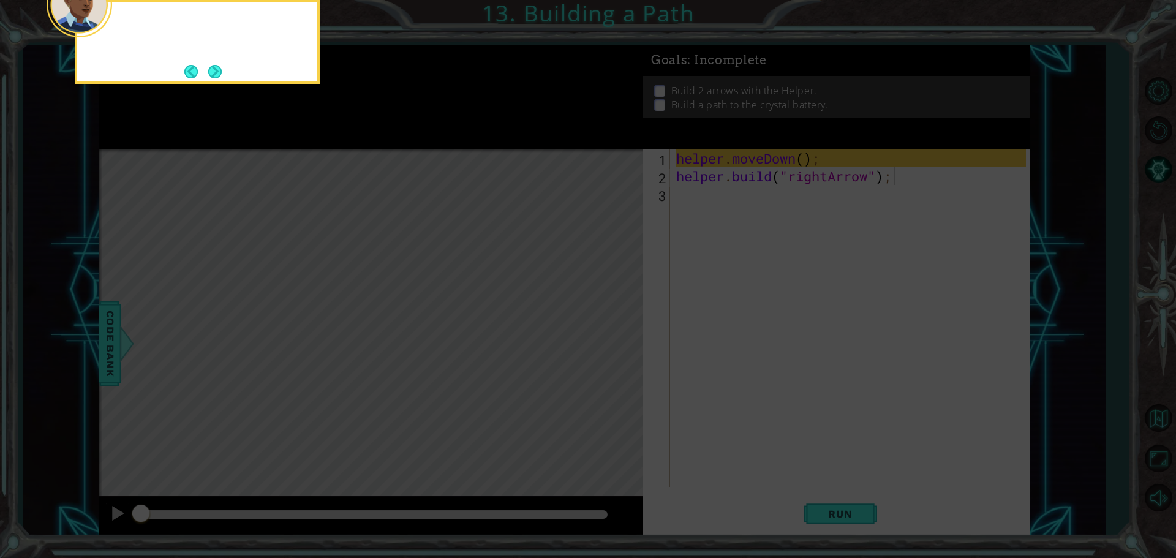
click at [609, 342] on icon at bounding box center [588, 83] width 1176 height 949
click at [214, 79] on button "Next" at bounding box center [215, 71] width 17 height 17
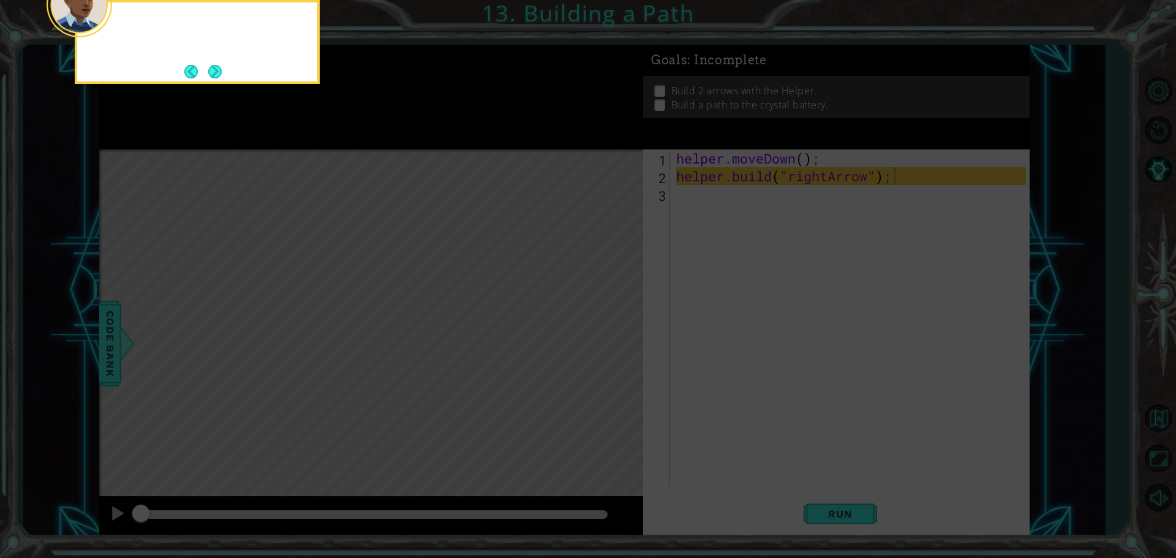
click at [214, 79] on footer at bounding box center [202, 71] width 37 height 18
click at [214, 78] on button "Next" at bounding box center [214, 71] width 13 height 13
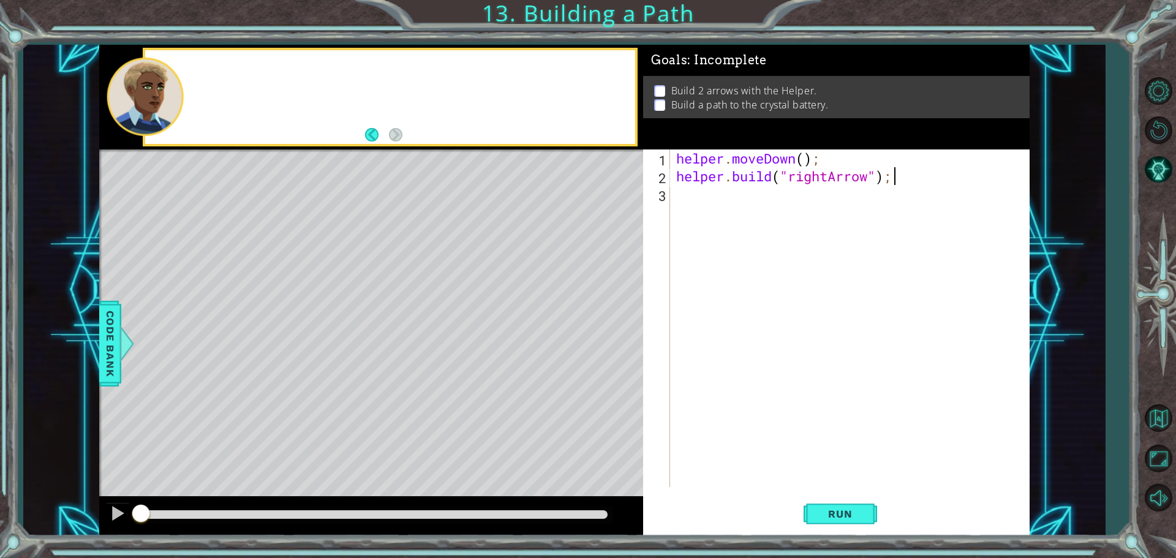
click at [214, 79] on div at bounding box center [390, 97] width 490 height 94
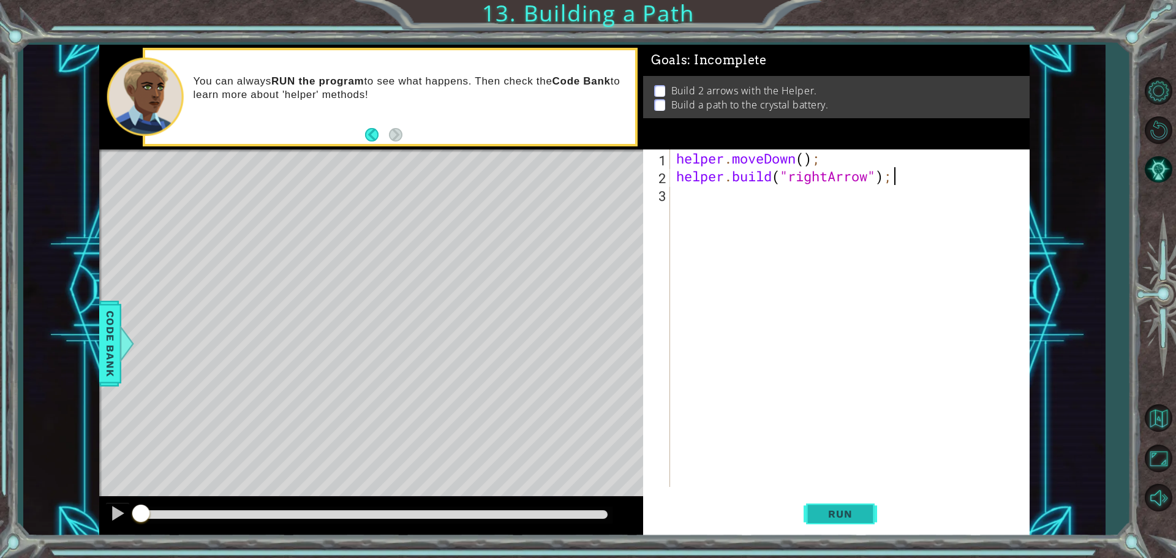
click at [862, 507] on button "Run" at bounding box center [841, 513] width 74 height 39
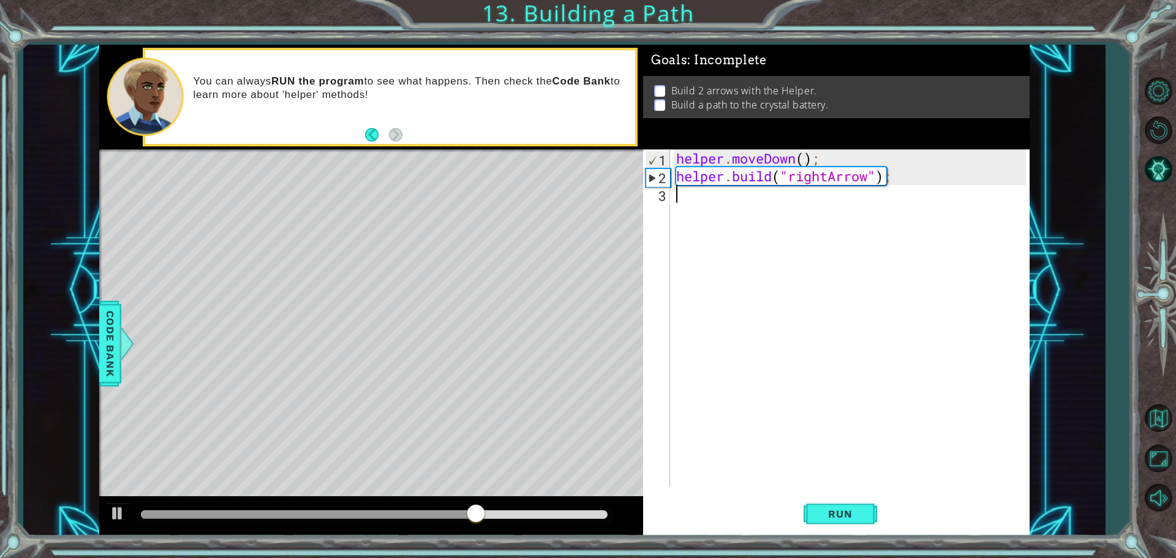
click at [819, 219] on div "helper . moveDown ( ) ; helper . build ( "rightArrow" ) ;" at bounding box center [853, 336] width 358 height 373
drag, startPoint x: 916, startPoint y: 156, endPoint x: 883, endPoint y: 174, distance: 37.6
click at [916, 156] on div "helper . moveDown ( ) ; helper . build ( "rightArrow" ) ;" at bounding box center [853, 336] width 358 height 373
click at [868, 182] on div "helper . moveDown ( ) ; helper . build ( "rightArrow" ) ;" at bounding box center [853, 336] width 358 height 373
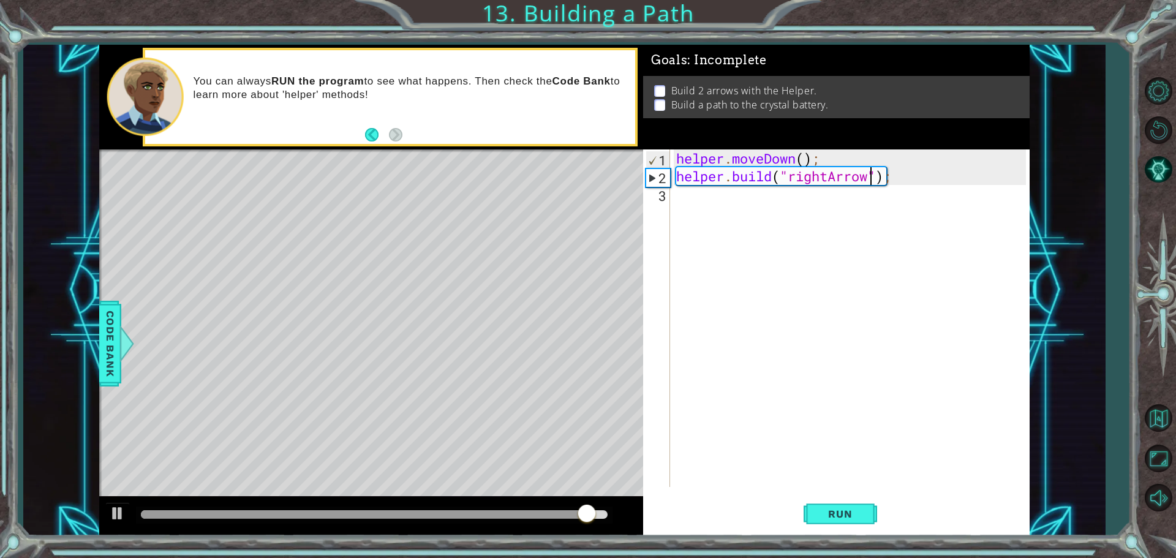
type textarea "helper.moveDown();"
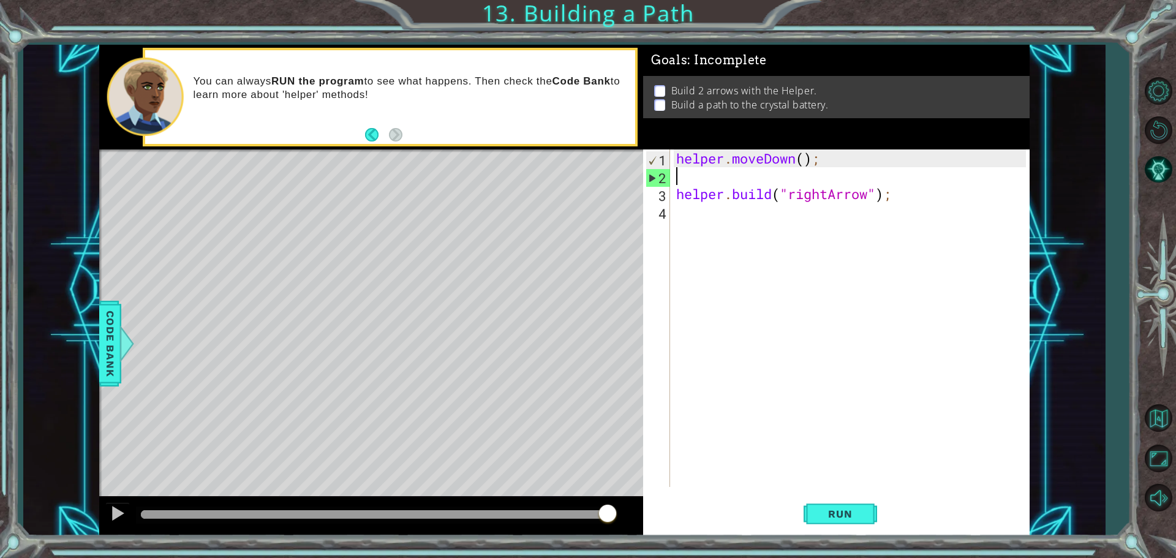
type textarea "[DOMAIN_NAME]("rightArrow");"
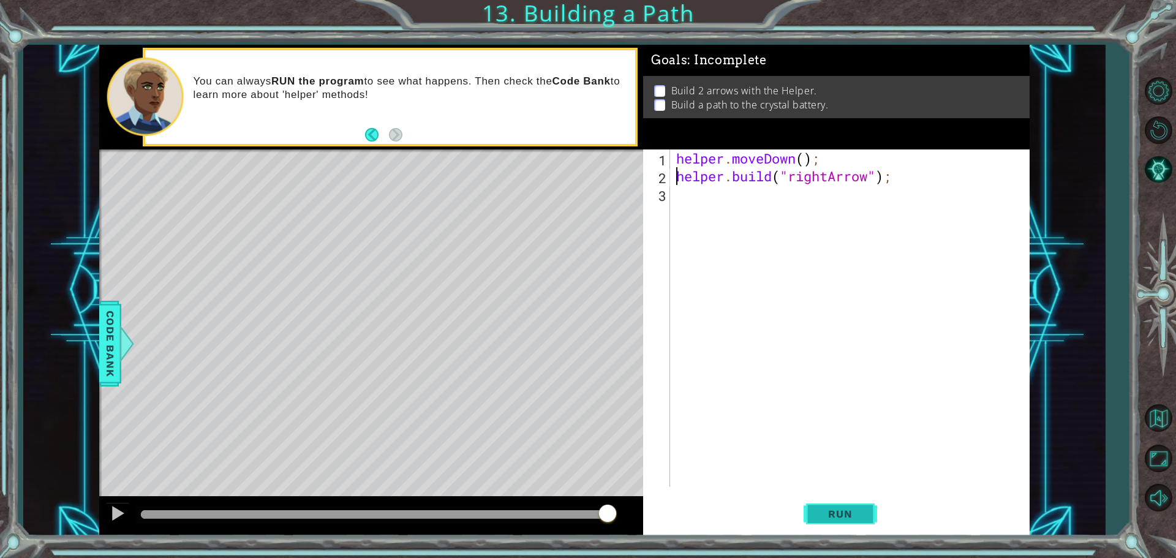
click at [838, 506] on button "Run" at bounding box center [841, 513] width 74 height 39
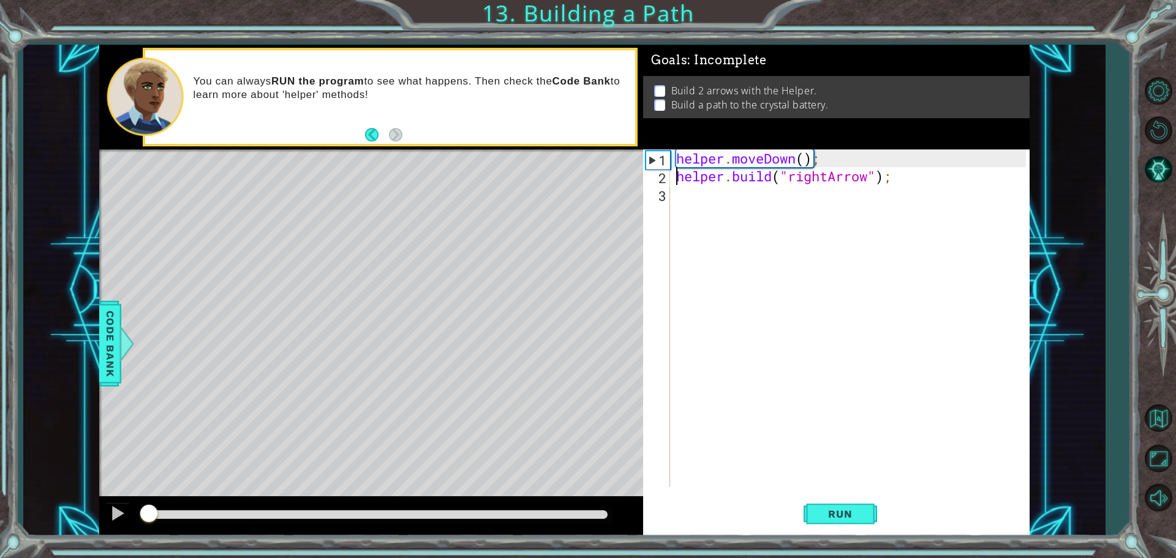
drag, startPoint x: 265, startPoint y: 514, endPoint x: 255, endPoint y: 511, distance: 10.9
click at [160, 509] on div at bounding box center [149, 515] width 22 height 22
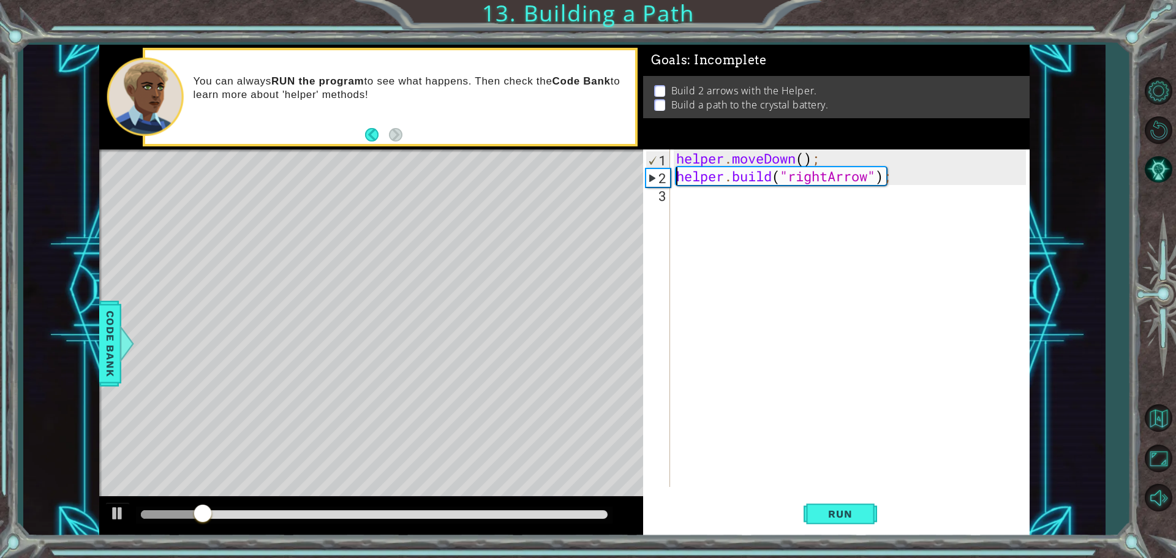
click at [423, 532] on div at bounding box center [371, 516] width 544 height 39
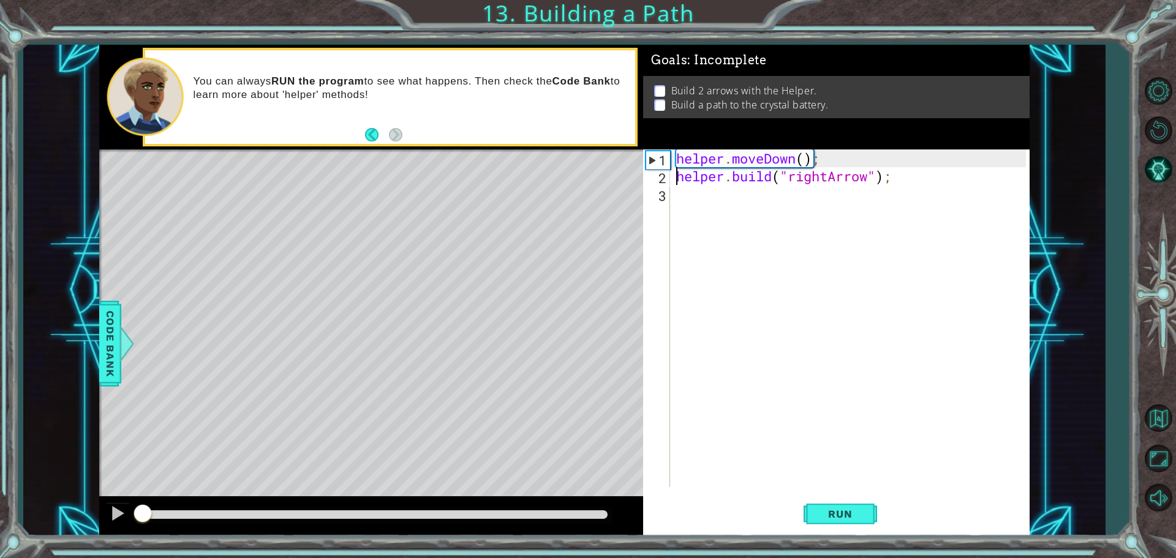
drag, startPoint x: 231, startPoint y: 521, endPoint x: 132, endPoint y: 511, distance: 99.7
click at [132, 511] on div at bounding box center [143, 515] width 22 height 22
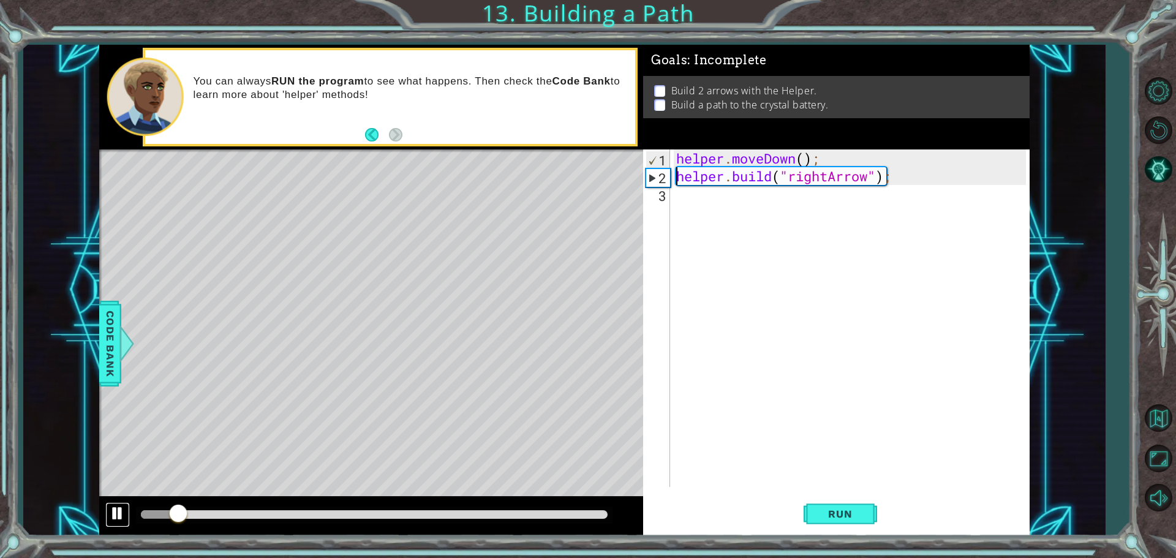
click at [126, 509] on button at bounding box center [117, 514] width 25 height 25
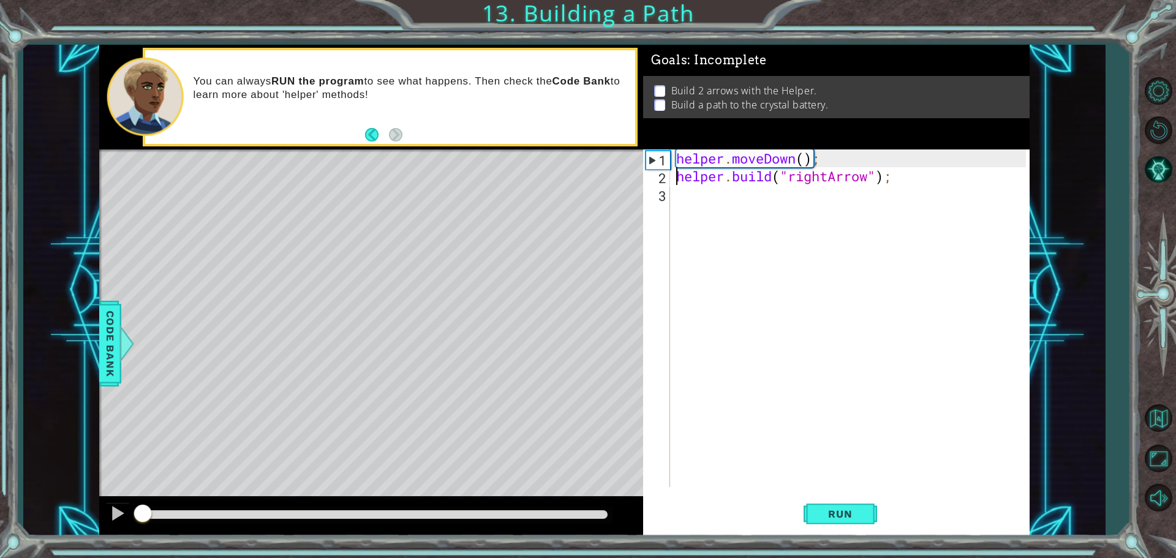
drag, startPoint x: 159, startPoint y: 515, endPoint x: 132, endPoint y: 513, distance: 27.0
click at [141, 513] on div at bounding box center [142, 514] width 2 height 9
click at [740, 192] on div "helper . moveDown ( ) ; helper . build ( "rightArrow" ) ;" at bounding box center [853, 336] width 358 height 373
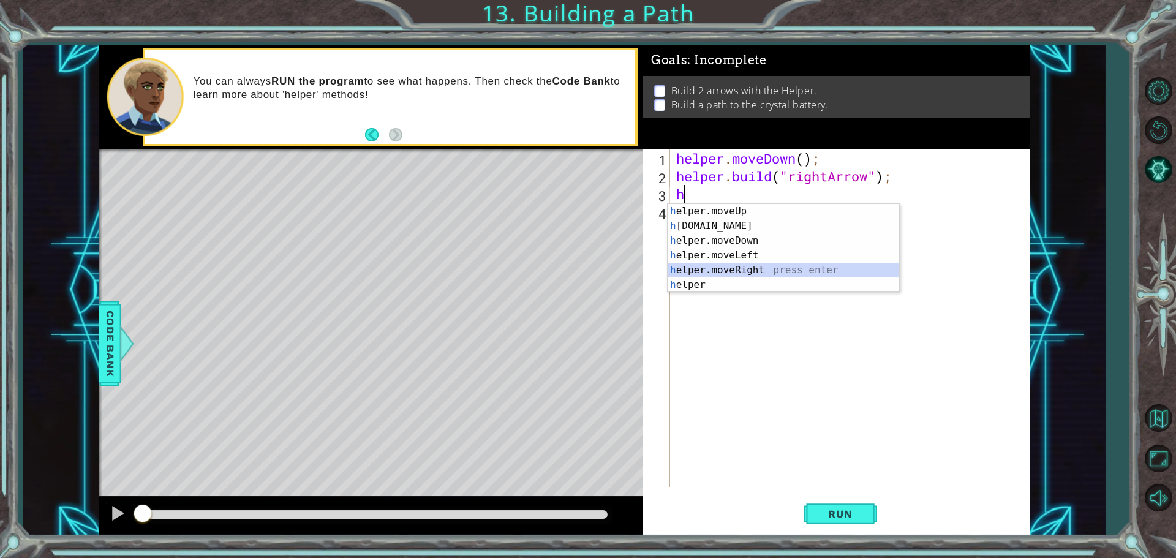
click at [746, 271] on div "h elper.moveUp press enter h [DOMAIN_NAME] press enter h elper.moveDown press e…" at bounding box center [784, 263] width 232 height 118
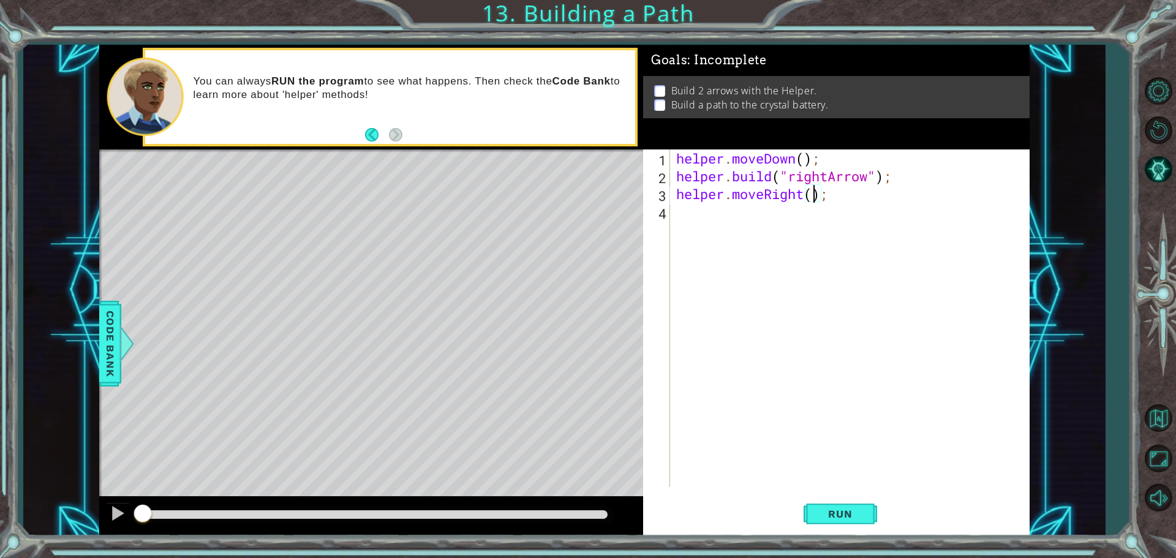
scroll to position [0, 6]
click at [844, 512] on span "Run" at bounding box center [840, 514] width 48 height 12
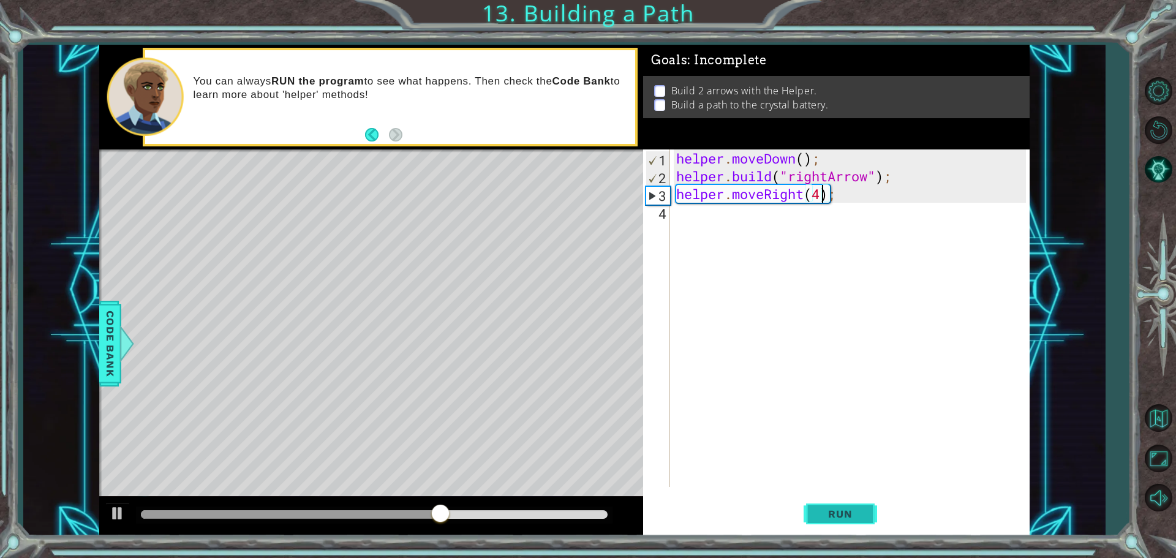
click at [825, 504] on button "Run" at bounding box center [841, 513] width 74 height 39
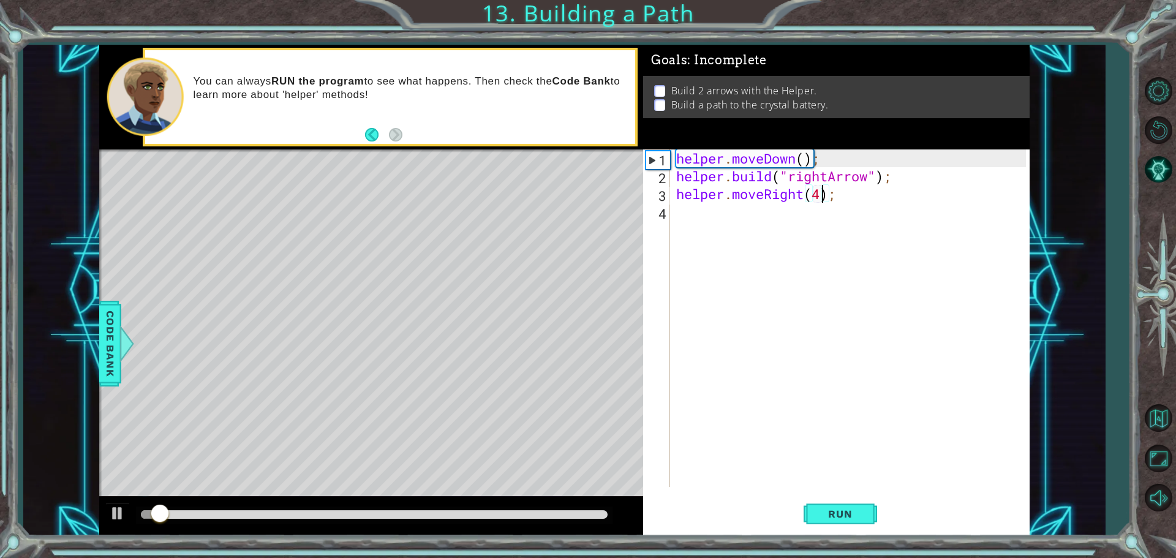
click at [564, 512] on div at bounding box center [374, 514] width 467 height 9
click at [121, 479] on div "methods helper moveUp() moveDown() moveLeft() moveRight() build(item) tools for…" at bounding box center [564, 290] width 931 height 491
click at [857, 525] on button "Run" at bounding box center [841, 513] width 74 height 39
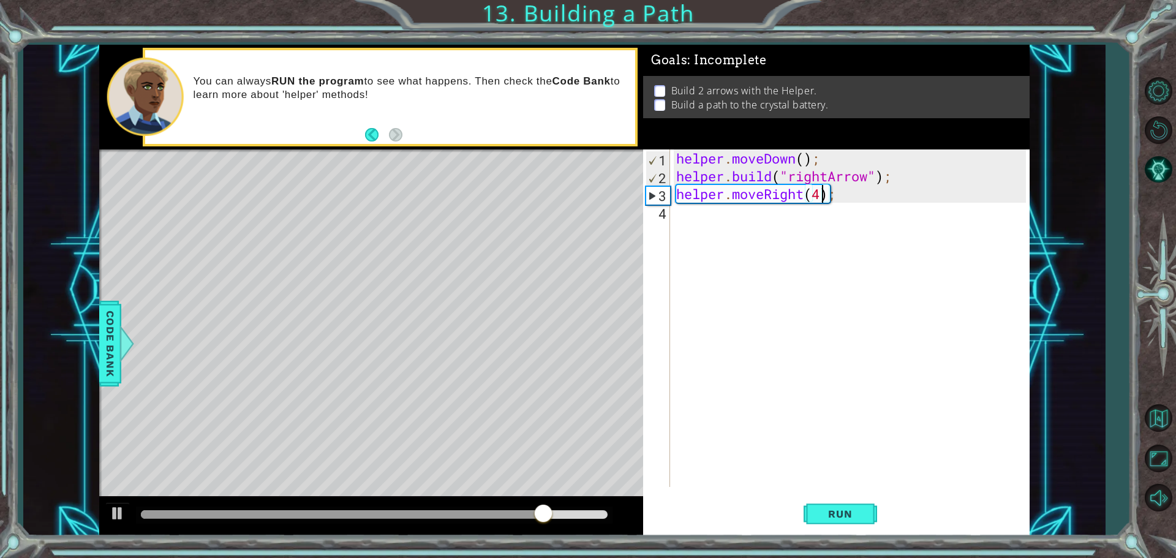
type textarea "helper.moveRight(3);"
click at [814, 505] on button "Run" at bounding box center [841, 513] width 74 height 39
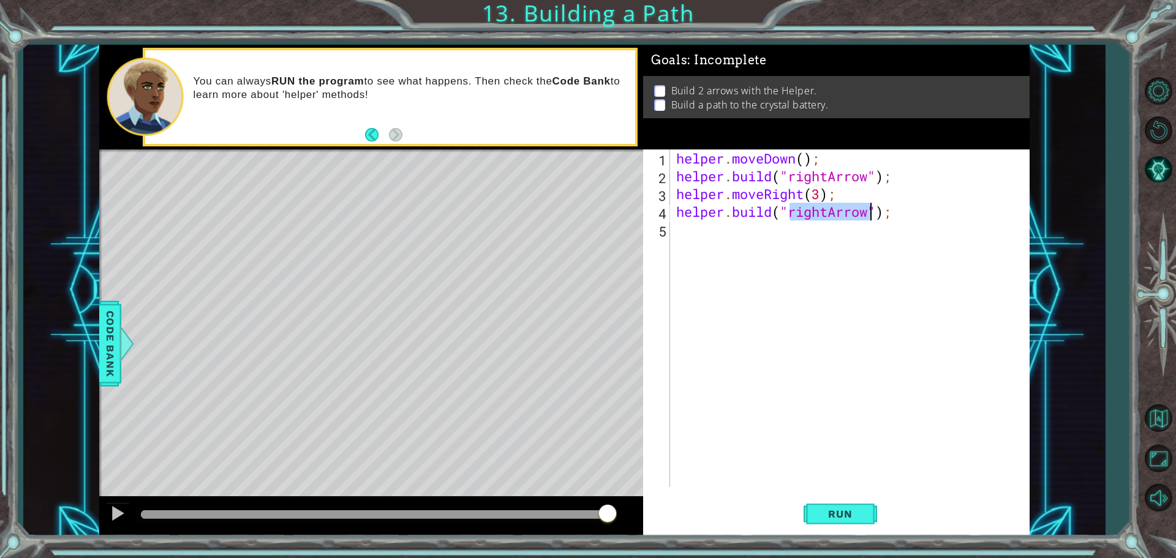
type textarea "[DOMAIN_NAME]("rightArrow");"
click at [880, 521] on div "Run" at bounding box center [840, 513] width 387 height 39
click at [862, 516] on span "Run" at bounding box center [840, 514] width 48 height 12
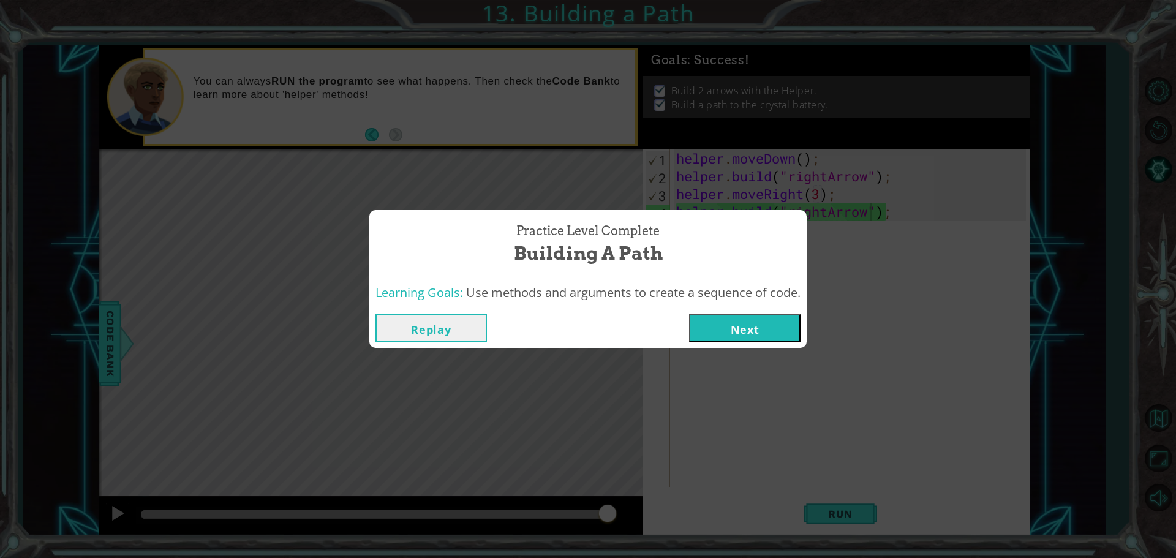
click at [762, 334] on button "Next" at bounding box center [745, 328] width 112 height 28
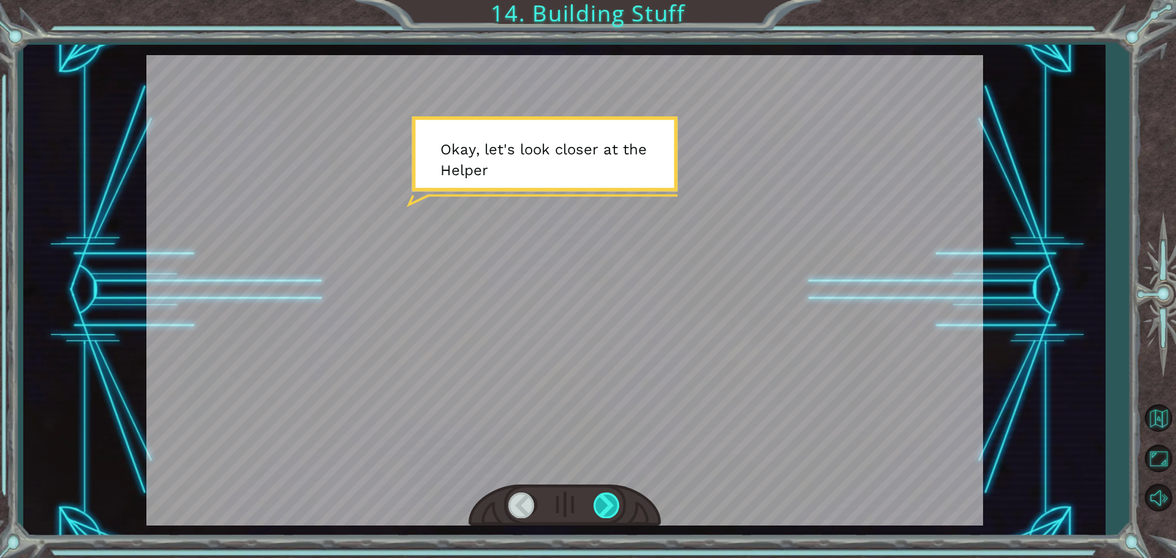
click at [615, 506] on div at bounding box center [608, 505] width 28 height 25
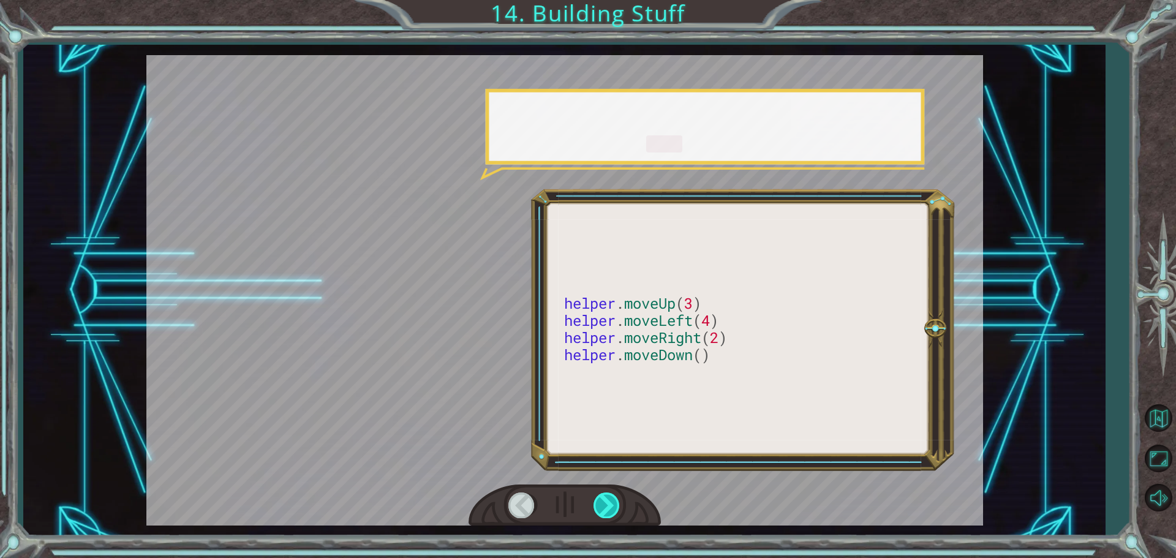
click at [615, 506] on div at bounding box center [608, 505] width 28 height 25
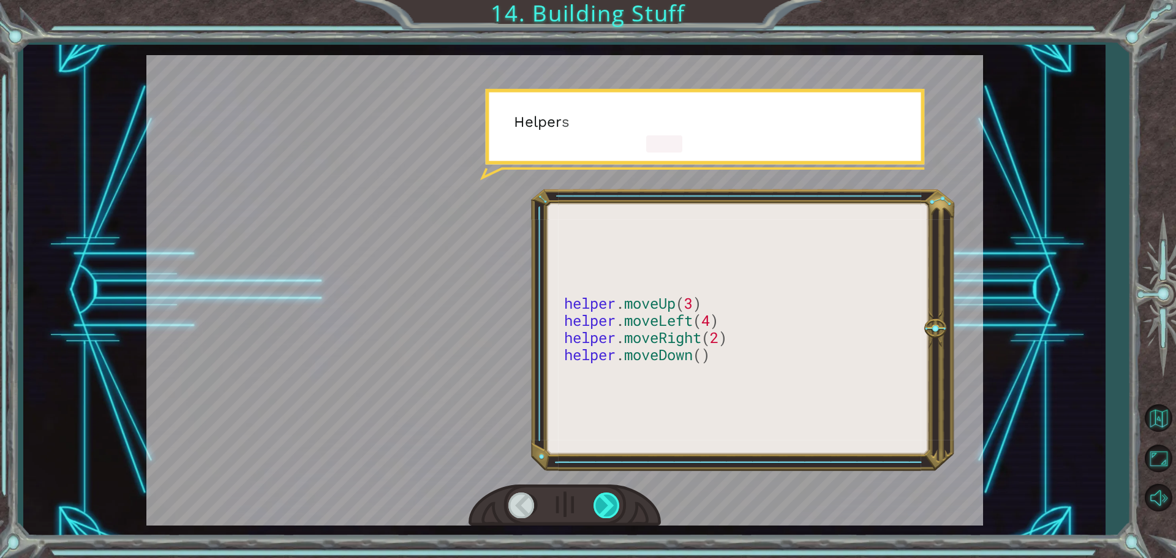
click at [615, 506] on div at bounding box center [608, 505] width 28 height 25
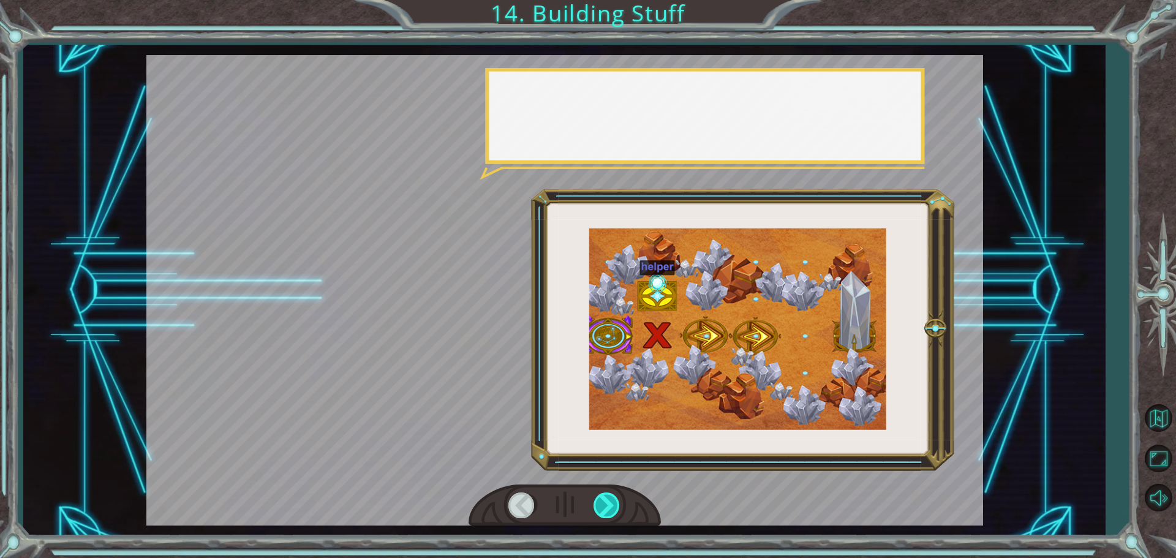
click at [615, 506] on div at bounding box center [608, 505] width 28 height 25
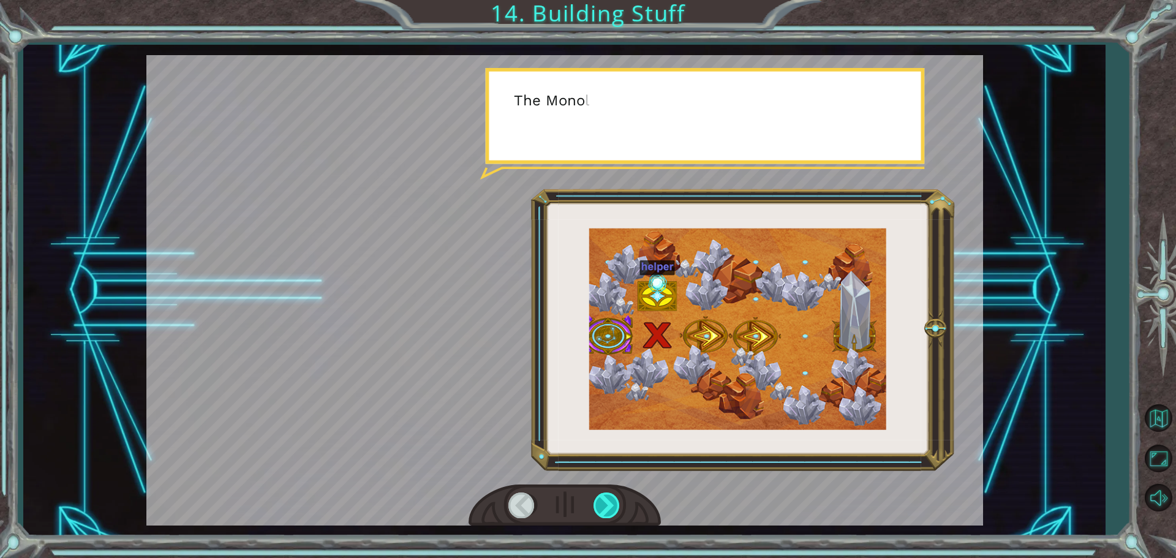
click at [615, 506] on div at bounding box center [608, 505] width 28 height 25
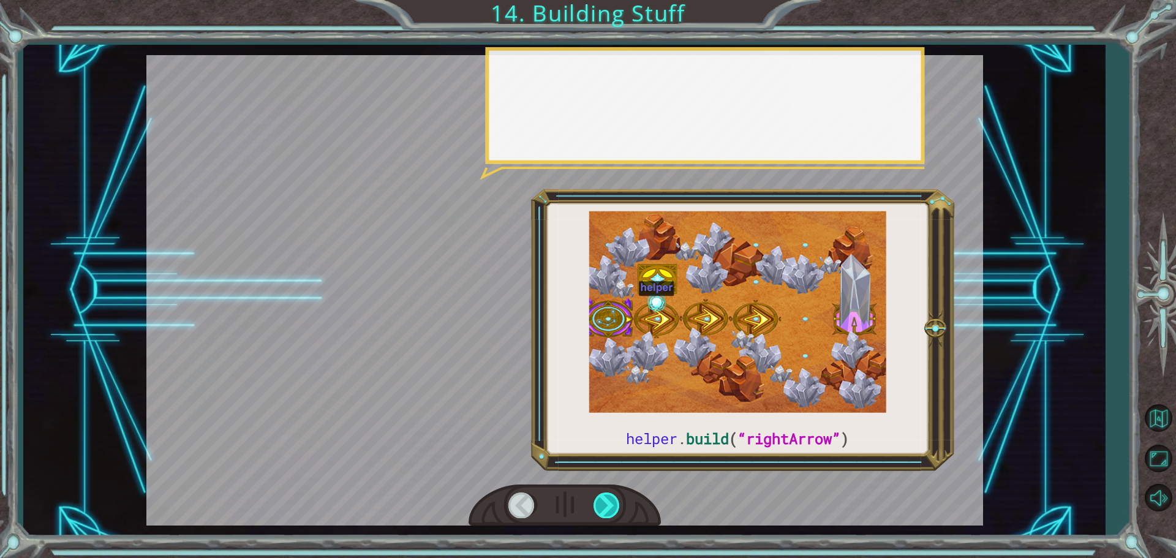
click at [615, 506] on div at bounding box center [608, 505] width 28 height 25
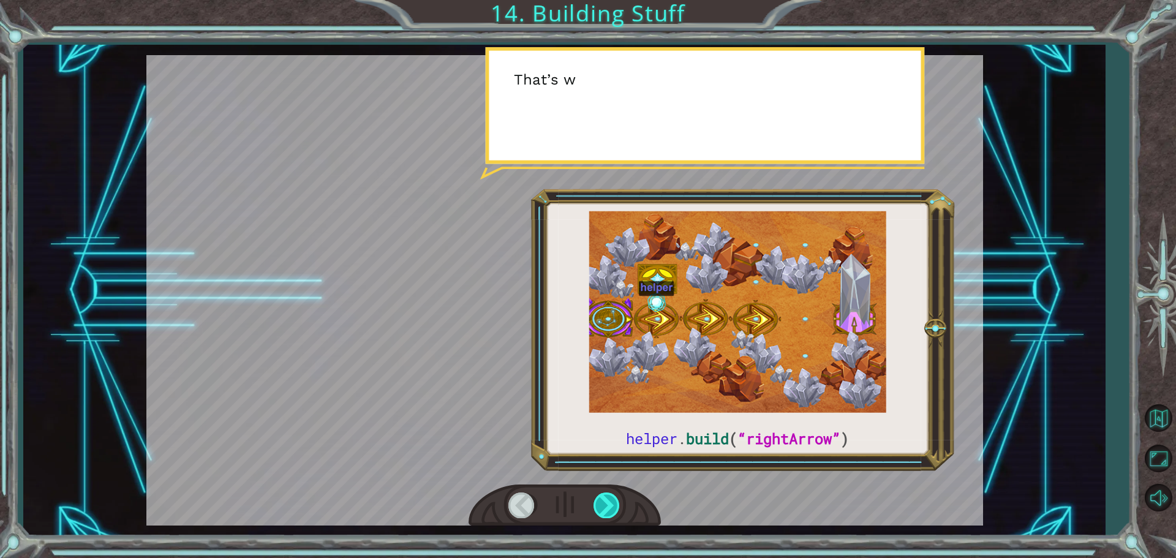
click at [615, 506] on div at bounding box center [608, 505] width 28 height 25
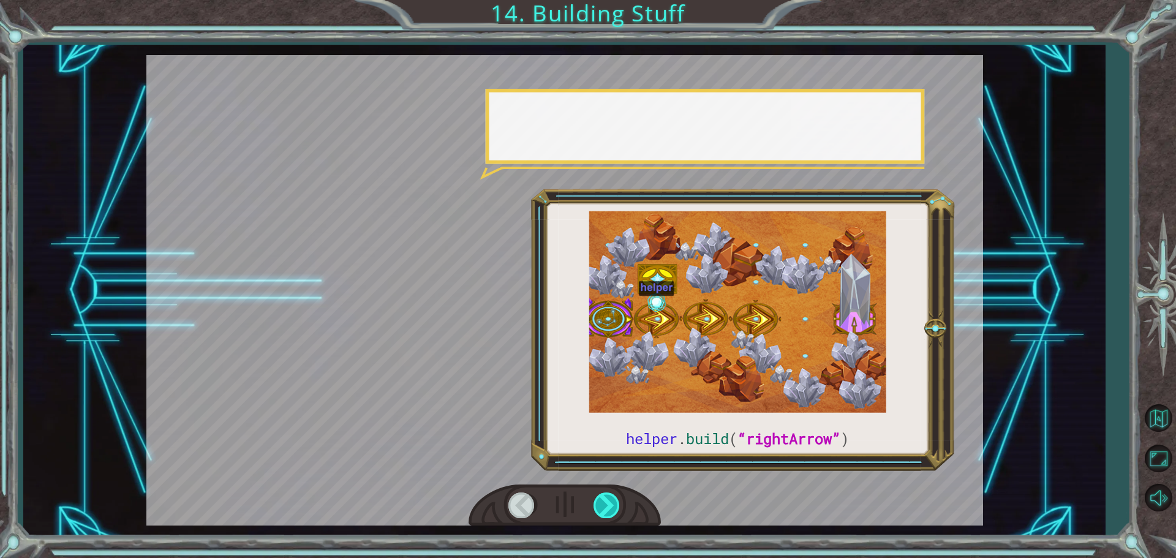
click at [615, 506] on div at bounding box center [608, 505] width 28 height 25
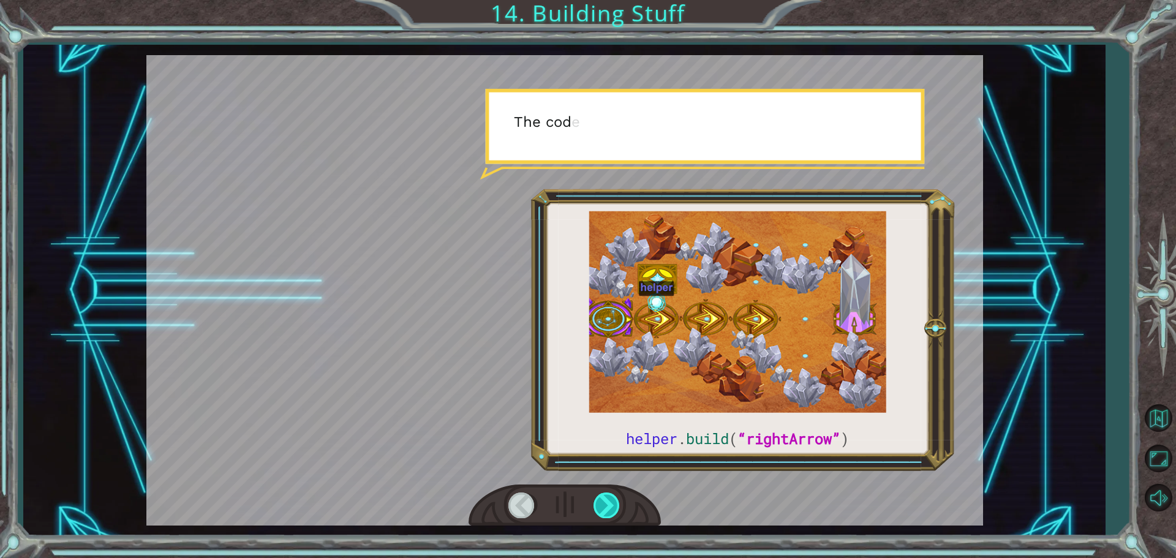
click at [615, 506] on div at bounding box center [608, 505] width 28 height 25
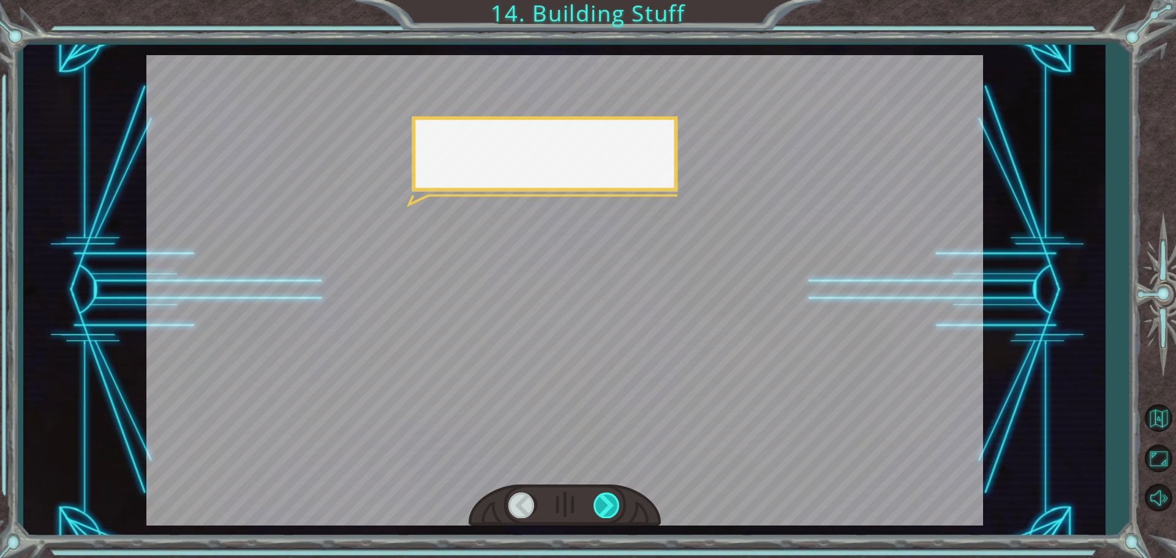
click at [615, 506] on div at bounding box center [608, 505] width 28 height 25
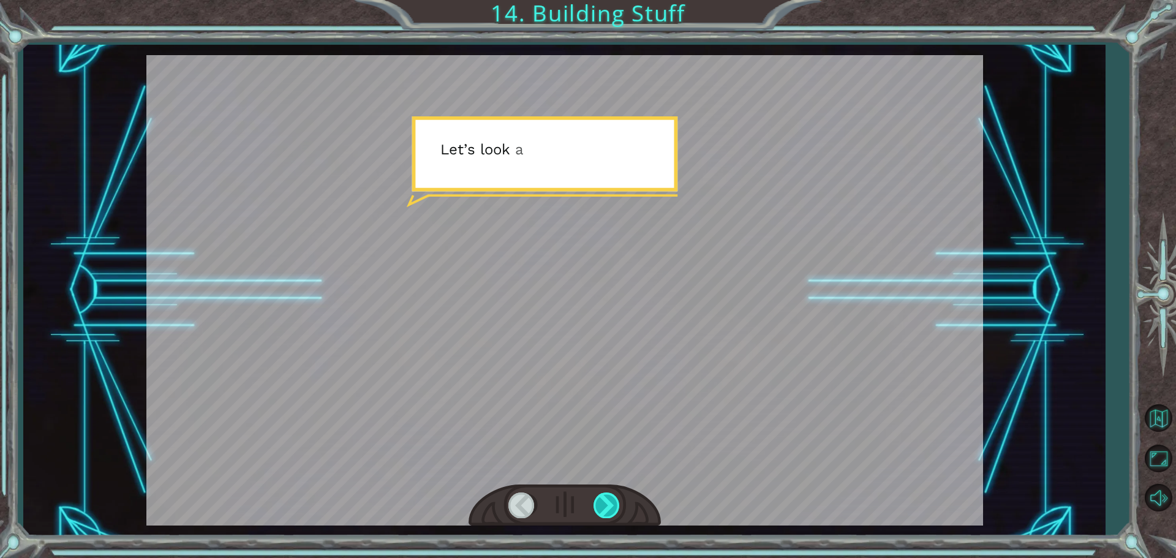
click at [615, 506] on div at bounding box center [608, 505] width 28 height 25
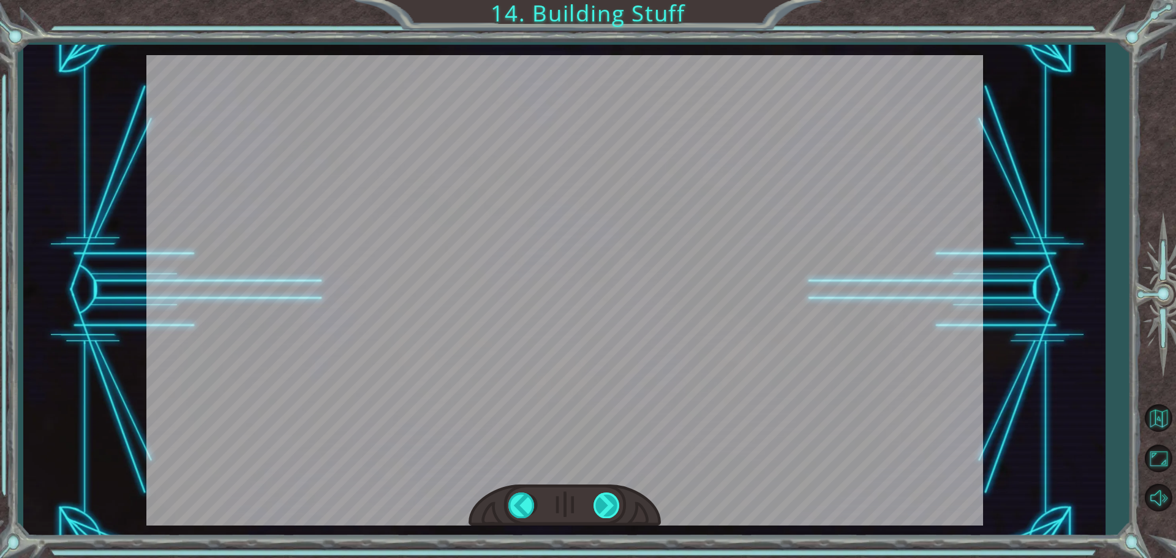
click at [615, 506] on div at bounding box center [608, 505] width 28 height 25
click at [615, 0] on div "helper . build ( “rightArrow” ) O k a y , l e t ' s l o o k c l o s e r a t t h…" at bounding box center [588, 0] width 1176 height 0
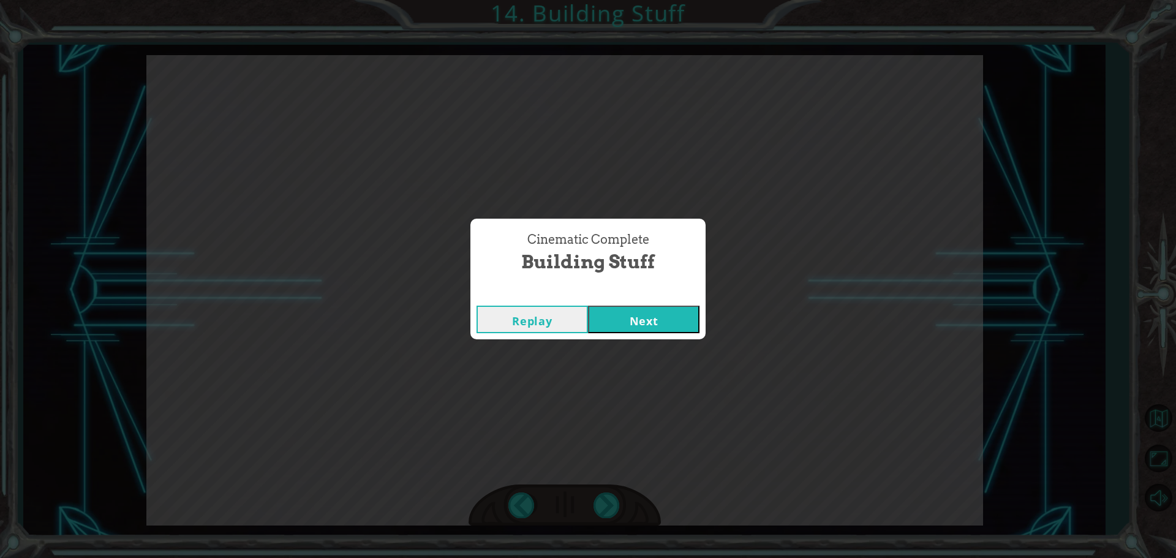
click at [673, 311] on button "Next" at bounding box center [644, 320] width 112 height 28
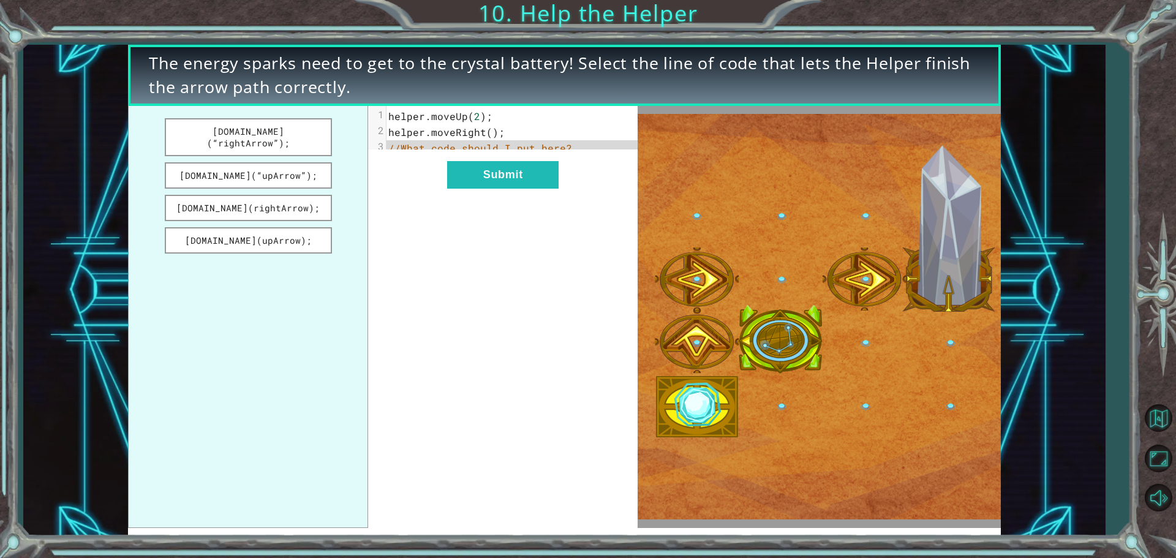
drag, startPoint x: 292, startPoint y: 135, endPoint x: 345, endPoint y: 150, distance: 54.5
click at [343, 150] on ul "[DOMAIN_NAME](“rightArrow”); [DOMAIN_NAME](“upArrow”); [DOMAIN_NAME](rightArrow…" at bounding box center [248, 317] width 240 height 422
click at [255, 176] on button "[DOMAIN_NAME](“upArrow”);" at bounding box center [248, 175] width 167 height 26
click at [433, 131] on span "moveRight" at bounding box center [458, 132] width 55 height 13
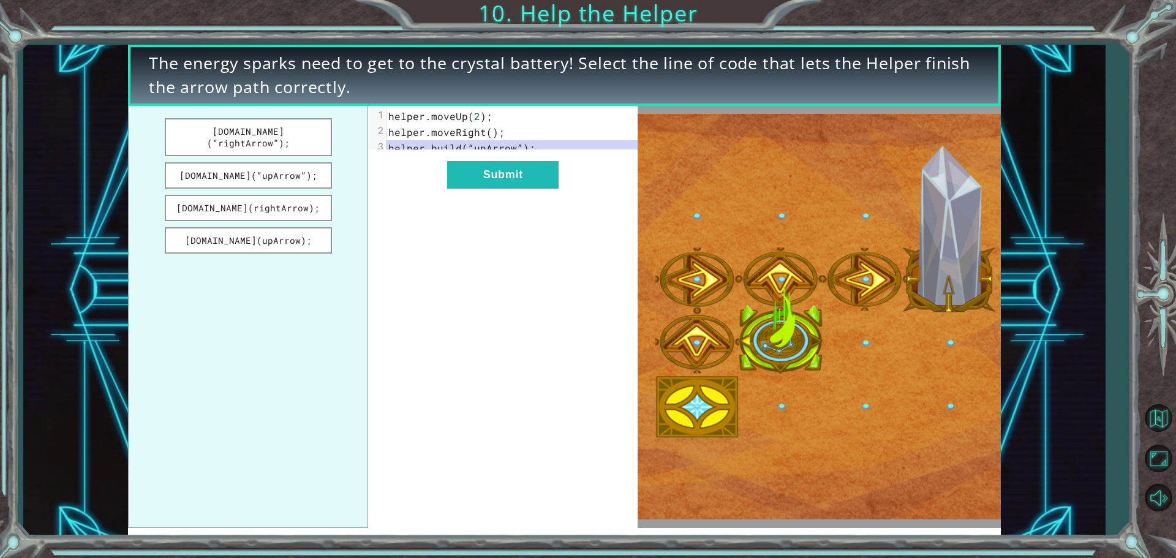
click at [474, 120] on span "2" at bounding box center [477, 116] width 6 height 13
click at [576, 126] on pre "helper . moveRight ();" at bounding box center [517, 132] width 260 height 16
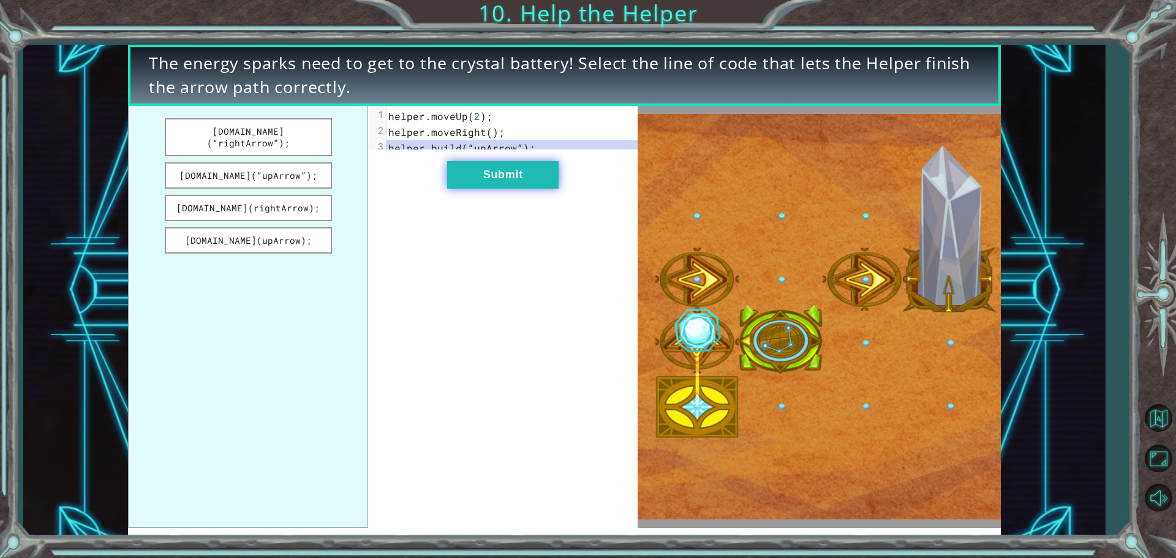
click at [536, 189] on button "Submit" at bounding box center [503, 175] width 112 height 28
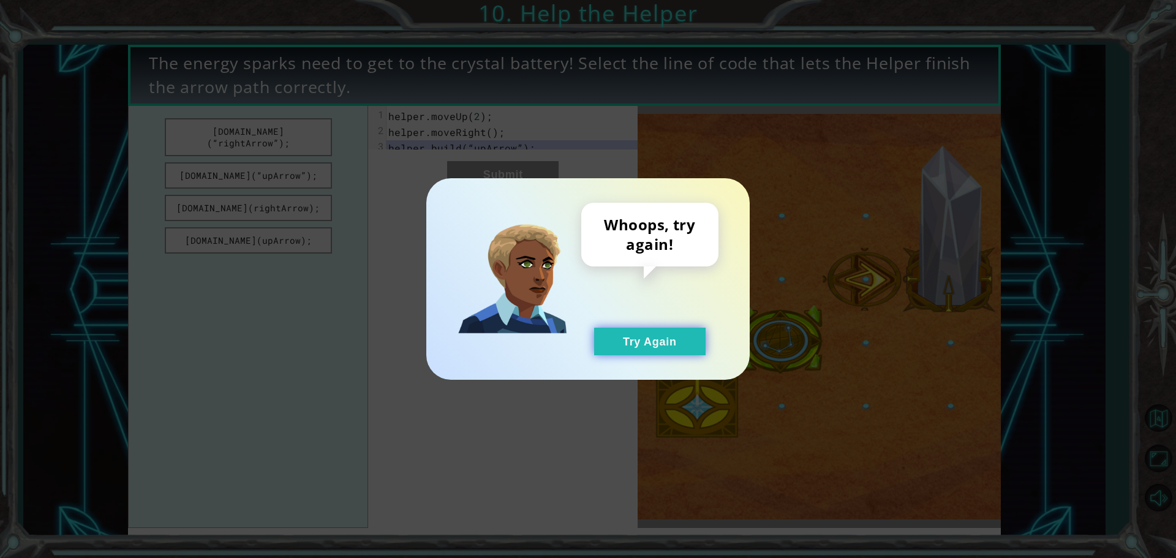
click at [642, 341] on button "Try Again" at bounding box center [650, 342] width 112 height 28
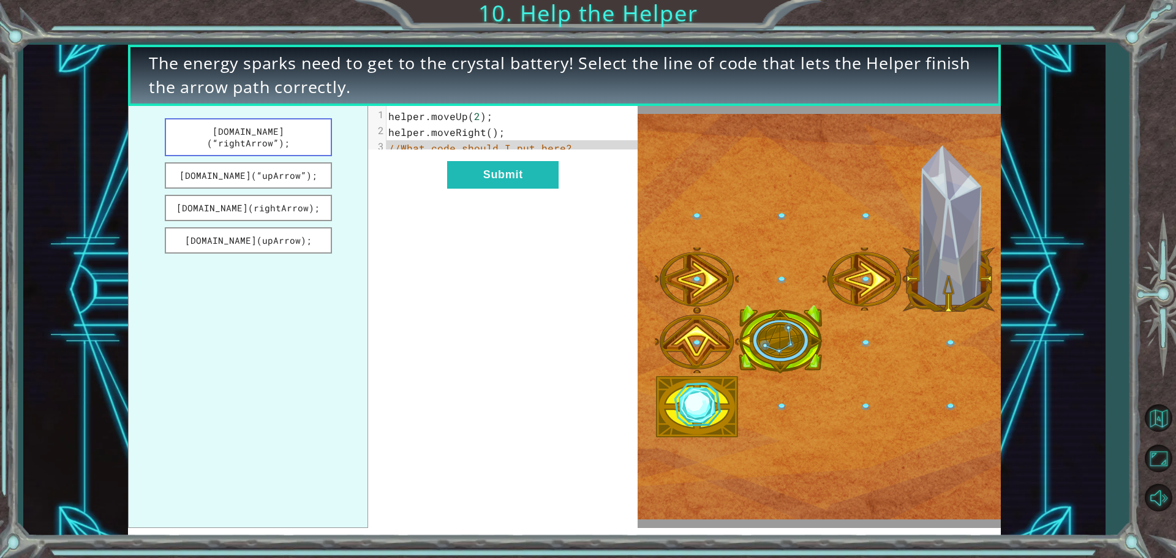
click at [295, 137] on button "[DOMAIN_NAME](“rightArrow”);" at bounding box center [248, 137] width 167 height 38
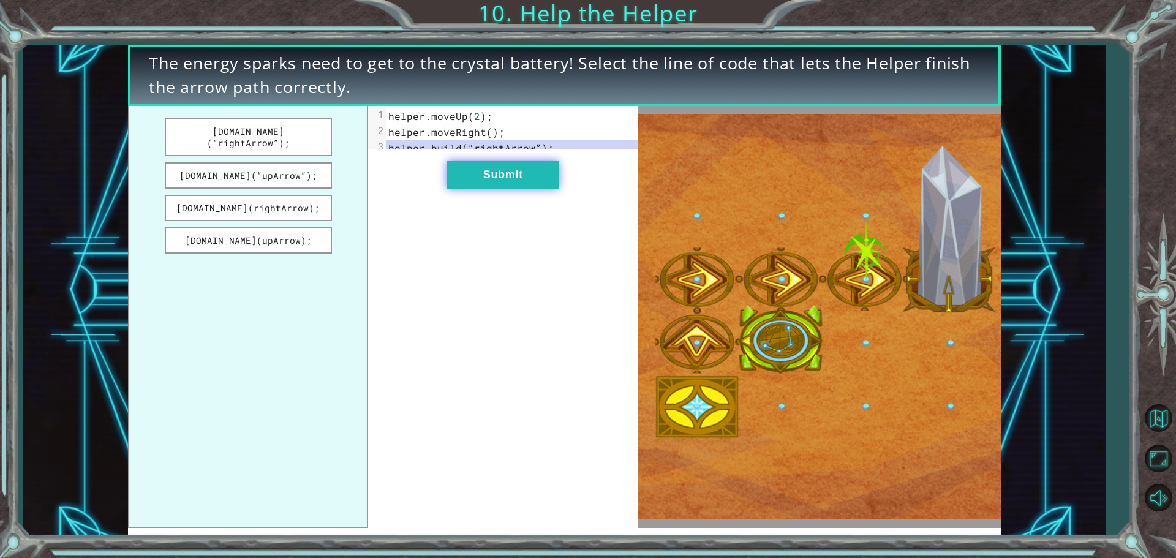
click at [461, 181] on button "Submit" at bounding box center [503, 175] width 112 height 28
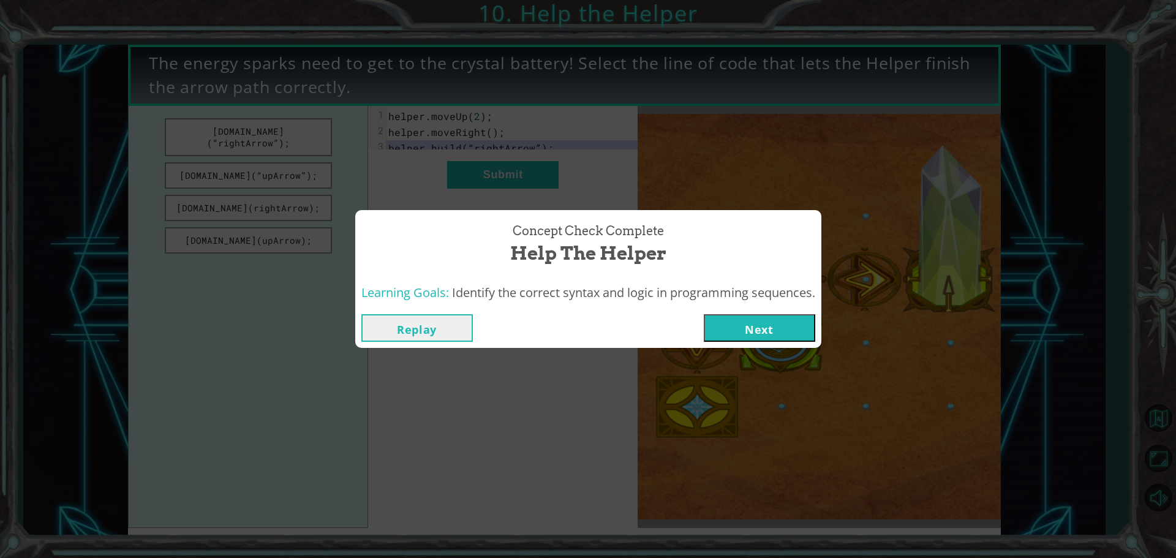
click at [750, 322] on button "Next" at bounding box center [760, 328] width 112 height 28
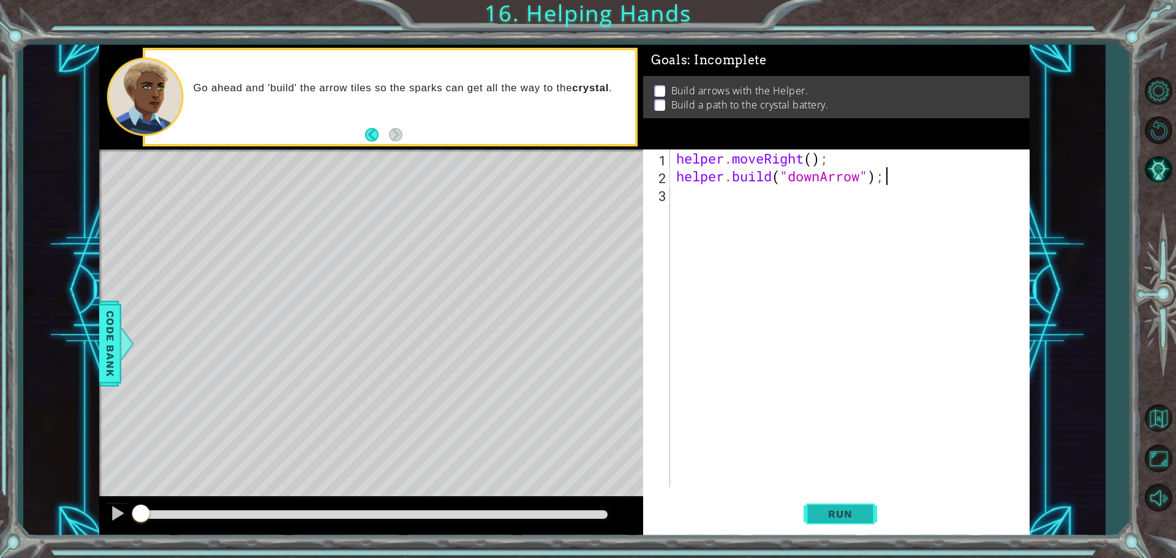
click at [857, 515] on span "Run" at bounding box center [840, 514] width 48 height 12
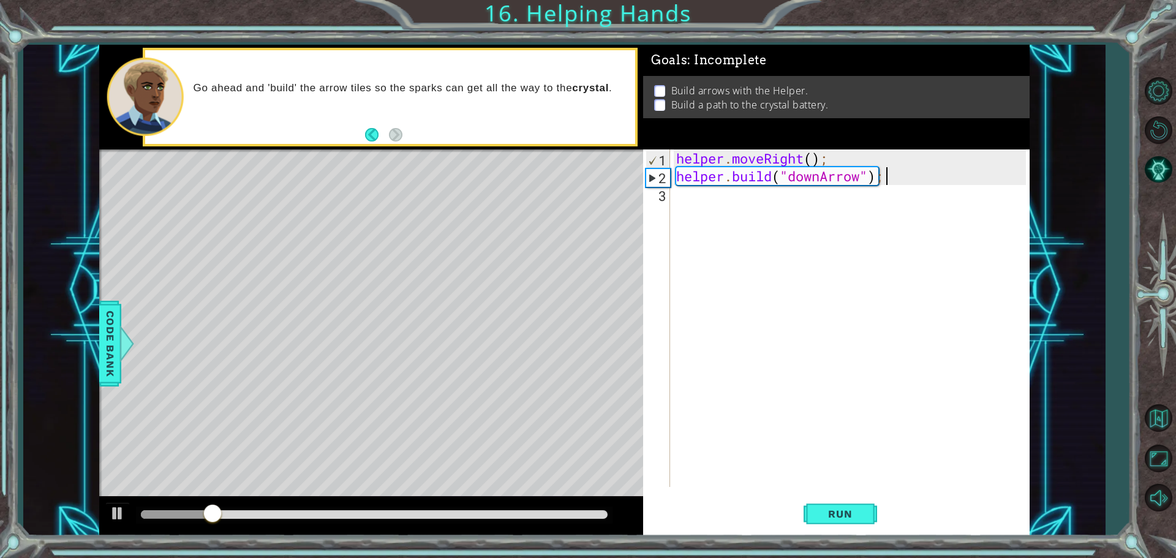
click at [801, 217] on div "helper . moveRight ( ) ; helper . build ( "downArrow" ) ;" at bounding box center [853, 336] width 358 height 373
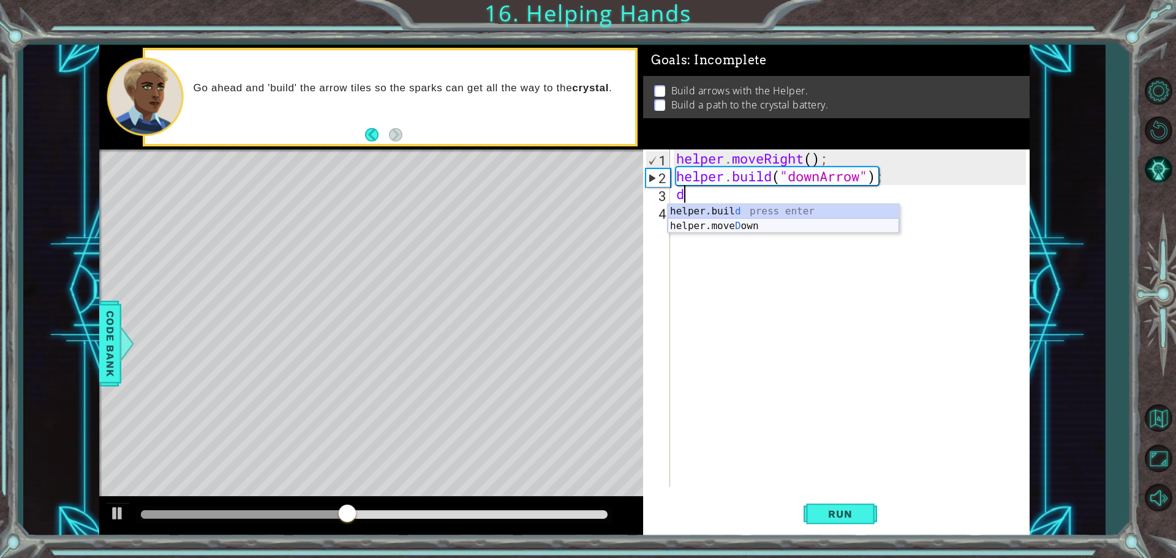
click at [739, 228] on div "helper.buil d press enter helper.[PERSON_NAME] own press enter" at bounding box center [784, 233] width 232 height 59
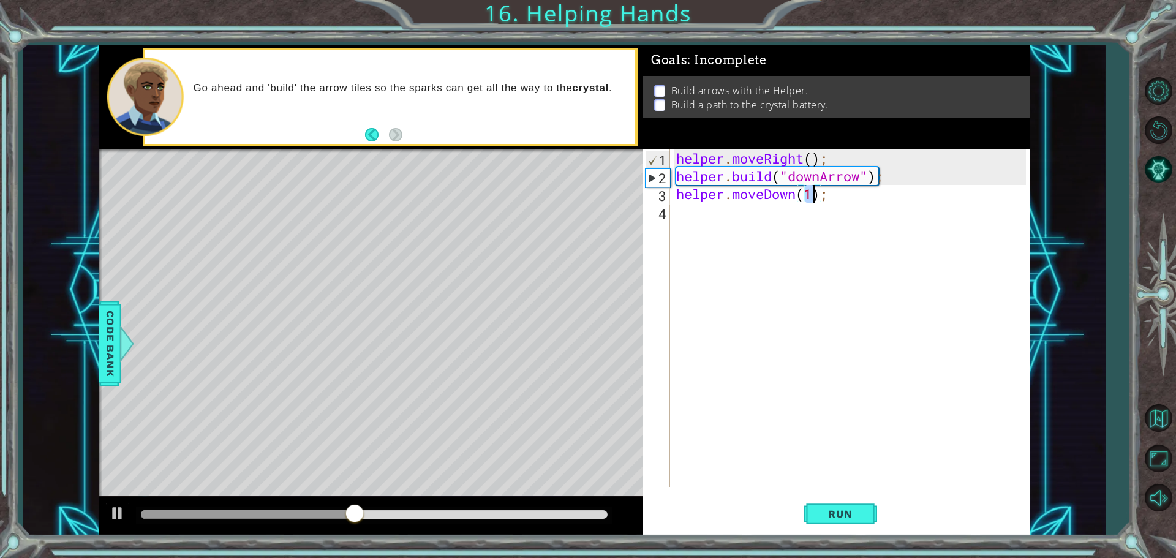
click at [747, 216] on div "helper . moveRight ( ) ; helper . build ( "downArrow" ) ; helper . moveDown ( 1…" at bounding box center [853, 336] width 358 height 373
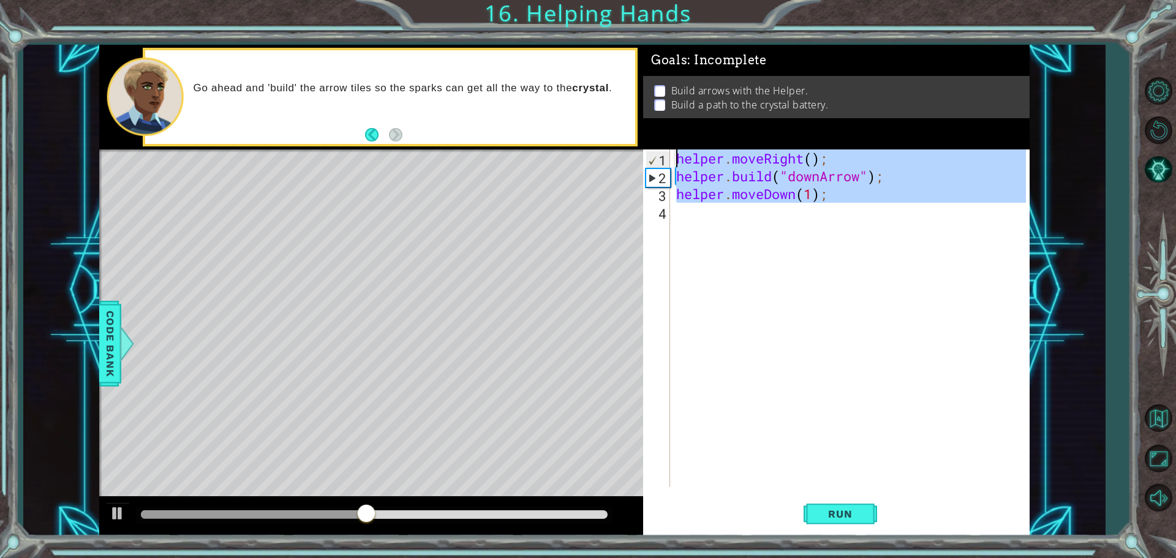
type textarea "helper.moveRight(); [DOMAIN_NAME]("downArrow");"
click at [737, 220] on div "helper . moveRight ( ) ; helper . build ( "downArrow" ) ; helper . moveDown ( 1…" at bounding box center [850, 319] width 352 height 338
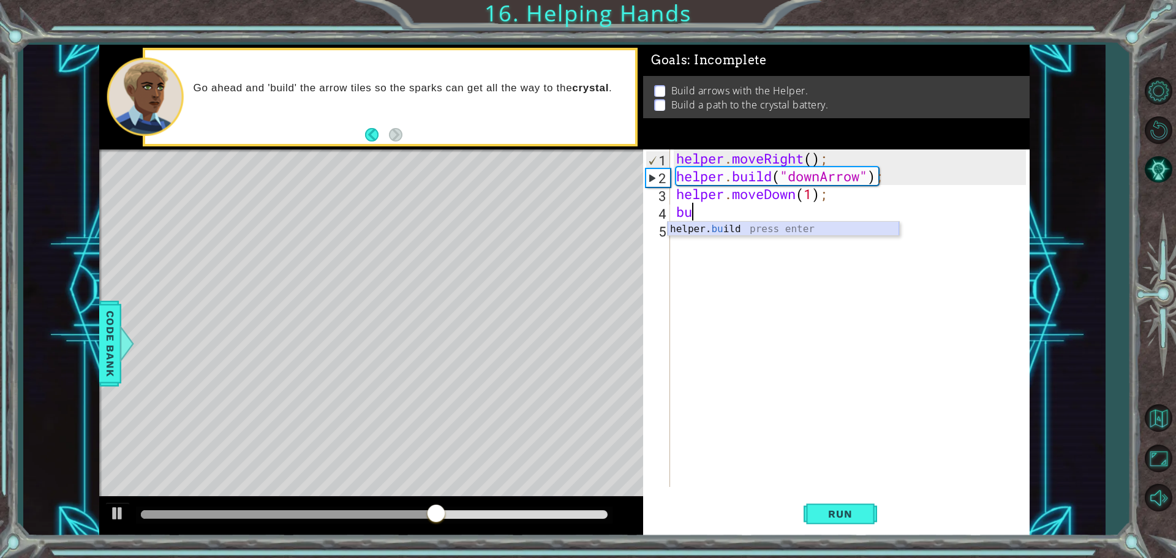
click at [742, 229] on div "helper. bu ild press enter" at bounding box center [784, 244] width 232 height 44
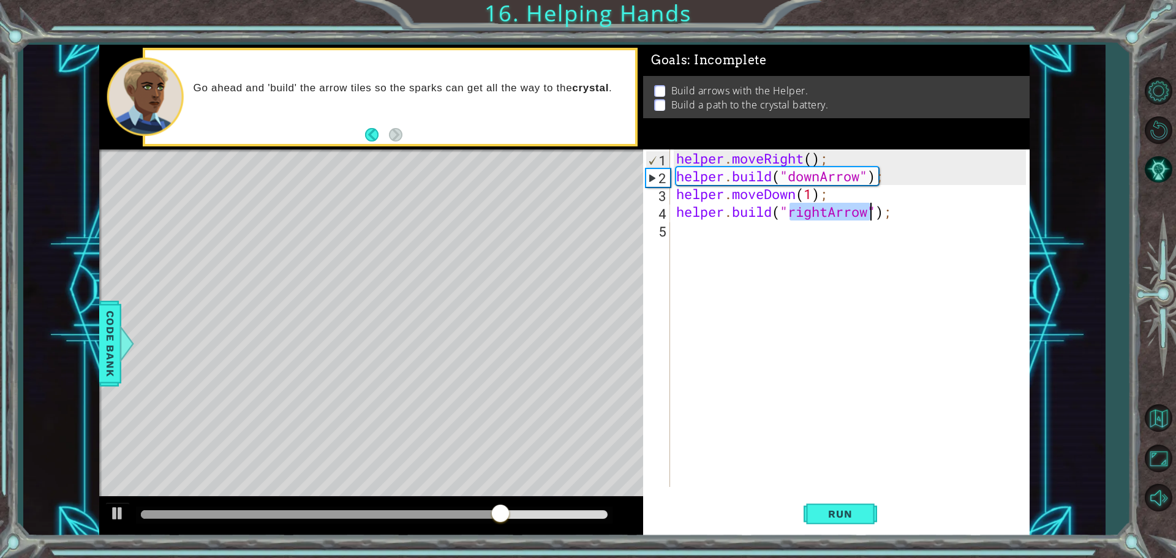
click at [868, 216] on div "helper . moveRight ( ) ; helper . build ( "downArrow" ) ; helper . moveDown ( 1…" at bounding box center [850, 319] width 352 height 338
click at [876, 216] on div "helper . moveRight ( ) ; helper . build ( "downArrow" ) ; helper . moveDown ( 1…" at bounding box center [853, 336] width 358 height 373
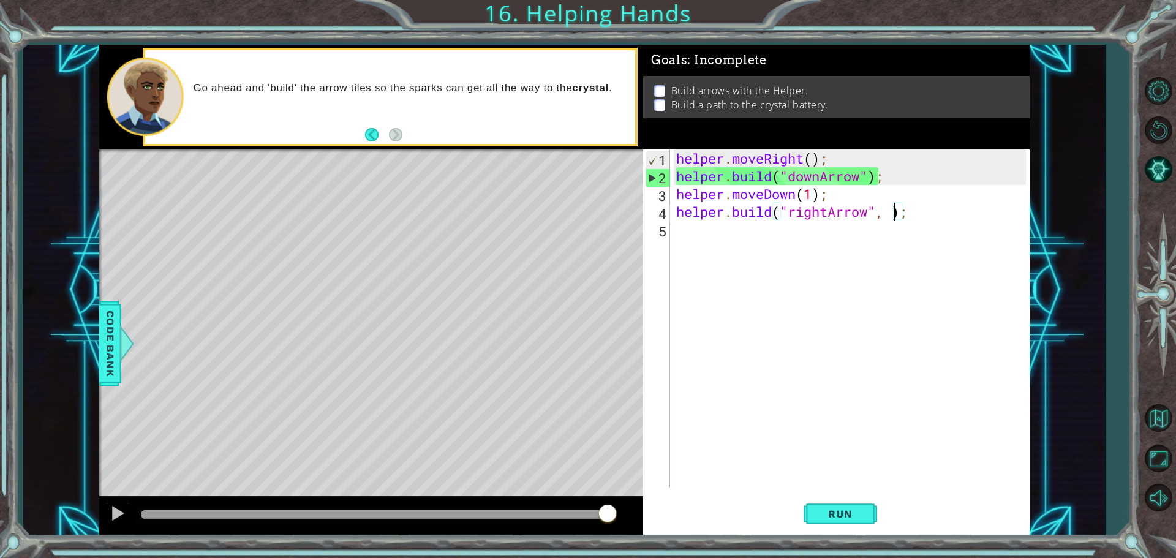
scroll to position [0, 10]
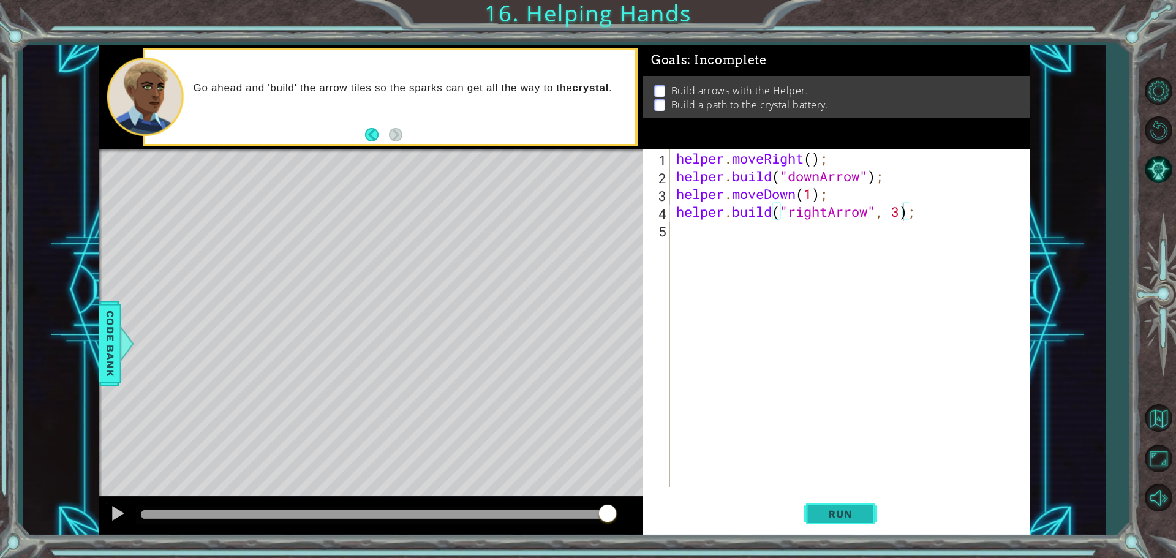
click at [839, 508] on span "Run" at bounding box center [840, 514] width 48 height 12
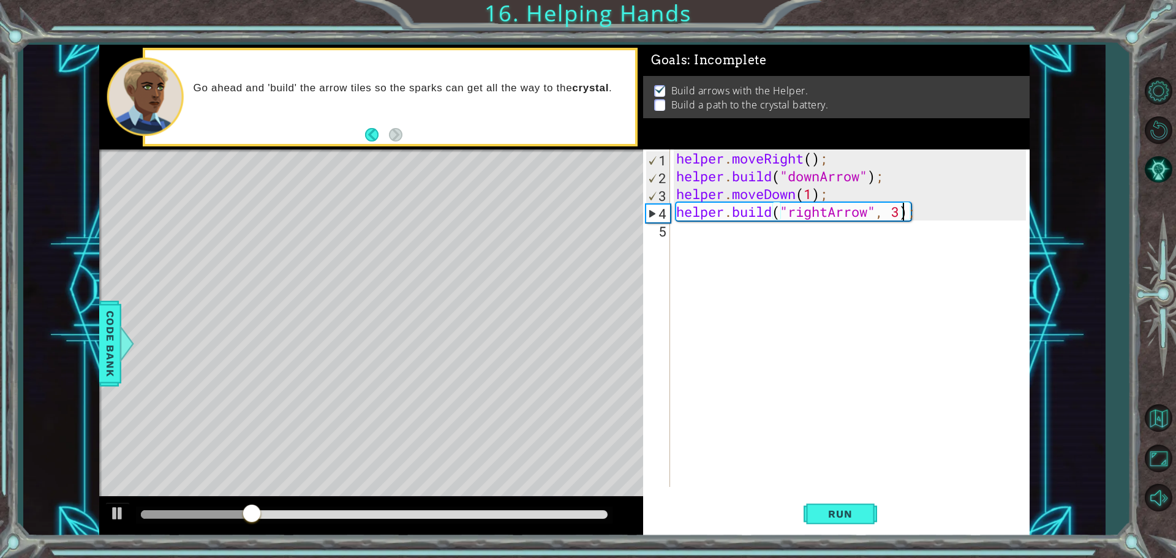
click at [837, 197] on div "helper . moveRight ( ) ; helper . build ( "downArrow" ) ; helper . moveDown ( 1…" at bounding box center [853, 336] width 358 height 373
click at [904, 214] on div "helper . moveRight ( ) ; helper . build ( "downArrow" ) ; helper . moveDown ( 1…" at bounding box center [853, 336] width 358 height 373
type textarea "[DOMAIN_NAME]("rightArrow");"
click at [903, 206] on div "helper . moveRight ( ) ; helper . build ( "downArrow" ) ; helper . moveDown ( 1…" at bounding box center [853, 336] width 358 height 373
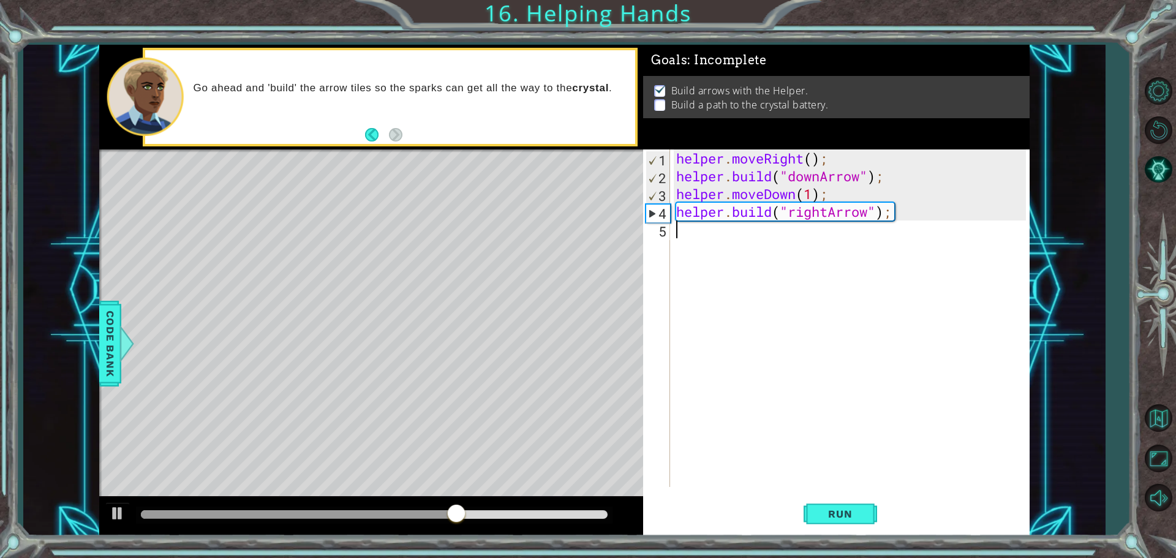
click at [828, 249] on div "helper . moveRight ( ) ; helper . build ( "downArrow" ) ; helper . moveDown ( 1…" at bounding box center [853, 336] width 358 height 373
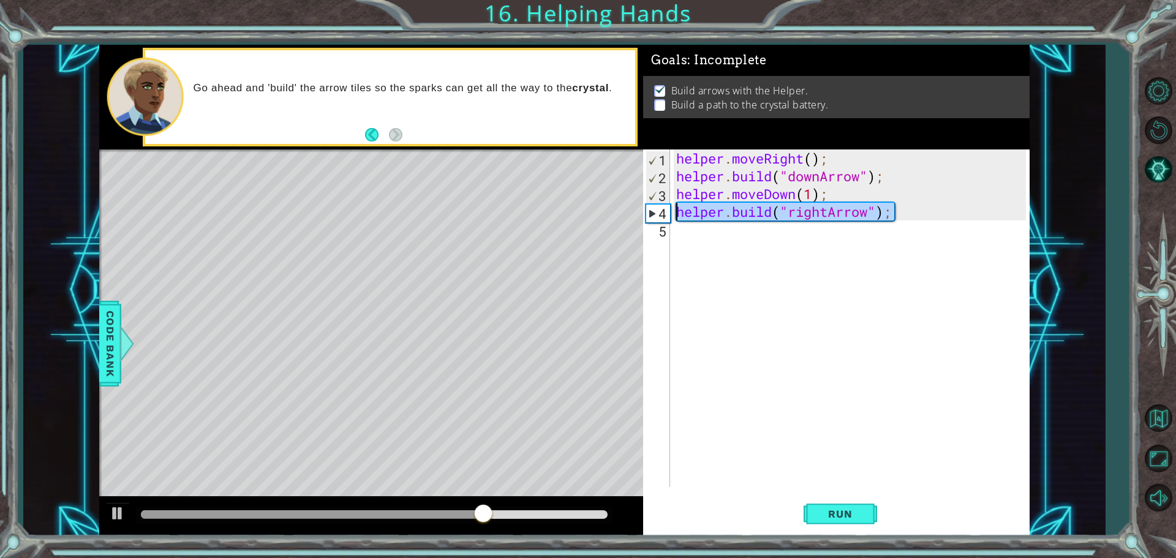
drag, startPoint x: 872, startPoint y: 216, endPoint x: 630, endPoint y: 216, distance: 242.0
click at [630, 216] on div "1 ההההההההההההההההההההההההההההההההההההההההההההההההההההההההההההההההההההההההההההה…" at bounding box center [564, 290] width 931 height 491
type textarea "[DOMAIN_NAME]("rightArrow");"
click at [702, 235] on div "helper . moveRight ( ) ; helper . build ( "downArrow" ) ; helper . moveDown ( 1…" at bounding box center [853, 336] width 358 height 373
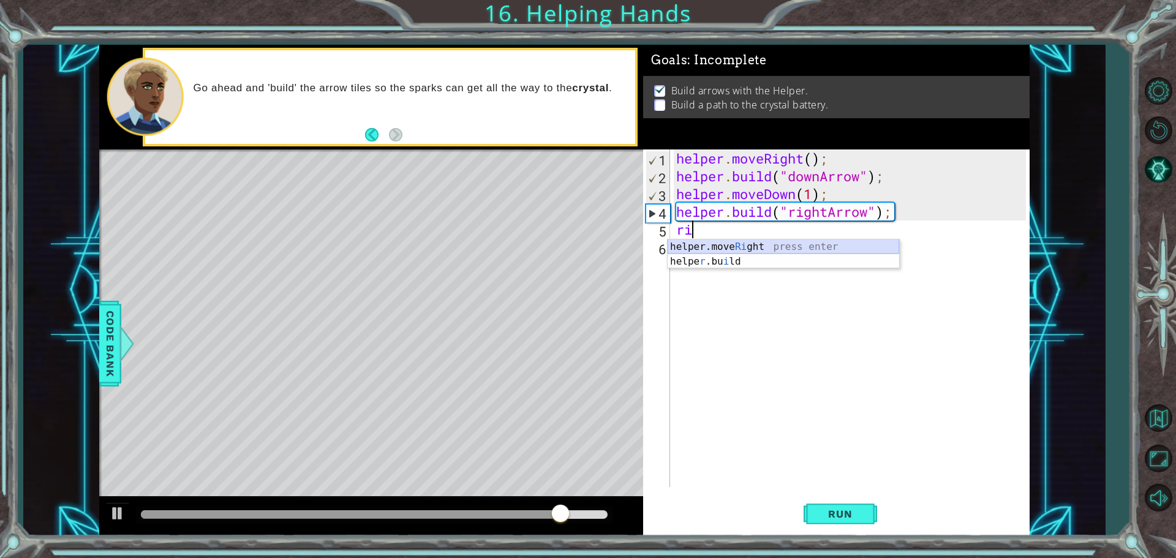
click at [741, 242] on div "helper.move Ri ght press enter helpe r .bu i ld press enter" at bounding box center [784, 269] width 232 height 59
type textarea "helper.moveRight(1);"
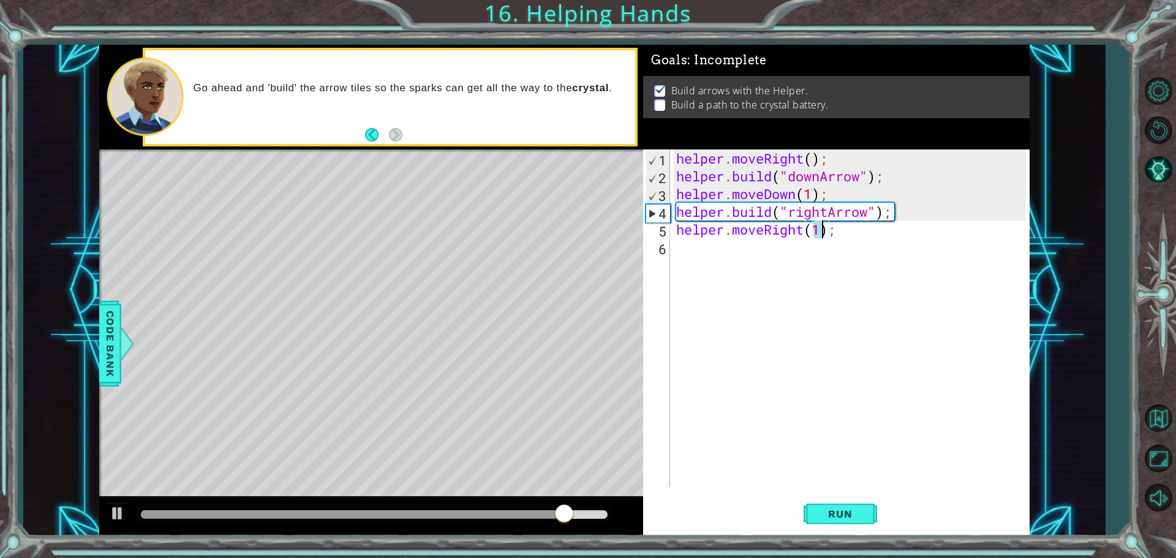
click at [741, 242] on div "helper . moveRight ( ) ; helper . build ( "downArrow" ) ; helper . moveDown ( 1…" at bounding box center [853, 336] width 358 height 373
paste textarea "[DOMAIN_NAME]("rightArrow");"
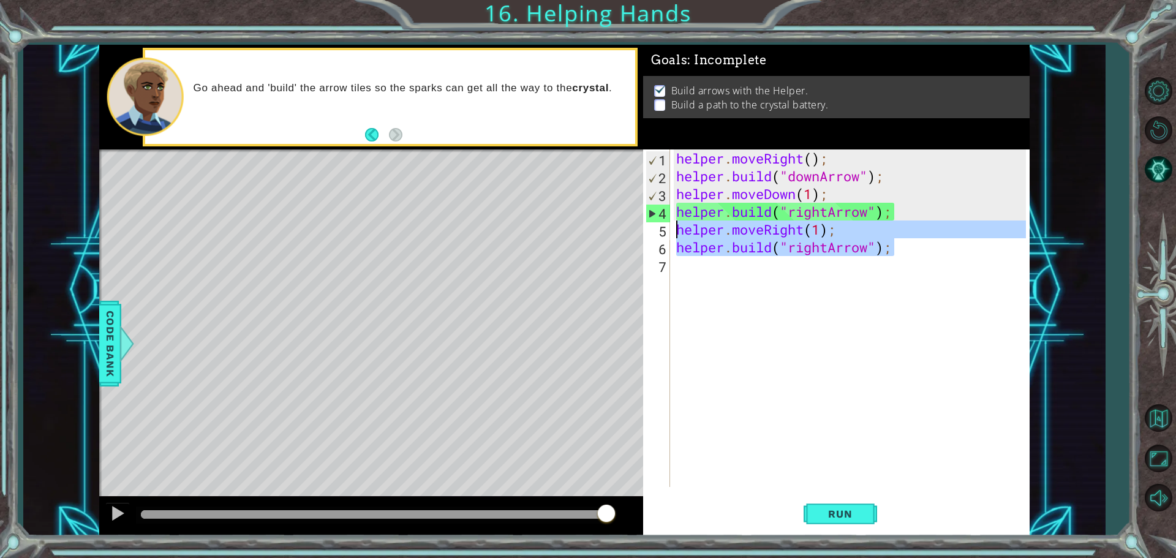
drag, startPoint x: 892, startPoint y: 255, endPoint x: 609, endPoint y: 231, distance: 284.1
click at [609, 231] on div "1 ההההההההההההההההההההההההההההההההההההההההההההההההההההההההההההההההההההההההההההה…" at bounding box center [564, 290] width 931 height 491
click at [871, 240] on div "helper . moveRight ( ) ; helper . build ( "downArrow" ) ; helper . moveDown ( 1…" at bounding box center [850, 319] width 352 height 338
drag, startPoint x: 900, startPoint y: 246, endPoint x: 667, endPoint y: 235, distance: 233.1
click at [667, 235] on div "[DOMAIN_NAME]("rightArrow"); 1 2 3 4 5 6 7 helper . moveRight ( ) ; helper . bu…" at bounding box center [834, 319] width 383 height 338
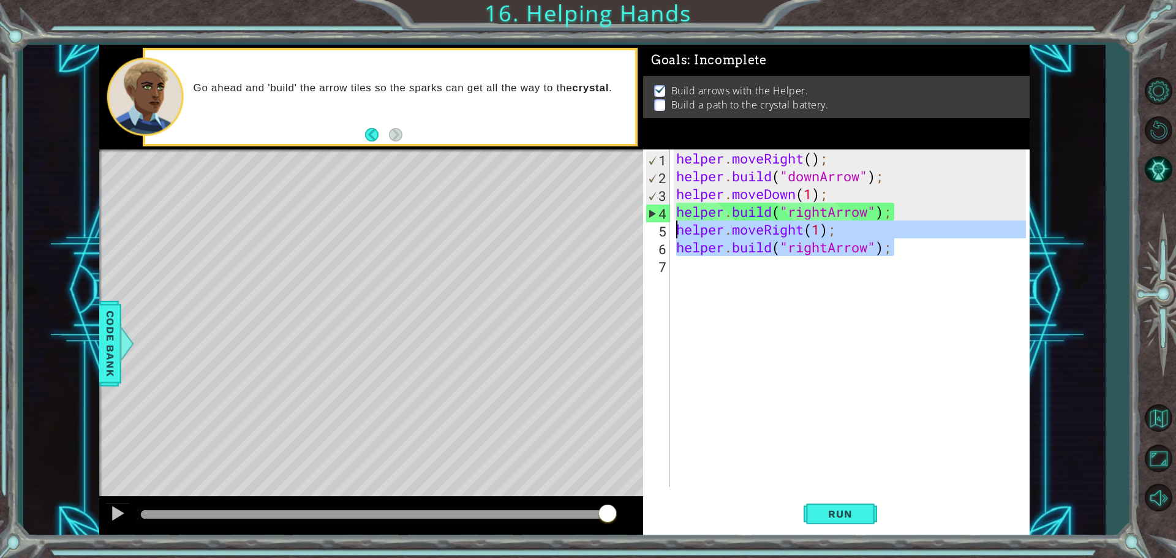
type textarea "helper.moveRight(1); [DOMAIN_NAME]("rightArrow");"
click at [729, 276] on div "helper . moveRight ( ) ; helper . build ( "downArrow" ) ; helper . moveDown ( 1…" at bounding box center [853, 336] width 358 height 373
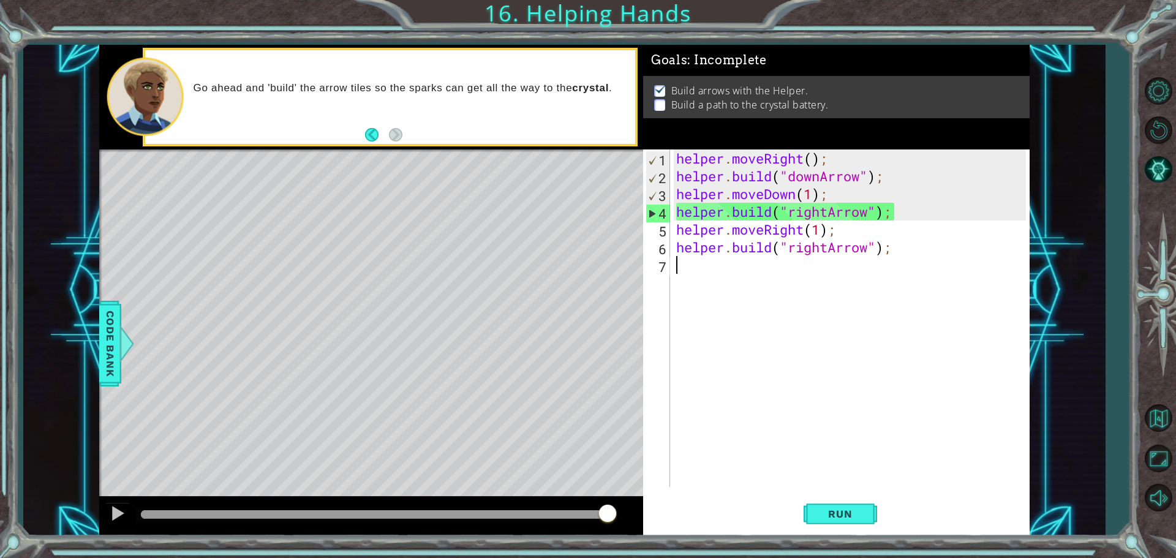
paste textarea "[DOMAIN_NAME]("rightArrow");"
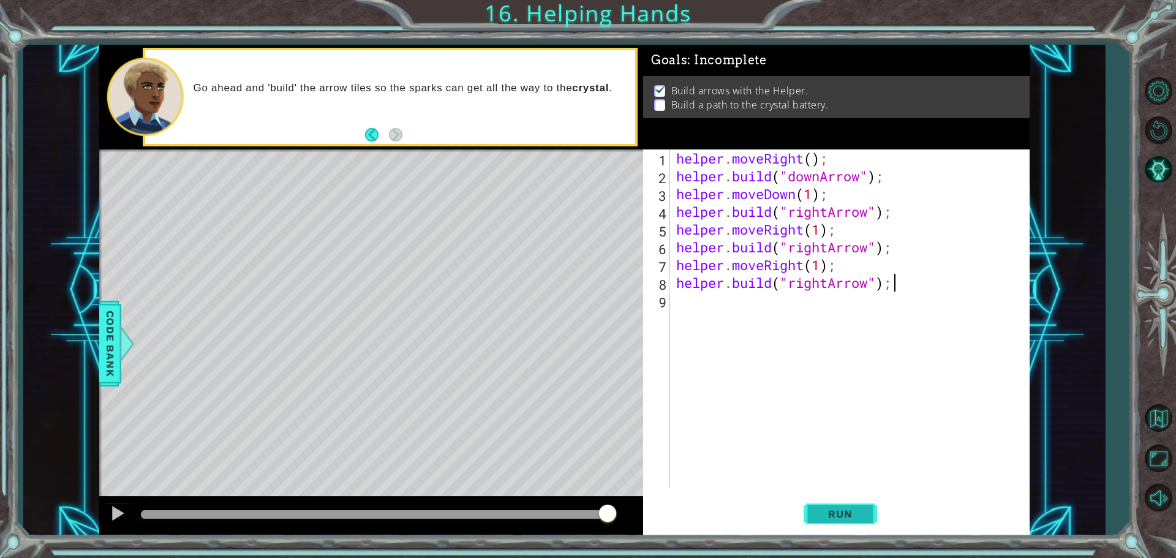
click at [871, 526] on button "Run" at bounding box center [841, 513] width 74 height 39
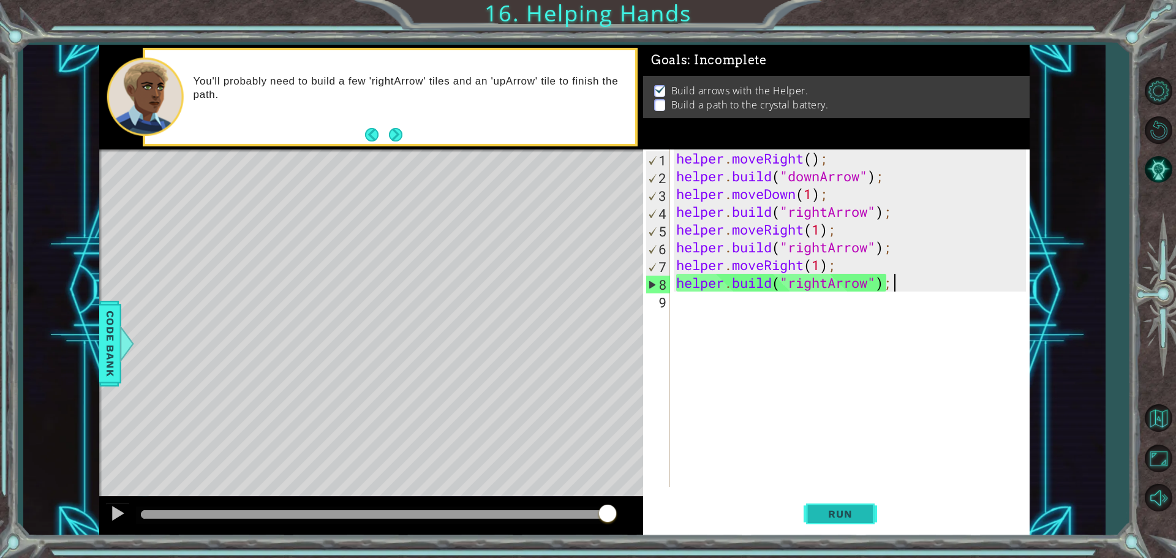
click at [843, 507] on button "Run" at bounding box center [841, 513] width 74 height 39
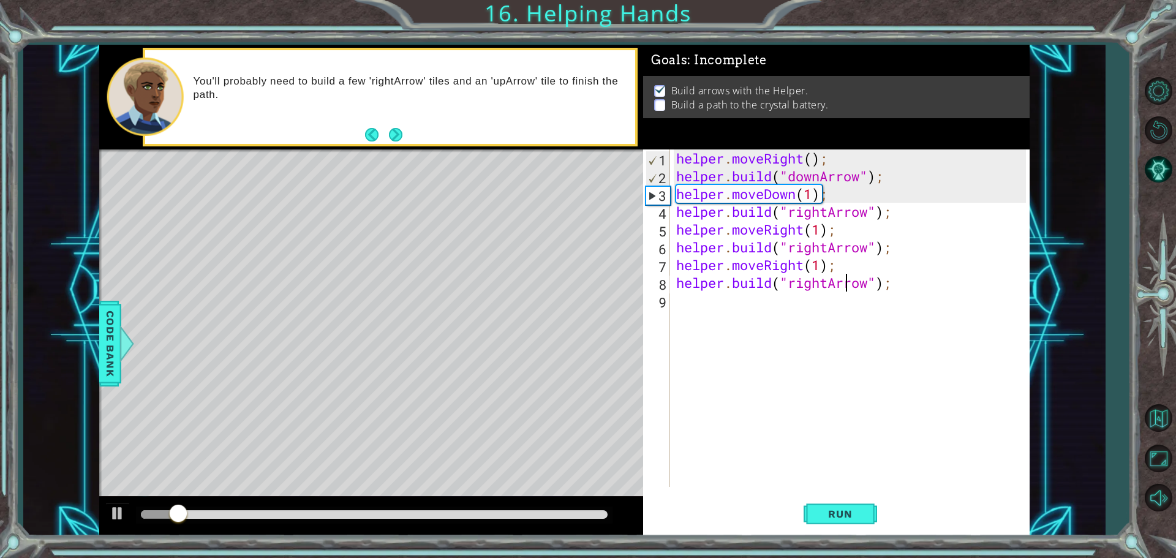
click at [849, 280] on div "helper . moveRight ( ) ; helper . build ( "downArrow" ) ; helper . moveDown ( 1…" at bounding box center [853, 336] width 358 height 373
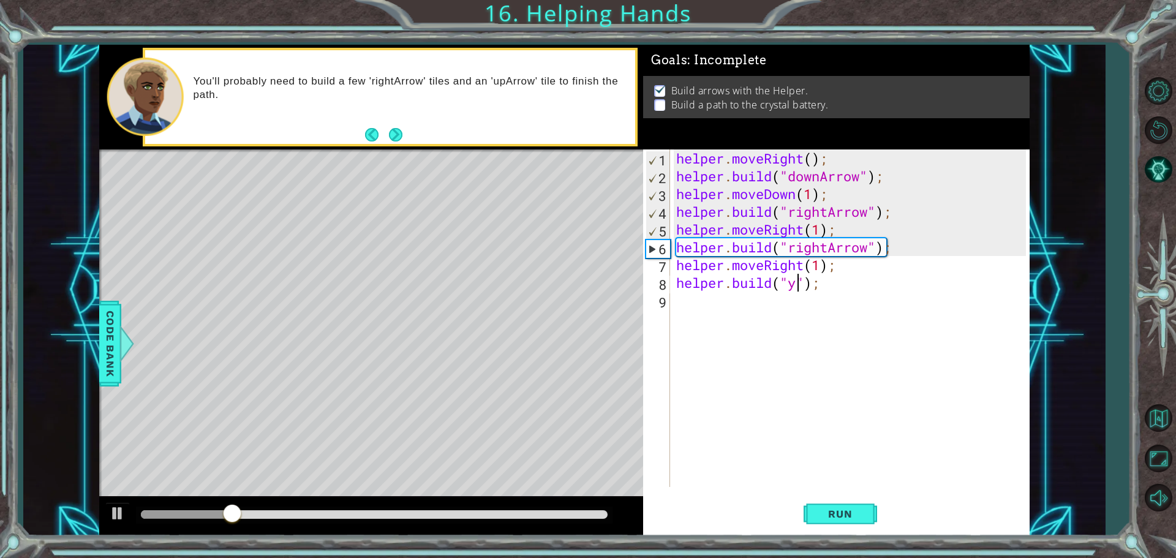
scroll to position [0, 6]
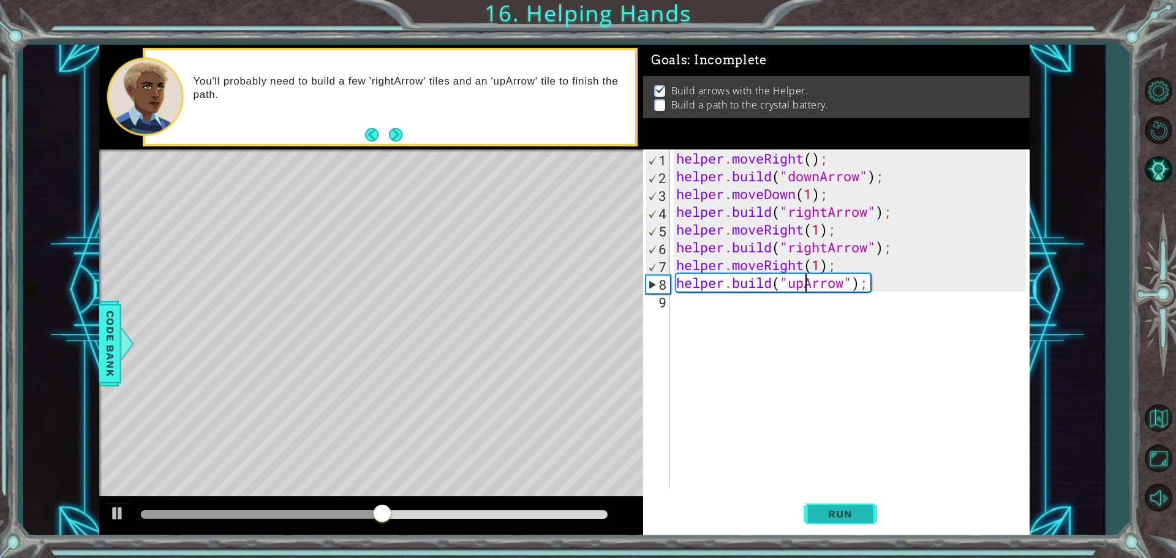
type textarea "[DOMAIN_NAME]("upArrow");"
click at [836, 518] on span "Run" at bounding box center [840, 514] width 48 height 12
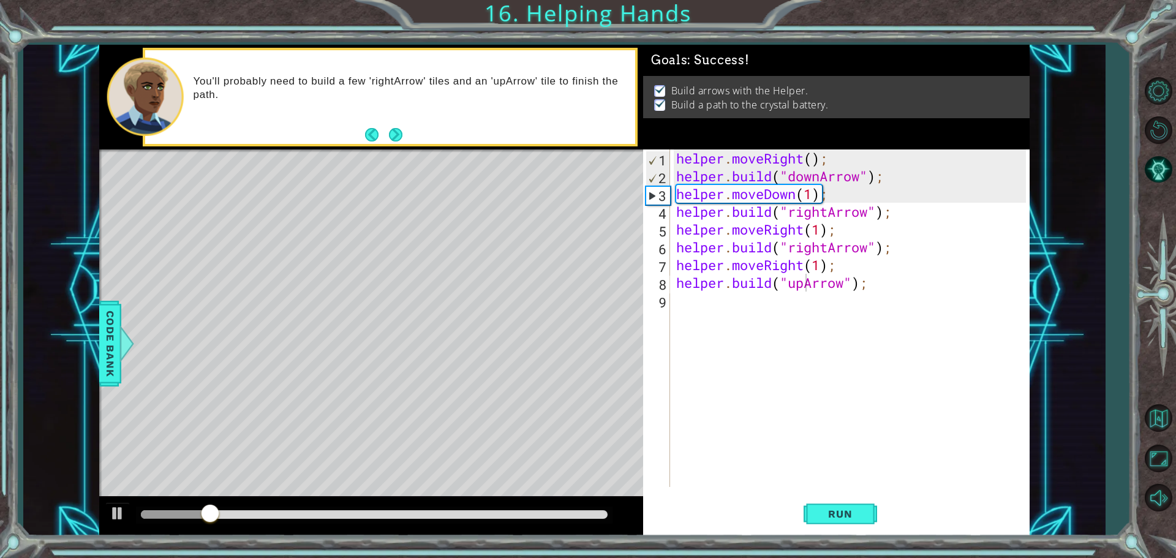
click at [519, 376] on div "Level Map" at bounding box center [382, 330] width 566 height 361
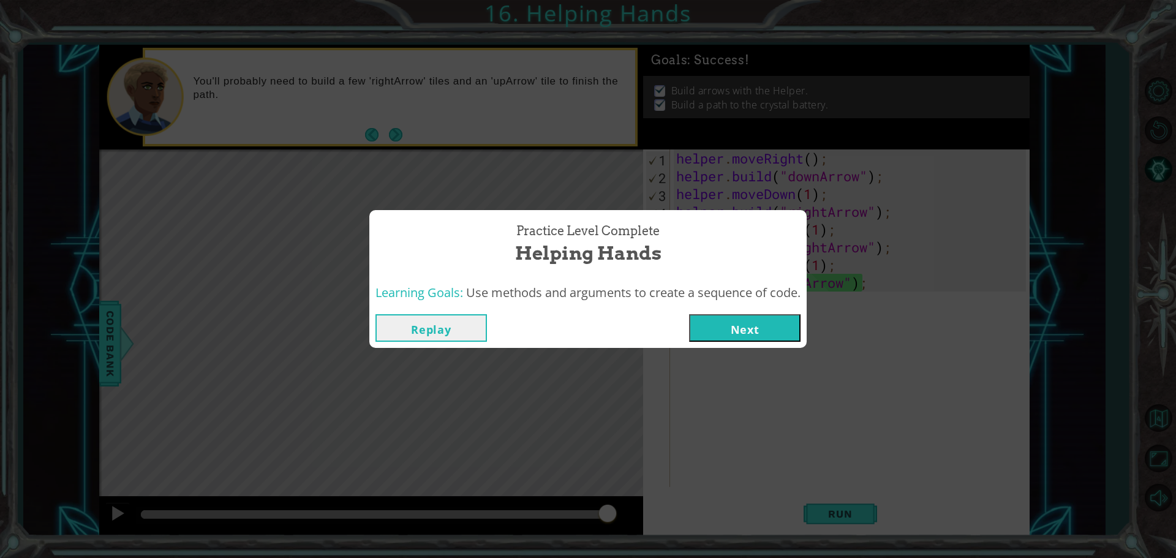
click at [741, 319] on button "Next" at bounding box center [745, 328] width 112 height 28
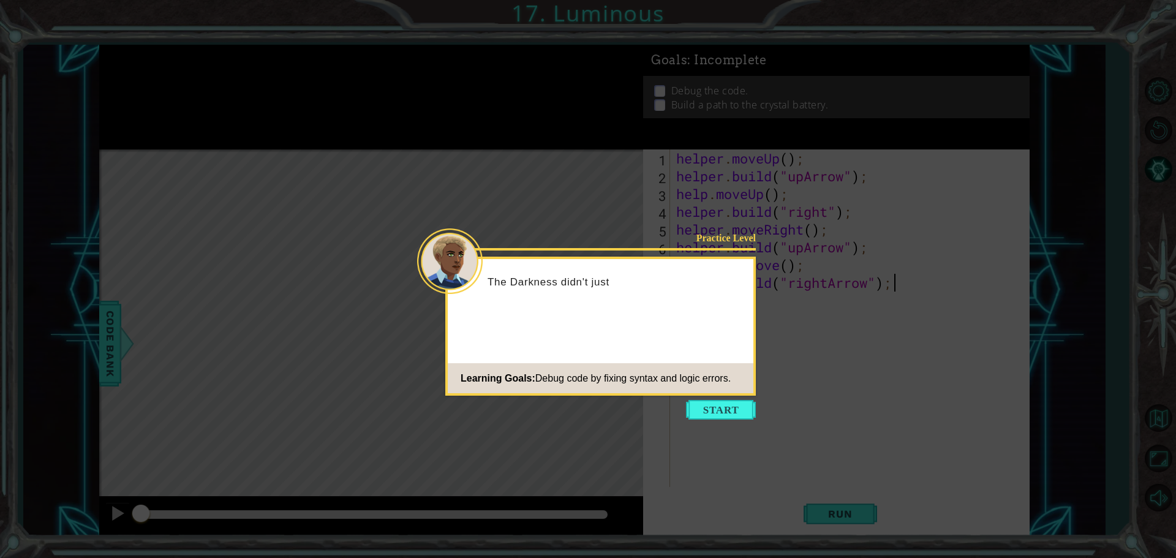
click at [713, 420] on icon at bounding box center [588, 279] width 1176 height 558
click at [715, 411] on button "Start" at bounding box center [721, 410] width 70 height 20
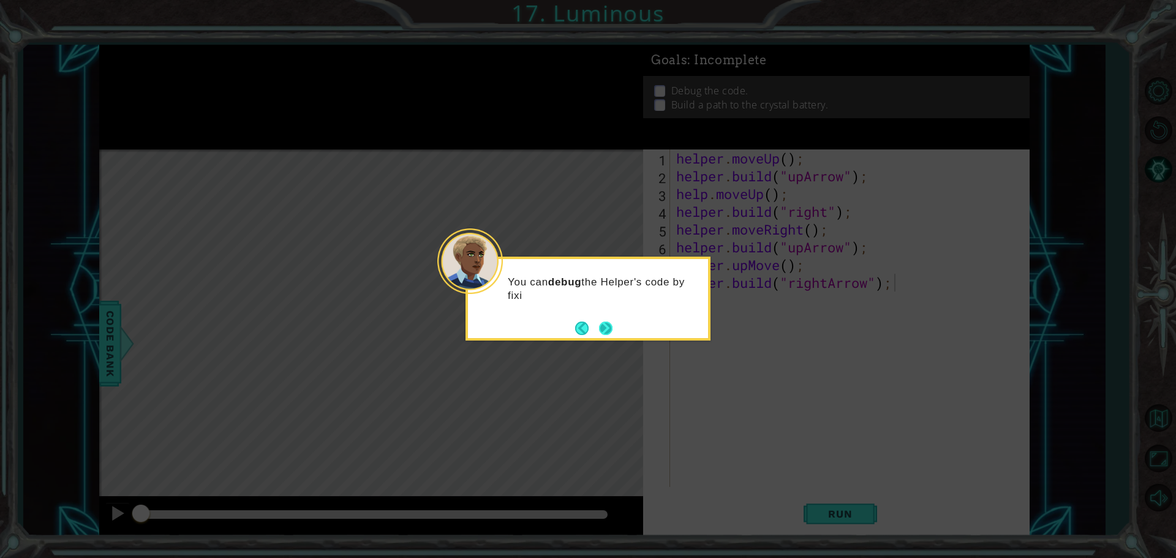
click at [608, 336] on button "Next" at bounding box center [606, 328] width 15 height 15
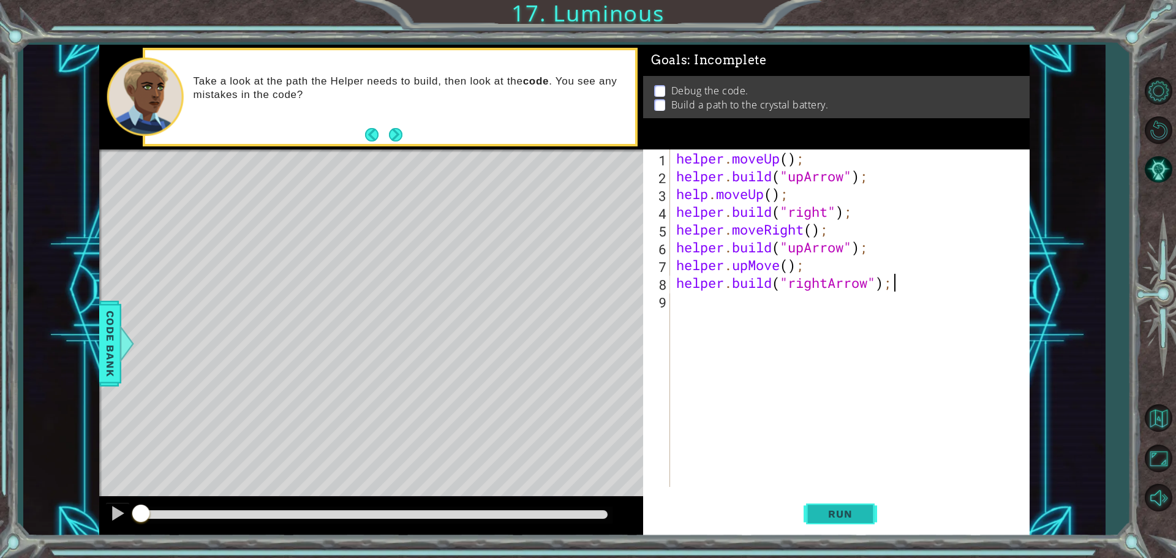
click at [856, 504] on button "Run" at bounding box center [841, 513] width 74 height 39
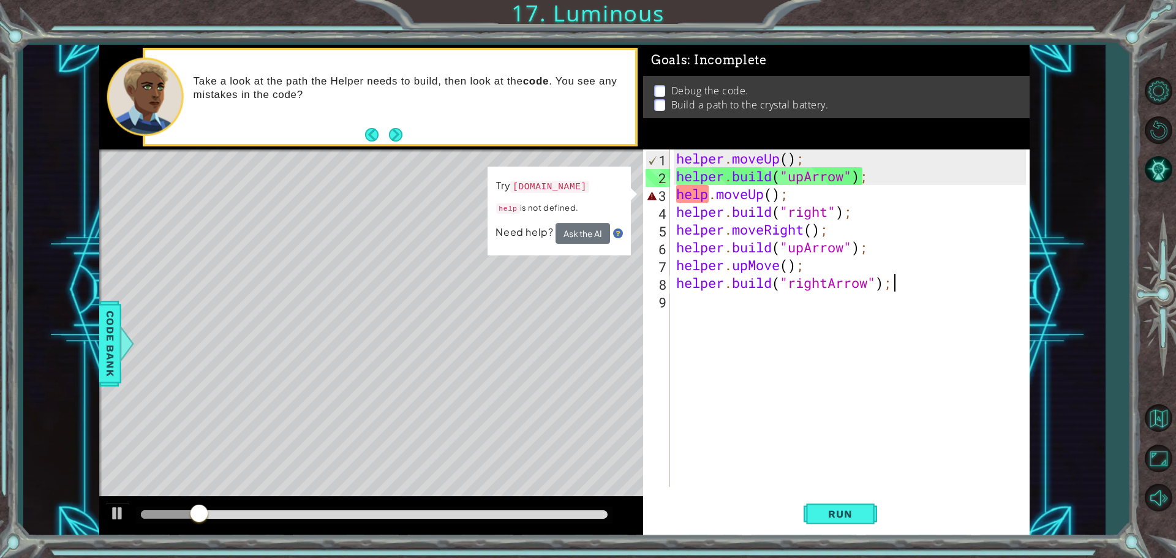
click at [710, 196] on div "helper . moveUp ( ) ; helper . build ( "upArrow" ) ; help . moveUp ( ) ; helper…" at bounding box center [853, 336] width 358 height 373
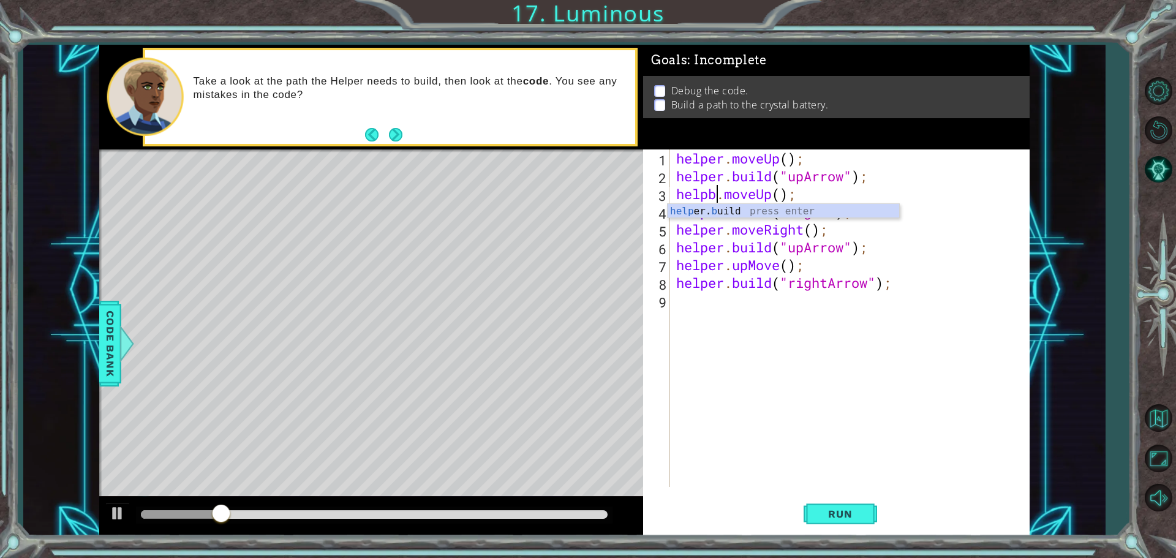
scroll to position [0, 2]
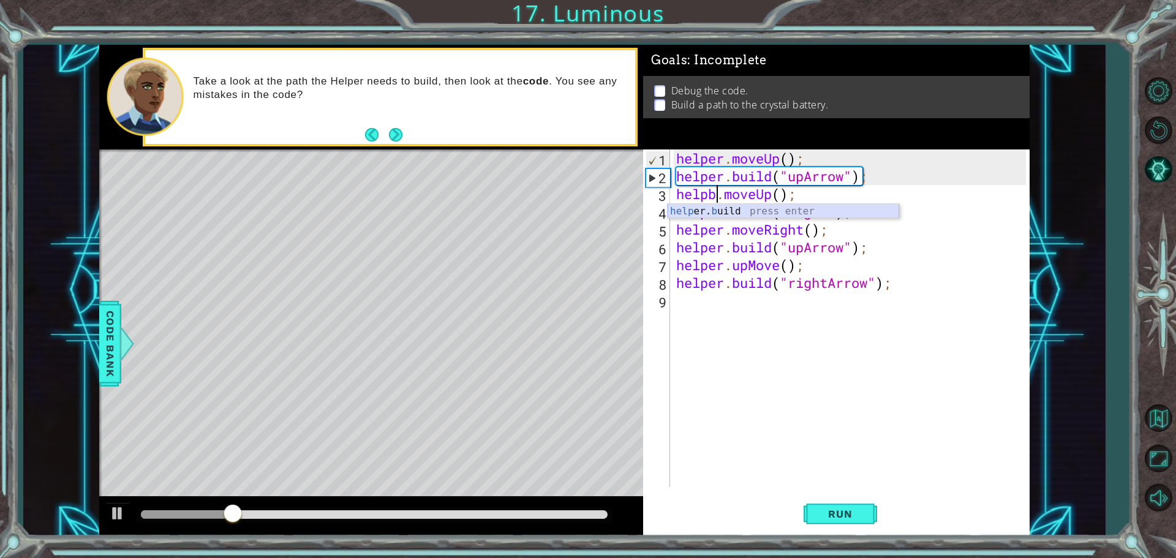
click at [732, 210] on div "help er. b uild press enter" at bounding box center [784, 226] width 232 height 44
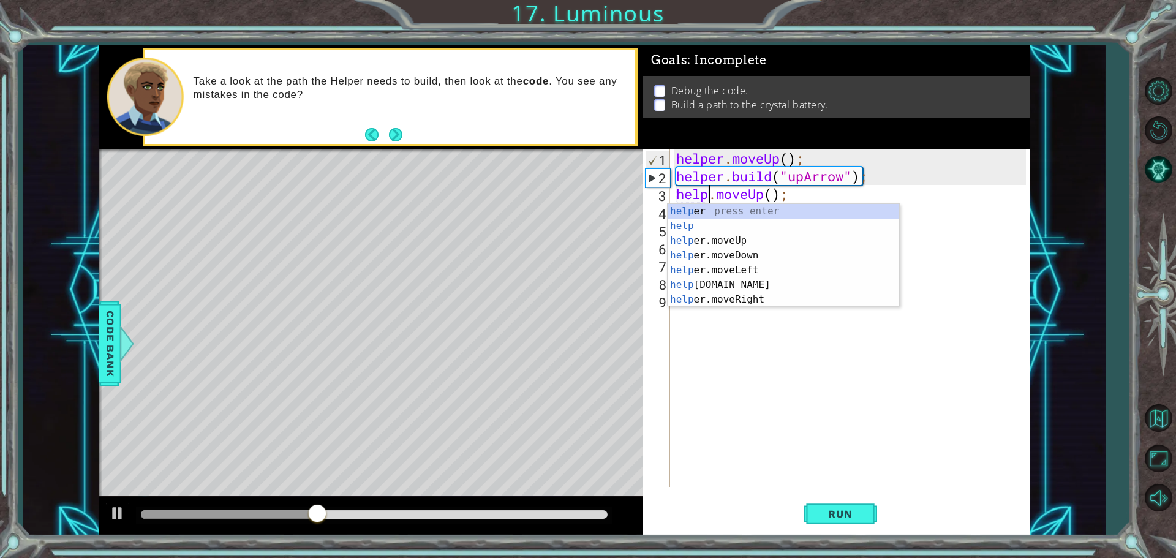
type textarea "helper.moveUp();"
click at [853, 375] on div "helper . moveUp ( ) ; helper . build ( "upArrow" ) ; helper . moveUp ( ) ; help…" at bounding box center [853, 336] width 358 height 373
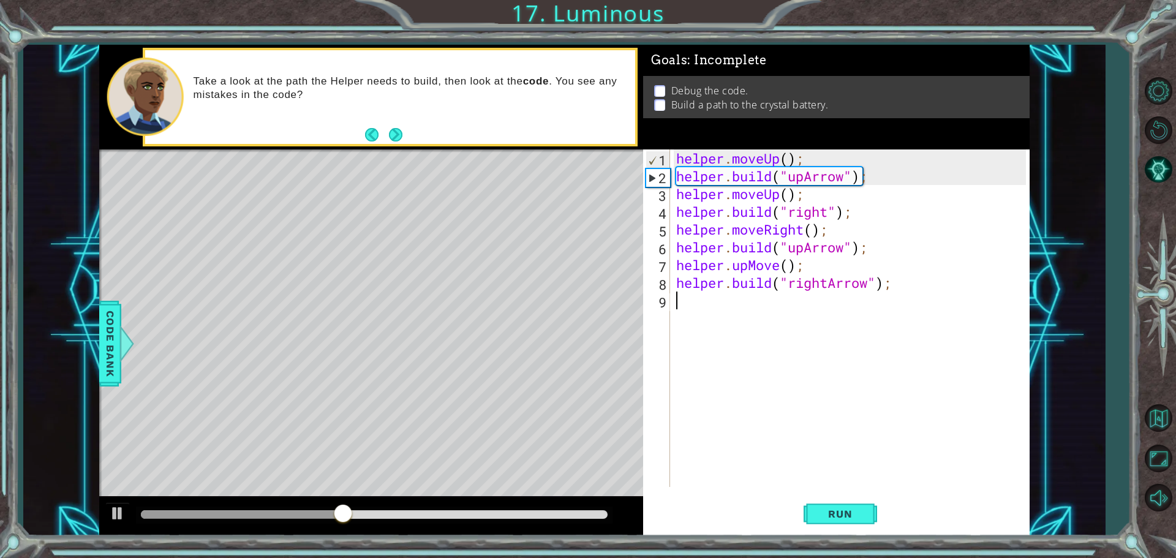
scroll to position [0, 0]
click at [854, 498] on button "Run" at bounding box center [841, 513] width 74 height 39
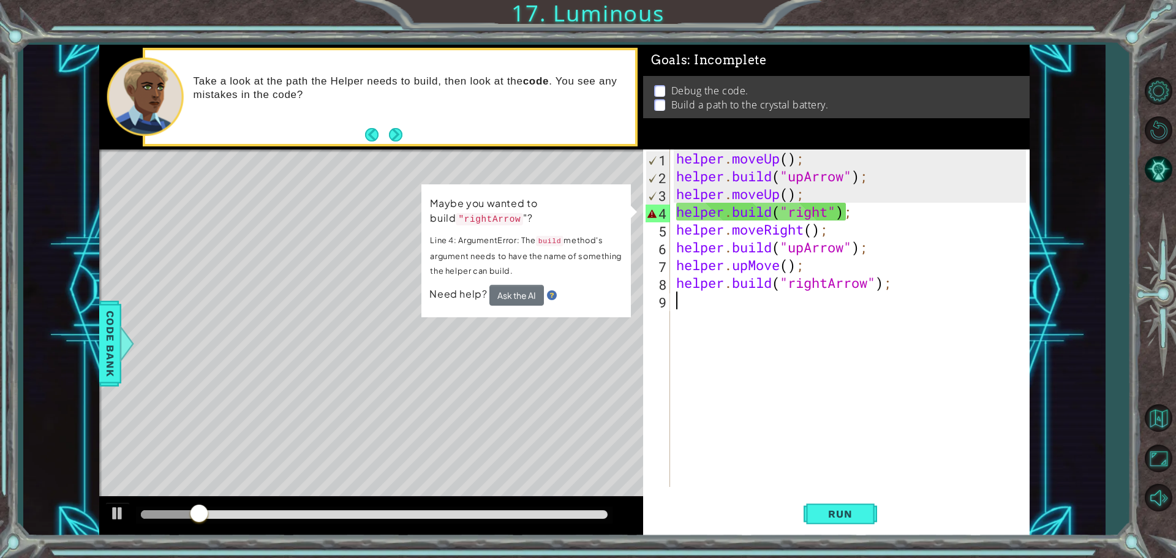
click at [825, 210] on div "helper . moveUp ( ) ; helper . build ( "upArrow" ) ; helper . moveUp ( ) ; help…" at bounding box center [853, 336] width 358 height 373
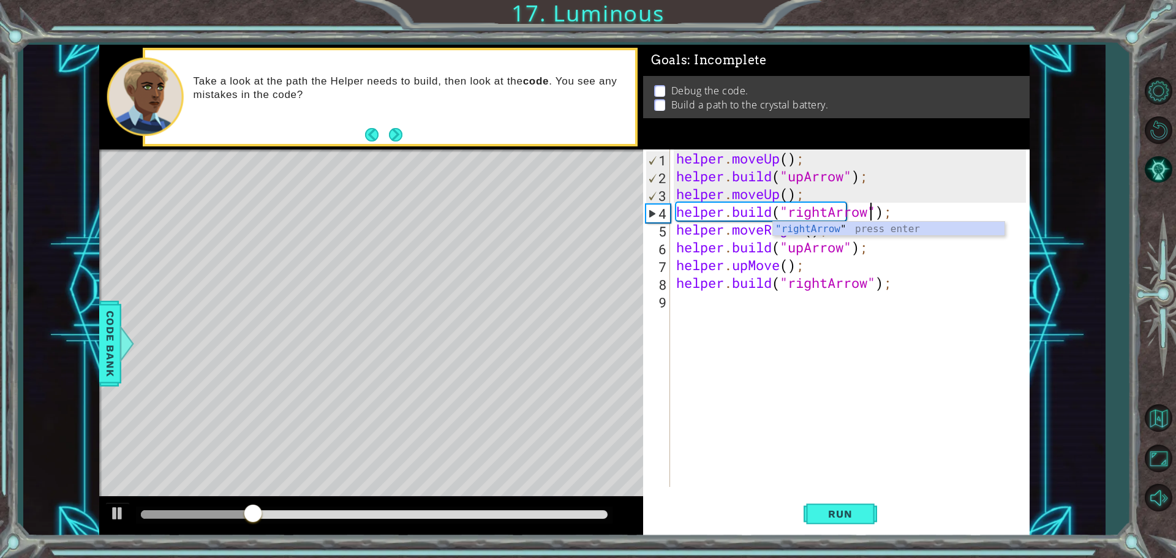
scroll to position [0, 9]
click at [807, 272] on div "helper . moveUp ( ) ; helper . build ( "upArrow" ) ; helper . moveUp ( ) ; help…" at bounding box center [853, 336] width 358 height 373
click at [835, 232] on div "helper . moveUp ( ) ; helper . build ( "upArrow" ) ; helper . moveUp ( ) ; help…" at bounding box center [853, 336] width 358 height 373
click at [716, 248] on div "helper . moveUp ( ) ; helper . build ( "upArrow" ) ; helper . moveUp ( ) ; help…" at bounding box center [853, 336] width 358 height 373
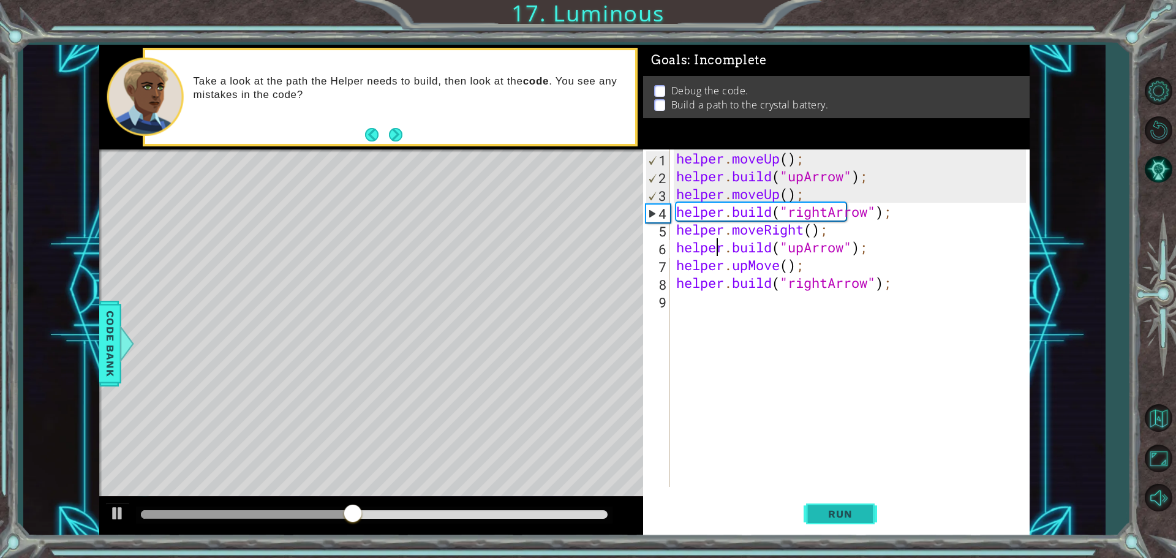
click at [871, 516] on button "Run" at bounding box center [841, 513] width 74 height 39
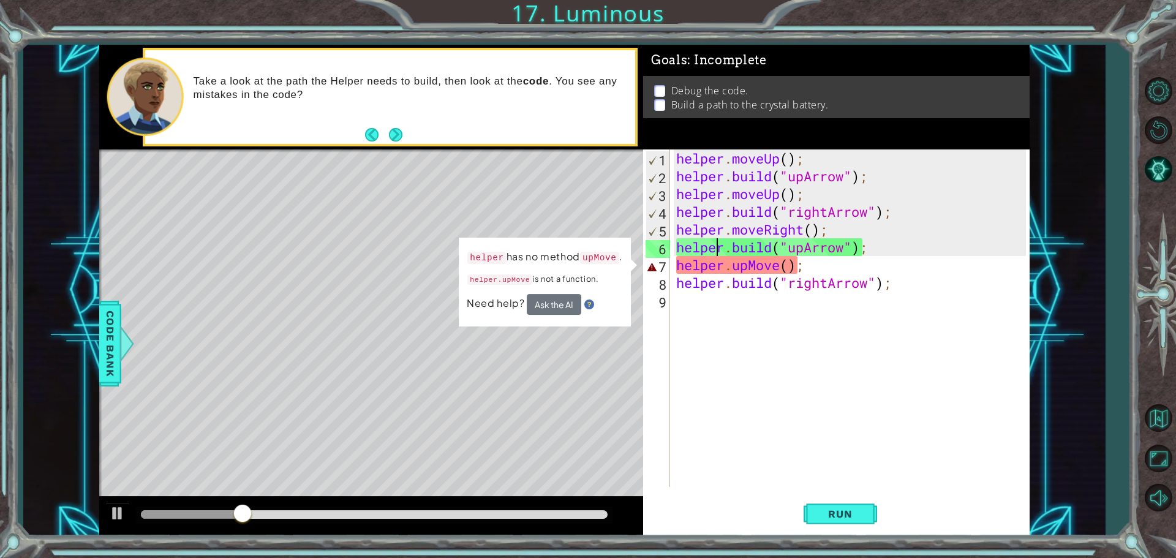
click at [752, 268] on div "helper . moveUp ( ) ; helper . build ( "upArrow" ) ; helper . moveUp ( ) ; help…" at bounding box center [853, 336] width 358 height 373
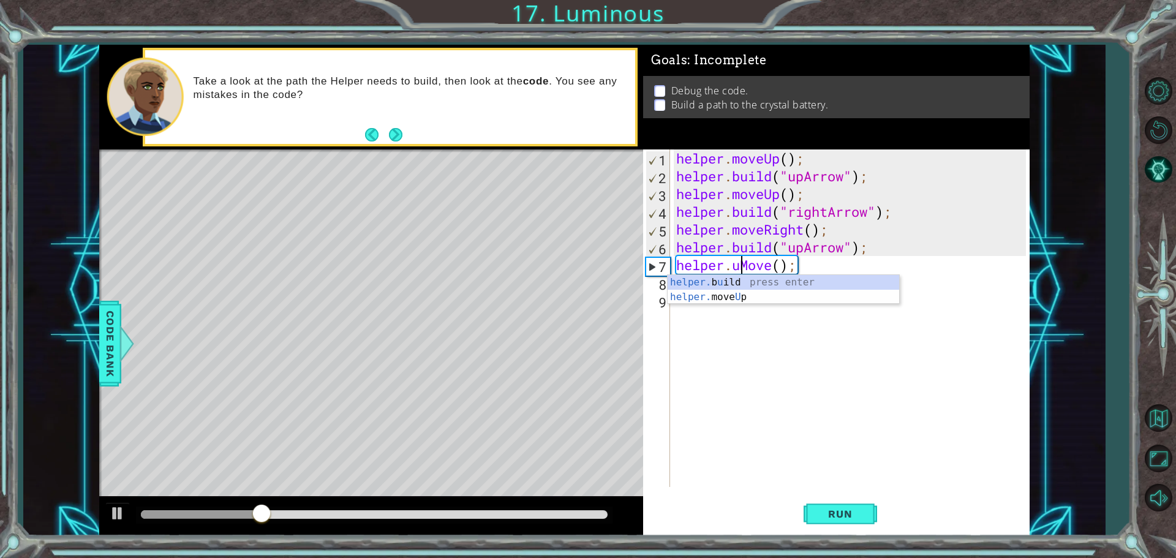
scroll to position [0, 4]
type textarea "helper.moveUp(1);"
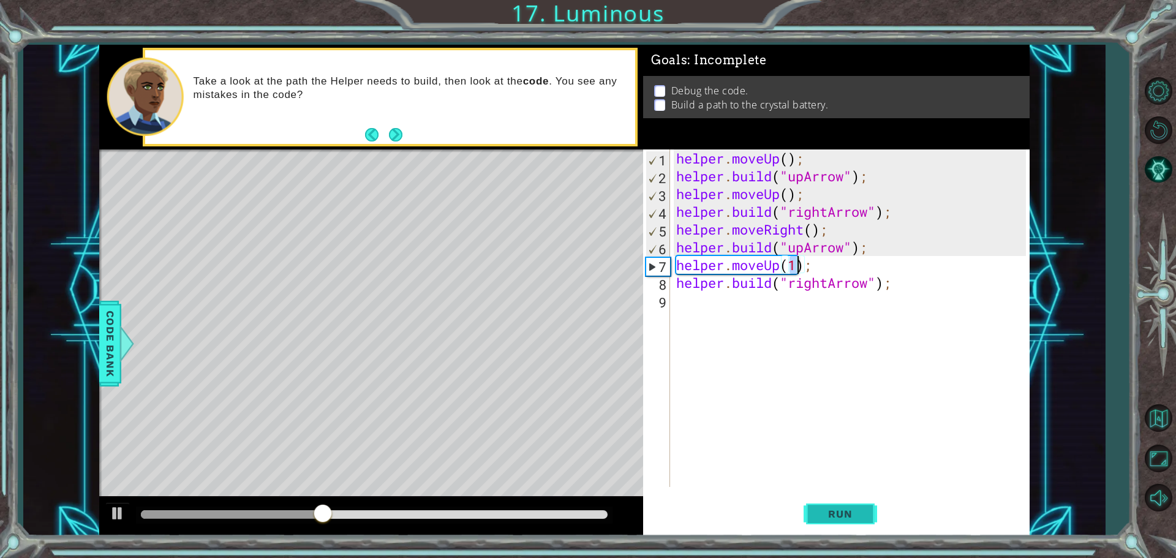
click at [862, 513] on span "Run" at bounding box center [840, 514] width 48 height 12
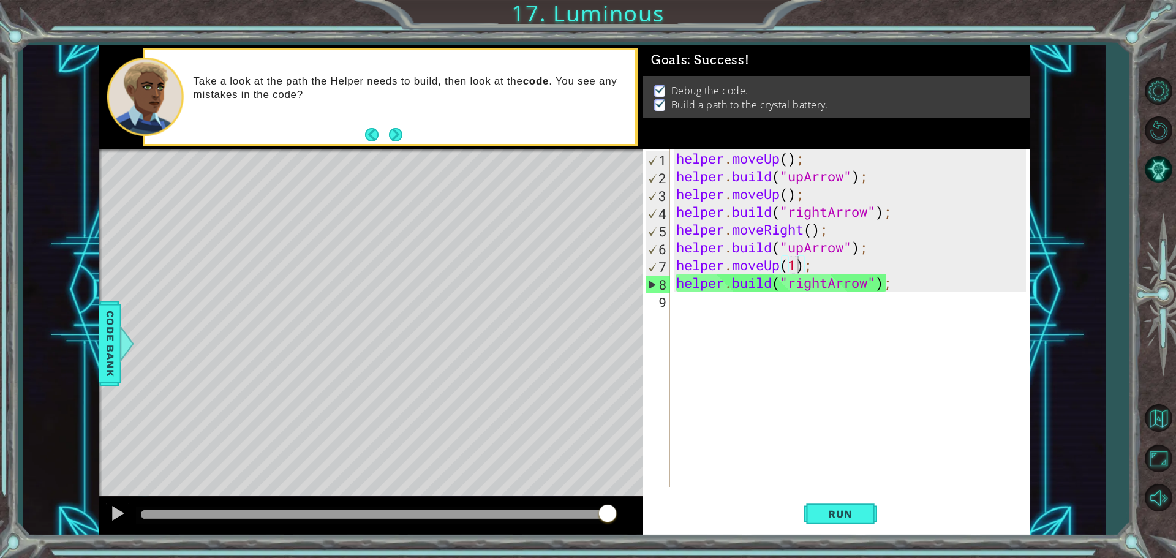
drag, startPoint x: 536, startPoint y: 513, endPoint x: 748, endPoint y: 493, distance: 213.6
click at [748, 493] on div "1 ההההההההההההההההההההההההההההההההההההההההההההההההההההההההההההההההההההההההההההה…" at bounding box center [564, 290] width 931 height 491
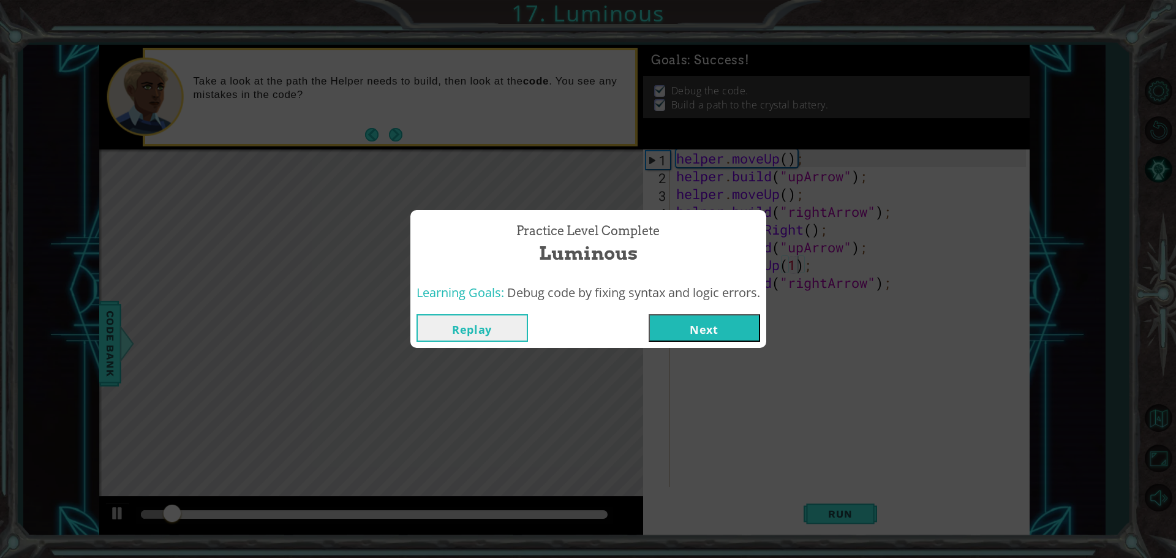
click at [735, 327] on button "Next" at bounding box center [705, 328] width 112 height 28
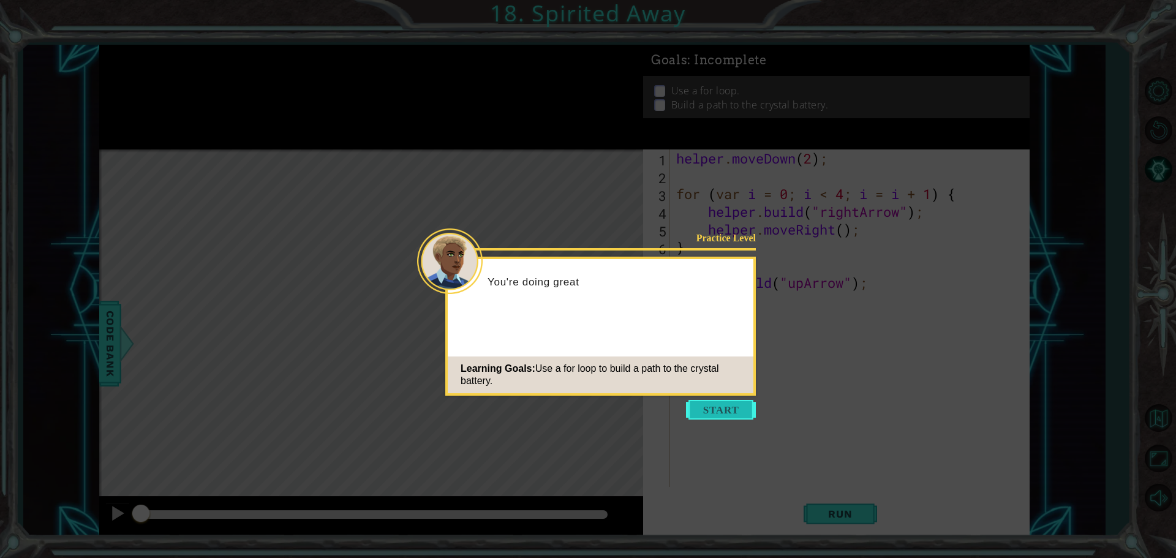
click at [710, 414] on button "Start" at bounding box center [721, 410] width 70 height 20
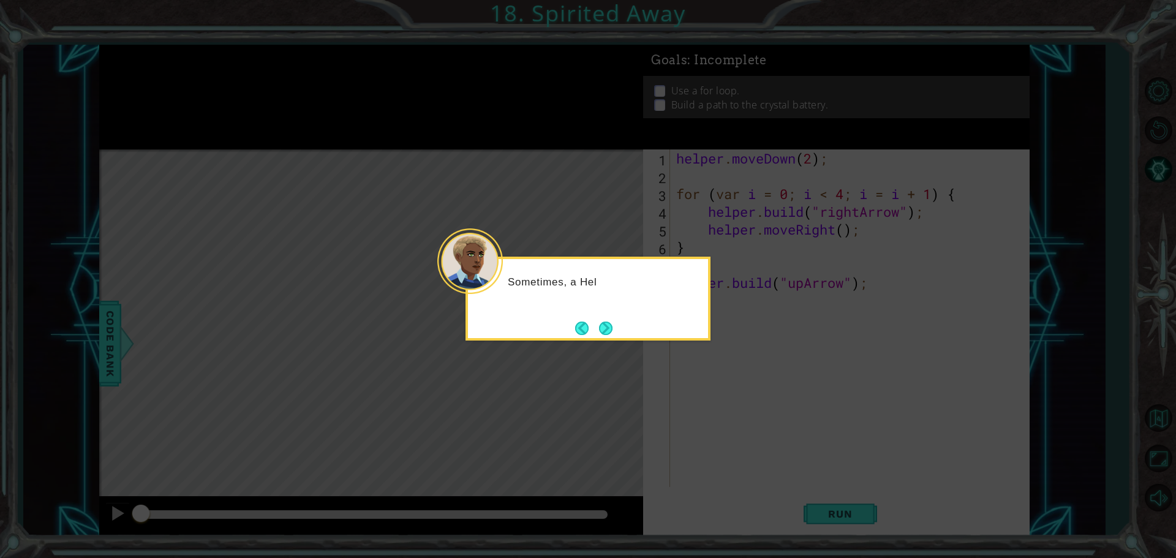
click at [607, 330] on button "Next" at bounding box center [605, 328] width 13 height 13
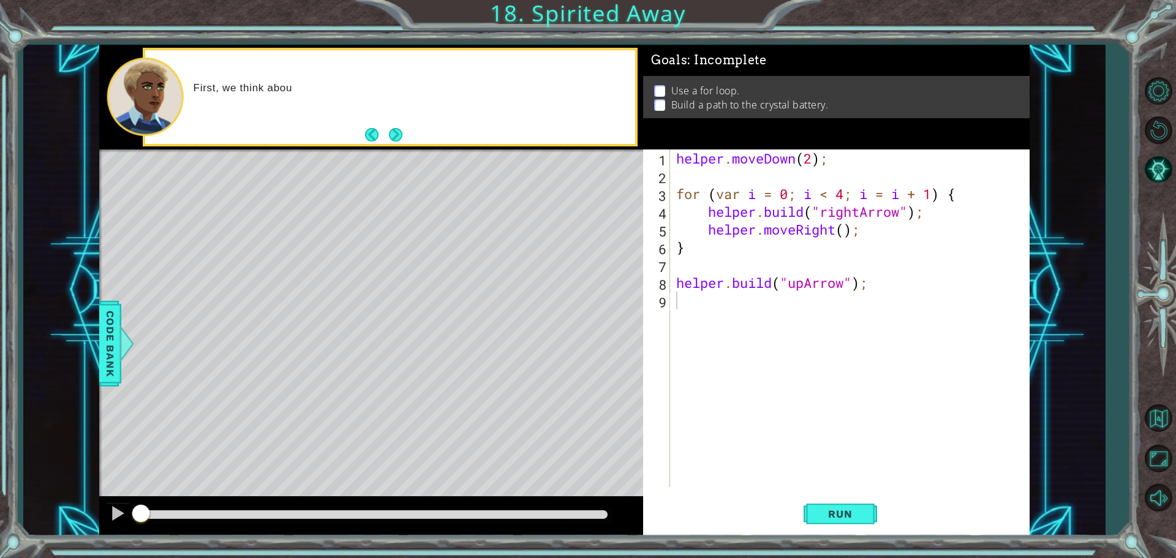
click at [853, 536] on div "1 2 3 4 5 6 7 8 9 helper . moveDown ( 2 ) ; for ( var i = 0 ; i < 4 ; i = i + 1…" at bounding box center [836, 343] width 387 height 387
click at [847, 521] on button "Run" at bounding box center [841, 513] width 74 height 39
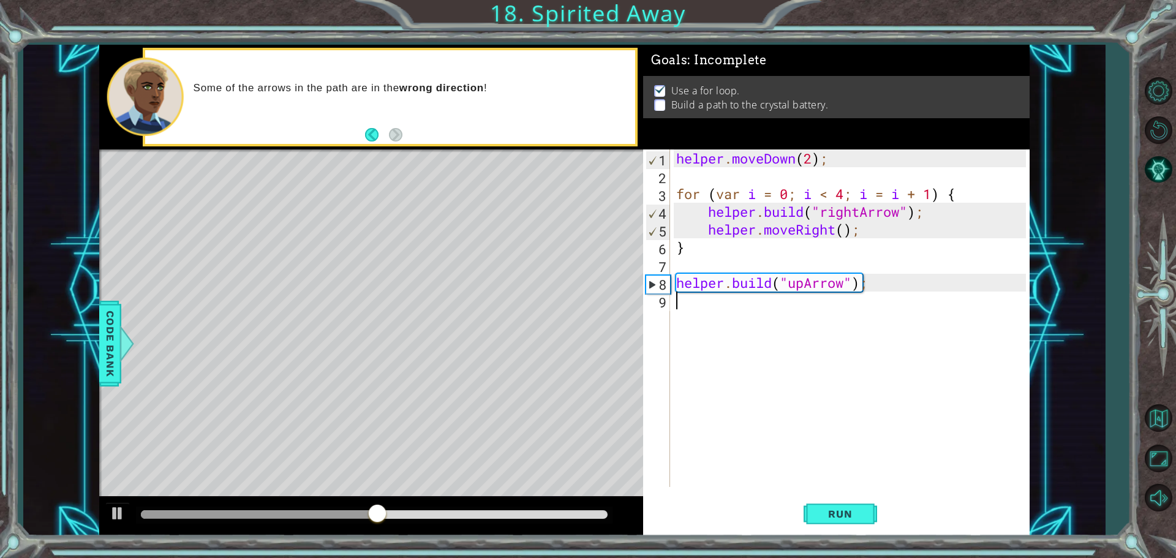
click at [854, 287] on div "helper . moveDown ( 2 ) ; for ( var i = 0 ; i < 4 ; i = i + 1 ) { helper . buil…" at bounding box center [853, 336] width 358 height 373
type textarea "[DOMAIN_NAME]("upArrow", 2);"
click at [775, 269] on div "helper . moveDown ( 2 ) ; for ( var i = 0 ; i < 4 ; i = i + 1 ) { helper . buil…" at bounding box center [853, 336] width 358 height 373
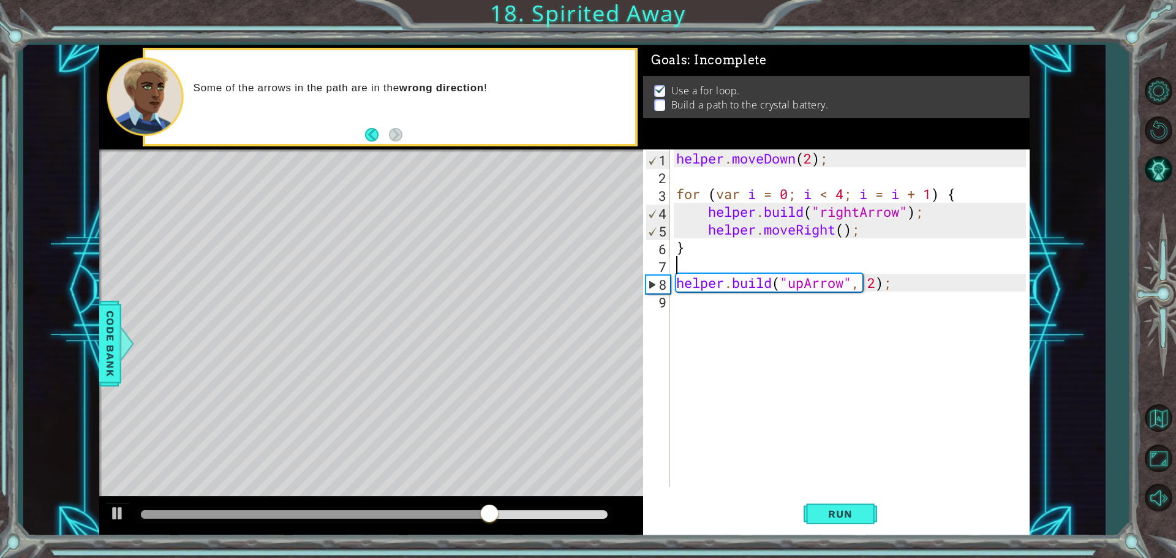
click at [869, 307] on div "helper . moveDown ( 2 ) ; for ( var i = 0 ; i < 4 ; i = i + 1 ) { helper . buil…" at bounding box center [853, 336] width 358 height 373
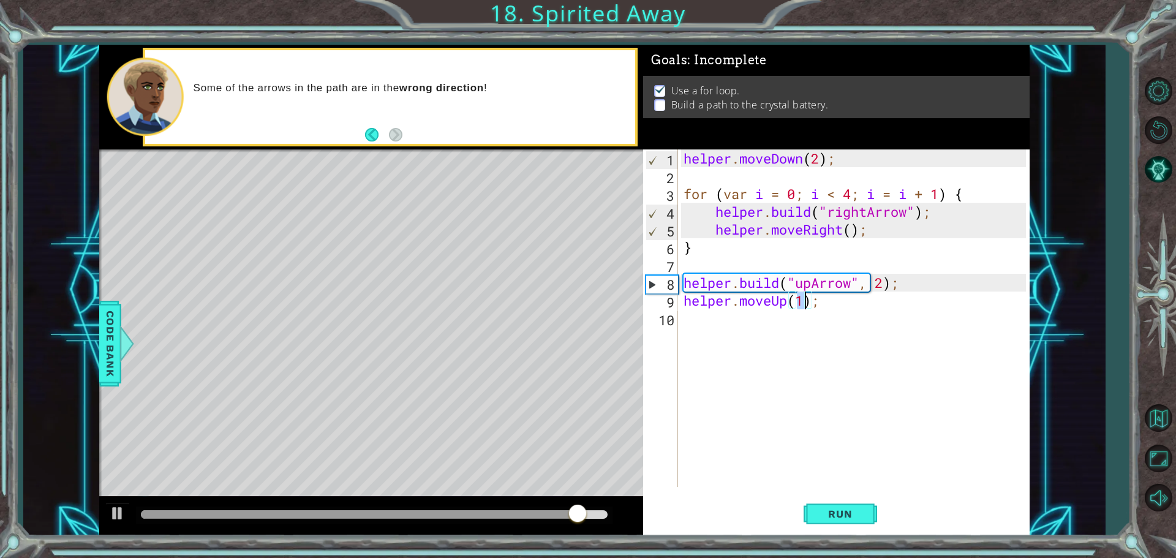
click at [849, 536] on div "helper.moveUp(1); 1 2 3 4 5 6 7 8 9 10 helper . moveDown ( 2 ) ; for ( var i = …" at bounding box center [836, 343] width 387 height 387
click at [847, 525] on button "Run" at bounding box center [841, 513] width 74 height 39
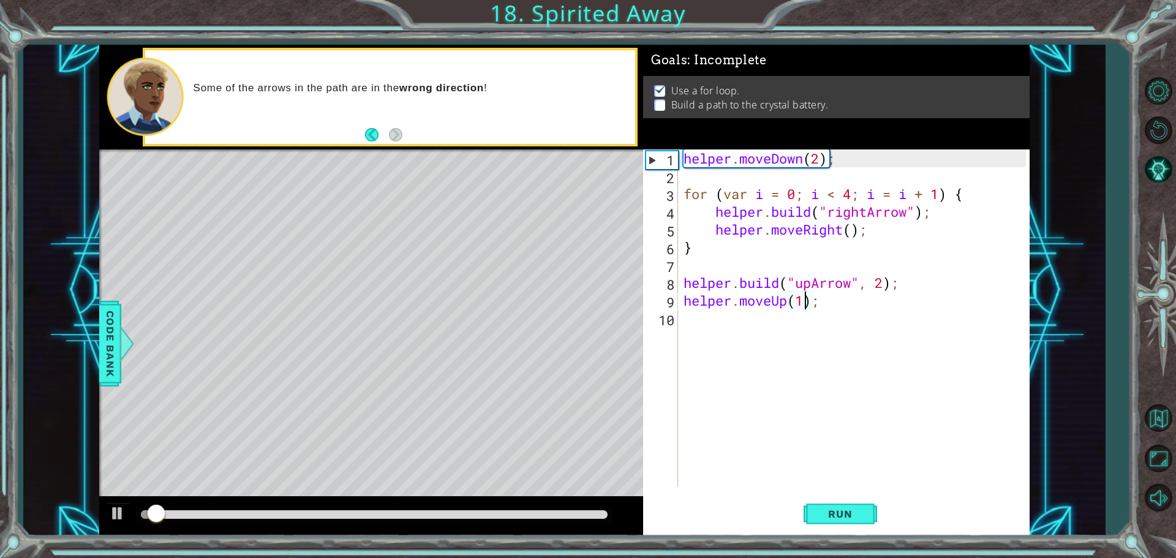
click at [583, 512] on div at bounding box center [374, 514] width 467 height 9
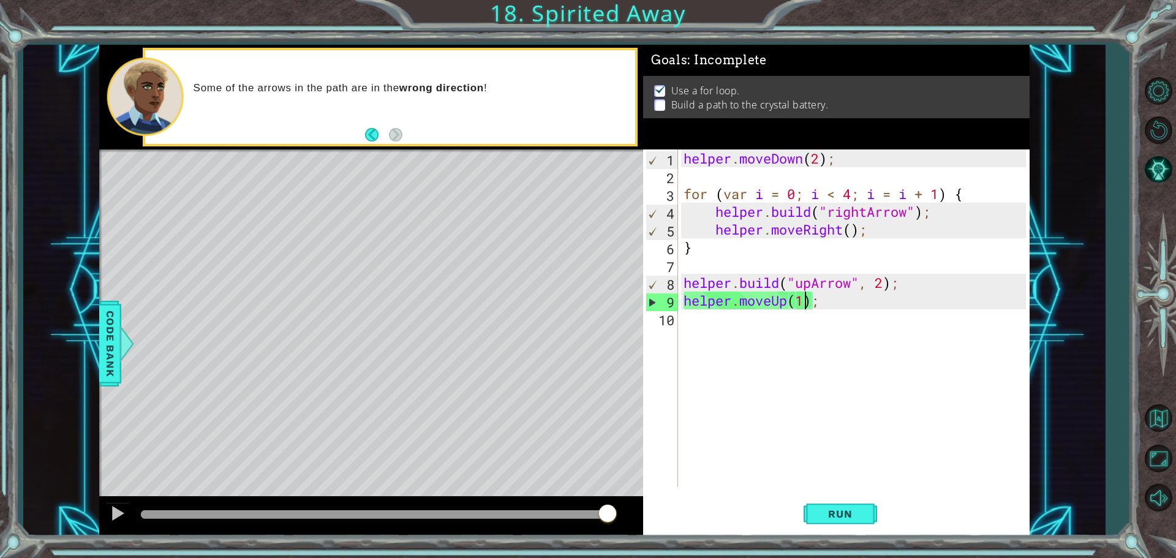
drag, startPoint x: 586, startPoint y: 512, endPoint x: 608, endPoint y: 512, distance: 22.7
click at [608, 512] on div at bounding box center [608, 515] width 22 height 22
click at [886, 287] on div "helper . moveDown ( 2 ) ; for ( var i = 0 ; i < 4 ; i = i + 1 ) { helper . buil…" at bounding box center [856, 336] width 351 height 373
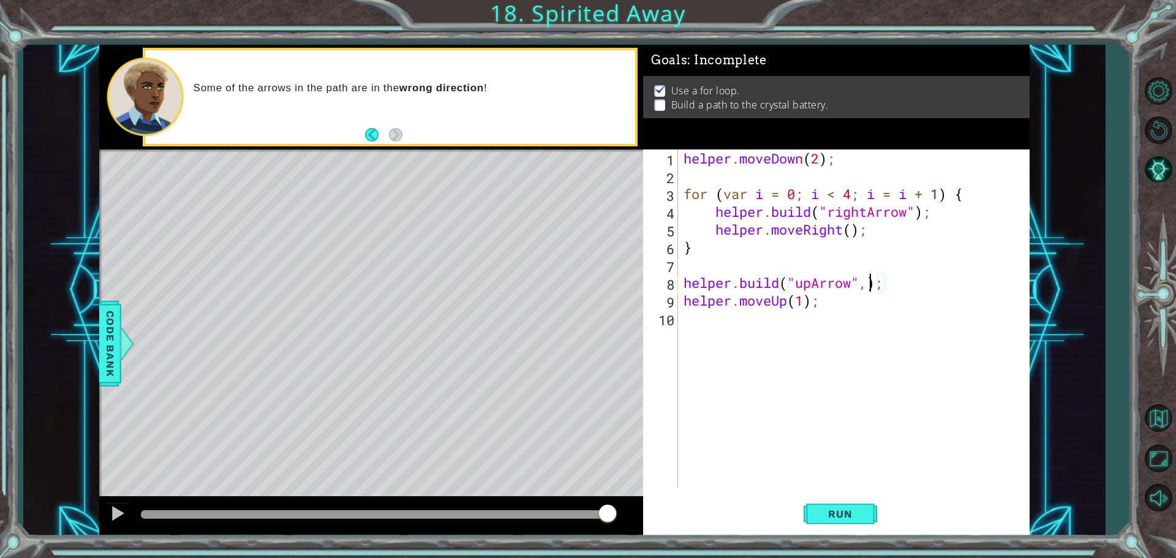
type textarea "[DOMAIN_NAME]("upArrow");"
drag, startPoint x: 882, startPoint y: 282, endPoint x: 654, endPoint y: 281, distance: 227.9
click at [654, 281] on div "[DOMAIN_NAME]("upArrow"); 1 2 3 4 5 6 7 8 9 10 helper . moveDown ( 2 ) ; for ( …" at bounding box center [834, 319] width 383 height 338
click at [705, 317] on div "helper . moveDown ( 2 ) ; for ( var i = 0 ; i < 4 ; i = i + 1 ) { helper . buil…" at bounding box center [856, 336] width 351 height 373
paste textarea "[DOMAIN_NAME]("upArrow");"
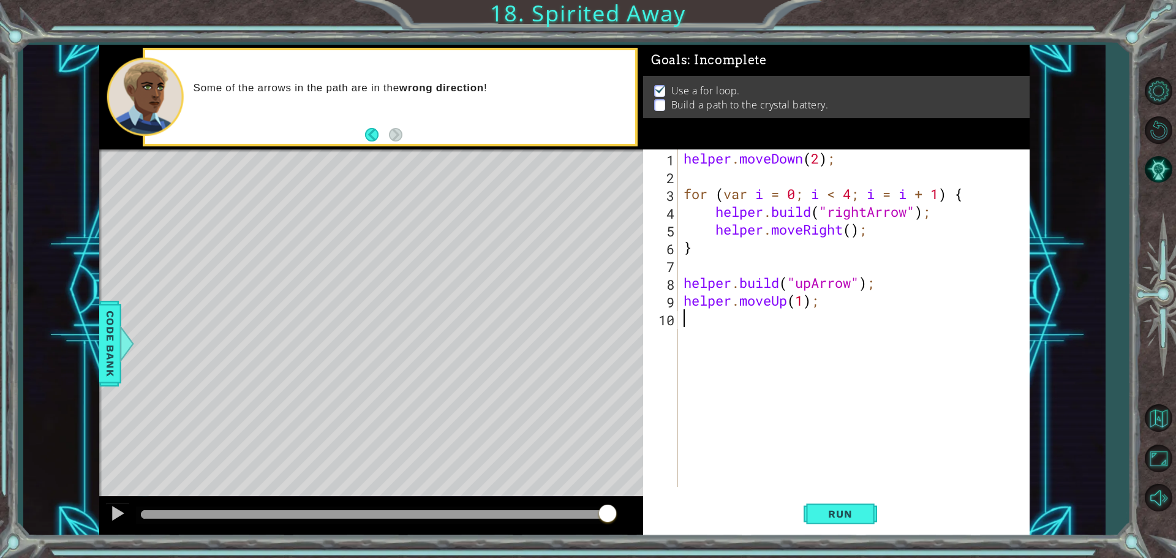
type textarea "[DOMAIN_NAME]("upArrow");"
click at [845, 520] on span "Run" at bounding box center [840, 514] width 48 height 12
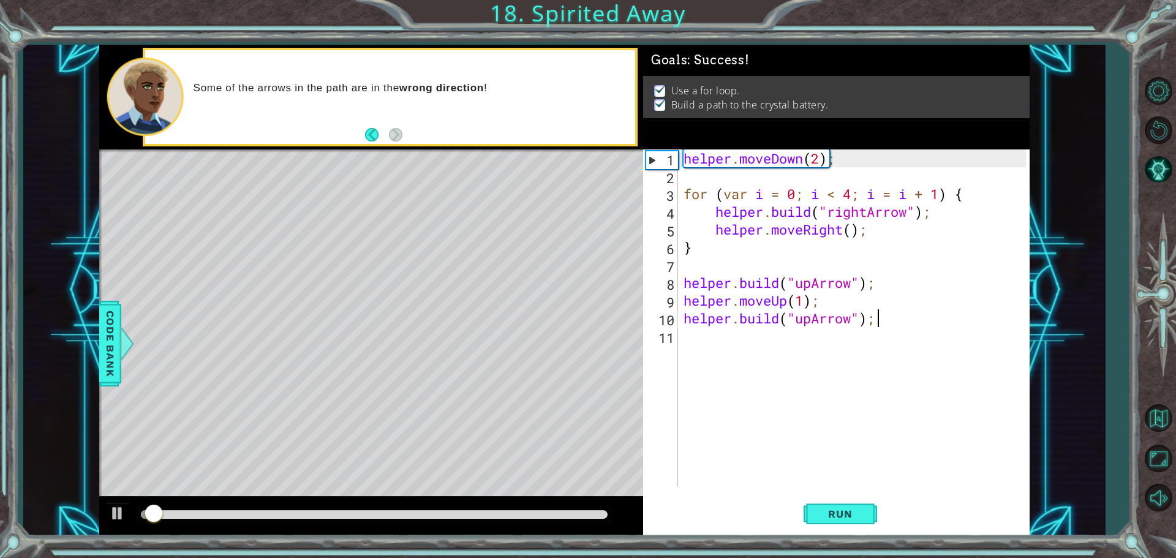
click at [575, 515] on div at bounding box center [374, 514] width 467 height 9
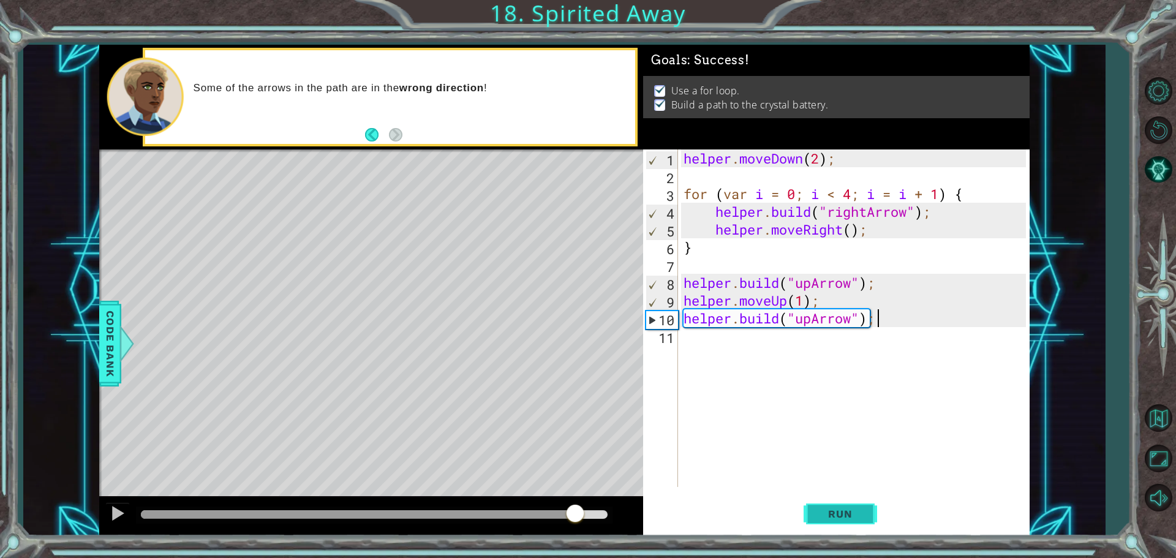
click at [851, 510] on span "Run" at bounding box center [840, 514] width 48 height 12
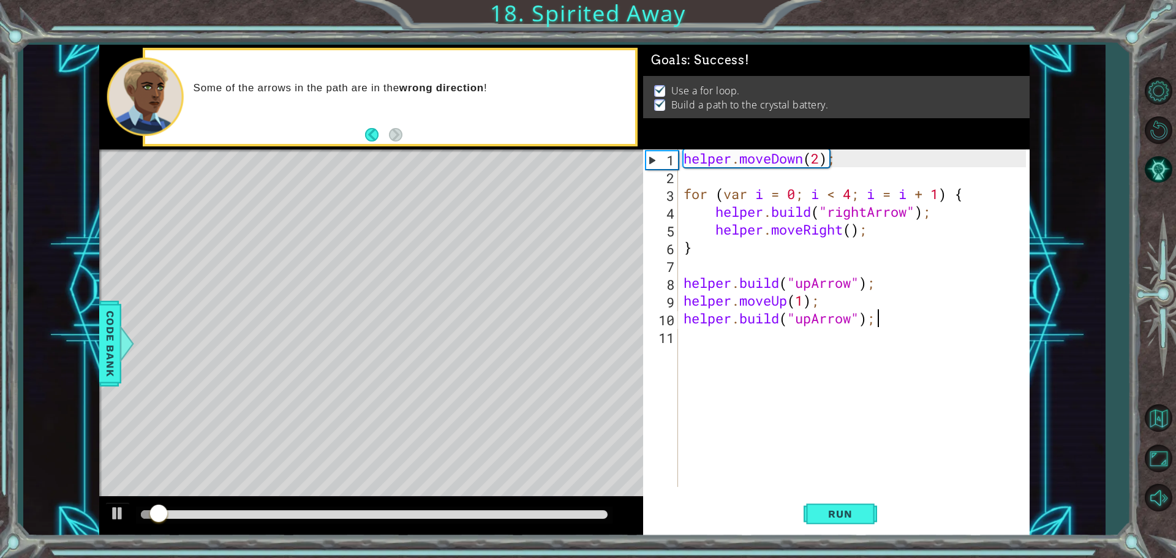
click at [582, 514] on div at bounding box center [374, 514] width 467 height 9
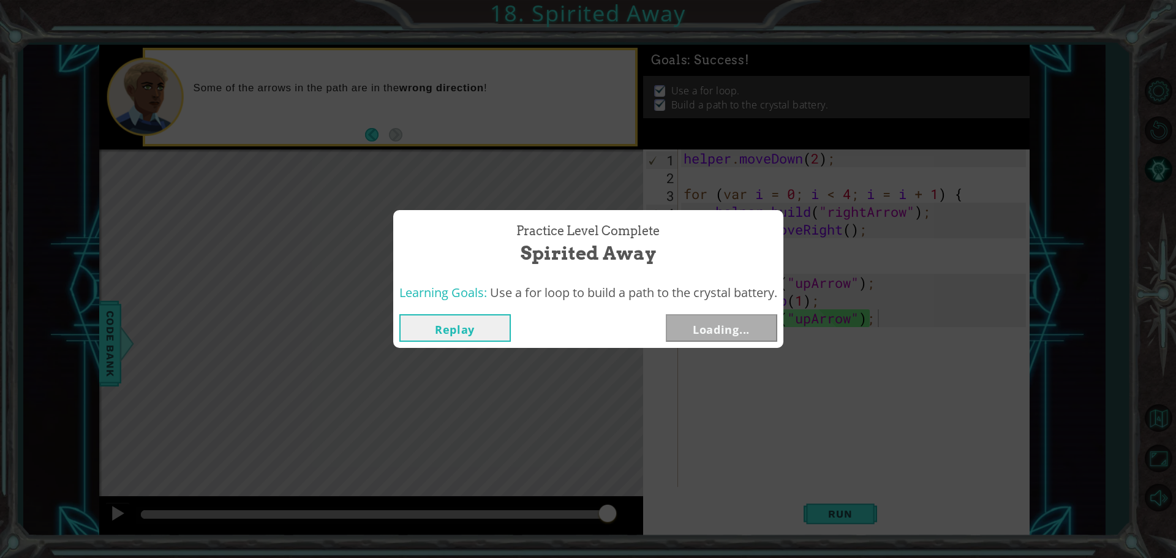
drag, startPoint x: 586, startPoint y: 513, endPoint x: 690, endPoint y: 520, distance: 103.8
click at [680, 523] on body "1 ההההההההההההההההההההההההההההההההההההההההההההההההההההההההההההההההההההההההההההה…" at bounding box center [588, 279] width 1176 height 558
click at [721, 330] on button "Next" at bounding box center [722, 328] width 112 height 28
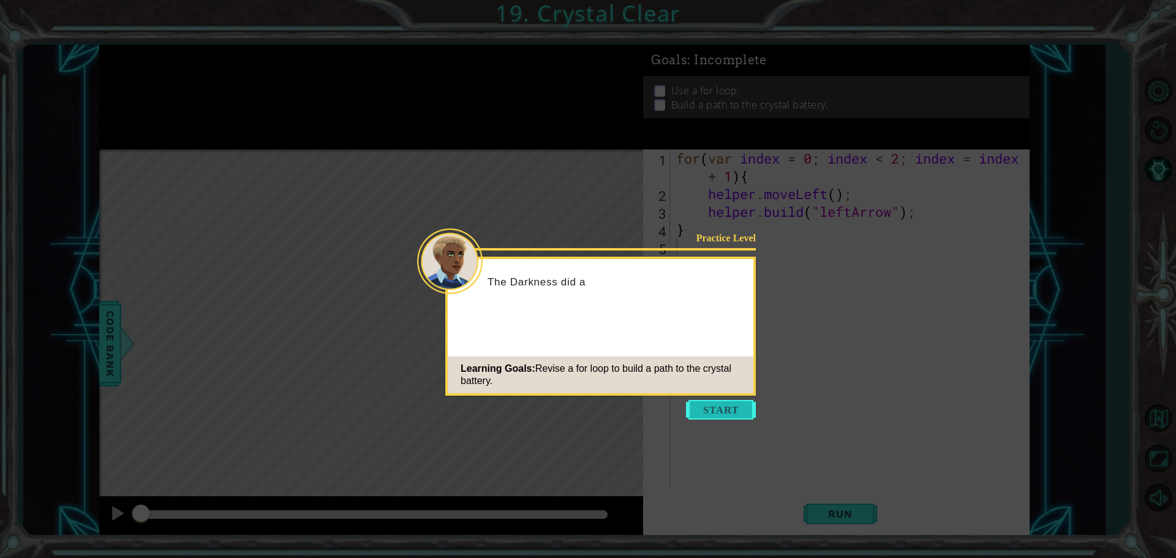
click at [722, 411] on button "Start" at bounding box center [721, 410] width 70 height 20
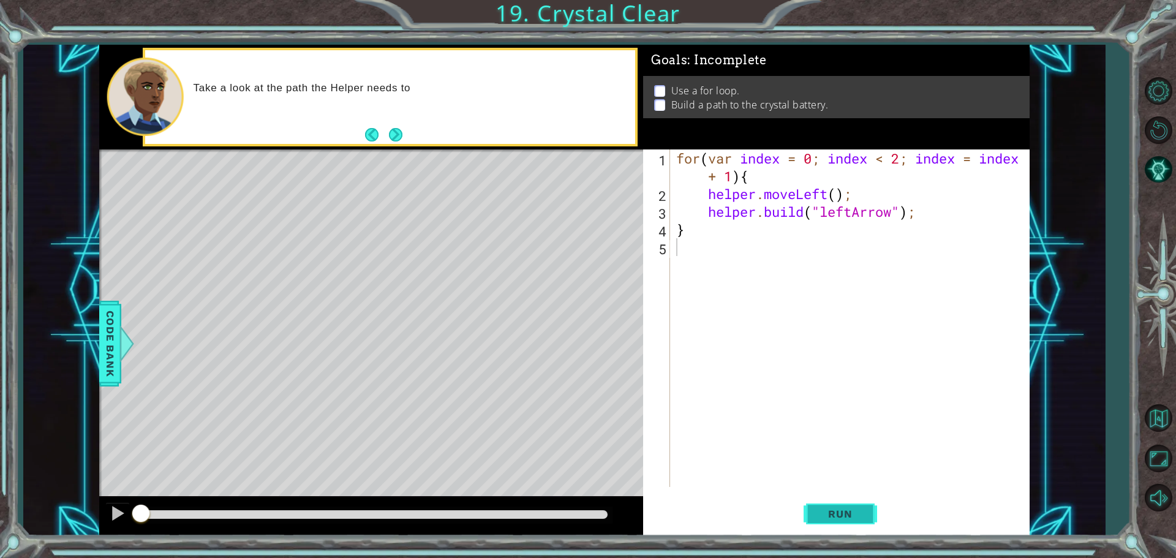
click at [835, 522] on button "Run" at bounding box center [841, 513] width 74 height 39
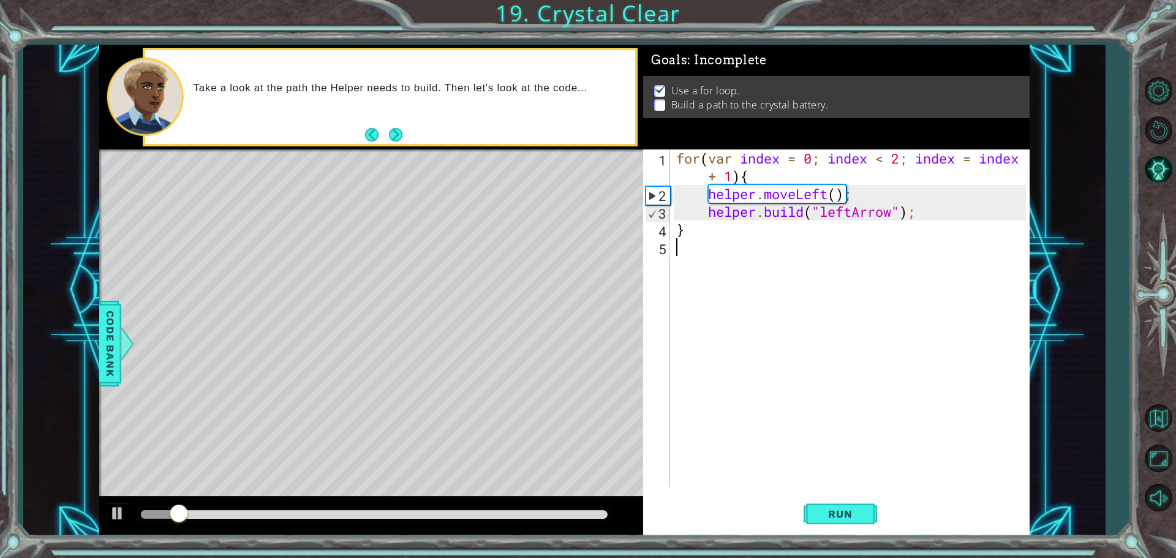
click at [547, 509] on div at bounding box center [374, 515] width 477 height 17
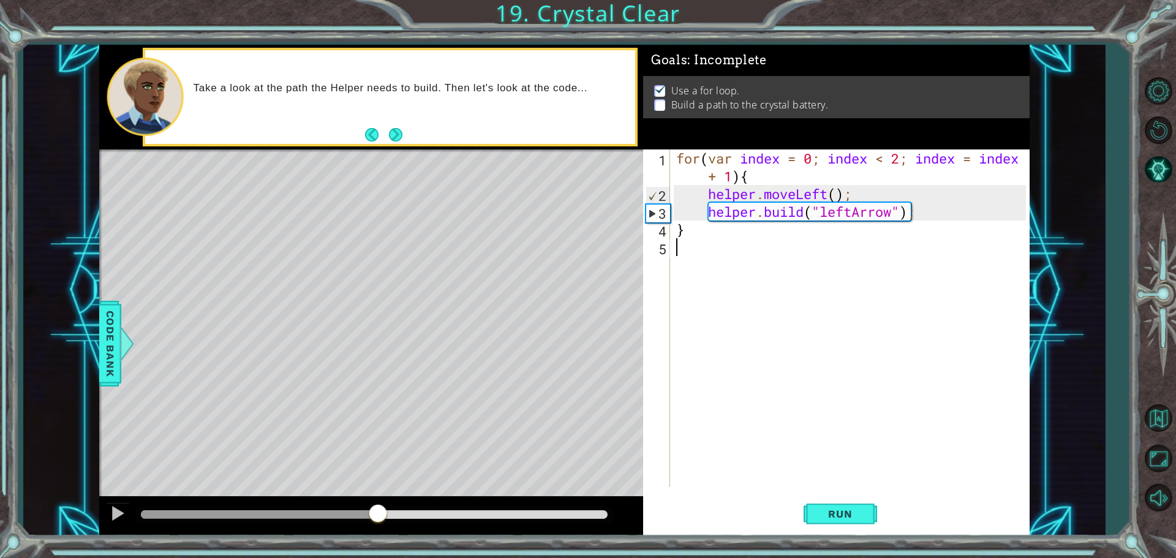
drag, startPoint x: 208, startPoint y: 518, endPoint x: 381, endPoint y: 508, distance: 172.5
click at [381, 508] on div at bounding box center [378, 515] width 22 height 22
click at [884, 237] on div "for ( var index = 0 ; index < 2 ; index = index + 1 ) { helper . moveLeft ( ) ;…" at bounding box center [853, 345] width 358 height 391
click at [900, 163] on div "for ( var index = 0 ; index < 2 ; index = index + 1 ) { helper . moveLeft ( ) ;…" at bounding box center [853, 345] width 358 height 391
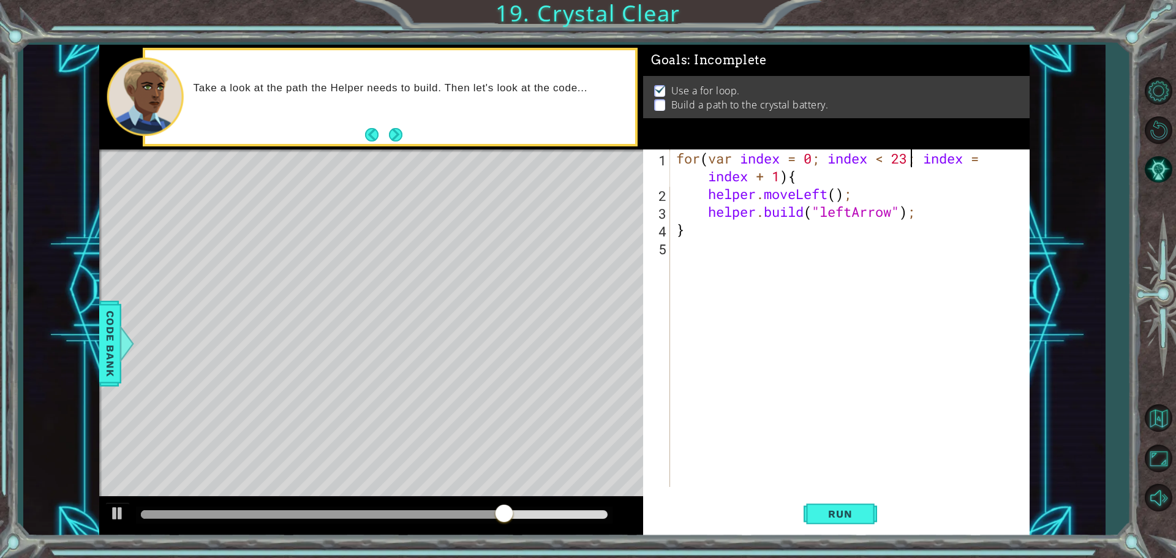
scroll to position [0, 10]
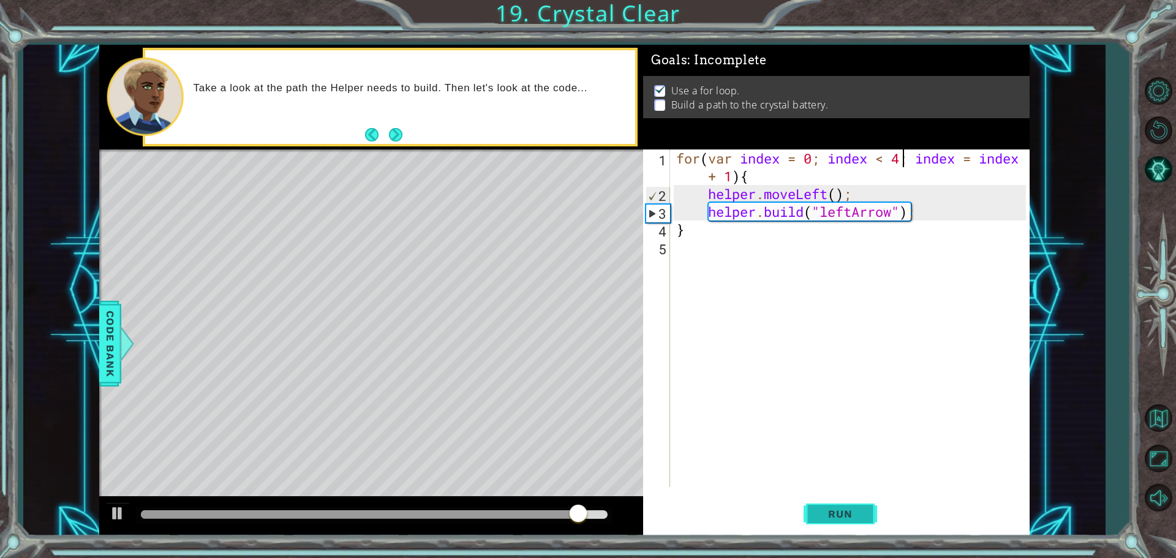
type textarea "for(var index = 0; index < 4; index = index + 1){"
click at [857, 510] on span "Run" at bounding box center [840, 514] width 48 height 12
click at [345, 507] on div at bounding box center [374, 515] width 477 height 17
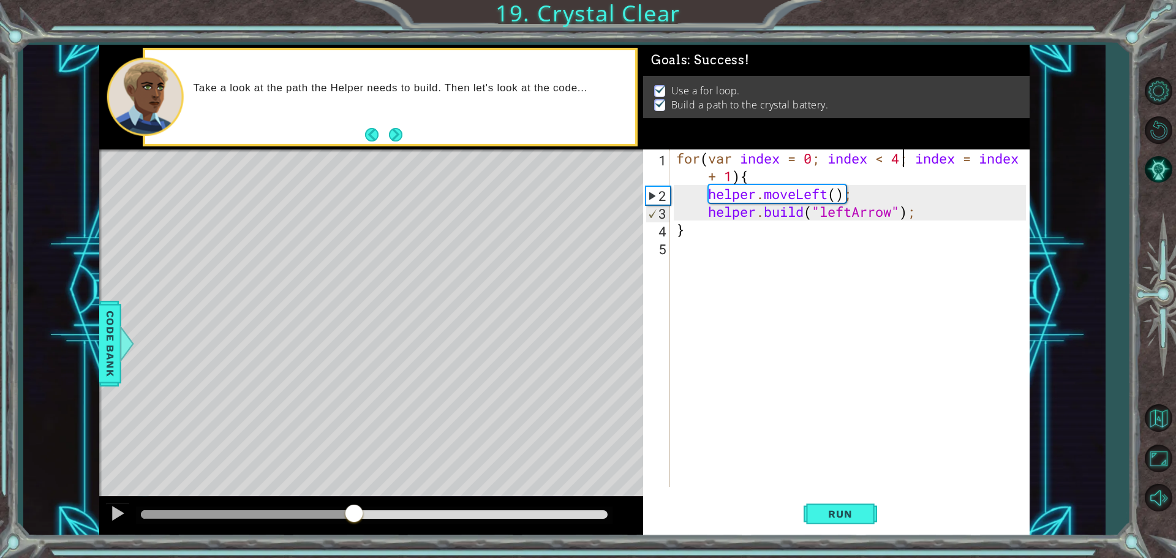
click at [354, 515] on div at bounding box center [374, 514] width 467 height 9
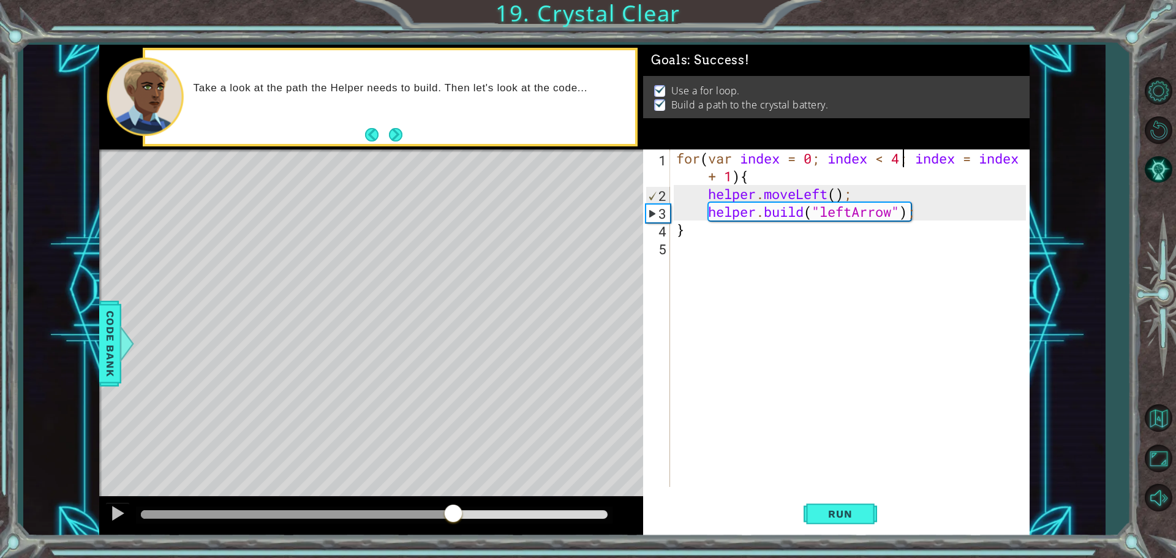
drag, startPoint x: 452, startPoint y: 515, endPoint x: 463, endPoint y: 516, distance: 11.1
click at [452, 515] on div at bounding box center [374, 514] width 467 height 9
click at [525, 517] on div at bounding box center [374, 514] width 467 height 9
drag, startPoint x: 537, startPoint y: 515, endPoint x: 656, endPoint y: 515, distance: 119.5
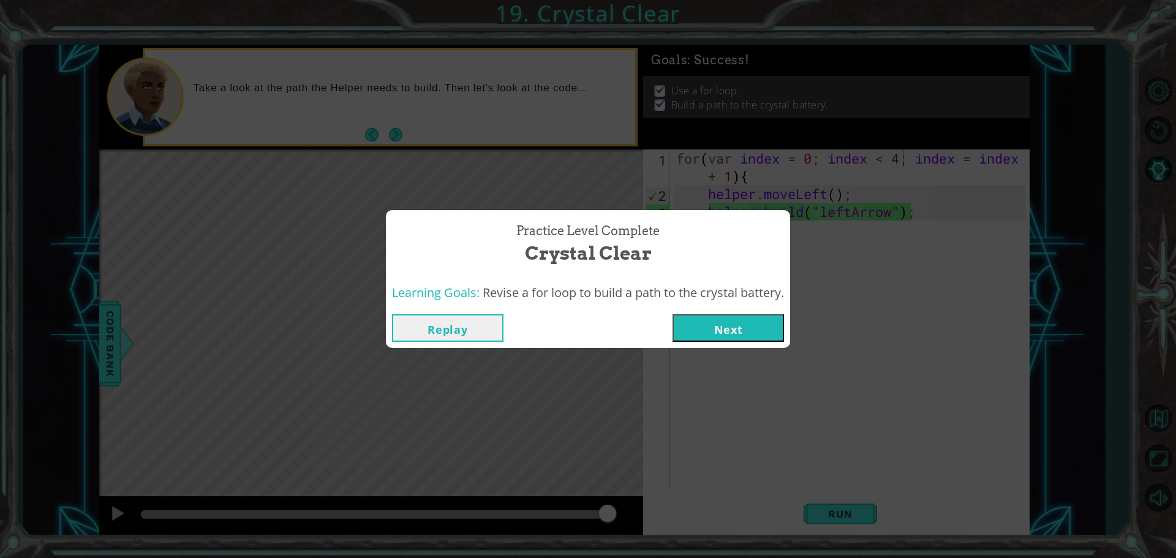
click at [750, 333] on button "Next" at bounding box center [729, 328] width 112 height 28
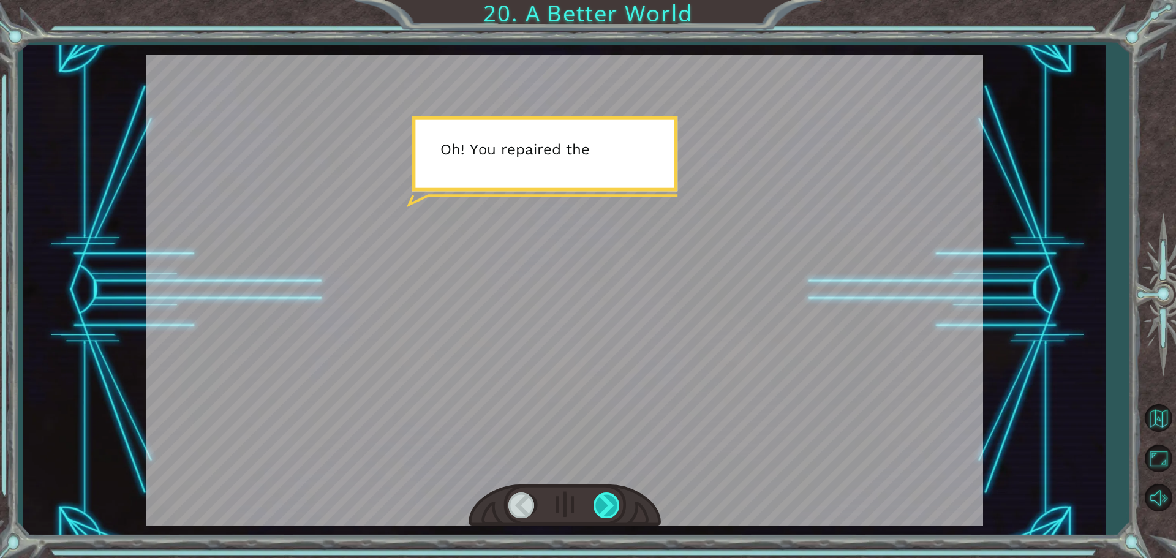
click at [618, 501] on div at bounding box center [608, 505] width 28 height 25
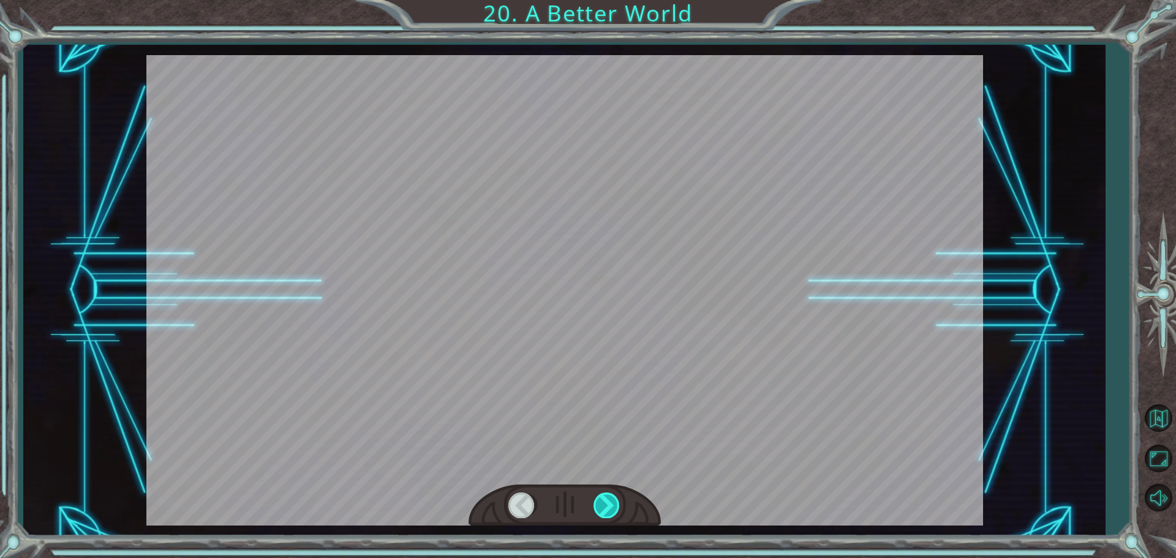
click at [616, 501] on div at bounding box center [608, 505] width 28 height 25
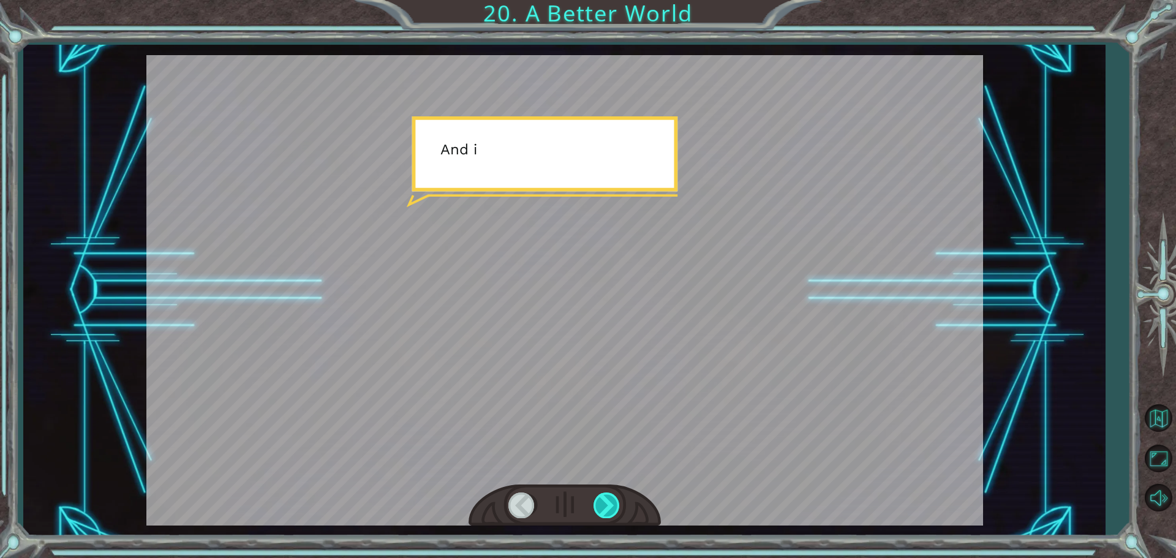
click at [616, 501] on div at bounding box center [608, 505] width 28 height 25
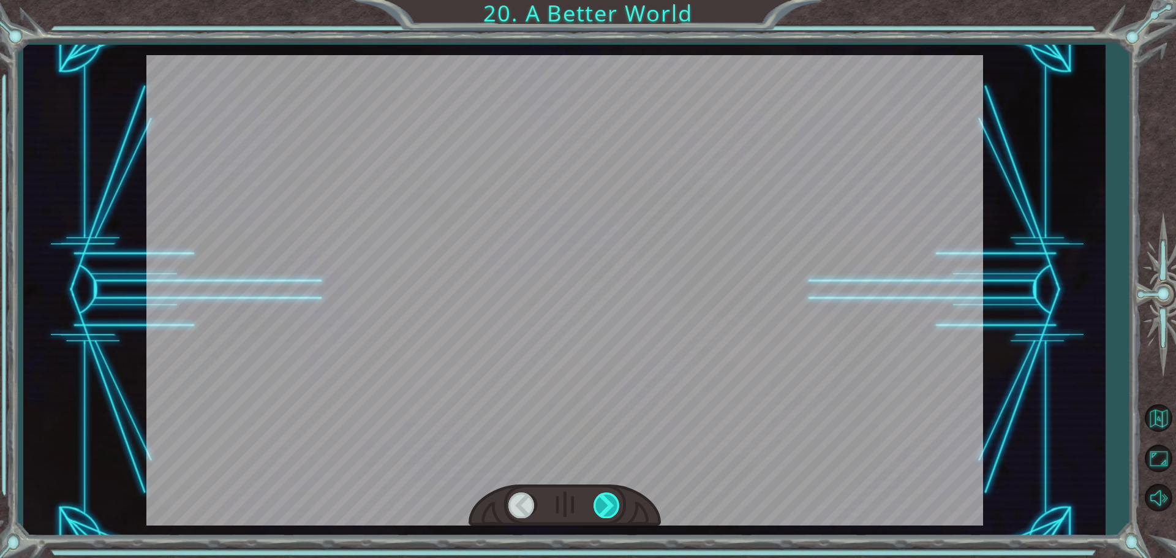
click at [616, 501] on div at bounding box center [608, 505] width 28 height 25
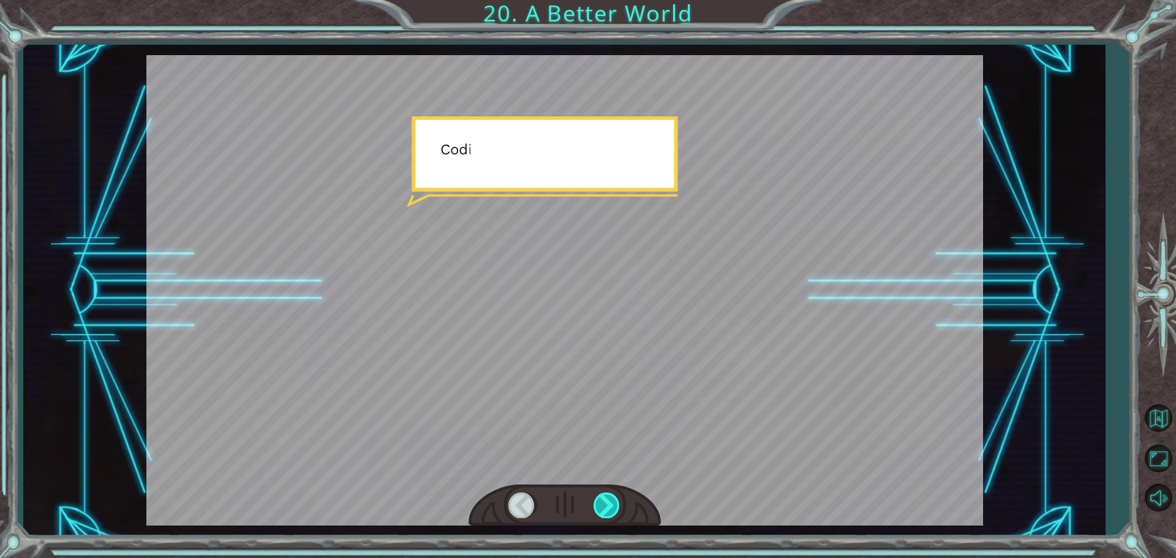
click at [616, 501] on div at bounding box center [608, 505] width 28 height 25
click at [610, 502] on div at bounding box center [608, 505] width 28 height 25
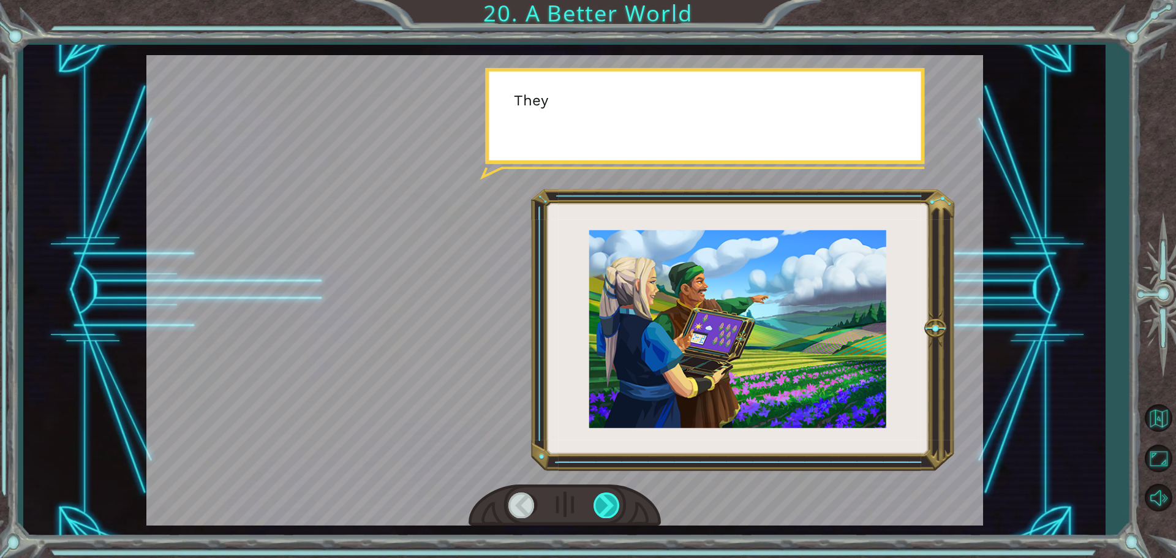
click at [610, 502] on div at bounding box center [608, 505] width 28 height 25
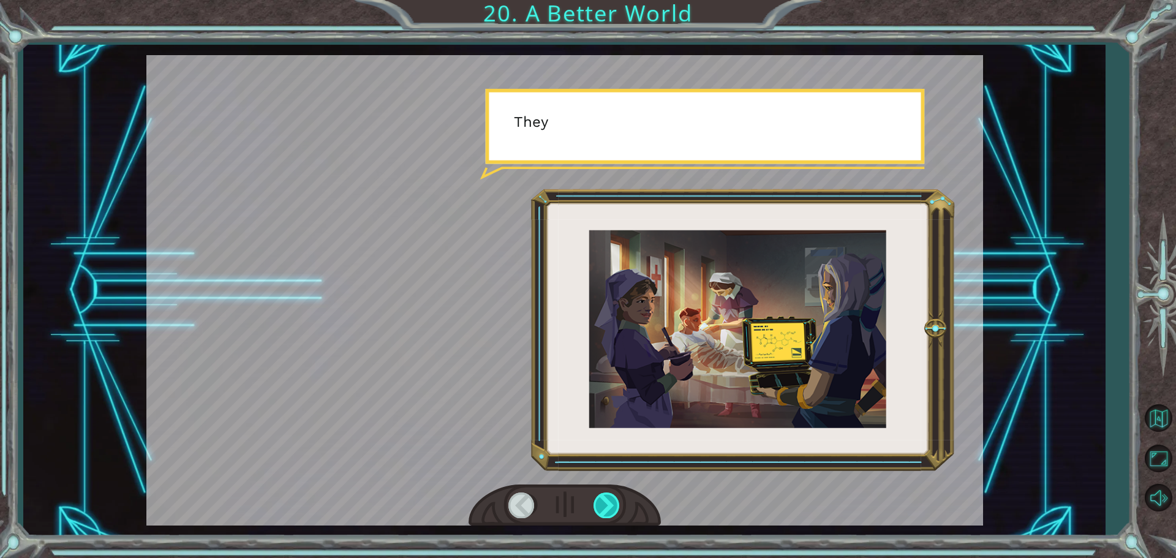
click at [610, 502] on div at bounding box center [608, 505] width 28 height 25
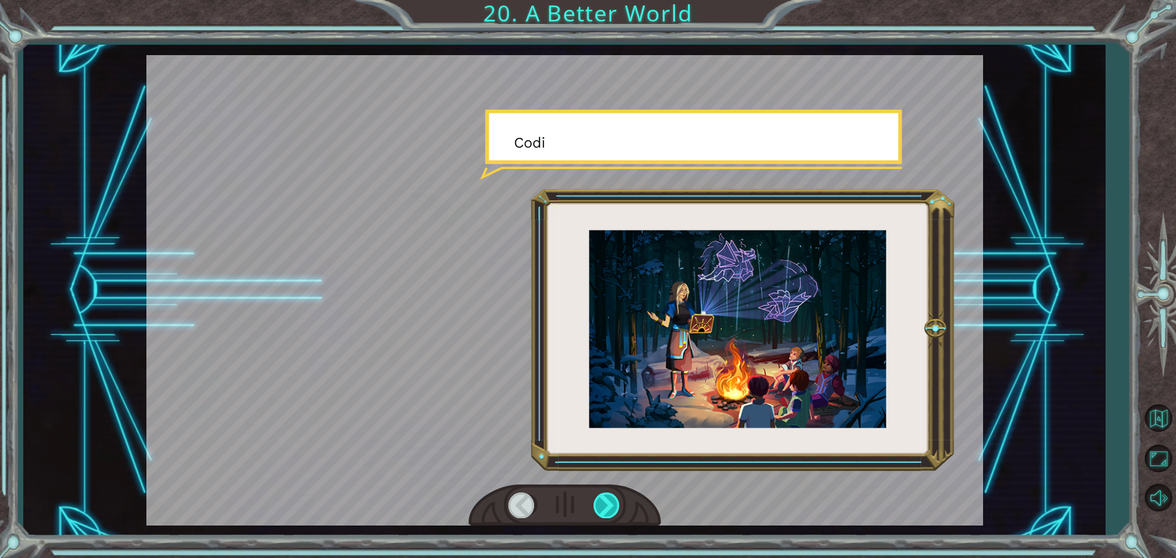
click at [610, 502] on div at bounding box center [608, 505] width 28 height 25
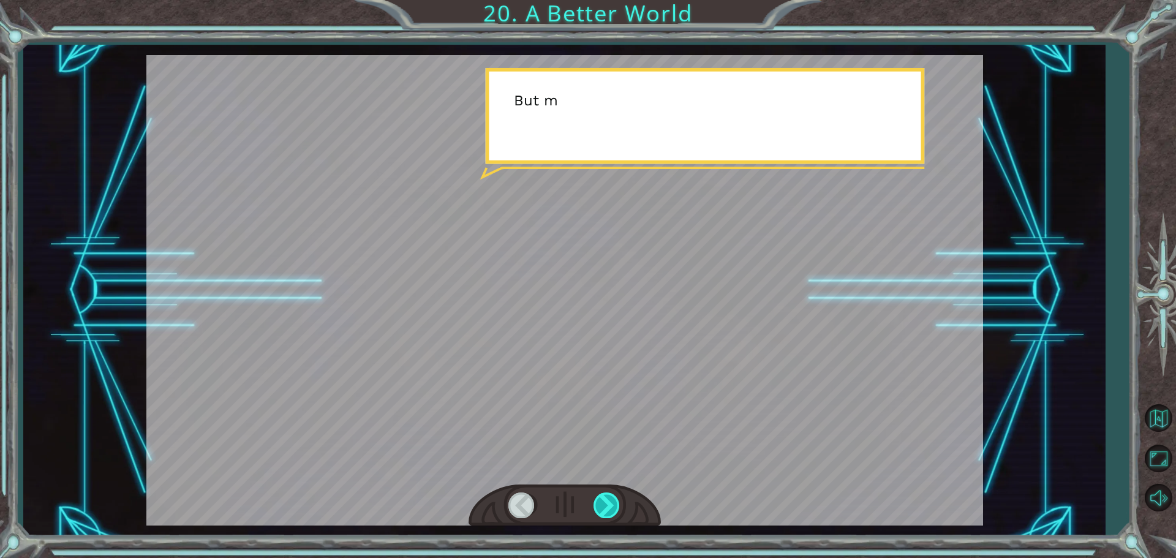
click at [610, 502] on div at bounding box center [608, 505] width 28 height 25
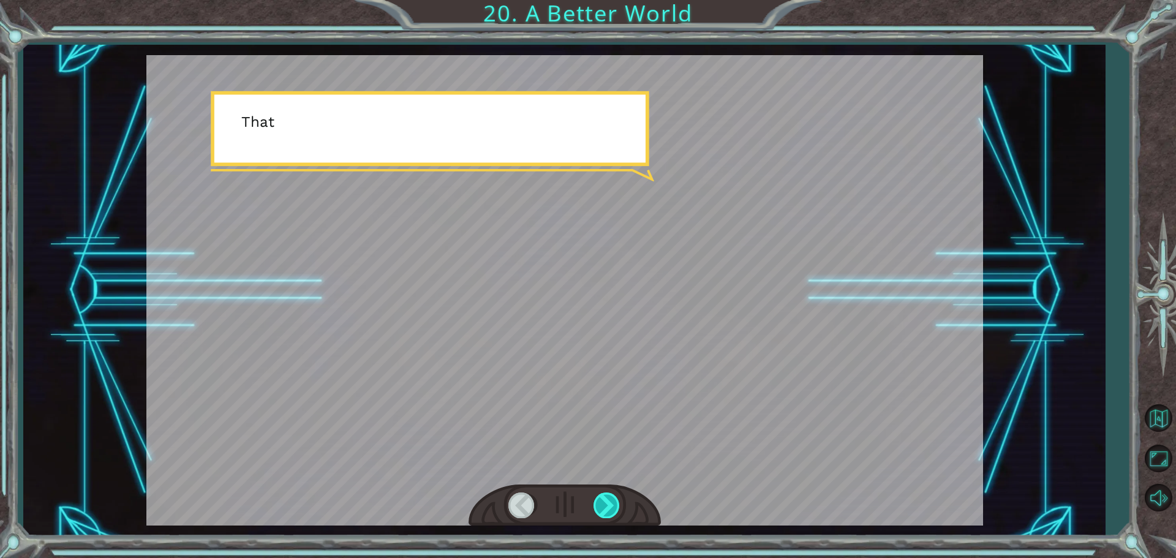
click at [610, 502] on div at bounding box center [608, 505] width 28 height 25
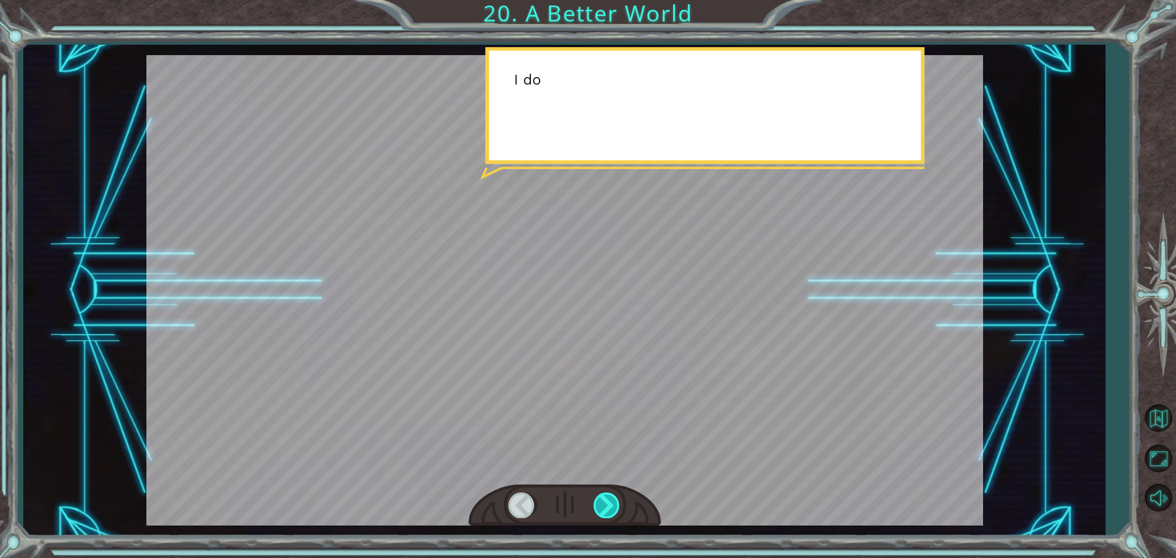
click at [610, 502] on div at bounding box center [608, 505] width 28 height 25
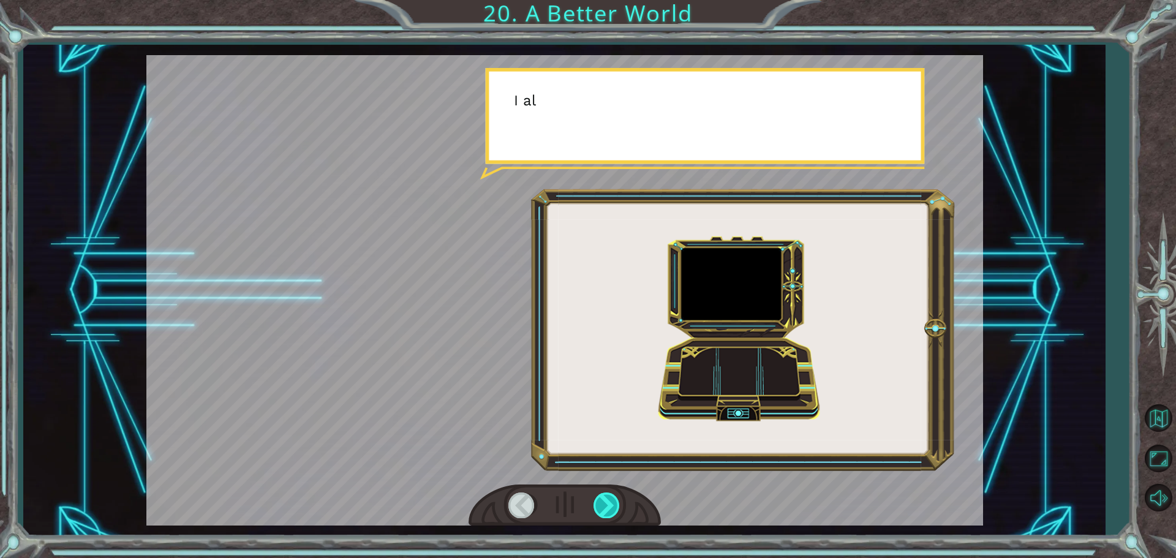
click at [610, 502] on div at bounding box center [608, 505] width 28 height 25
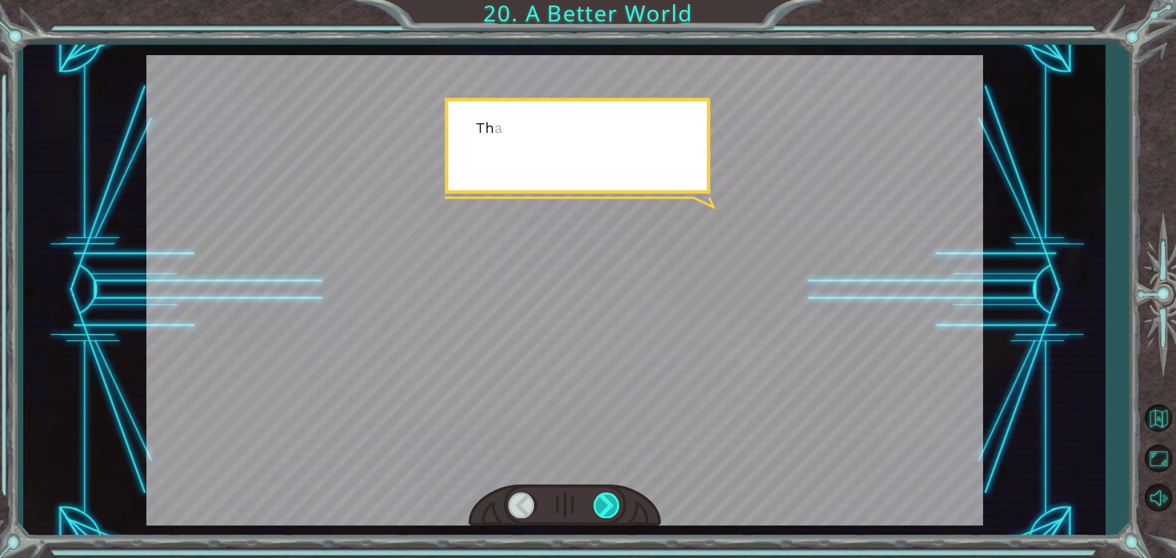
click at [610, 502] on div at bounding box center [608, 505] width 28 height 25
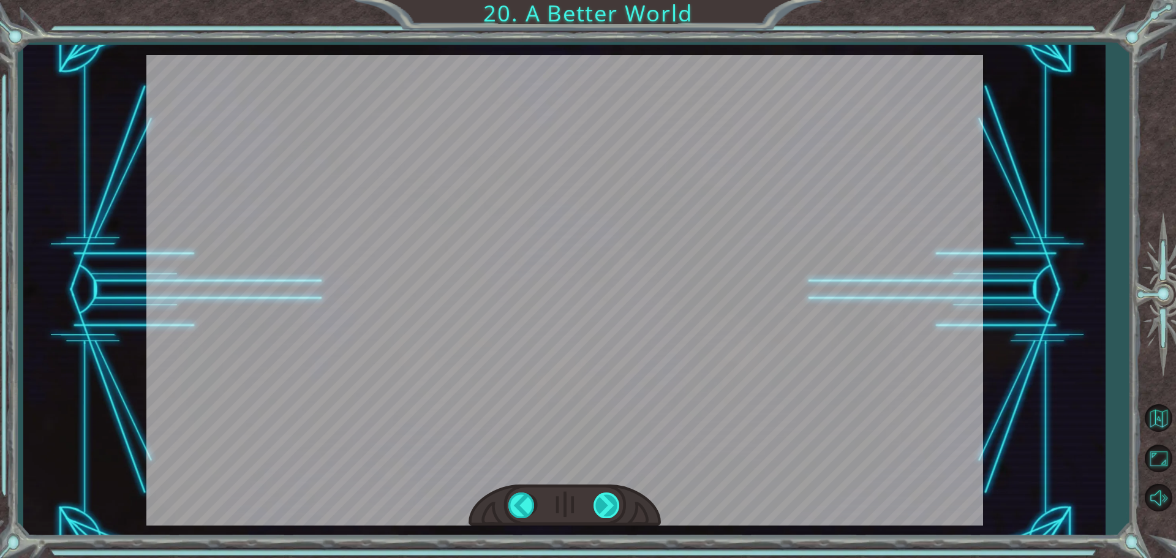
click at [610, 502] on div at bounding box center [608, 505] width 28 height 25
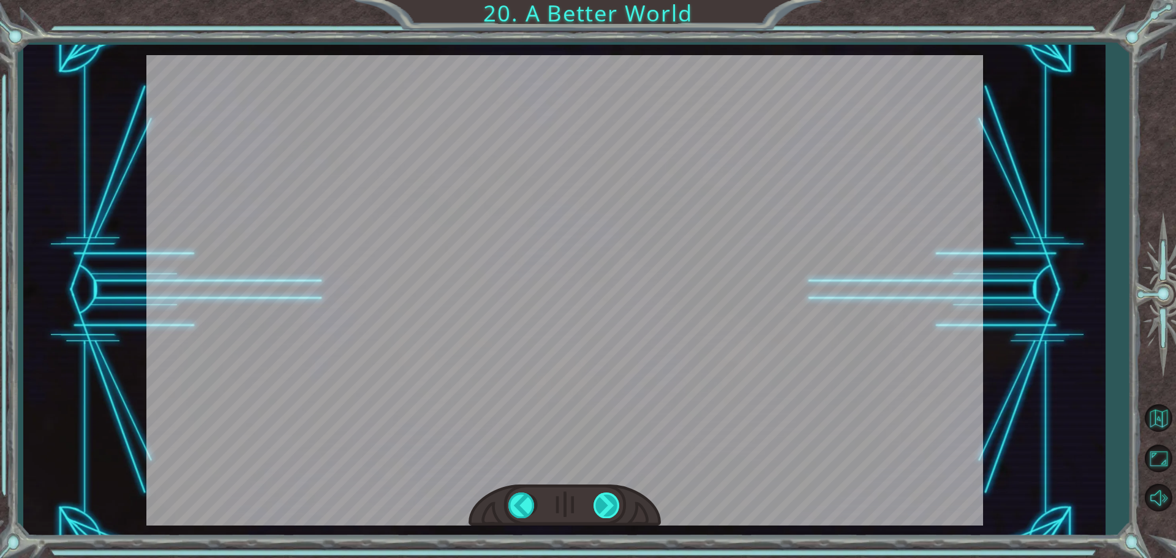
click at [610, 502] on div at bounding box center [608, 505] width 28 height 25
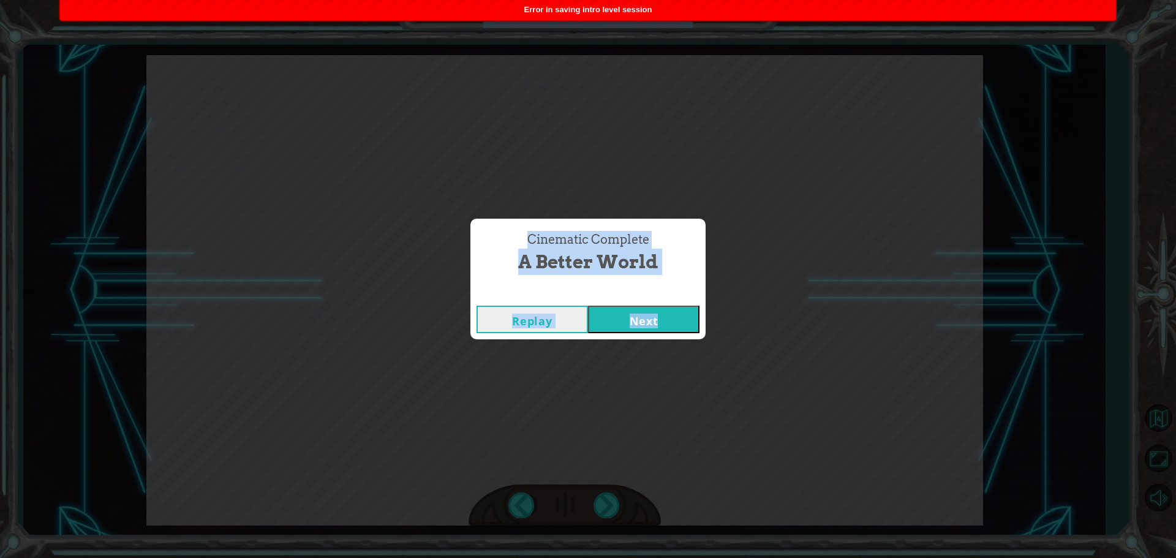
click at [619, 321] on button "Next" at bounding box center [644, 320] width 112 height 28
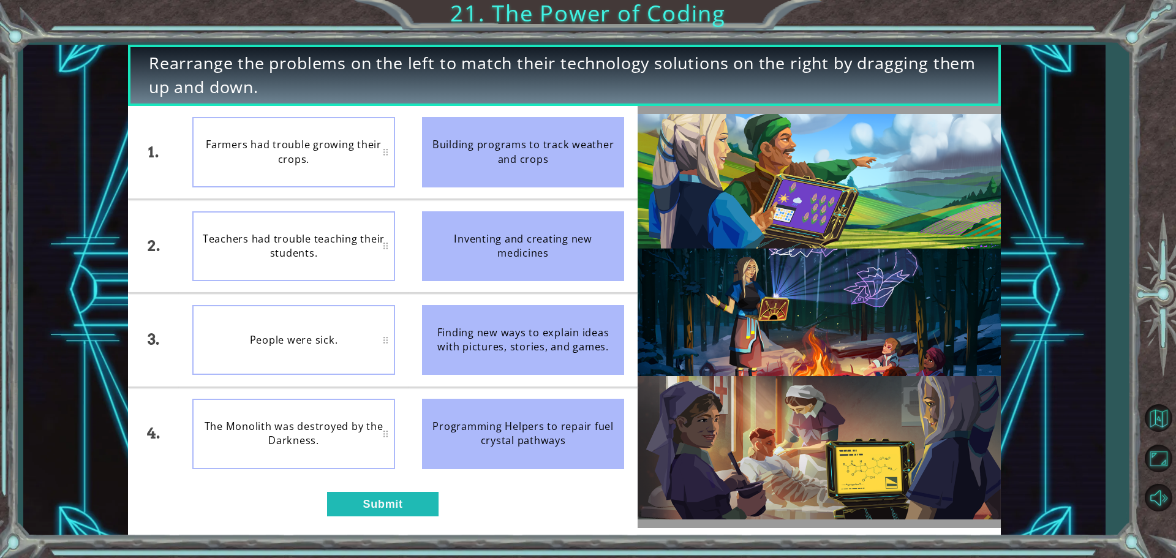
drag, startPoint x: 572, startPoint y: 446, endPoint x: 453, endPoint y: 426, distance: 120.5
click at [453, 426] on div "Programming Helpers to repair fuel crystal pathways" at bounding box center [523, 434] width 203 height 70
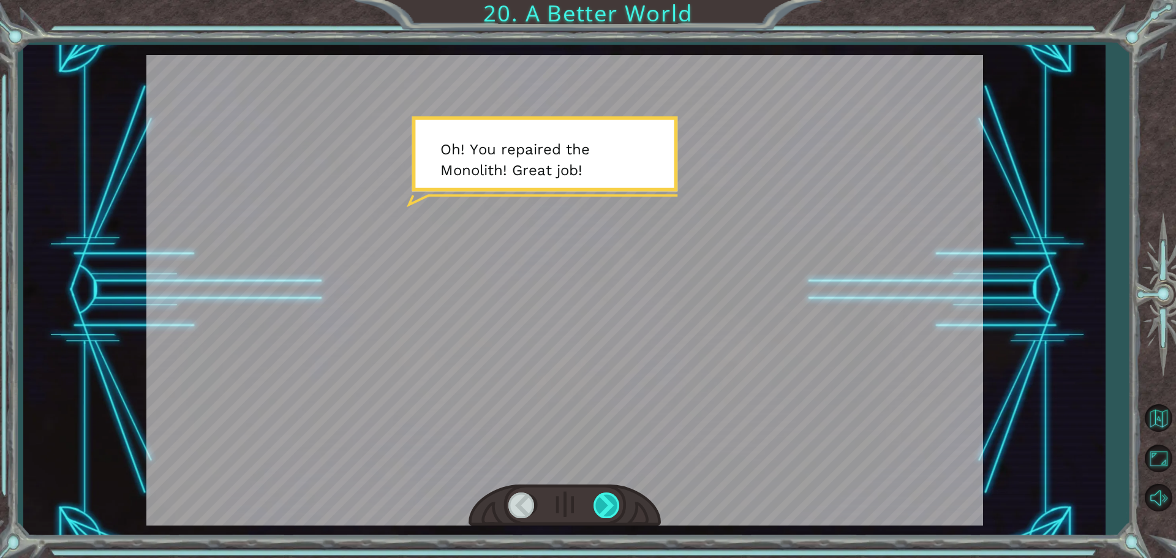
click at [610, 513] on div at bounding box center [608, 505] width 28 height 25
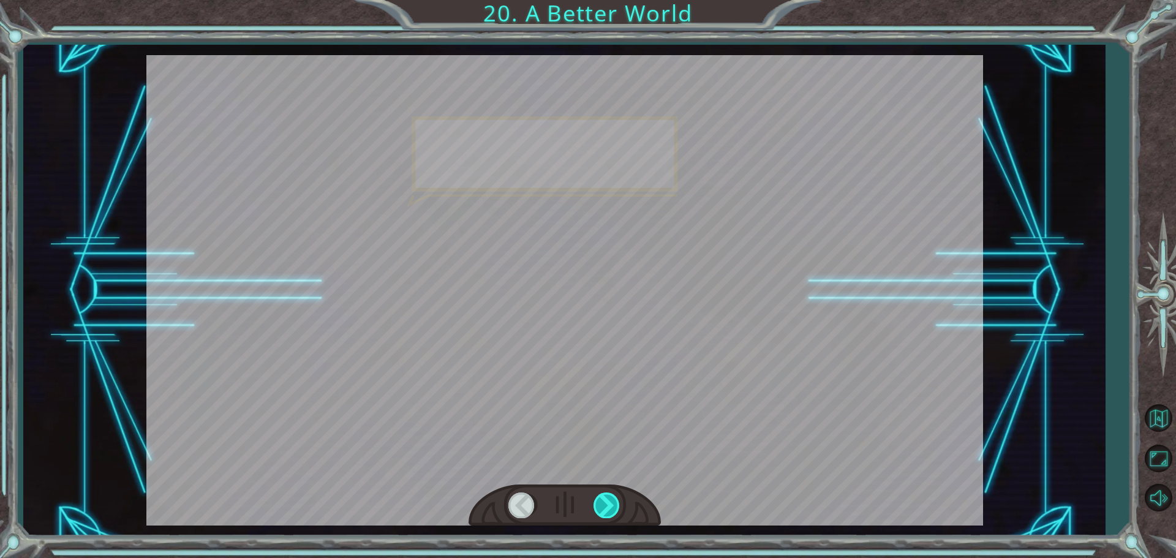
click at [610, 513] on div at bounding box center [608, 505] width 28 height 25
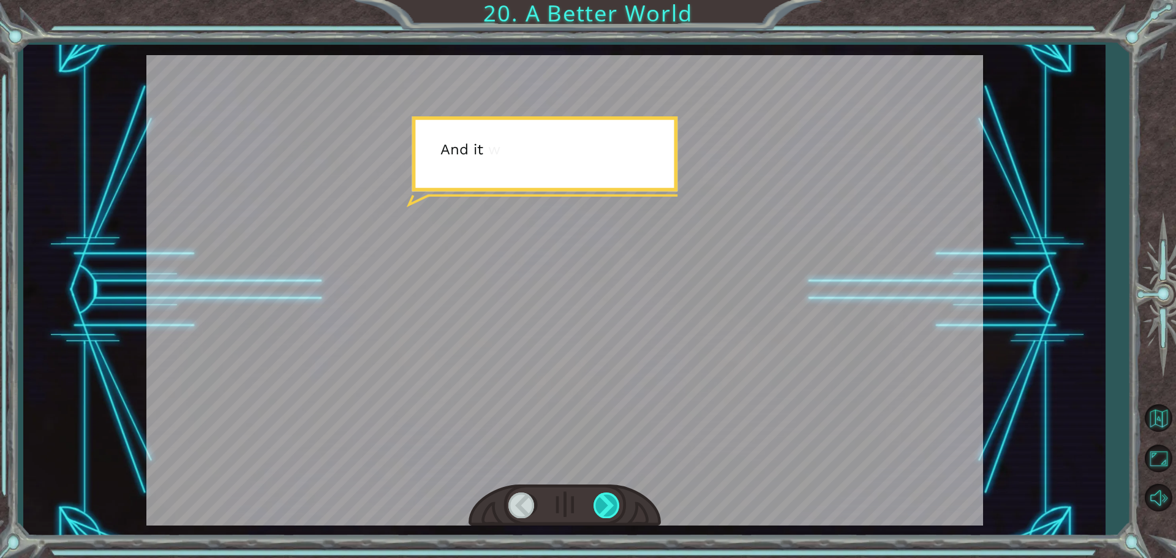
click at [610, 513] on div at bounding box center [608, 505] width 28 height 25
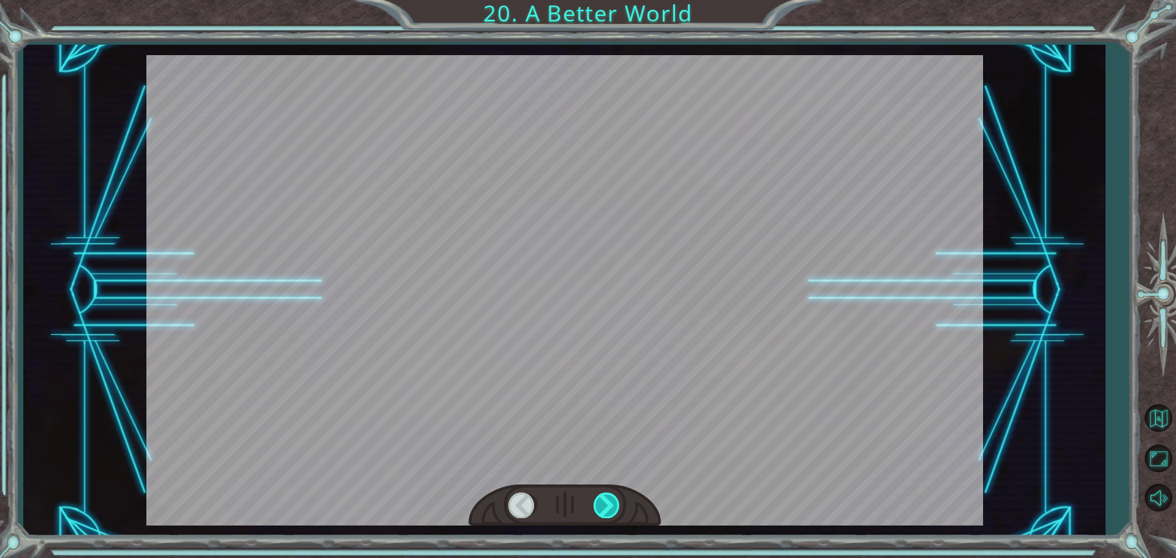
click at [610, 513] on div at bounding box center [608, 505] width 28 height 25
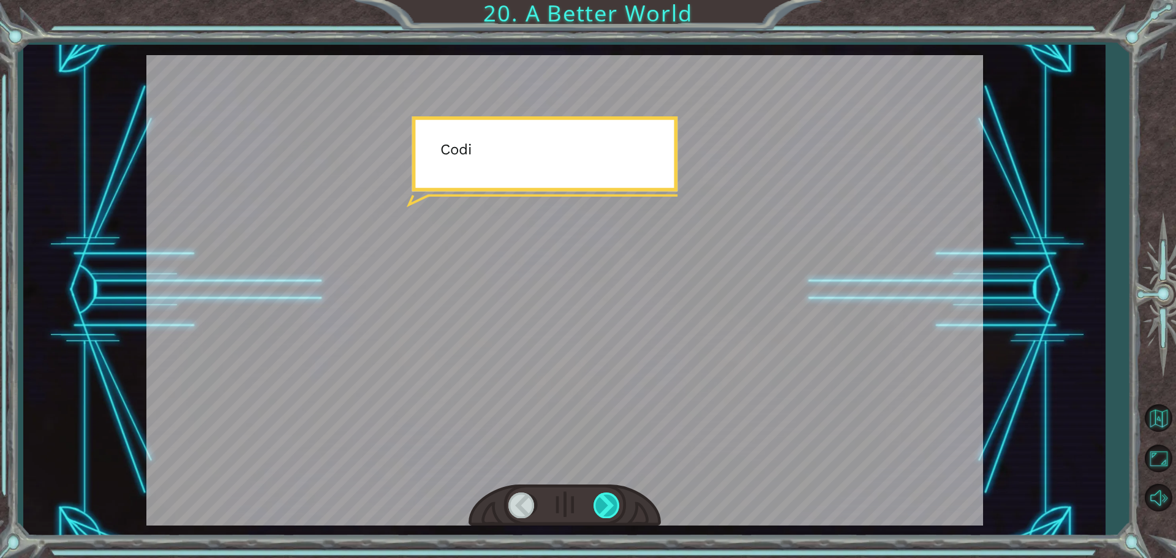
click at [610, 513] on div at bounding box center [608, 505] width 28 height 25
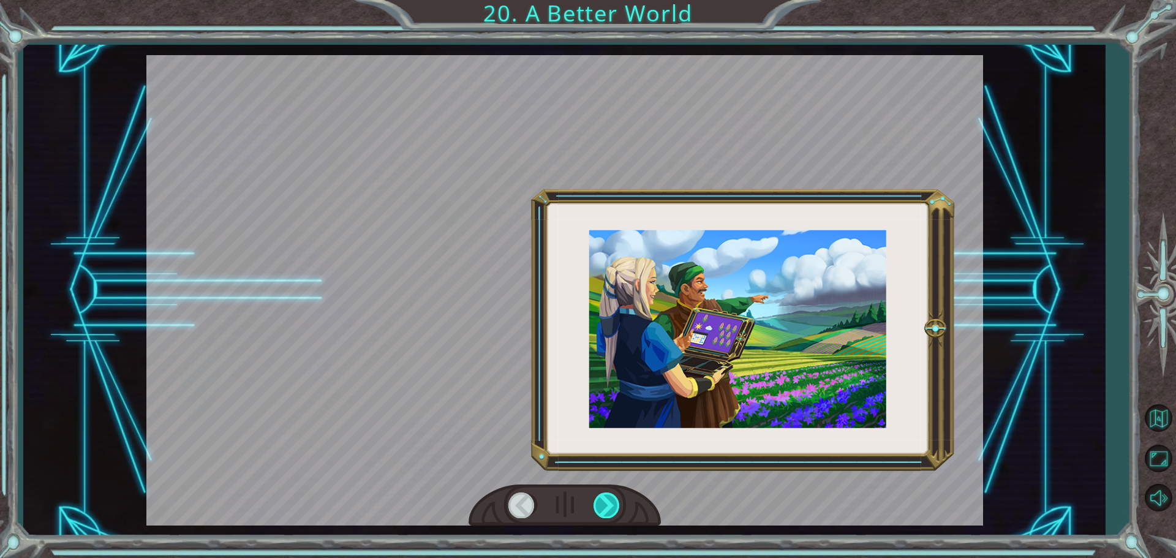
click at [610, 513] on div at bounding box center [608, 505] width 28 height 25
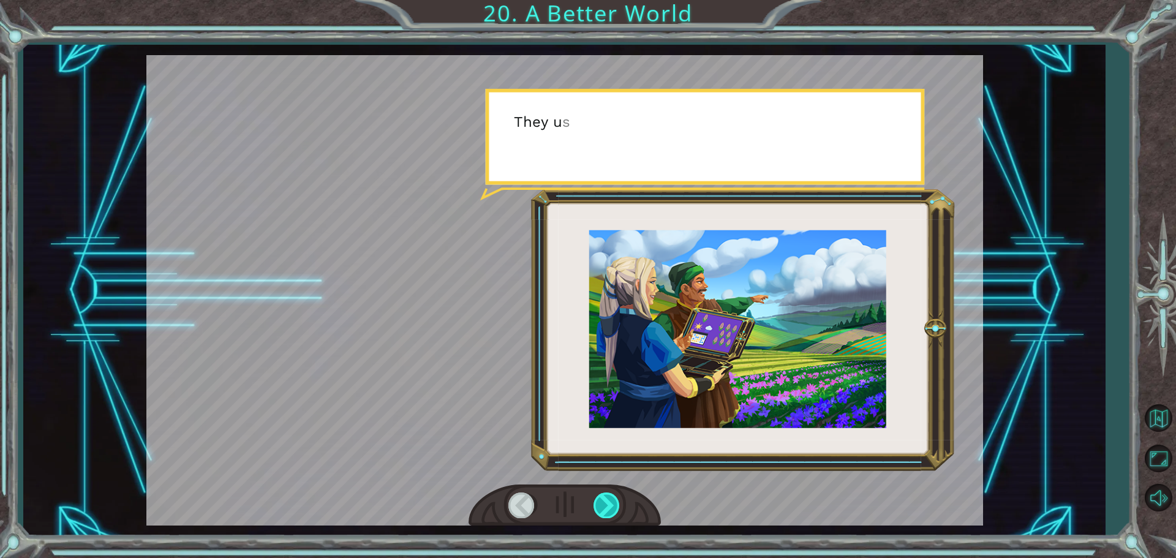
click at [610, 513] on div at bounding box center [608, 505] width 28 height 25
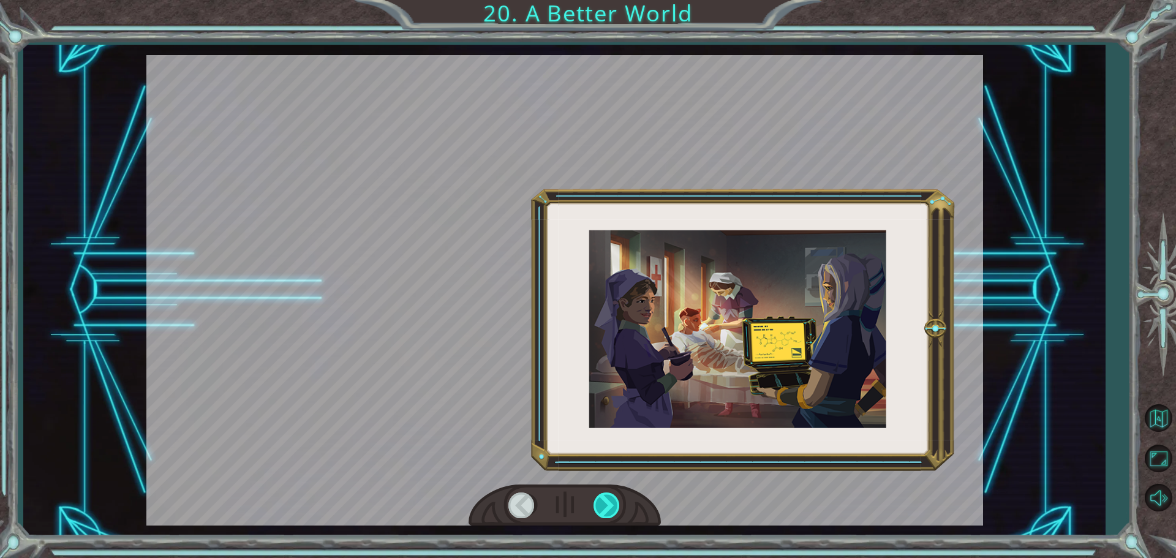
click at [610, 513] on div at bounding box center [608, 505] width 28 height 25
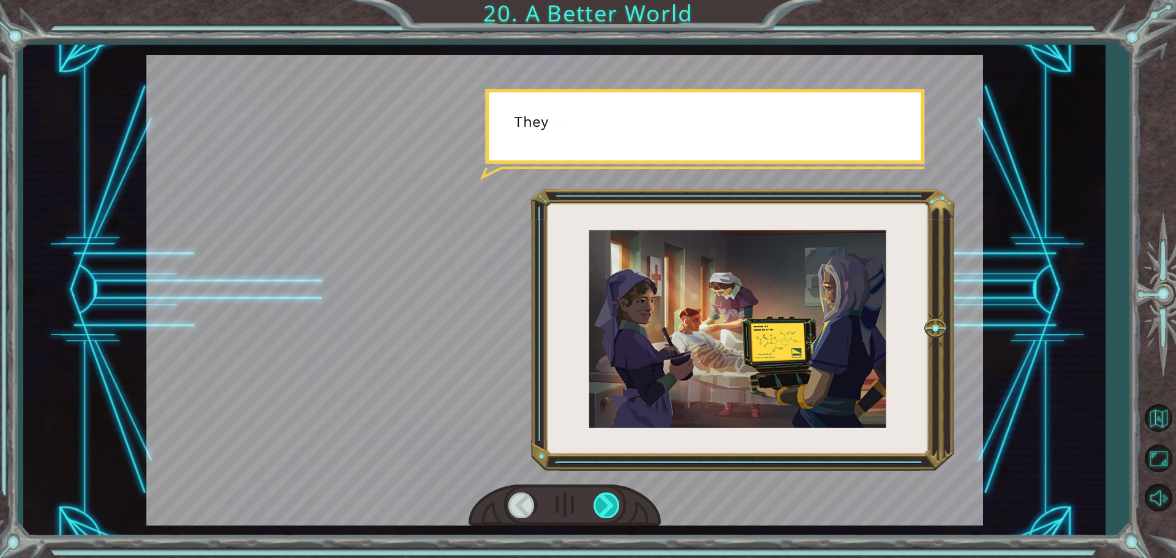
click at [610, 513] on div at bounding box center [608, 505] width 28 height 25
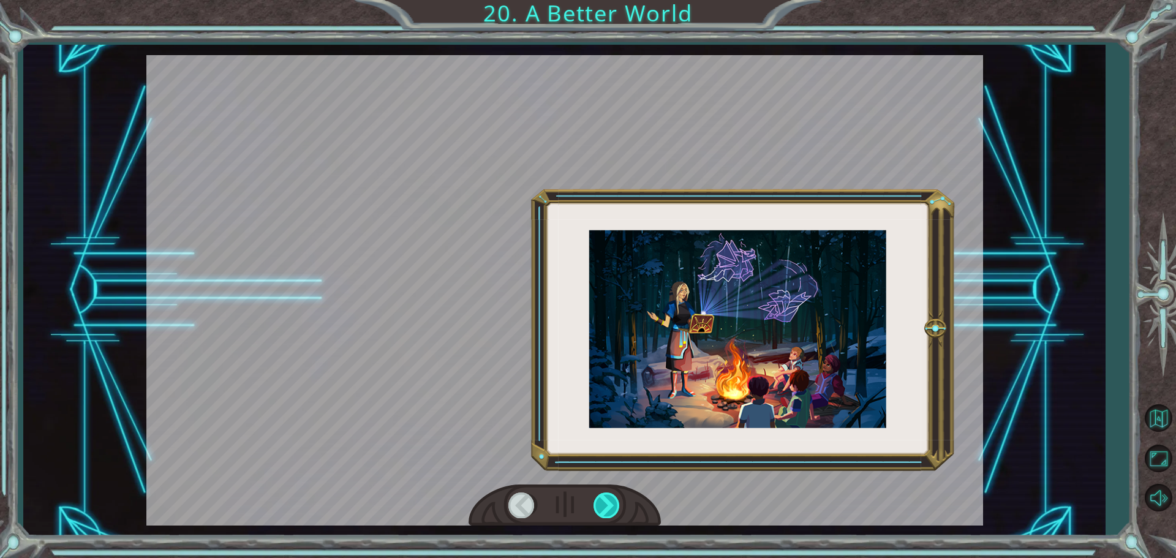
click at [610, 513] on div at bounding box center [608, 505] width 28 height 25
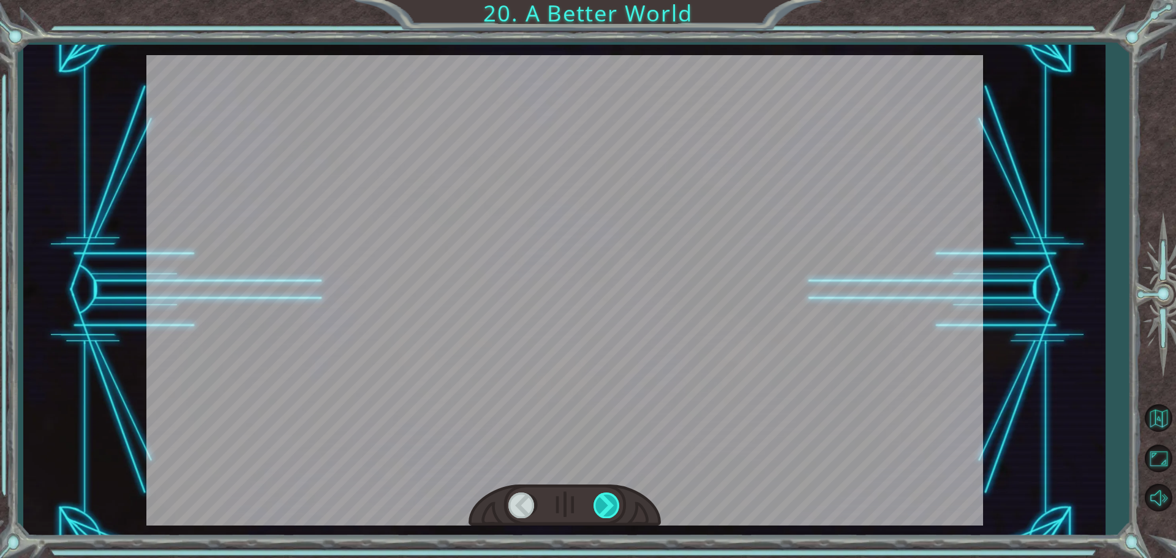
click at [610, 513] on div at bounding box center [608, 505] width 28 height 25
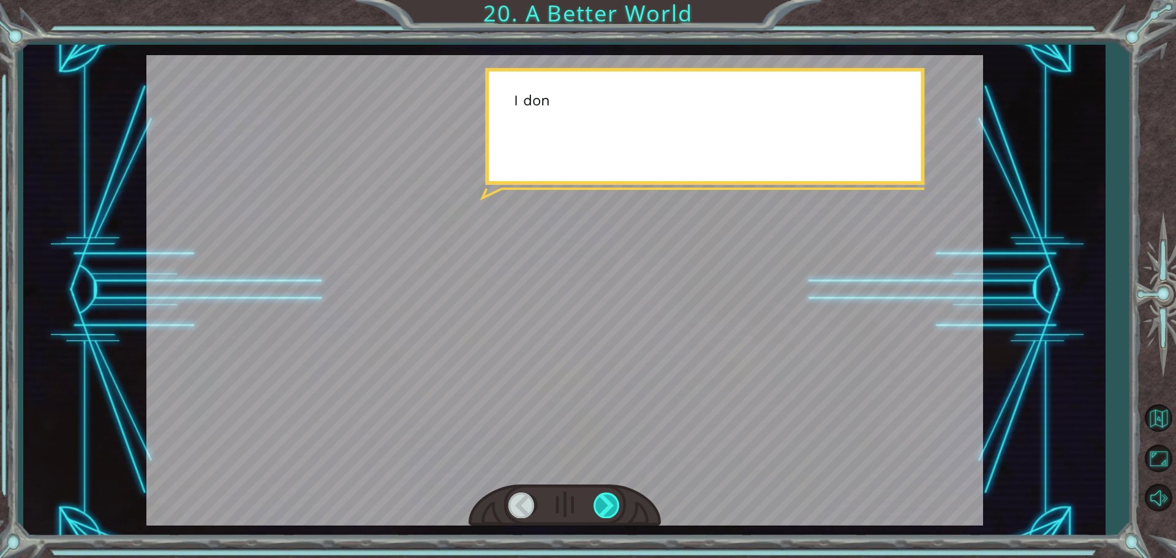
click at [610, 513] on div at bounding box center [608, 505] width 28 height 25
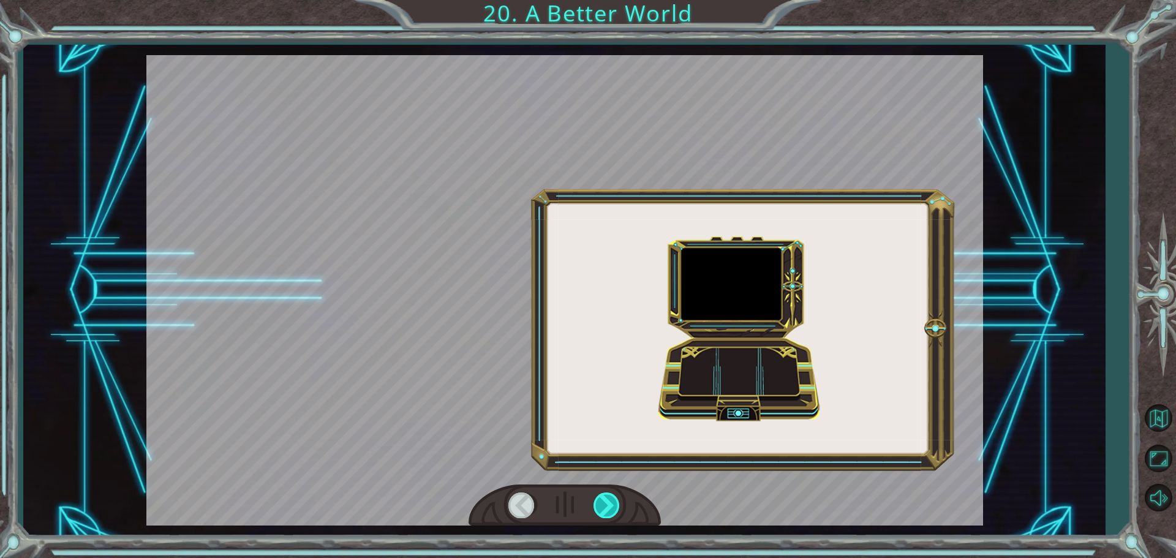
click at [610, 513] on div at bounding box center [608, 505] width 28 height 25
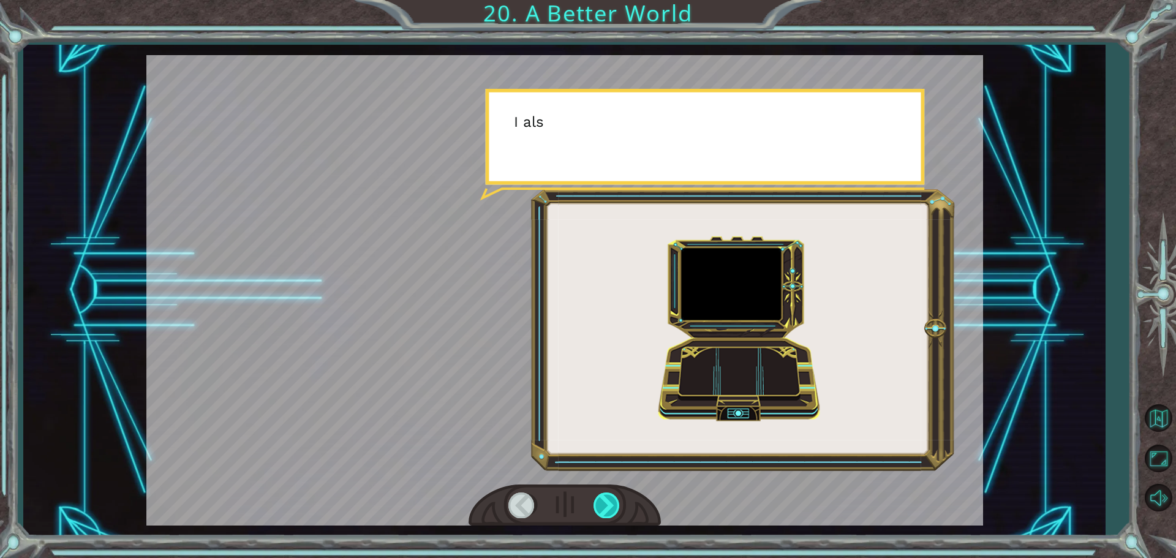
click at [610, 513] on div at bounding box center [608, 505] width 28 height 25
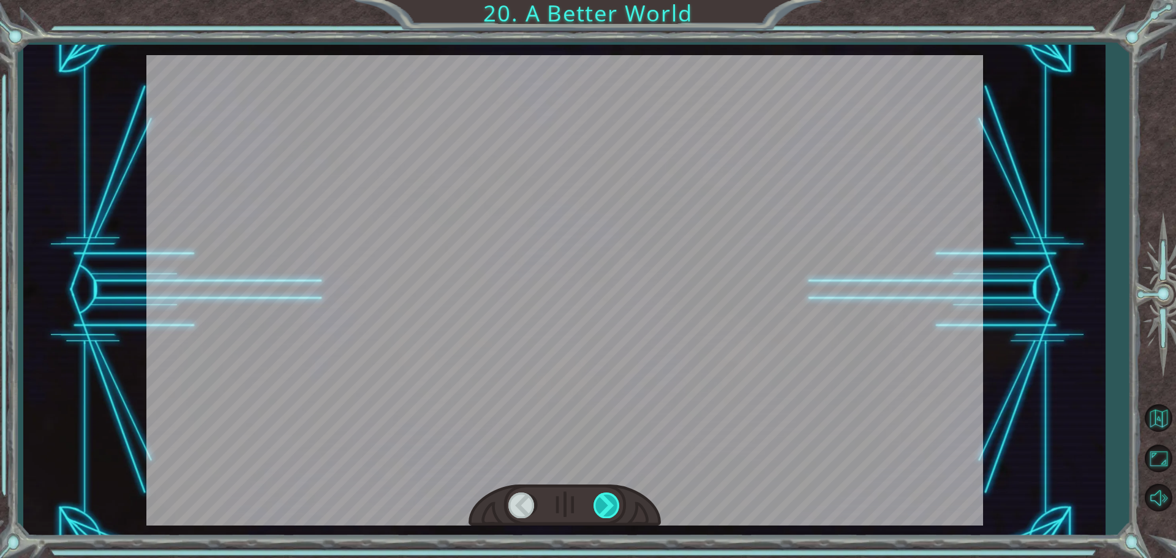
click at [610, 513] on div at bounding box center [608, 505] width 28 height 25
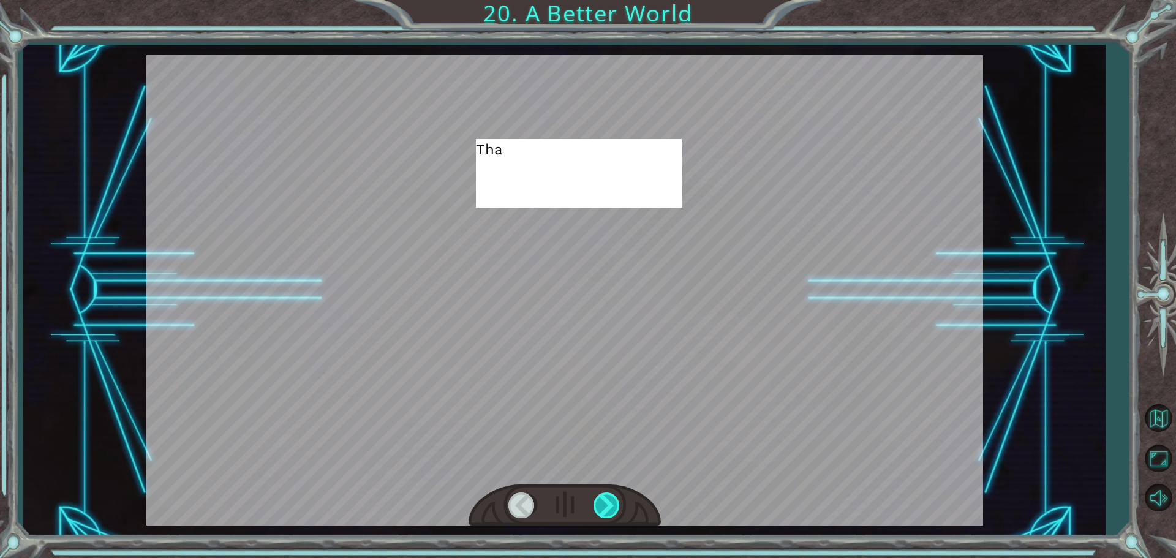
click at [610, 513] on div at bounding box center [608, 505] width 28 height 25
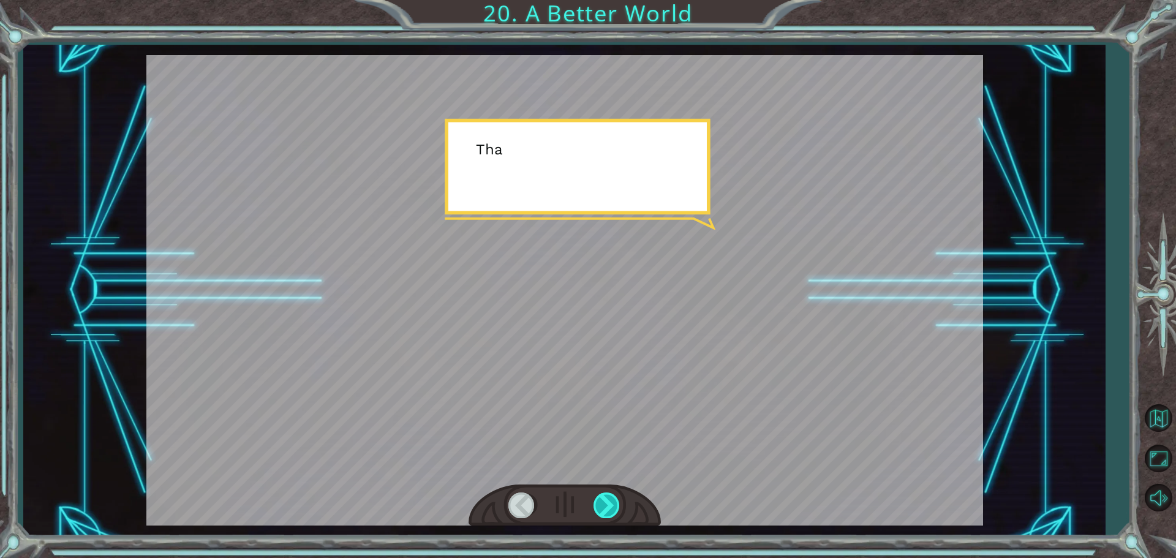
click at [610, 513] on div at bounding box center [608, 505] width 28 height 25
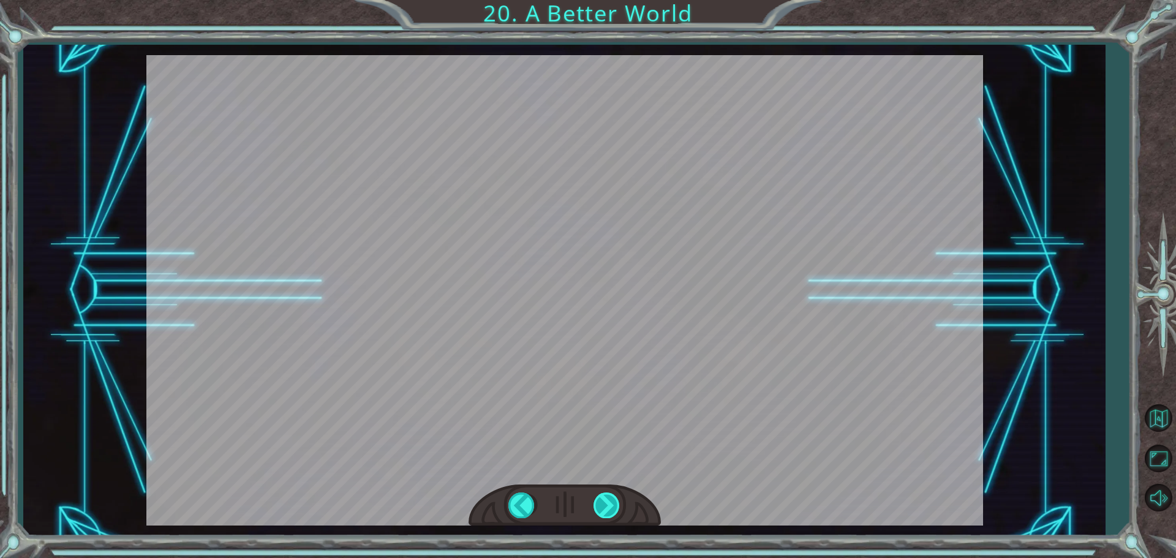
click at [610, 513] on div at bounding box center [608, 505] width 28 height 25
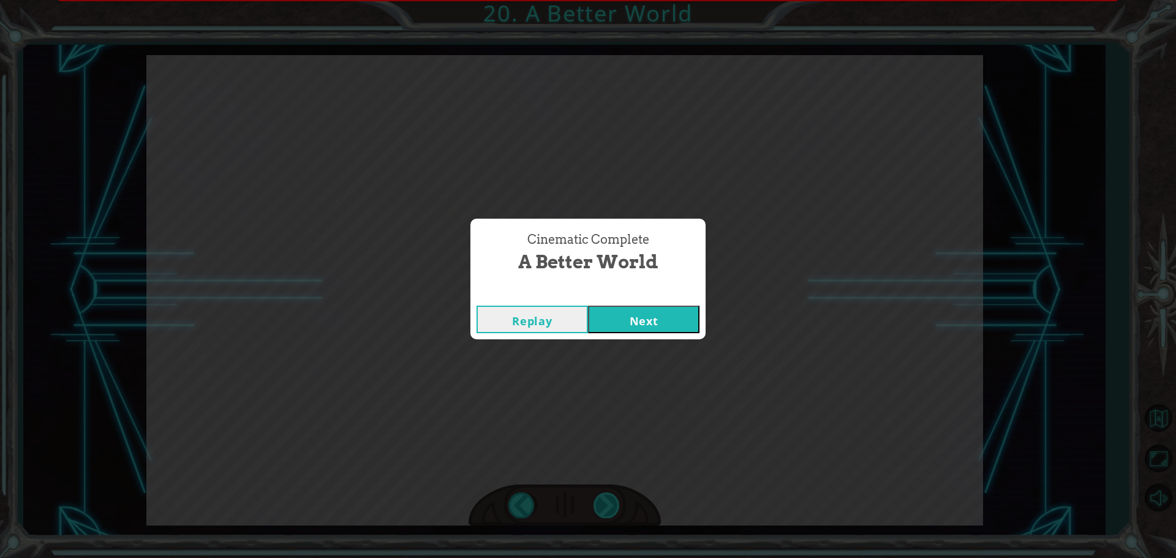
click at [609, 506] on div "Cinematic Complete A Better World Replay Next" at bounding box center [588, 279] width 1176 height 558
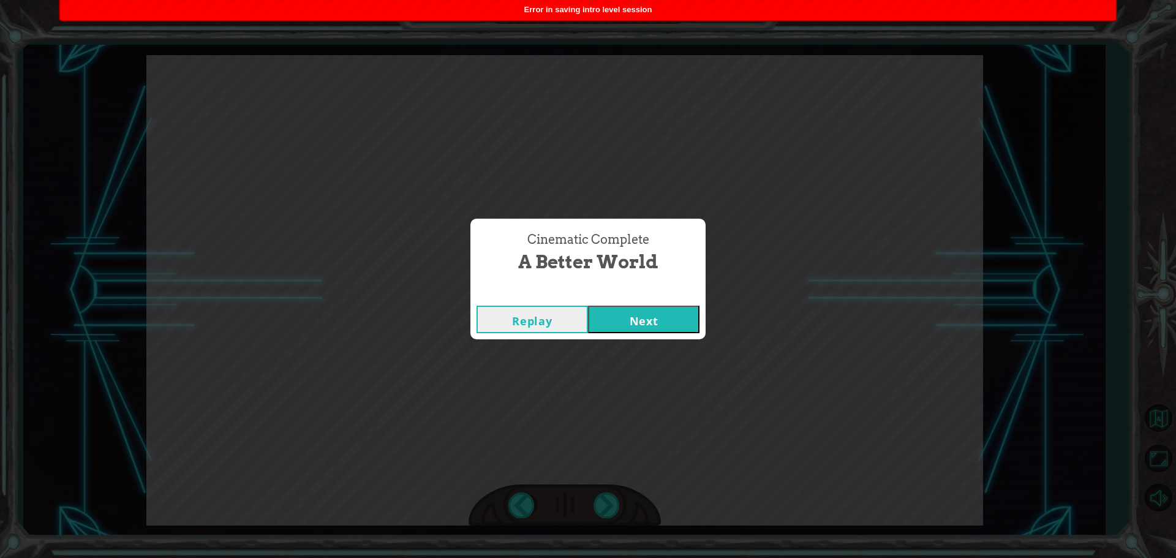
click at [646, 323] on button "Next" at bounding box center [644, 320] width 112 height 28
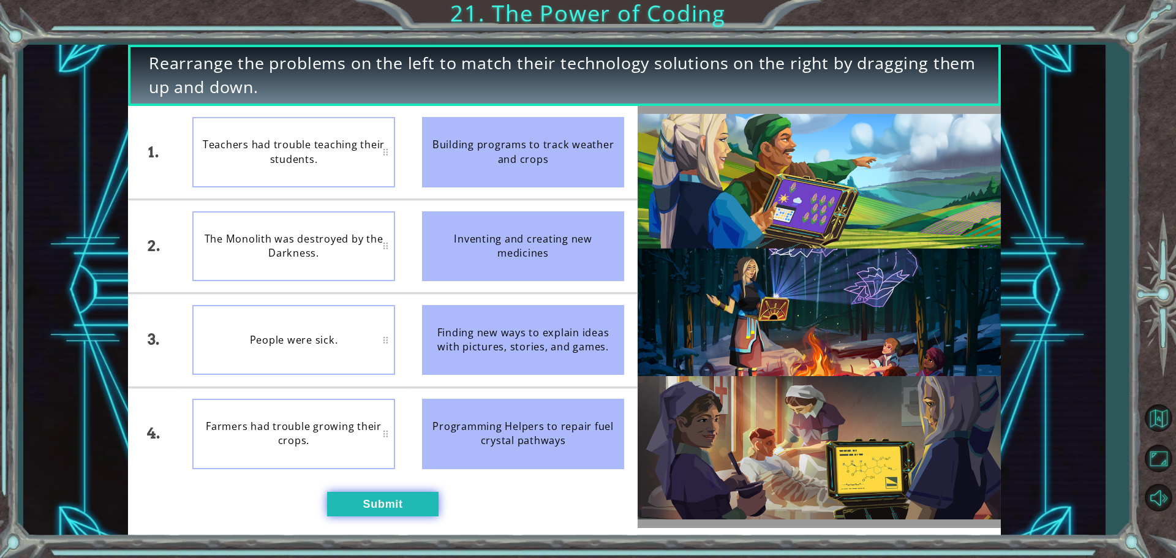
click at [388, 509] on button "Submit" at bounding box center [383, 504] width 112 height 25
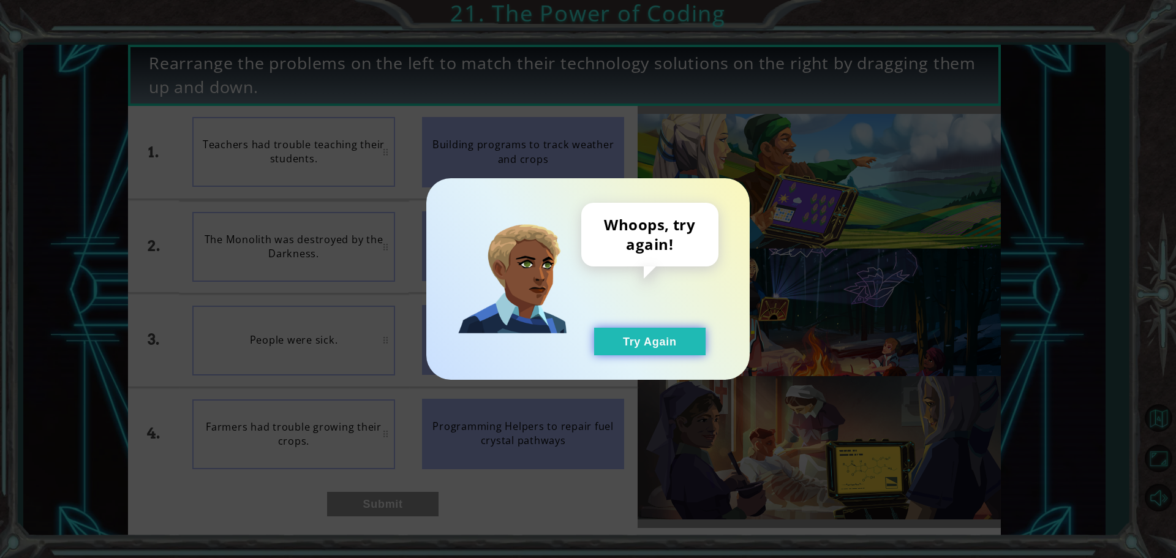
click at [676, 336] on button "Try Again" at bounding box center [650, 342] width 112 height 28
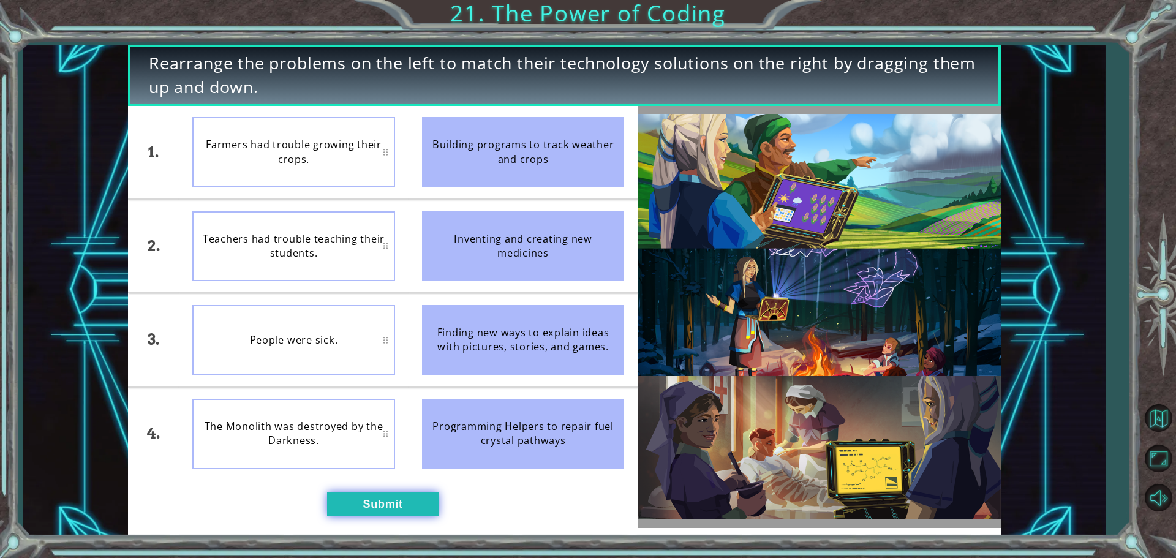
click at [407, 498] on button "Submit" at bounding box center [383, 504] width 112 height 25
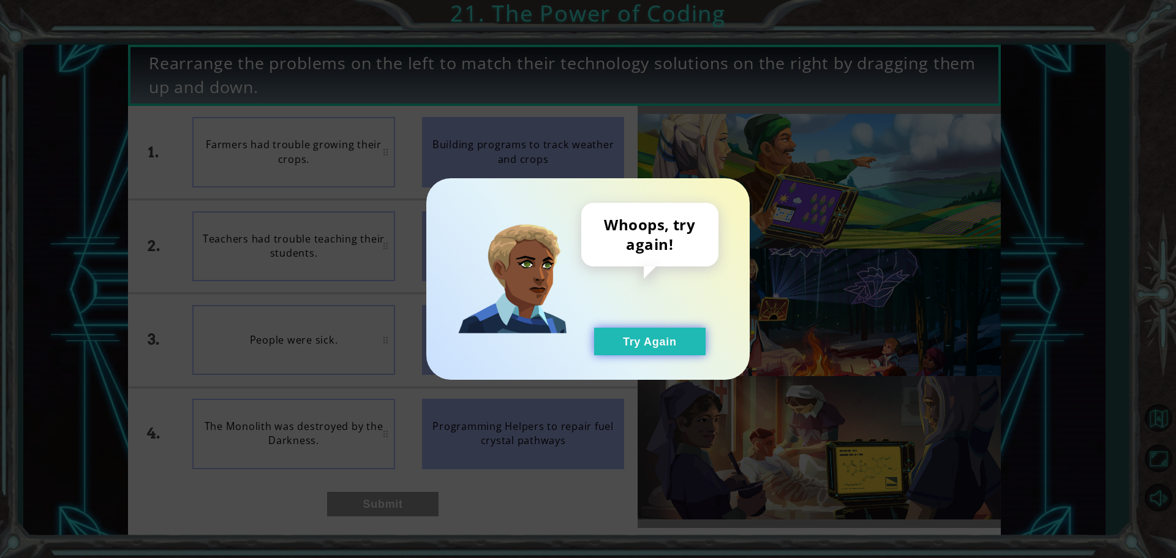
click at [658, 343] on button "Try Again" at bounding box center [650, 342] width 112 height 28
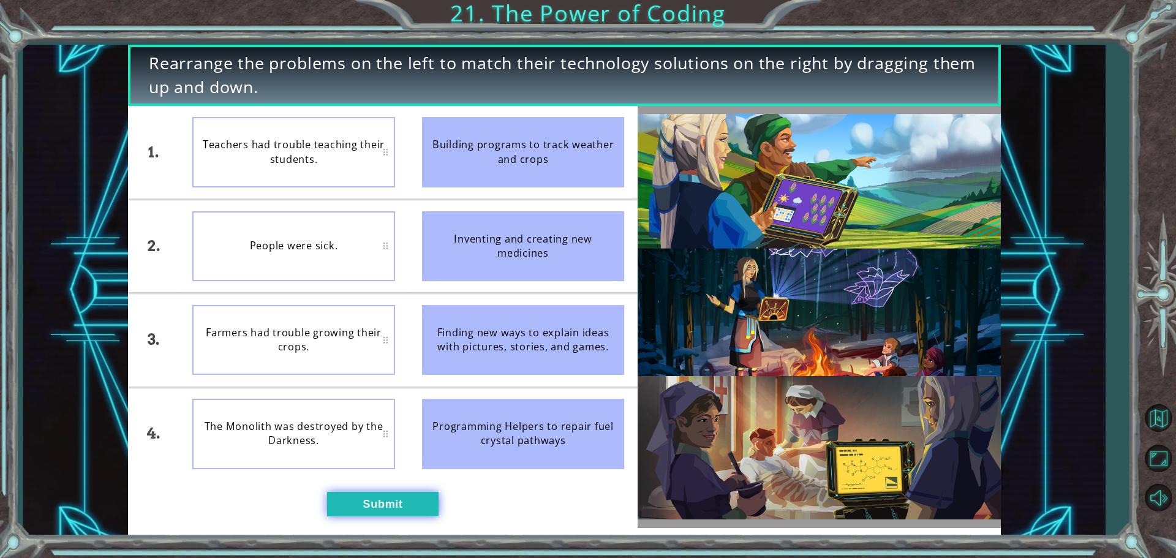
click at [381, 499] on button "Submit" at bounding box center [383, 504] width 112 height 25
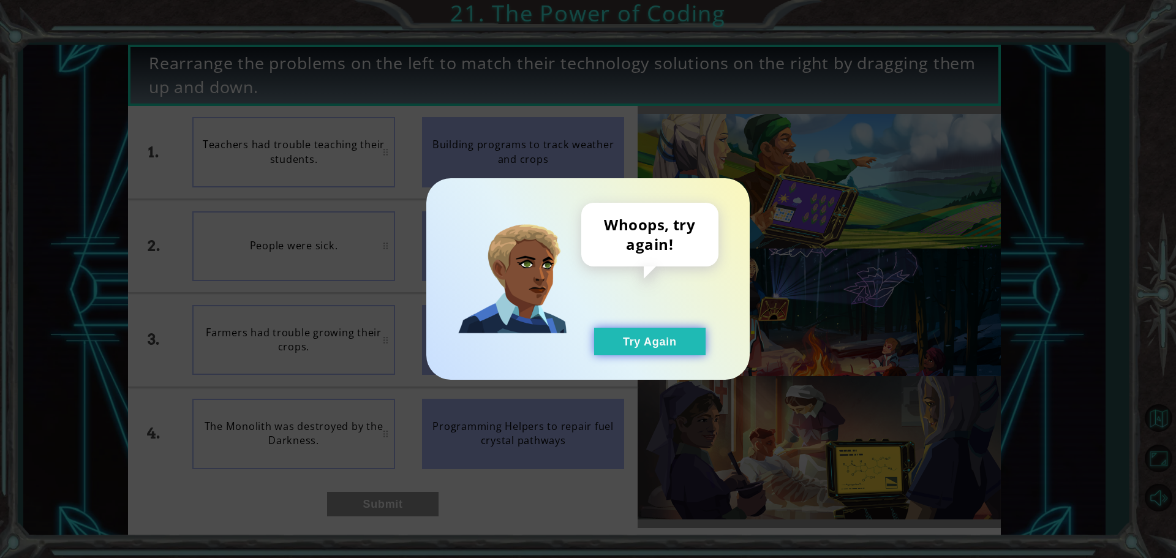
click at [692, 335] on button "Try Again" at bounding box center [650, 342] width 112 height 28
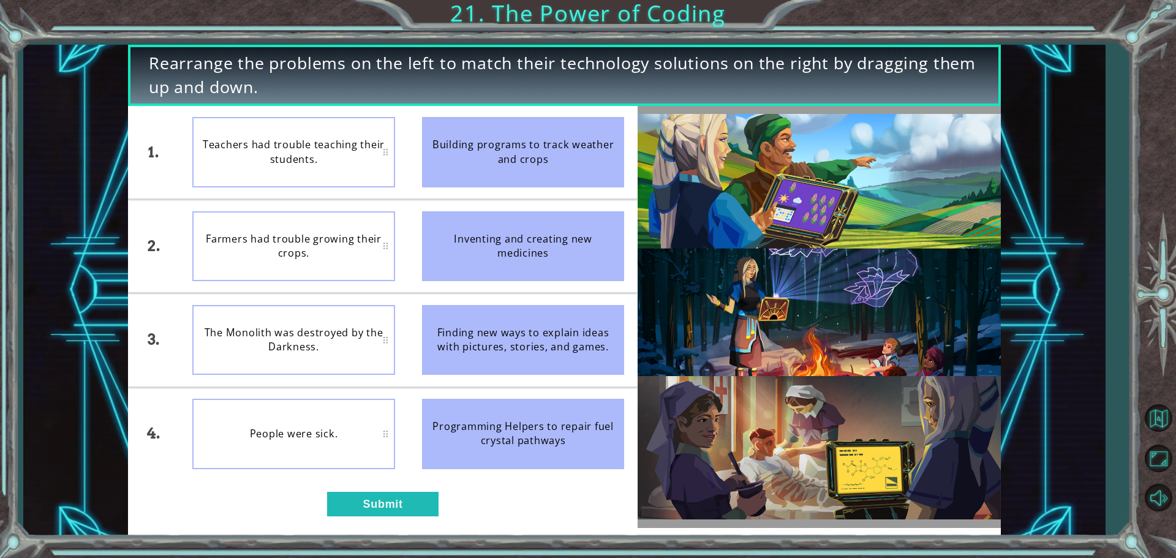
click at [384, 482] on div "1. 2. 3. 4. Teachers had trouble teaching their students. Farmers had trouble g…" at bounding box center [383, 317] width 510 height 422
click at [381, 493] on button "Submit" at bounding box center [383, 504] width 112 height 25
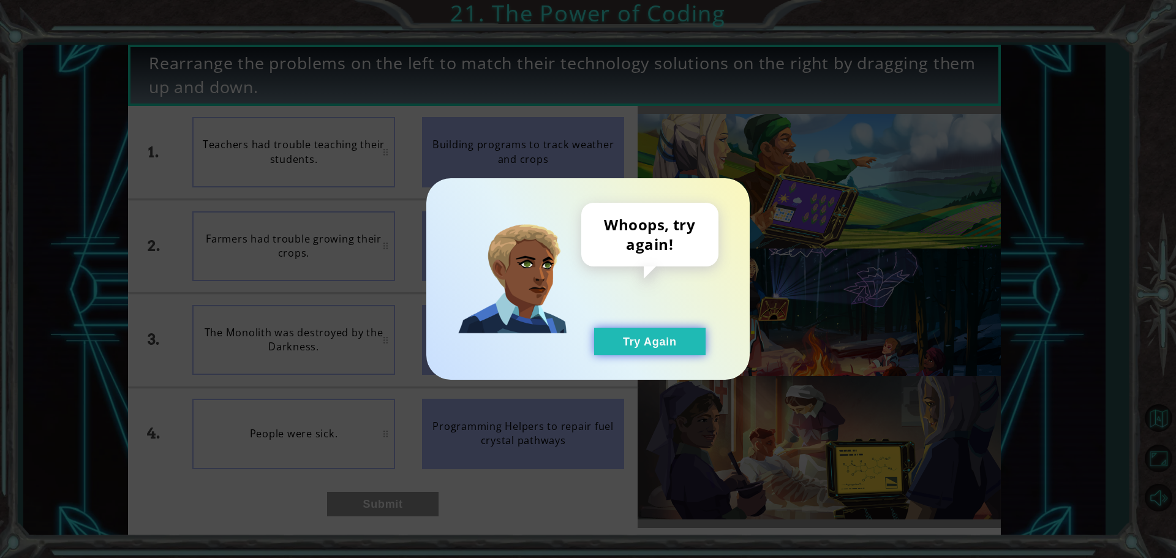
click at [678, 334] on button "Try Again" at bounding box center [650, 342] width 112 height 28
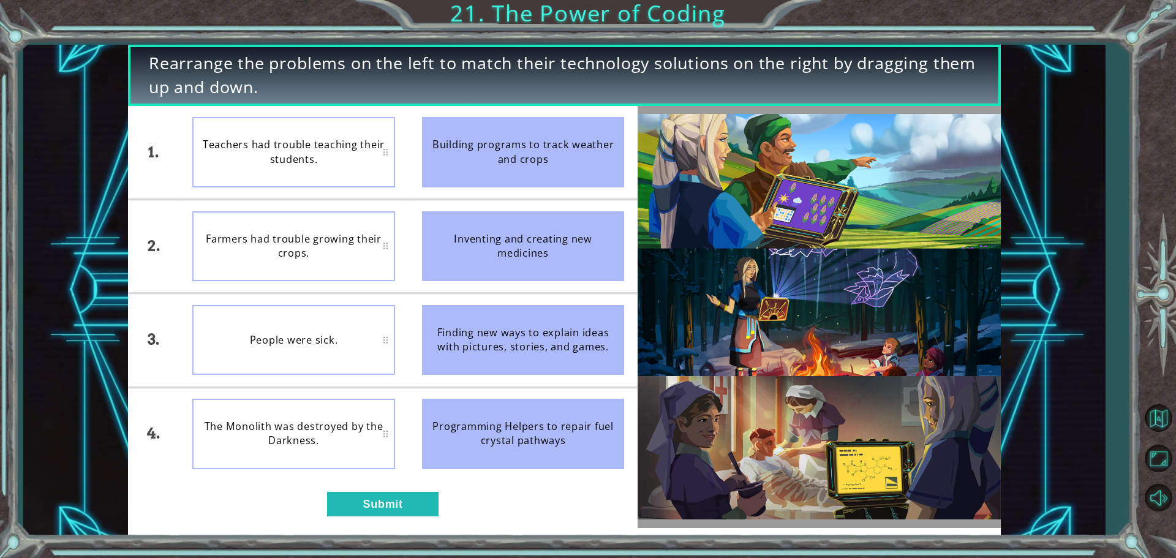
drag, startPoint x: 555, startPoint y: 252, endPoint x: 462, endPoint y: 236, distance: 94.0
click at [462, 236] on div "Inventing and creating new medicines" at bounding box center [523, 246] width 203 height 70
click at [494, 260] on div "Inventing and creating new medicines" at bounding box center [523, 246] width 203 height 70
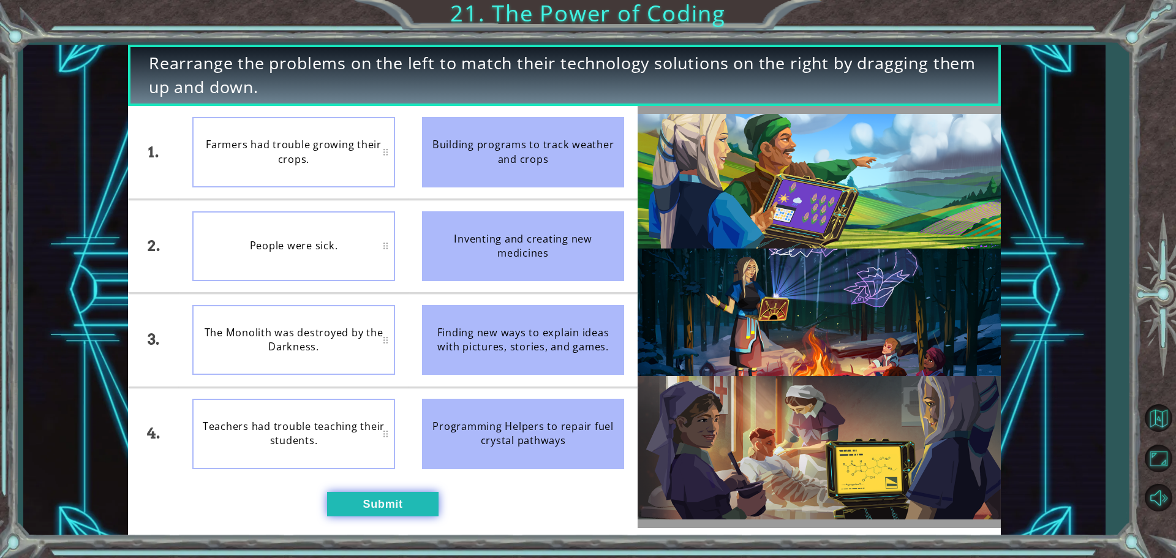
click at [395, 502] on button "Submit" at bounding box center [383, 504] width 112 height 25
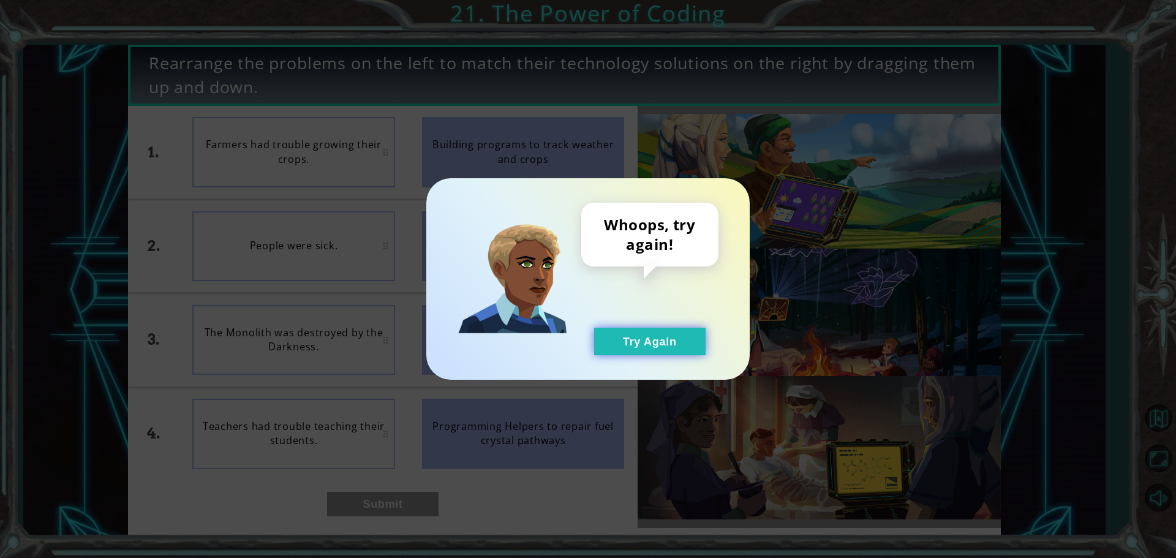
click at [704, 343] on button "Try Again" at bounding box center [650, 342] width 112 height 28
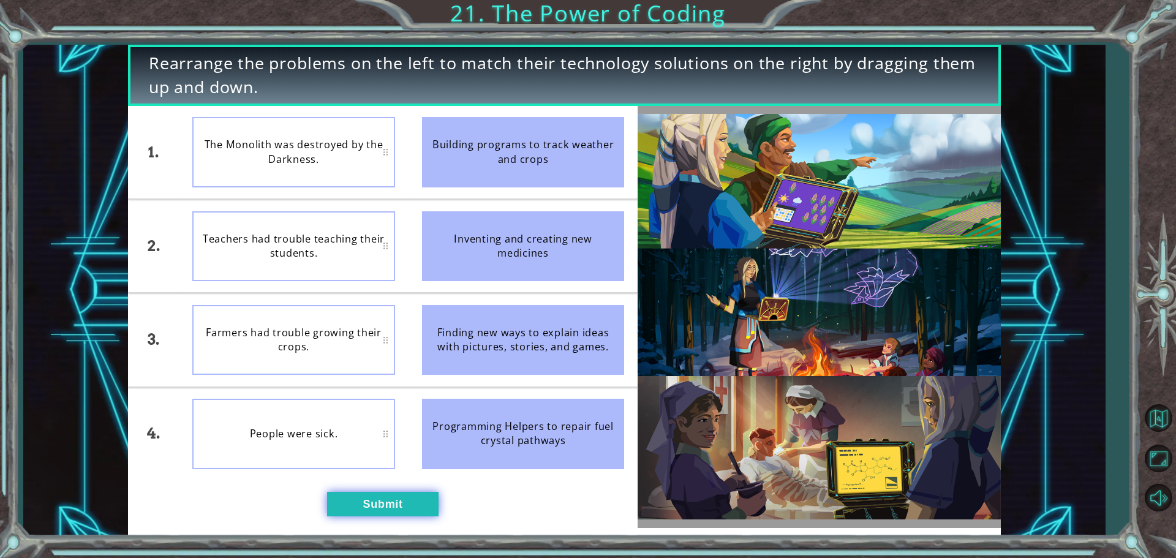
click at [352, 502] on button "Submit" at bounding box center [383, 504] width 112 height 25
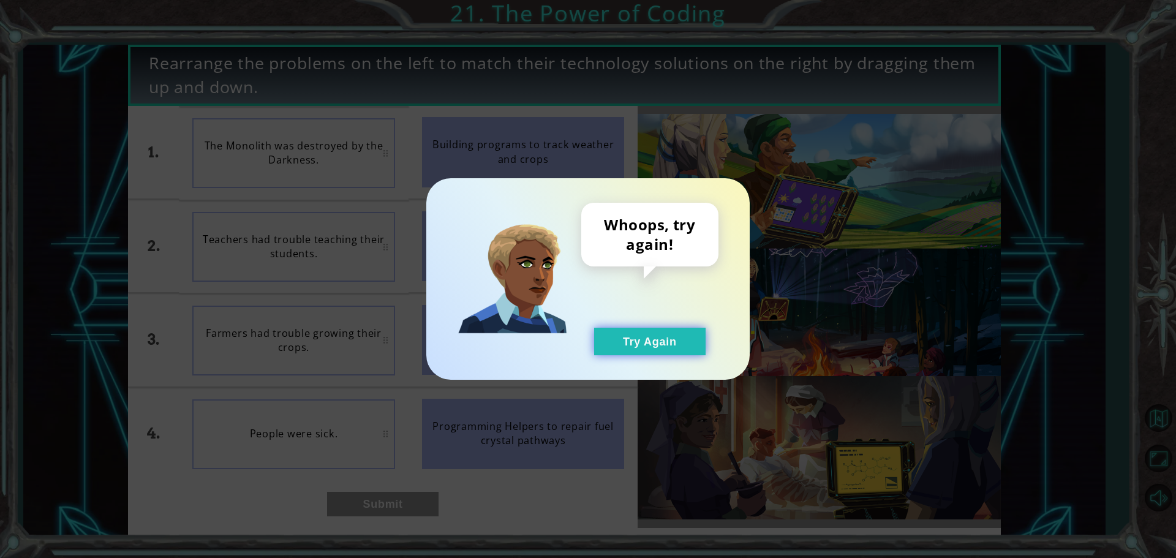
click at [660, 344] on button "Try Again" at bounding box center [650, 342] width 112 height 28
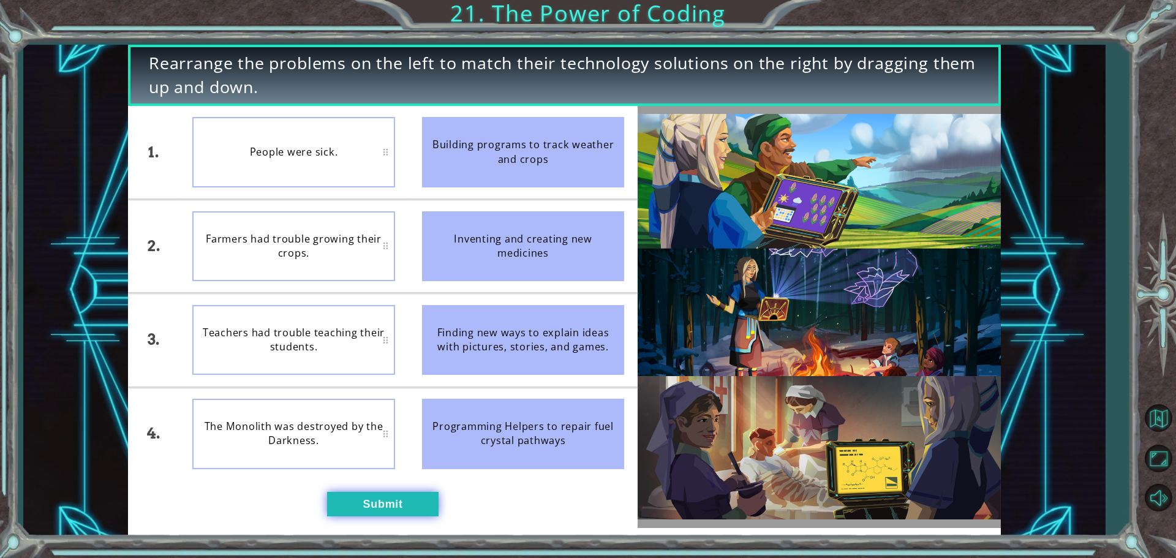
click at [395, 506] on button "Submit" at bounding box center [383, 504] width 112 height 25
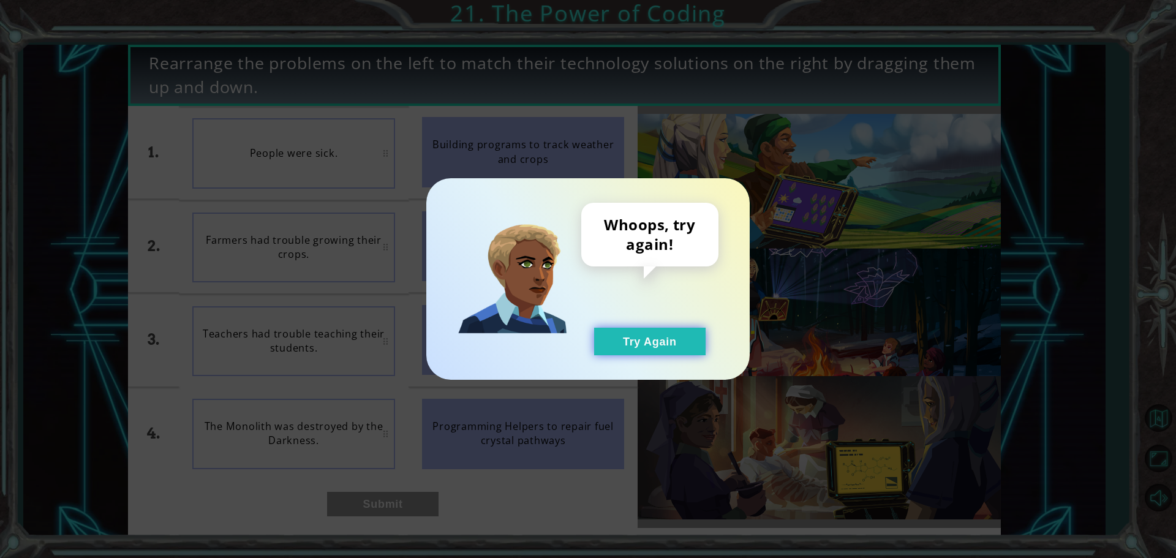
click at [651, 344] on button "Try Again" at bounding box center [650, 342] width 112 height 28
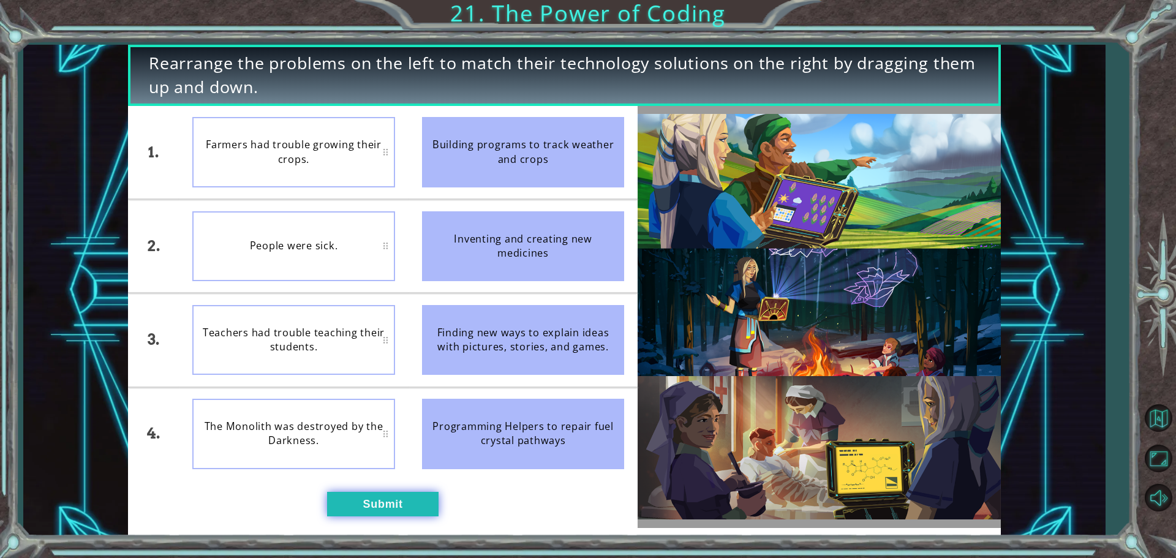
click at [374, 502] on button "Submit" at bounding box center [383, 504] width 112 height 25
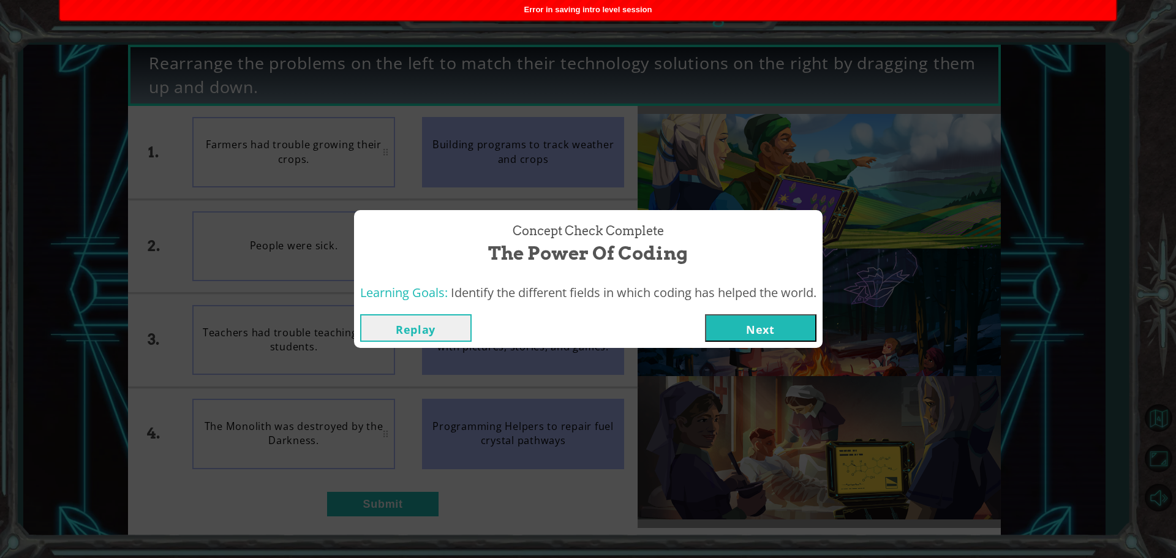
click at [761, 324] on button "Next" at bounding box center [761, 328] width 112 height 28
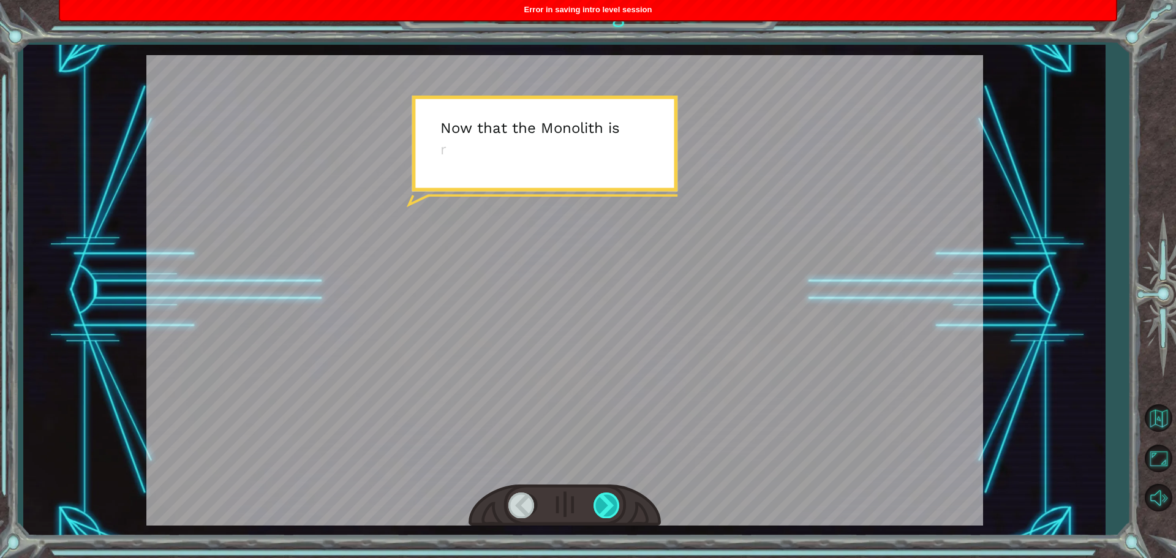
click at [608, 504] on div at bounding box center [608, 505] width 28 height 25
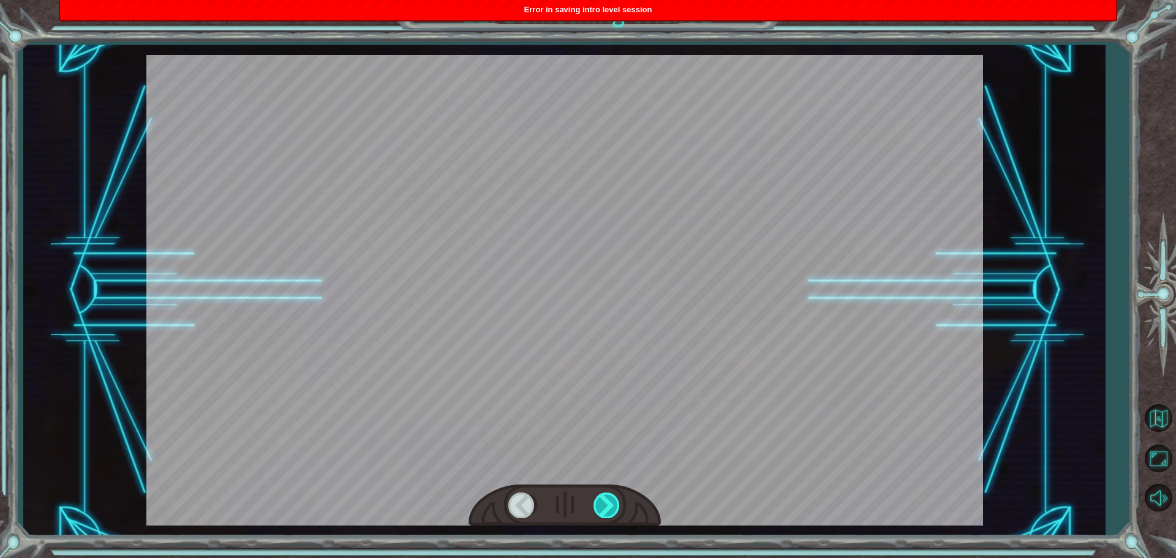
click at [608, 504] on div at bounding box center [608, 505] width 28 height 25
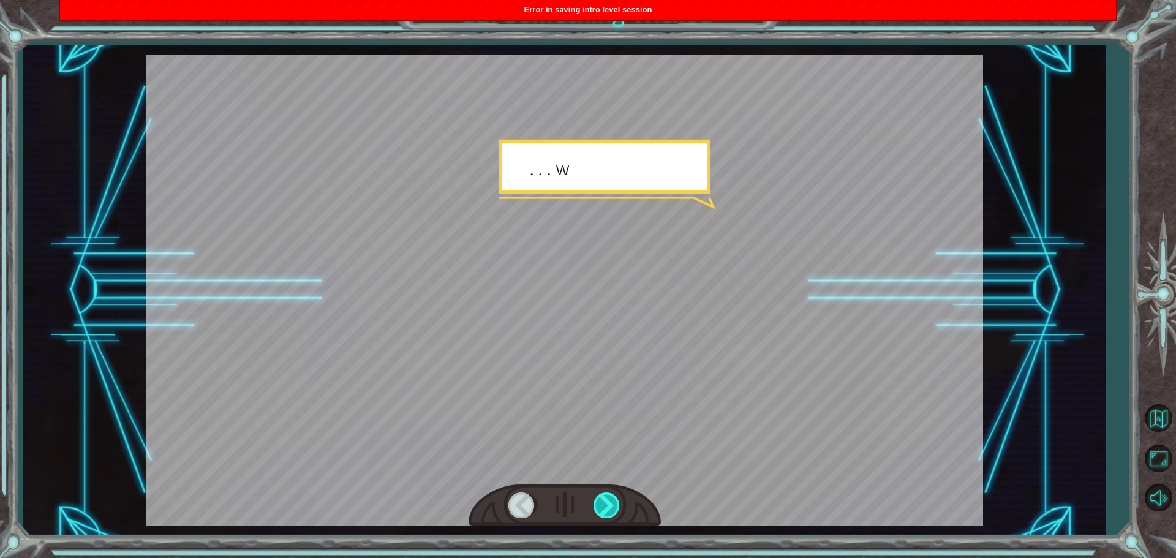
click at [608, 504] on div at bounding box center [608, 505] width 28 height 25
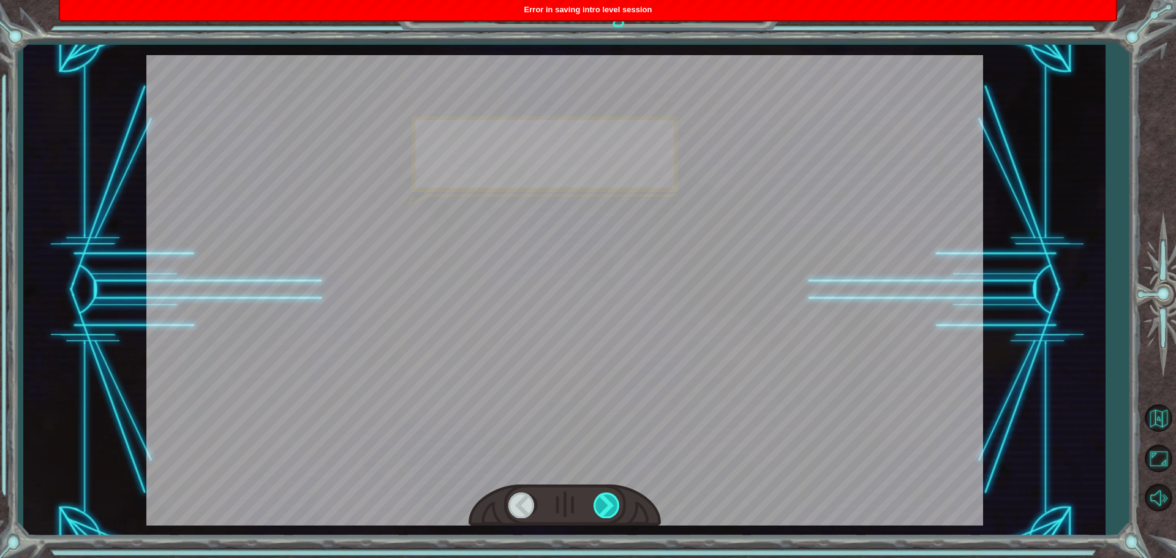
click at [608, 504] on div at bounding box center [608, 505] width 28 height 25
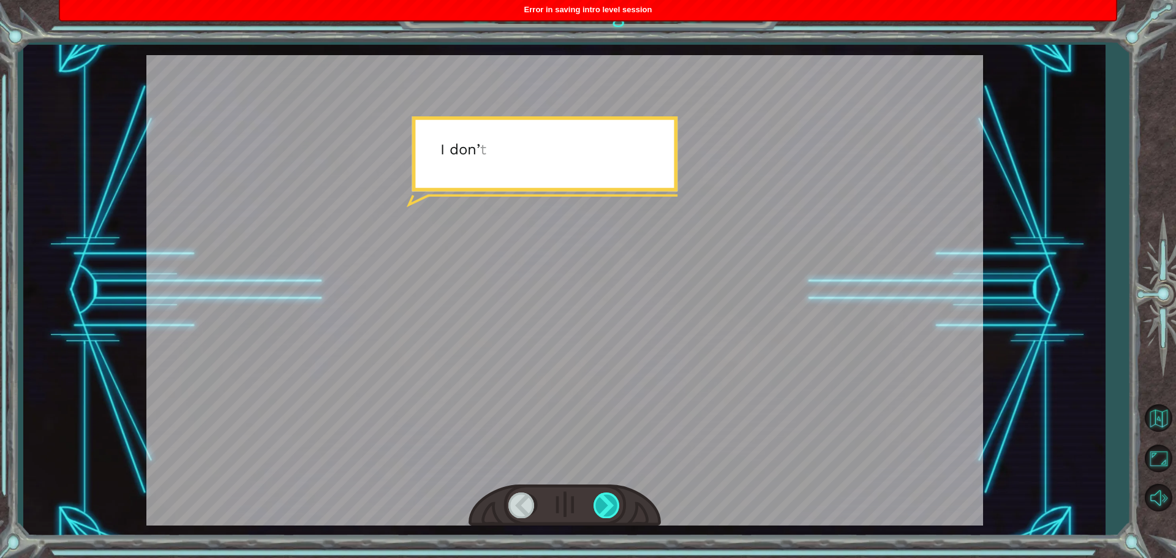
click at [608, 504] on div at bounding box center [608, 505] width 28 height 25
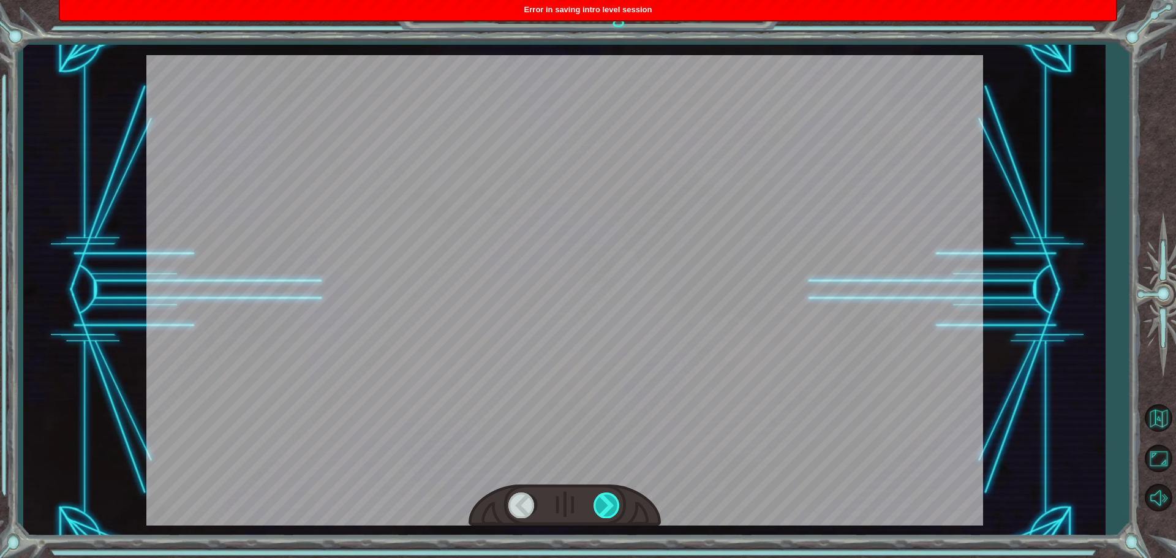
click at [608, 504] on div at bounding box center [608, 505] width 28 height 25
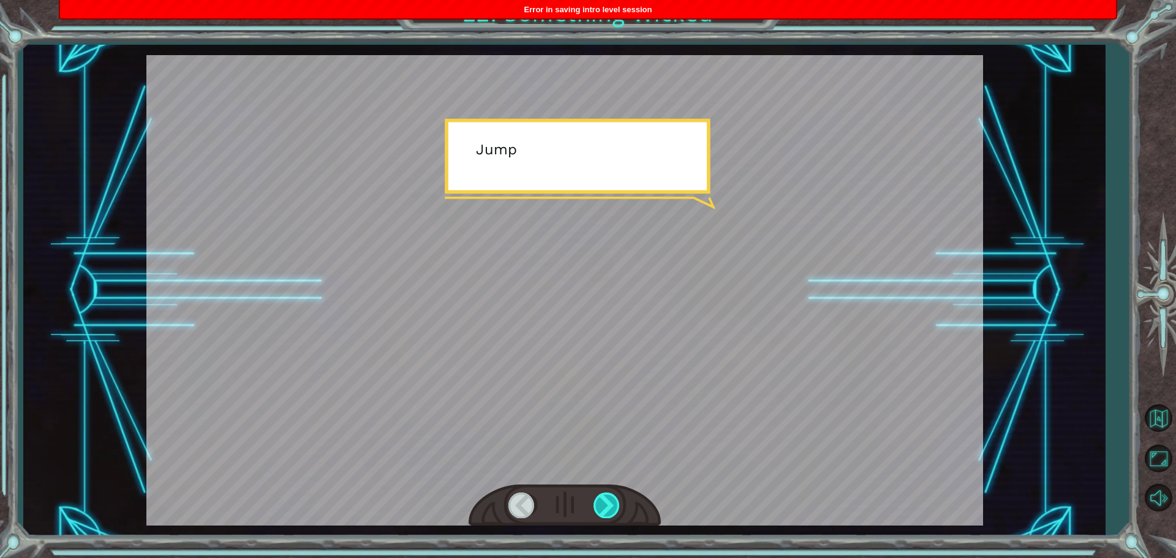
click at [608, 504] on div at bounding box center [608, 505] width 28 height 25
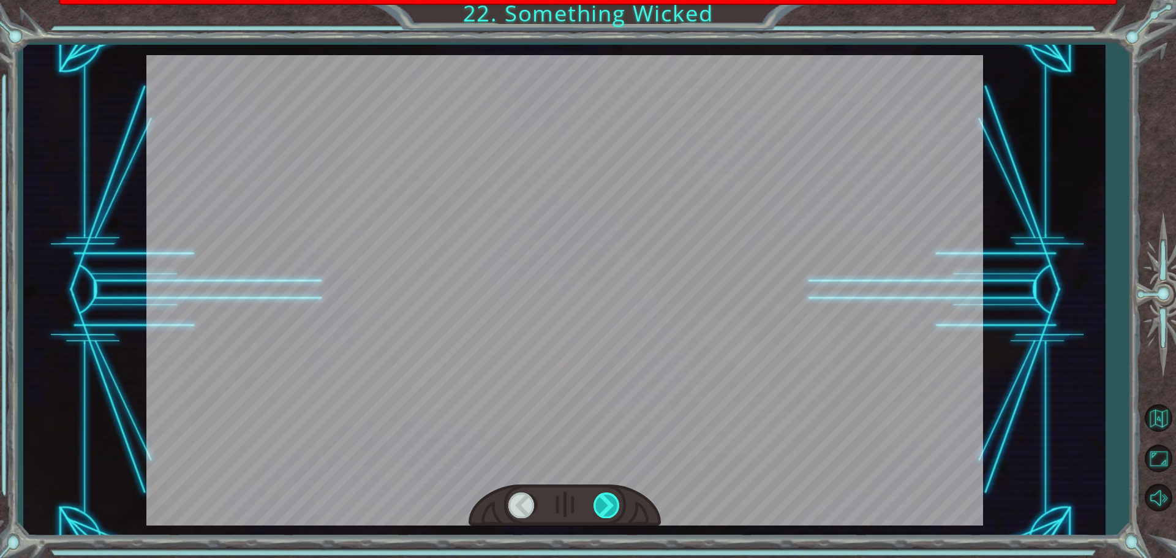
click at [608, 504] on div at bounding box center [608, 505] width 28 height 25
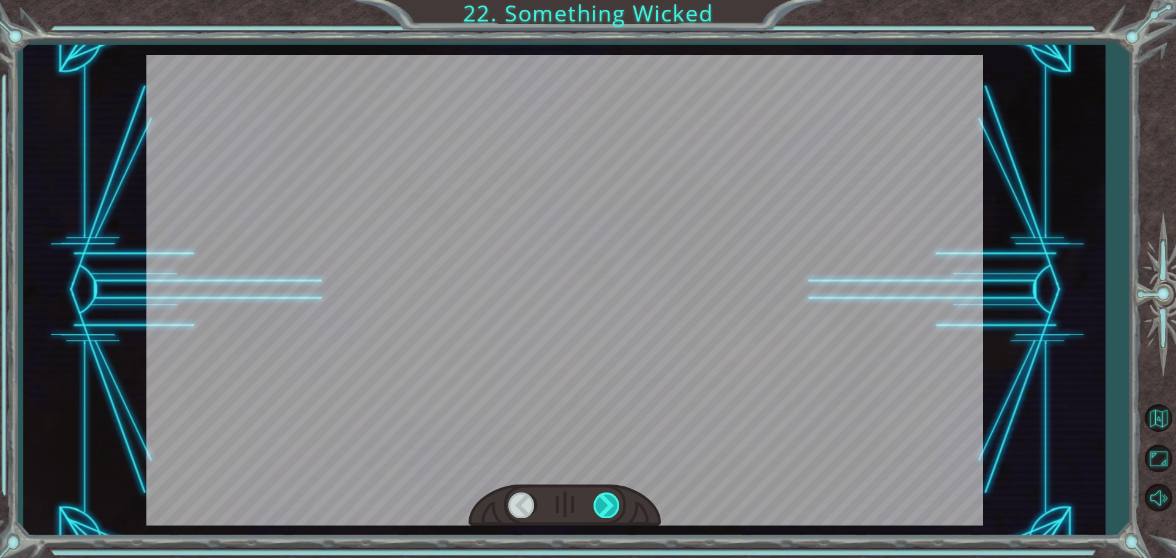
click at [608, 504] on div at bounding box center [608, 505] width 28 height 25
click at [608, 0] on div "Temporary Text N o w t h a t t h e M o n o l i t h i s r e p a i r e d , w e c …" at bounding box center [588, 0] width 1176 height 0
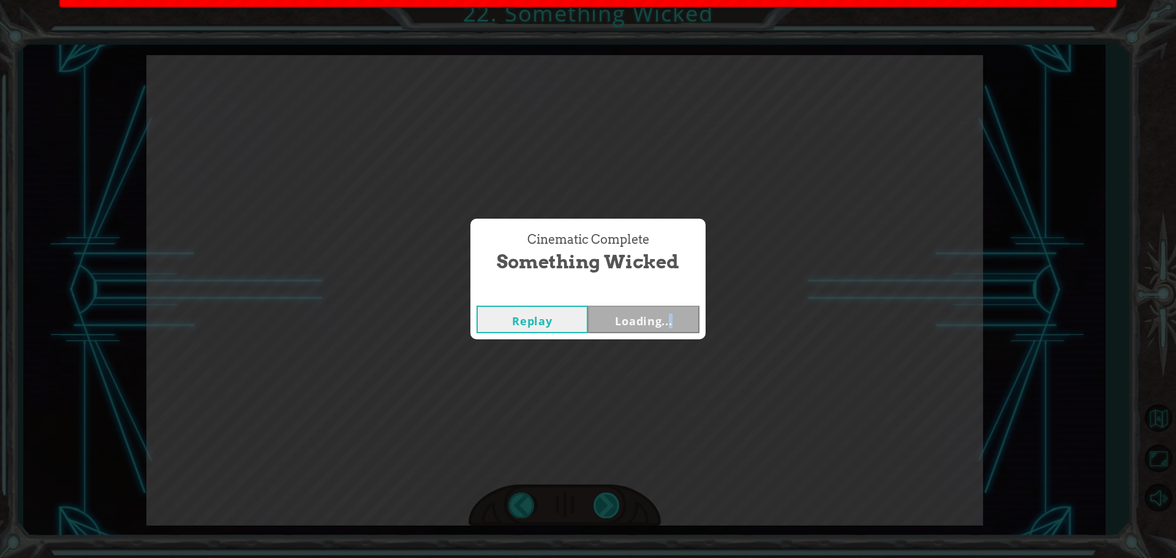
click at [608, 504] on div "Cinematic Complete Something Wicked Replay Loading..." at bounding box center [588, 279] width 1176 height 558
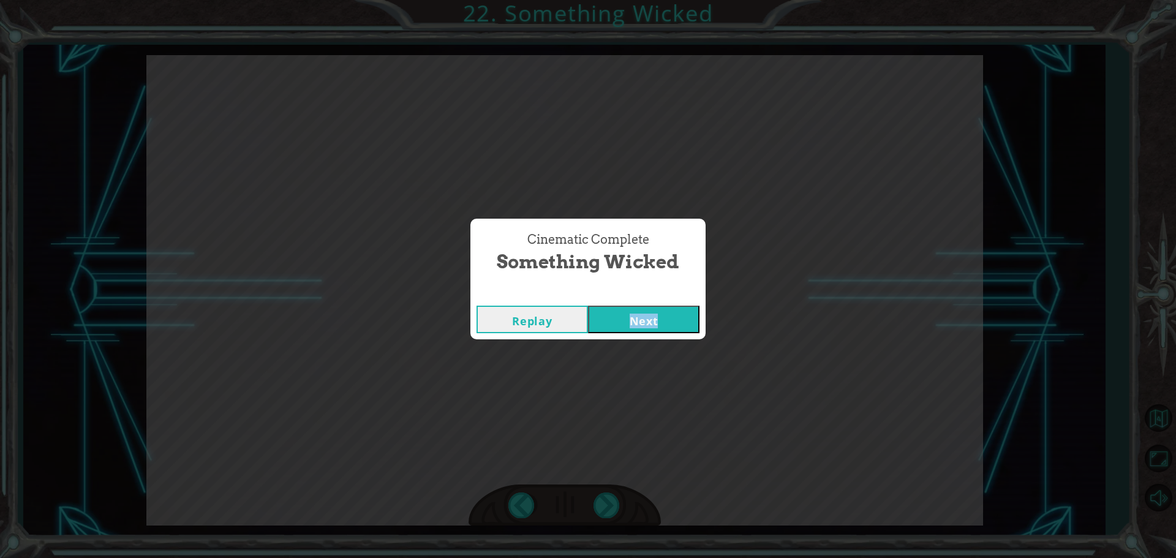
click at [665, 324] on button "Next" at bounding box center [644, 320] width 112 height 28
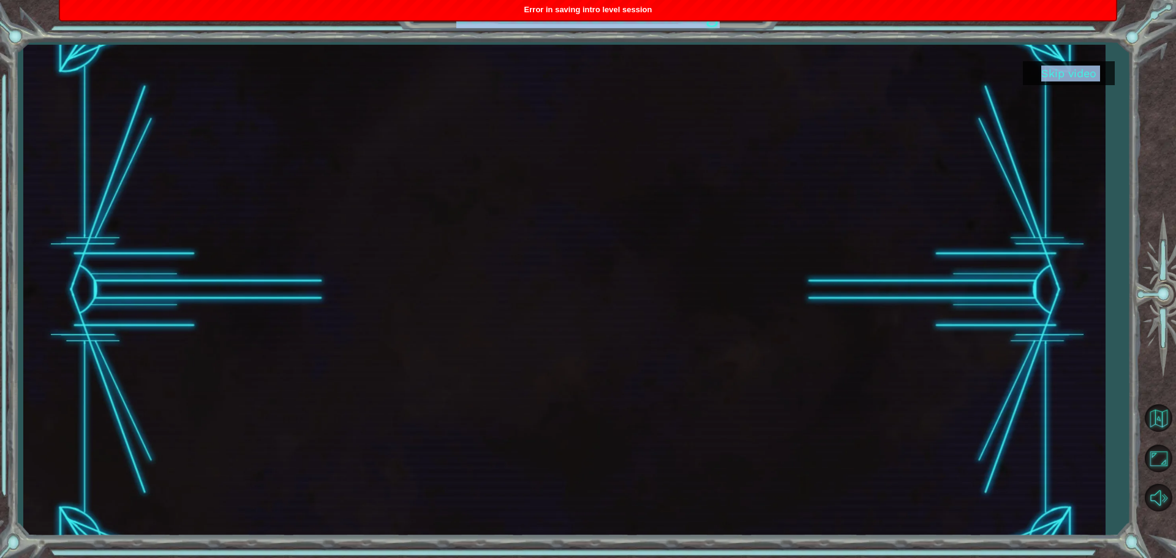
click at [627, 336] on div at bounding box center [564, 290] width 873 height 491
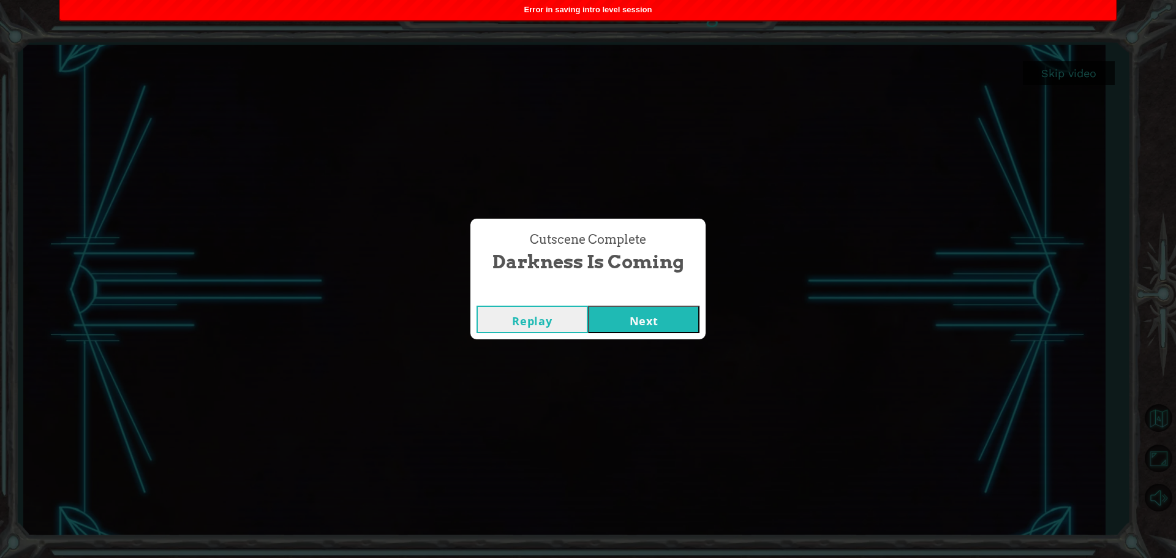
click at [667, 316] on button "Next" at bounding box center [644, 320] width 112 height 28
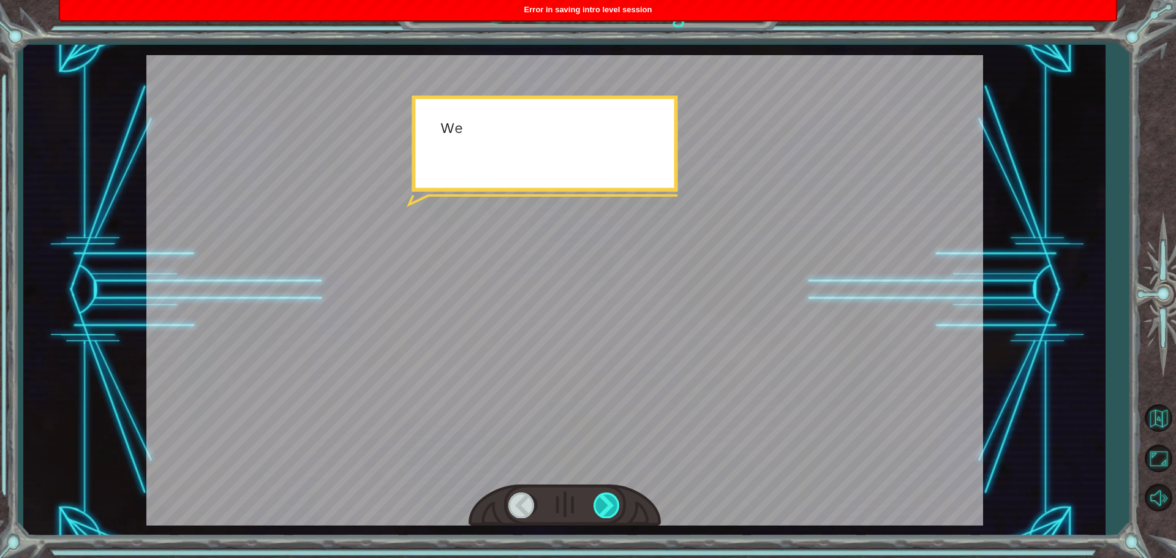
click at [600, 497] on div at bounding box center [608, 505] width 28 height 25
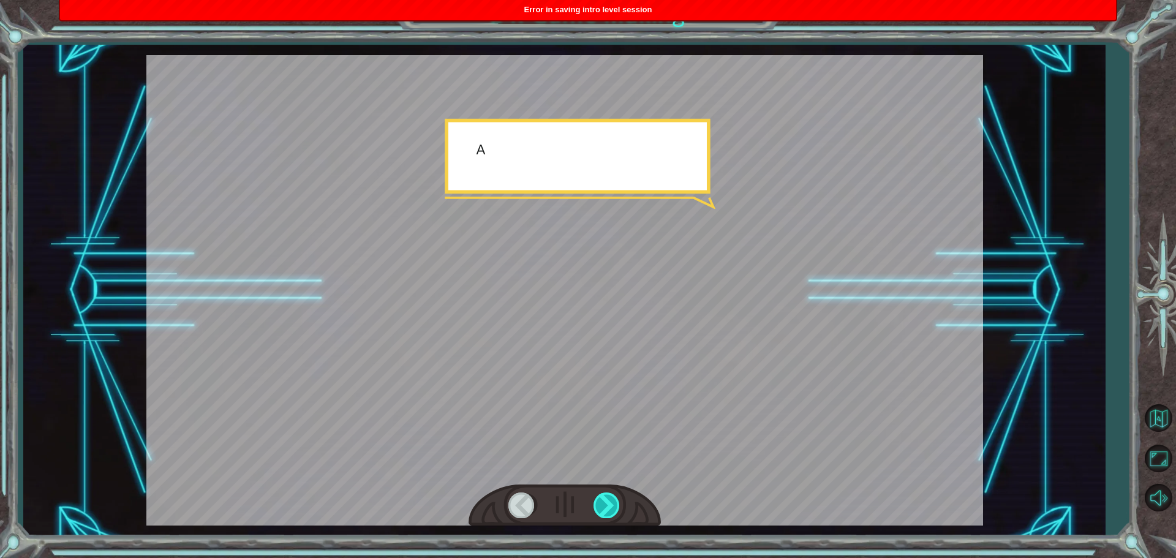
click at [600, 497] on div at bounding box center [608, 505] width 28 height 25
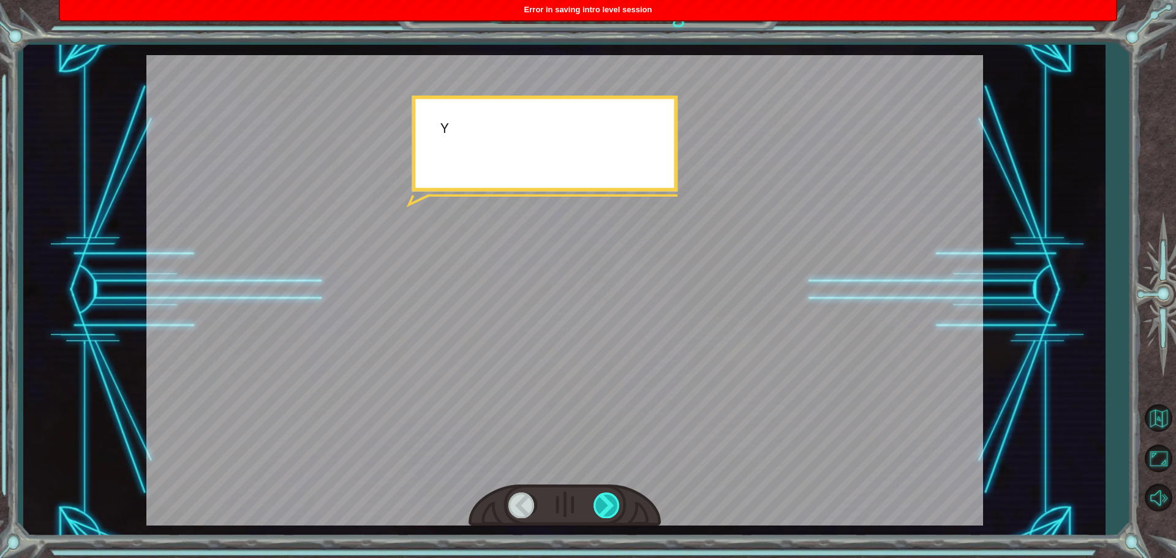
click at [600, 497] on div at bounding box center [608, 505] width 28 height 25
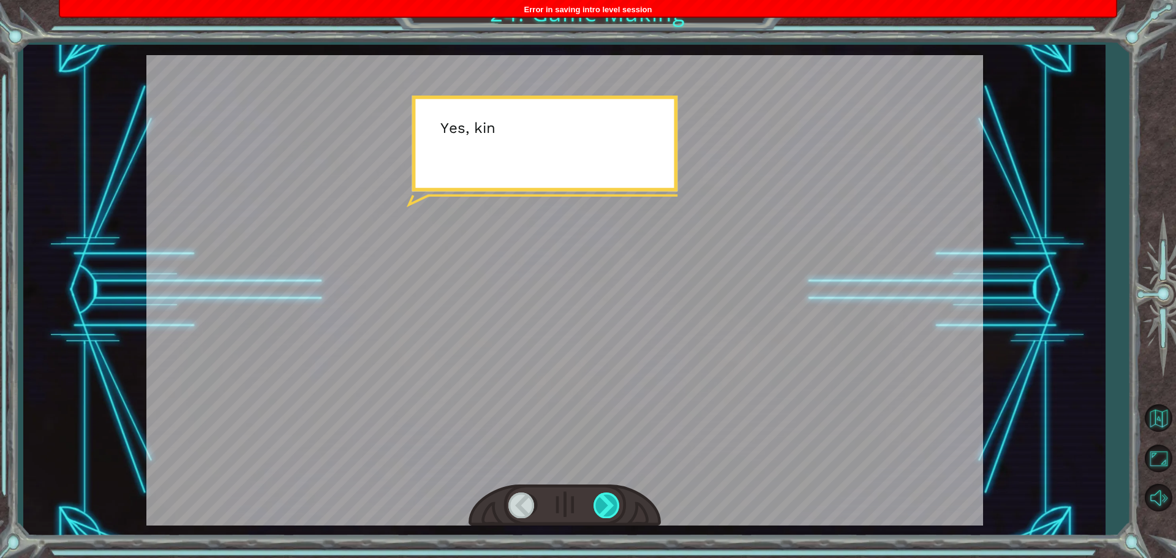
click at [600, 497] on div at bounding box center [608, 505] width 28 height 25
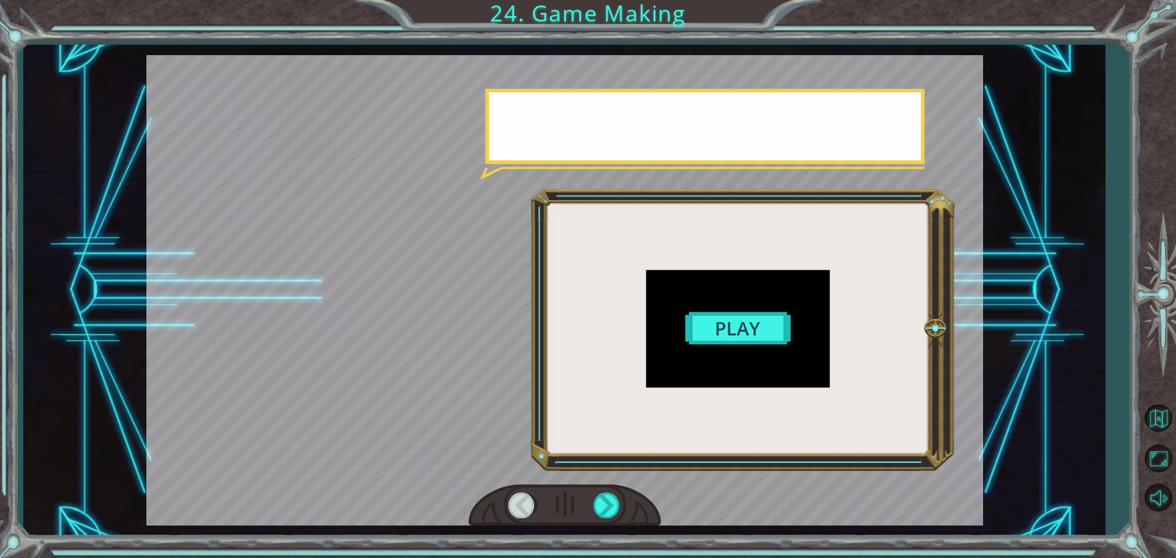
click at [607, 490] on div at bounding box center [565, 506] width 192 height 42
click at [593, 549] on div "T h e r e ’ s a h u g e s c a r y c l o u d h e a d i n g t o w a r d s u s ! W…" at bounding box center [588, 279] width 1176 height 558
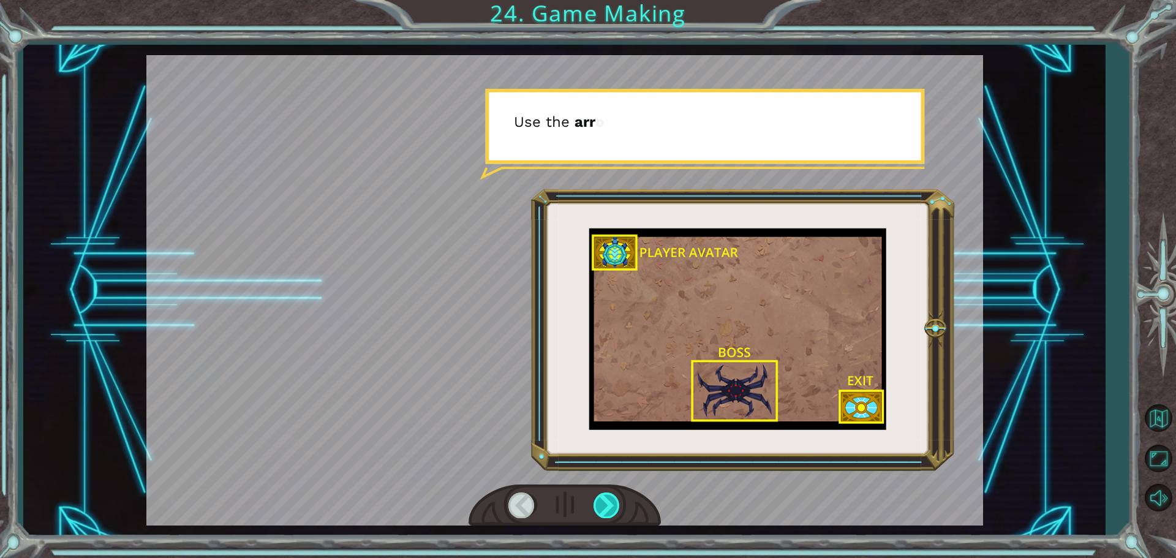
click at [605, 510] on div at bounding box center [608, 505] width 28 height 25
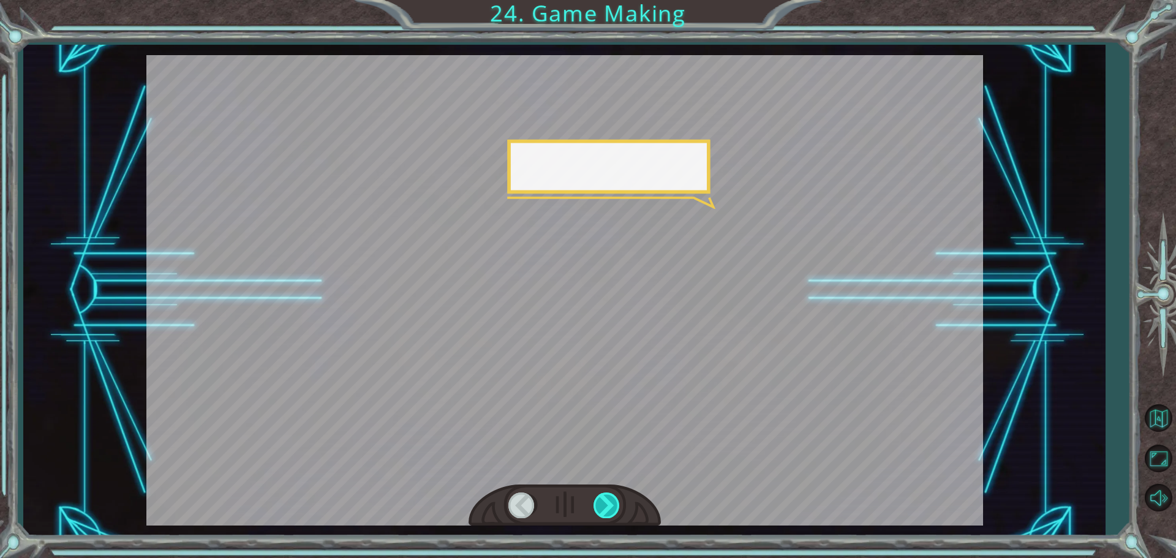
click at [605, 510] on div at bounding box center [608, 505] width 28 height 25
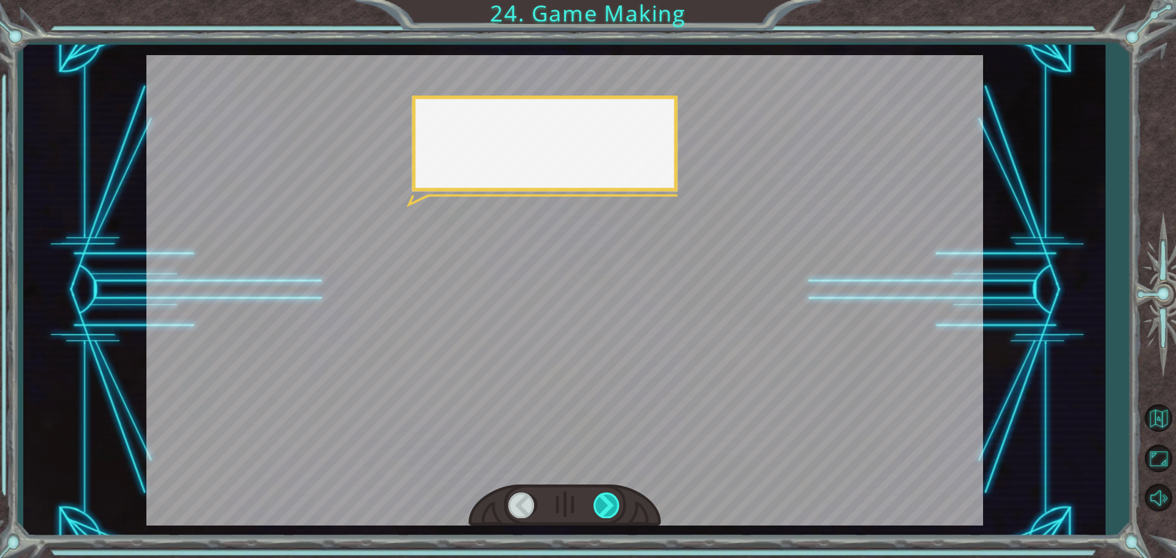
click at [605, 510] on div at bounding box center [608, 505] width 28 height 25
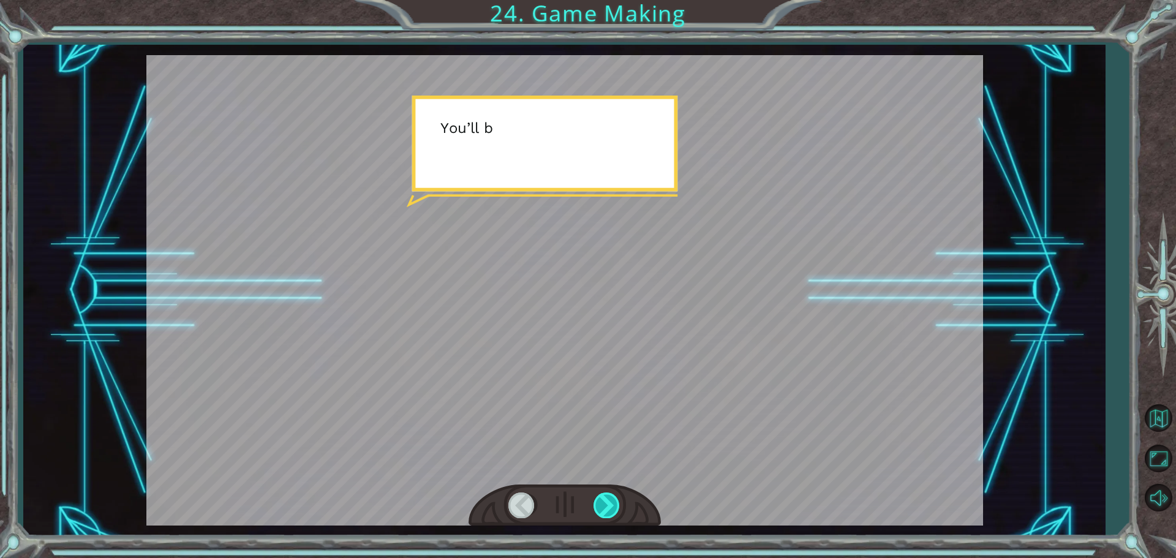
click at [605, 510] on div at bounding box center [608, 505] width 28 height 25
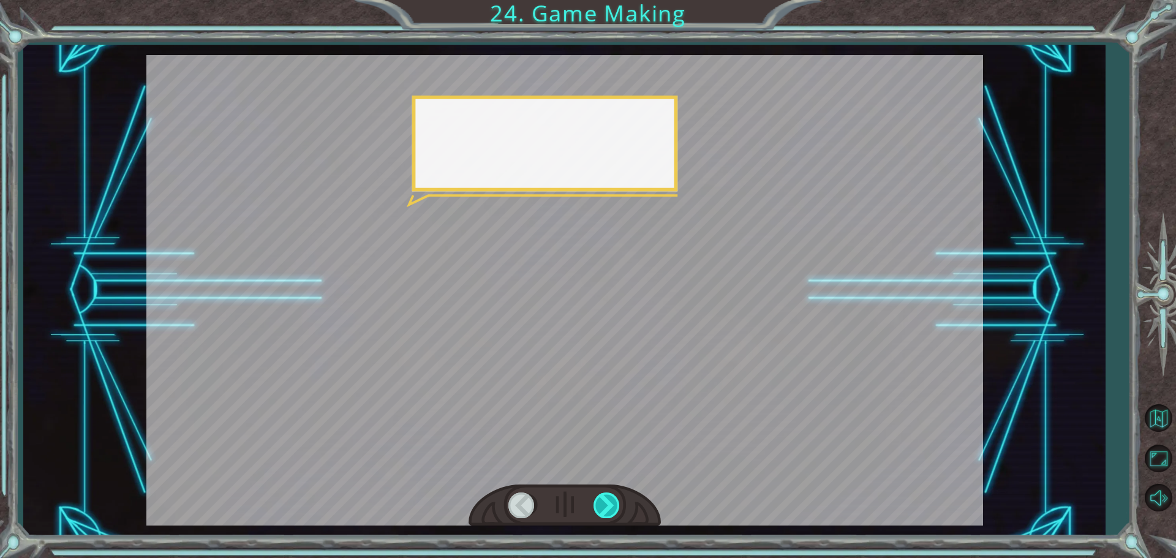
click at [605, 510] on div at bounding box center [608, 505] width 28 height 25
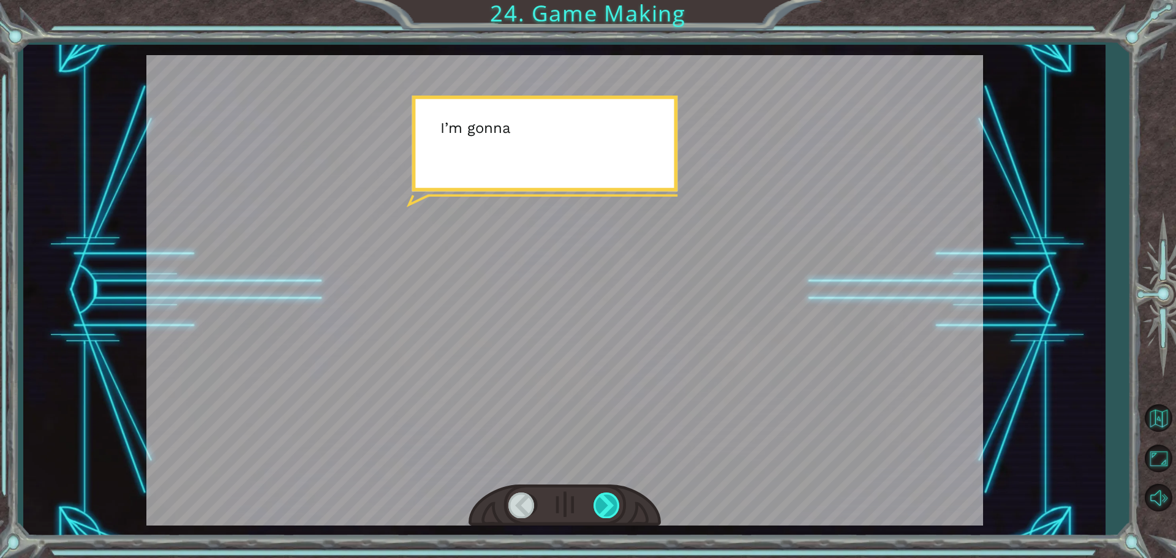
click at [605, 510] on div at bounding box center [608, 505] width 28 height 25
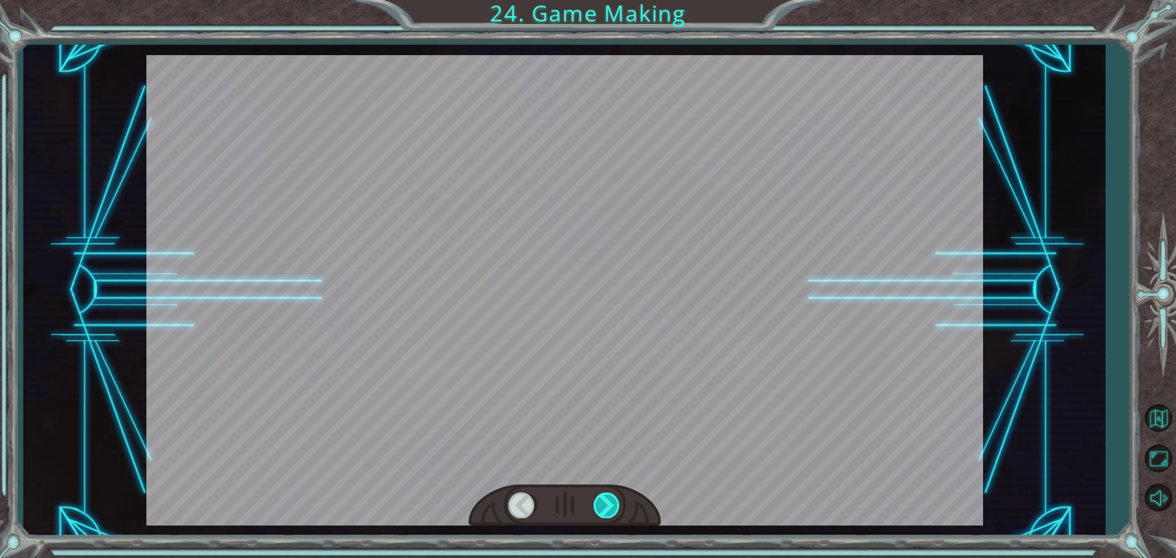
click at [605, 510] on div at bounding box center [608, 505] width 28 height 25
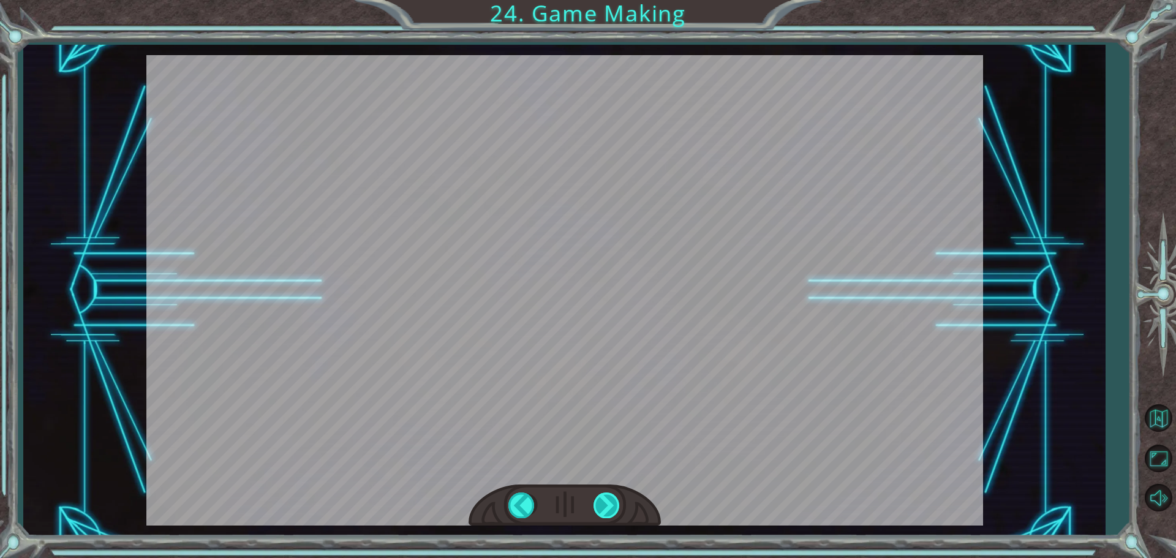
click at [605, 510] on div at bounding box center [608, 505] width 28 height 25
click at [605, 0] on div "T h e r e ’ s a h u g e s c a r y c l o u d h e a d i n g t o w a r d s u s ! W…" at bounding box center [588, 0] width 1176 height 0
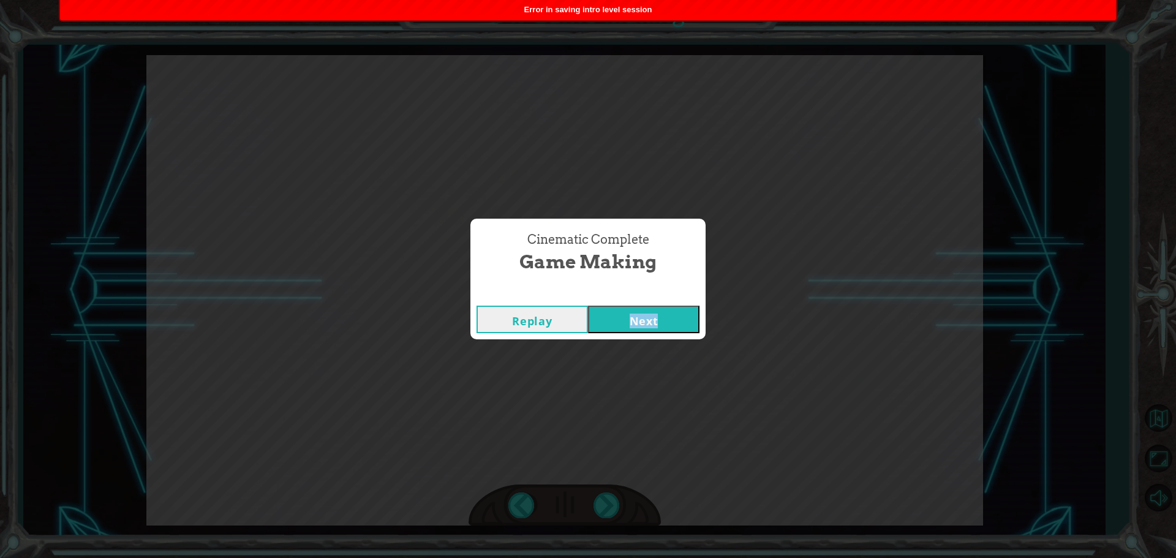
click at [630, 318] on button "Next" at bounding box center [644, 320] width 112 height 28
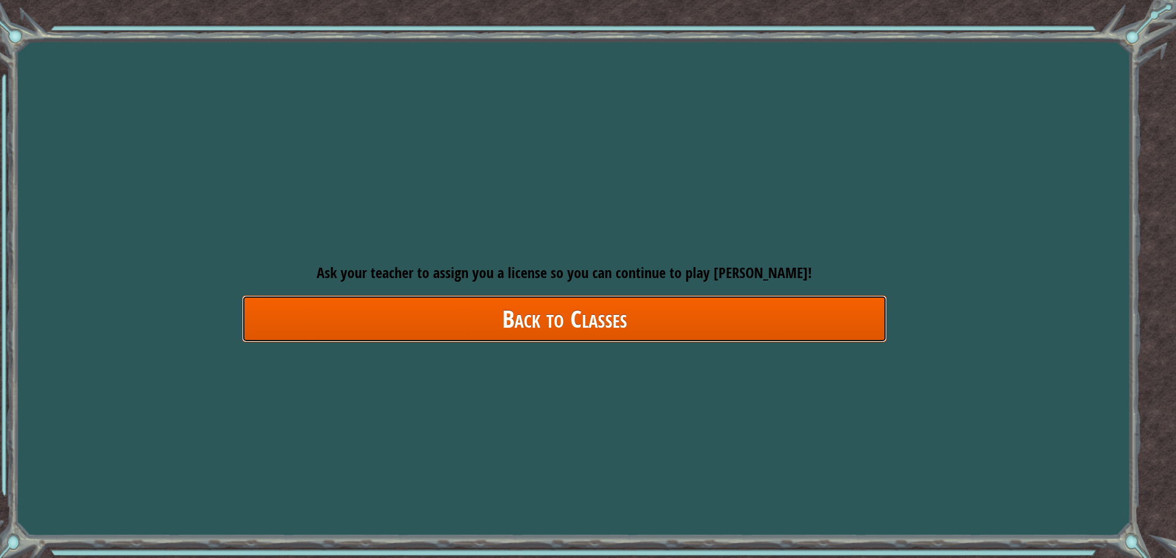
click at [632, 320] on link "Back to Classes" at bounding box center [564, 318] width 645 height 47
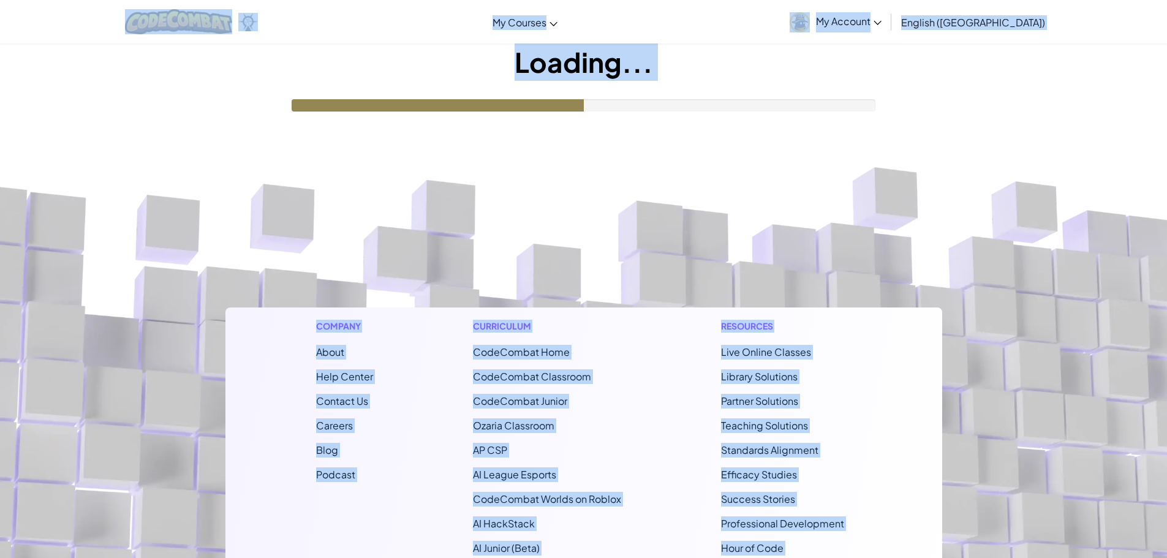
click at [770, 121] on div "Toggle navigation My Courses Ozaria Classroom CodeCombat Classroom AI League Es…" at bounding box center [583, 393] width 1167 height 787
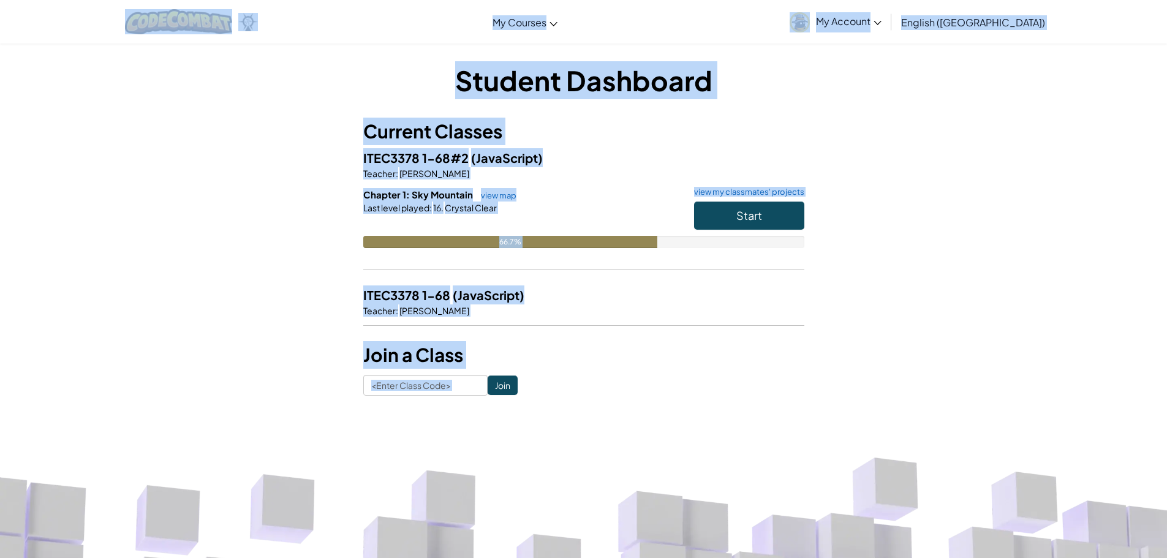
click at [1023, 240] on div "Student Dashboard Current Classes ITEC3378 1-68#2 (JavaScript) Teacher : เอกพรร…" at bounding box center [583, 228] width 1167 height 371
click at [550, 86] on h1 "Student Dashboard" at bounding box center [583, 80] width 441 height 38
